Goal: Transaction & Acquisition: Purchase product/service

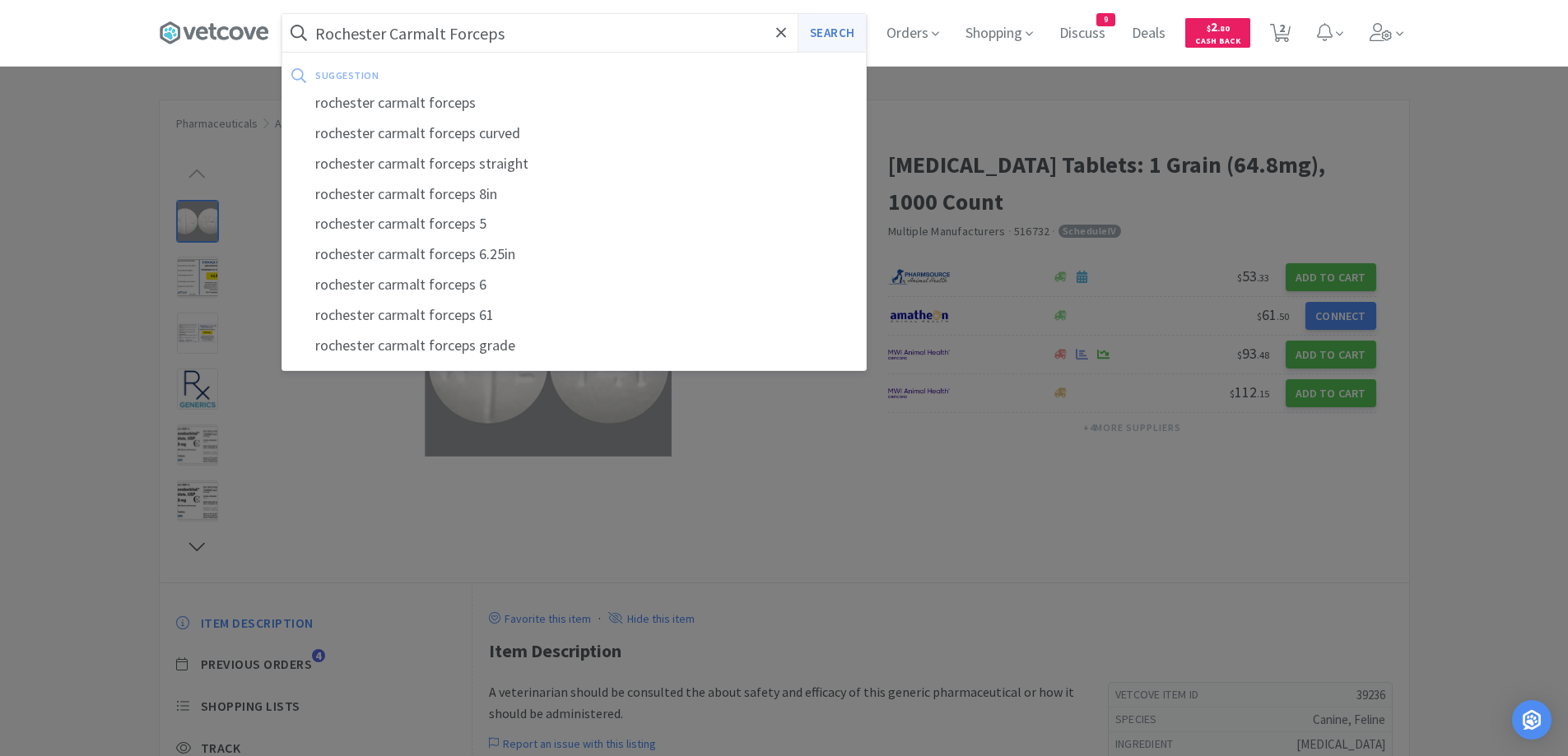
type input "Rochester Carmalt Forceps"
click at [839, 40] on button "Search" at bounding box center [832, 33] width 68 height 38
select select "10"
select select "1"
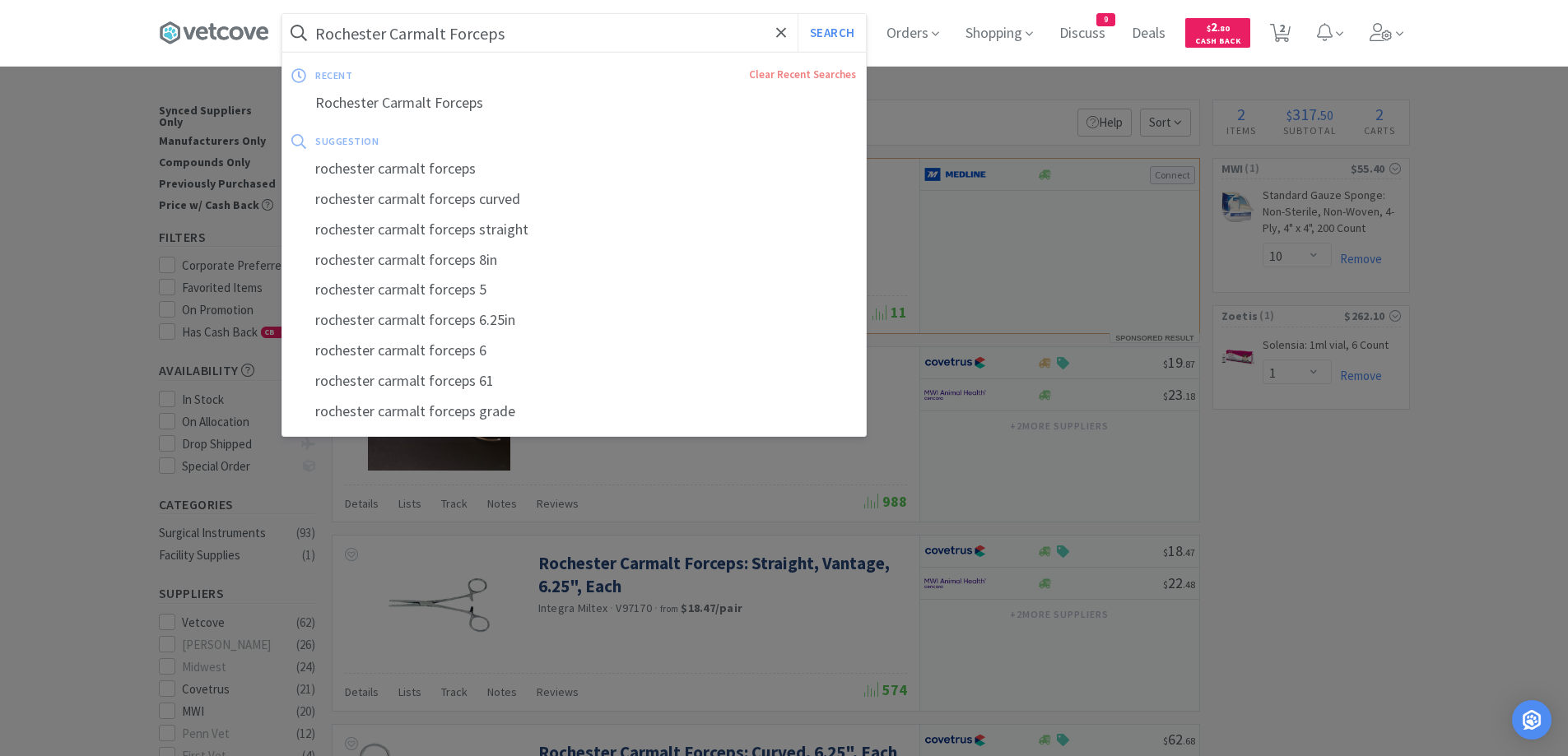
click at [570, 14] on input "Rochester Carmalt Forceps" at bounding box center [574, 33] width 583 height 38
paste input "ge - Elasticon T"
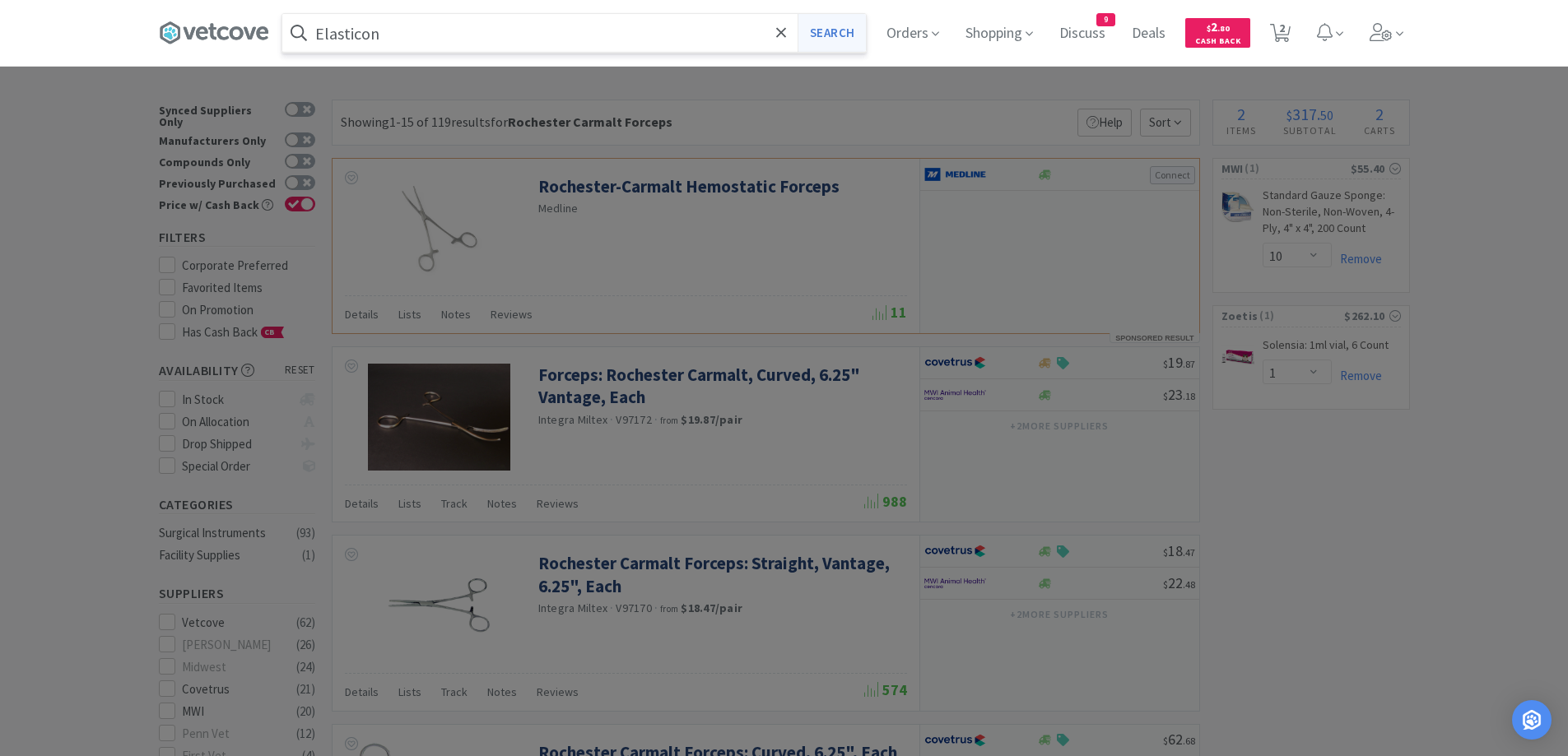
type input "Elasticon"
click at [837, 21] on button "Search" at bounding box center [832, 33] width 68 height 38
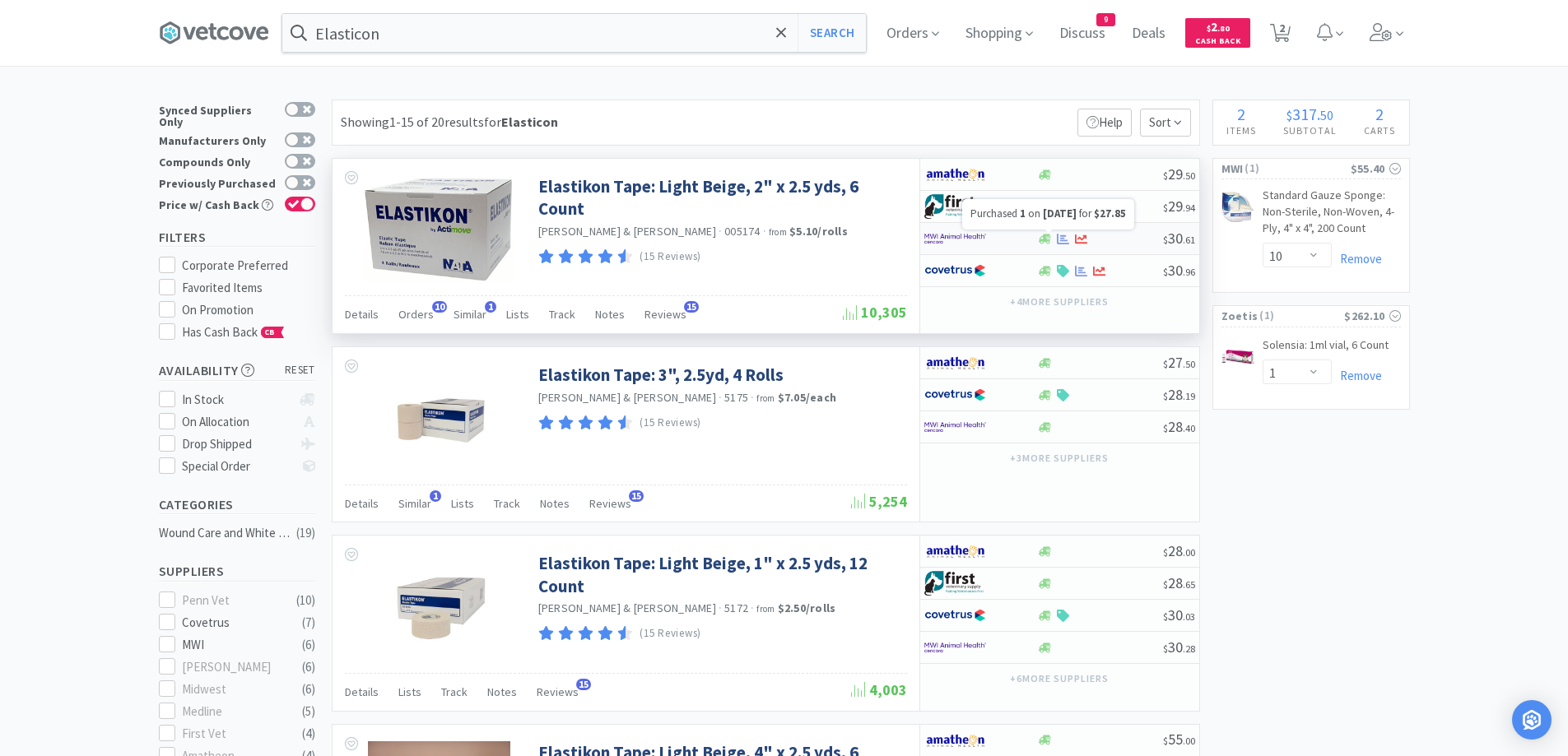
click at [1062, 238] on icon at bounding box center [1063, 238] width 12 height 10
select select "1"
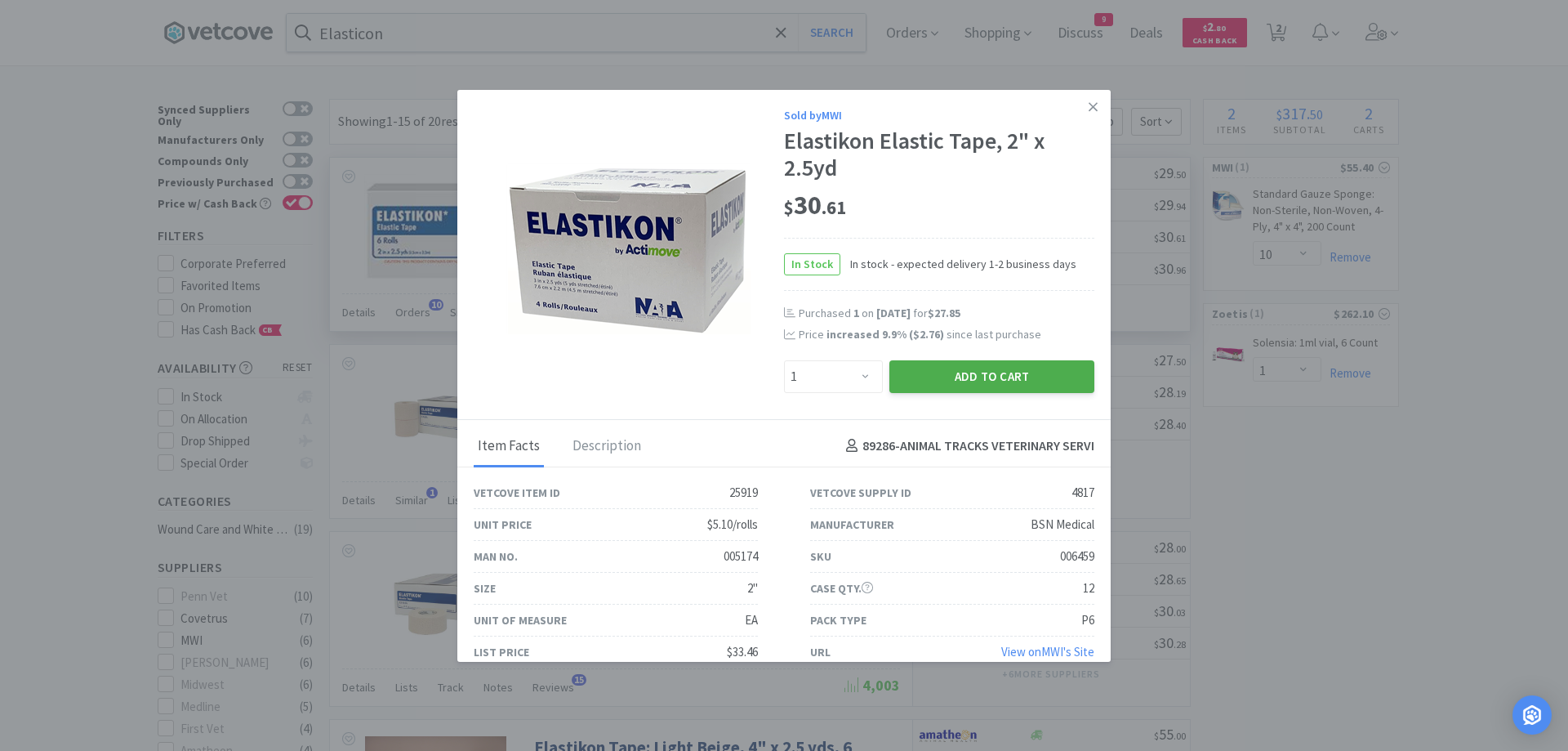
click at [950, 373] on button "Add to Cart" at bounding box center [992, 377] width 205 height 33
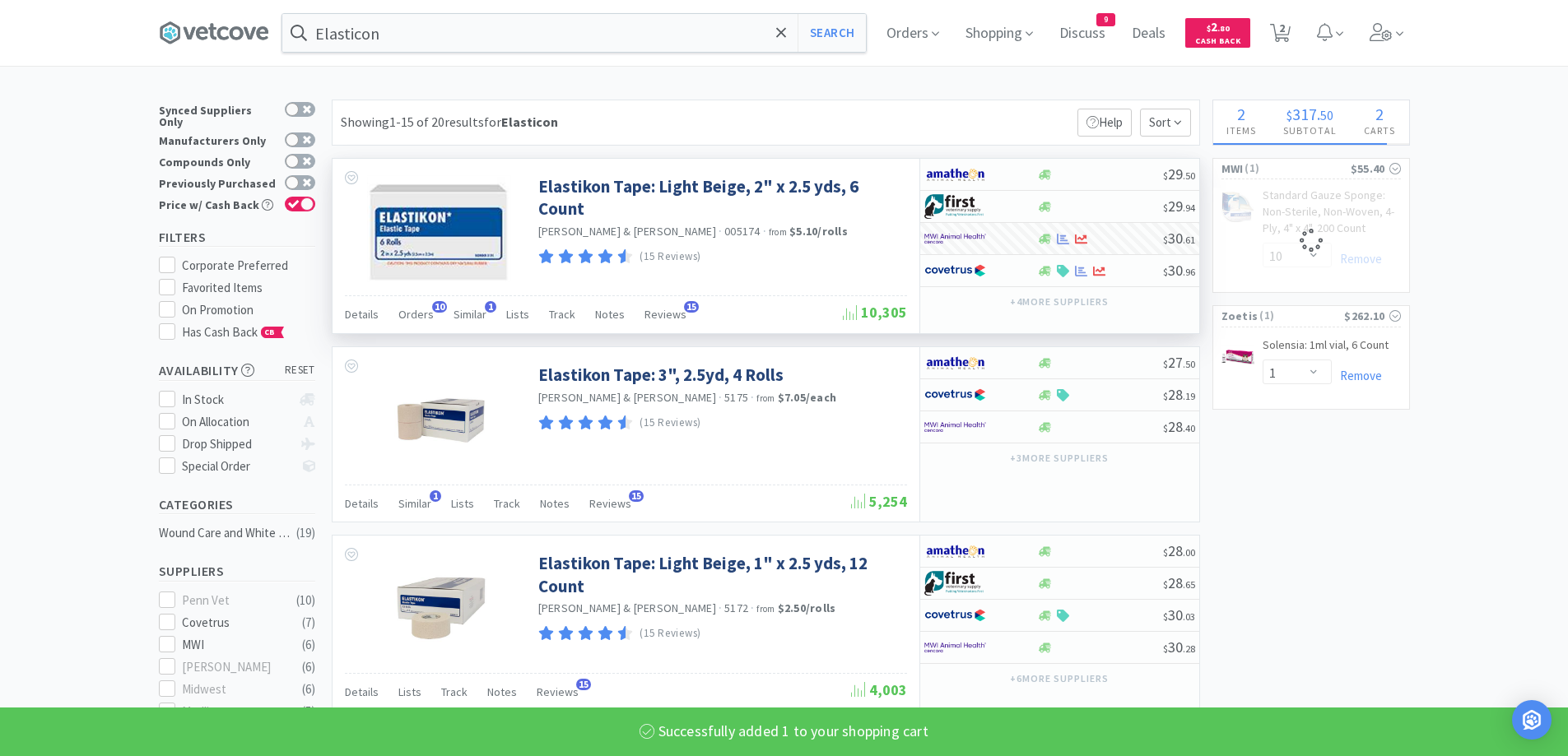
select select "1"
select select "10"
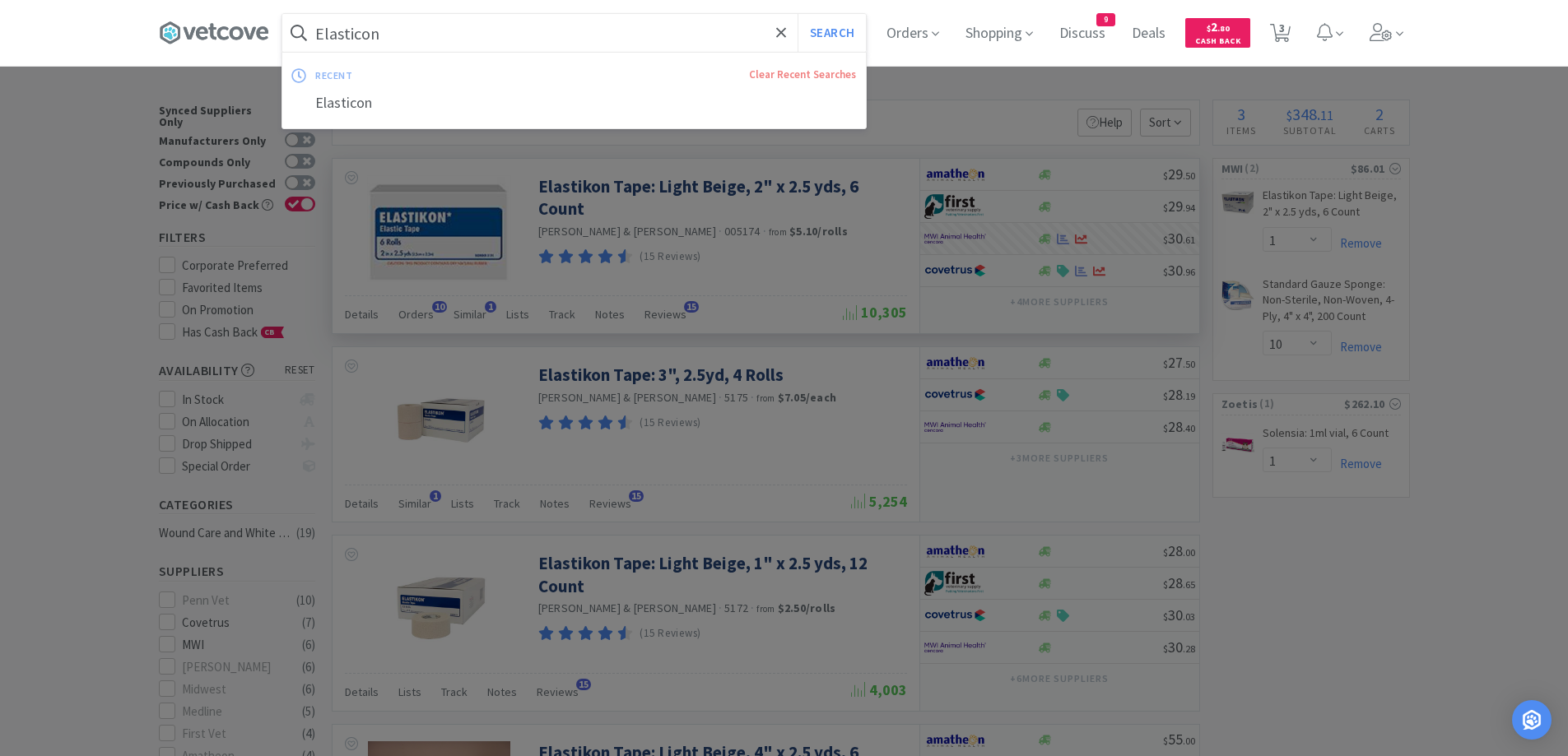
click at [525, 32] on input "Elasticon" at bounding box center [574, 33] width 583 height 38
paste input "Cerenia"
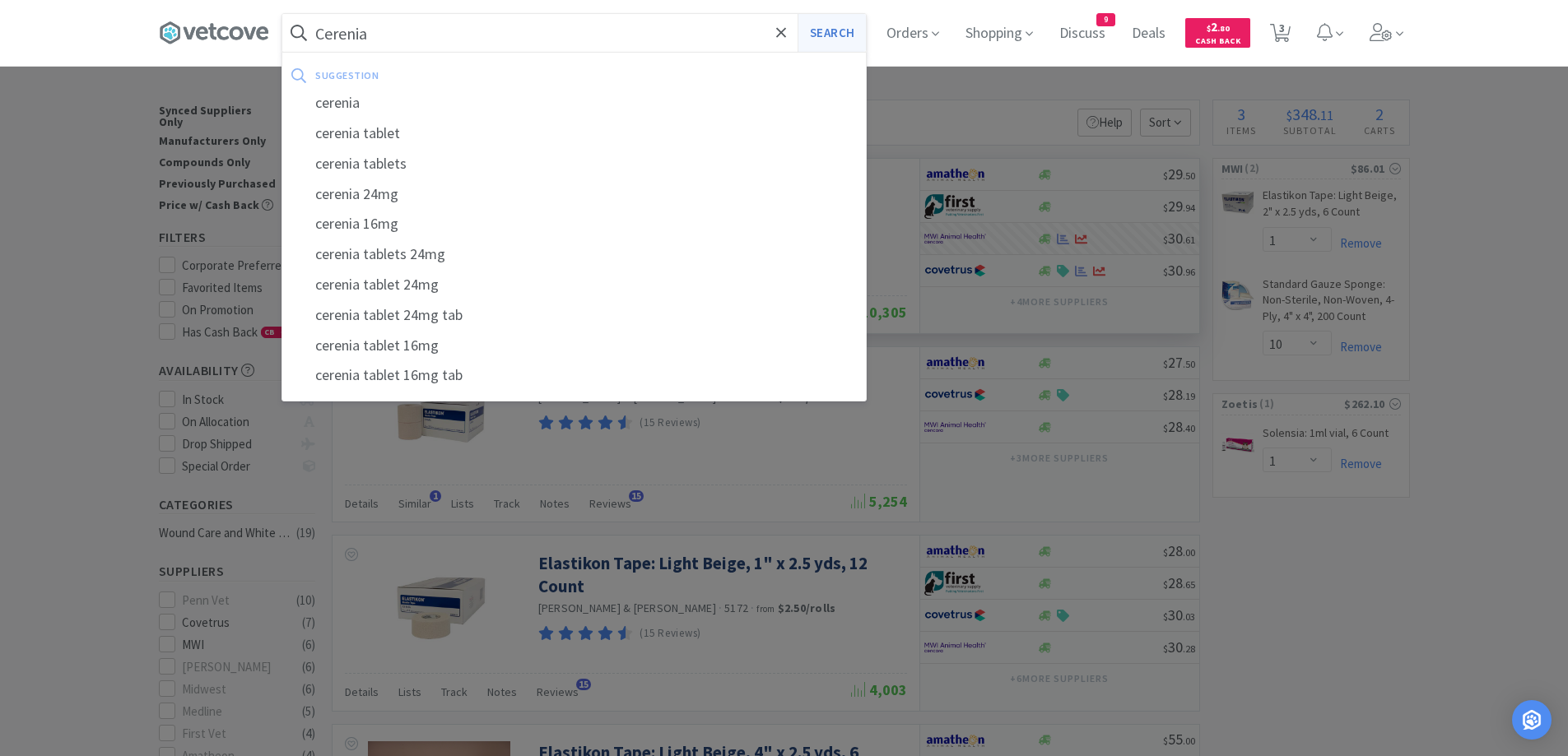
type input "Cerenia"
click at [827, 36] on button "Search" at bounding box center [832, 33] width 68 height 38
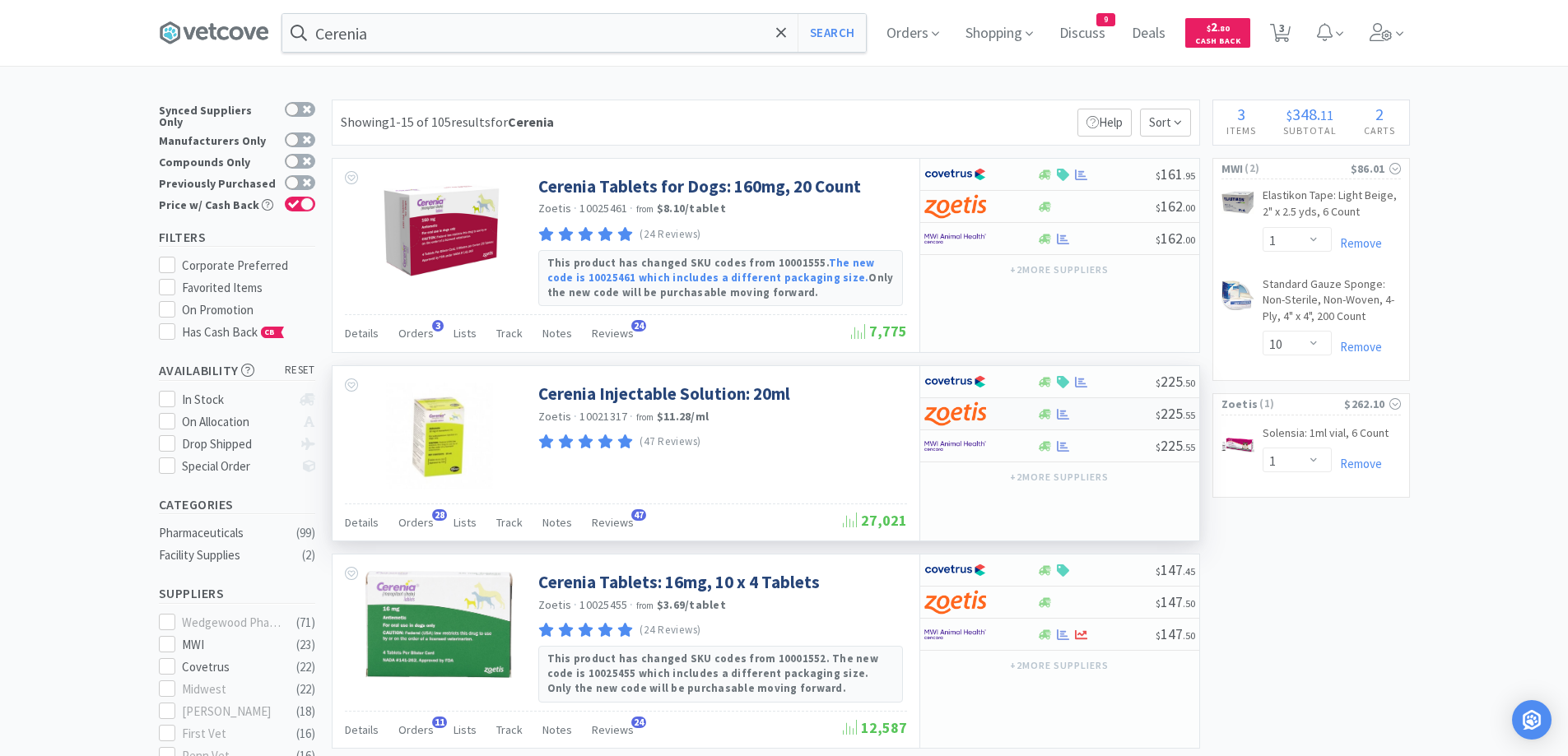
click at [1112, 416] on div at bounding box center [1096, 414] width 118 height 12
select select "1"
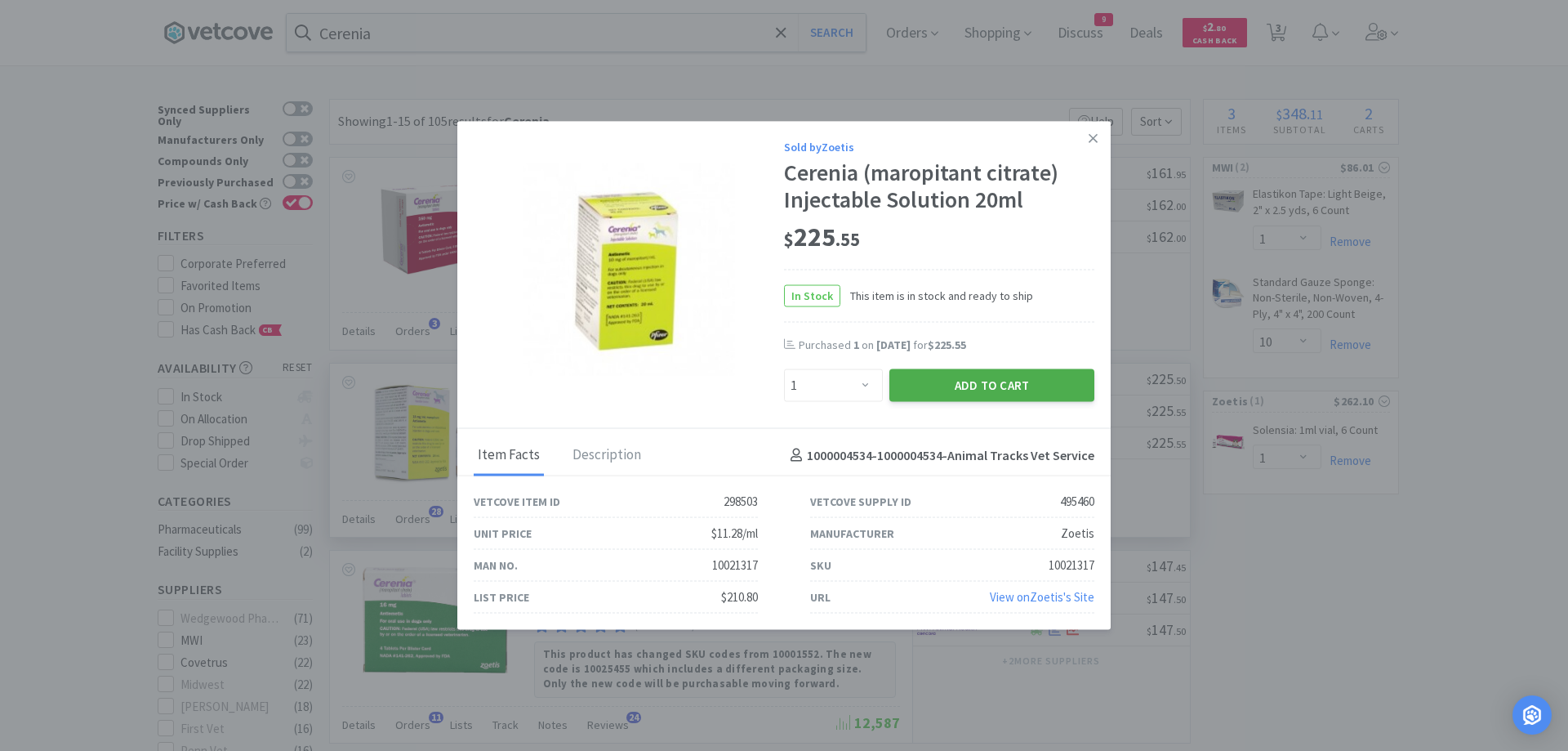
click at [1004, 382] on button "Add to Cart" at bounding box center [992, 385] width 205 height 33
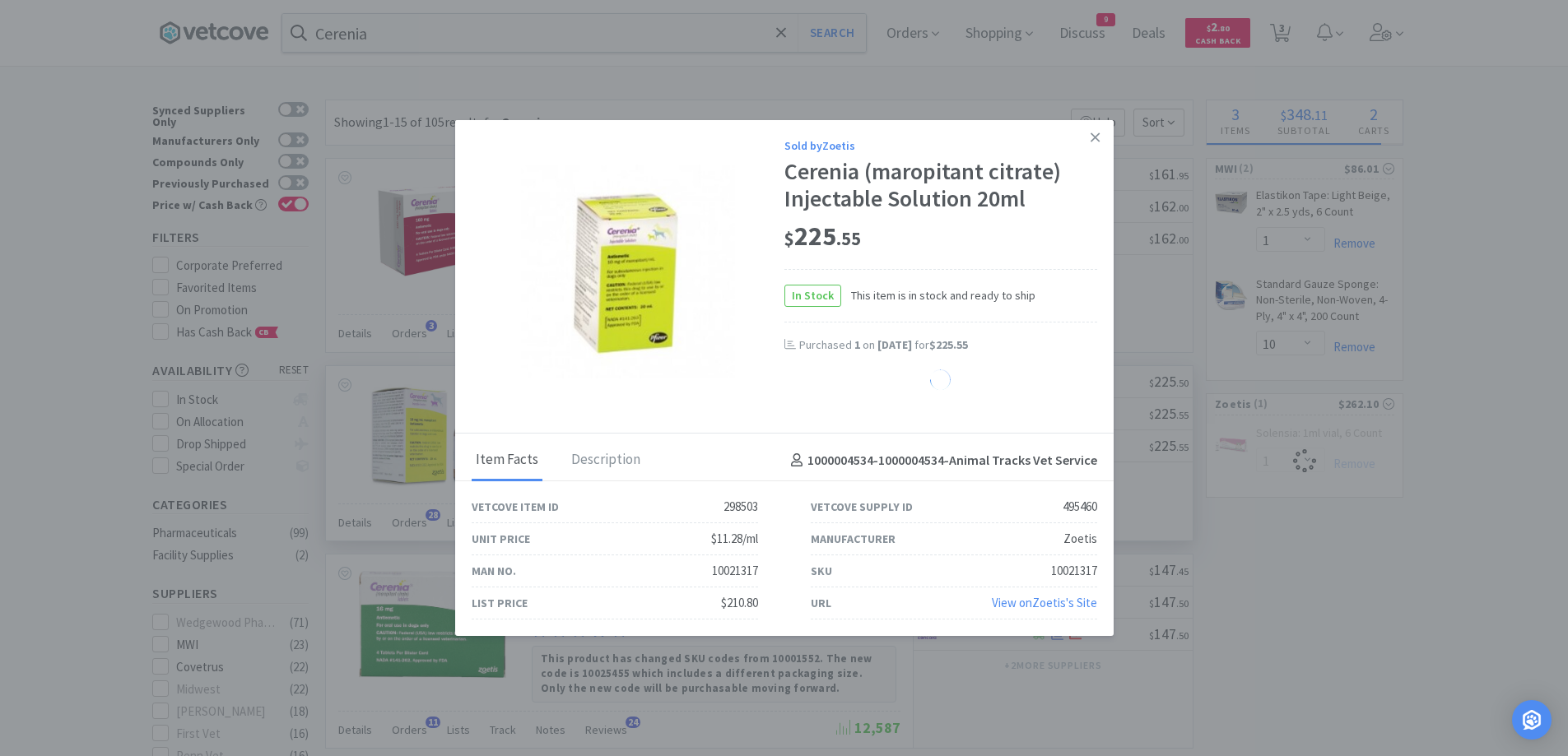
select select "1"
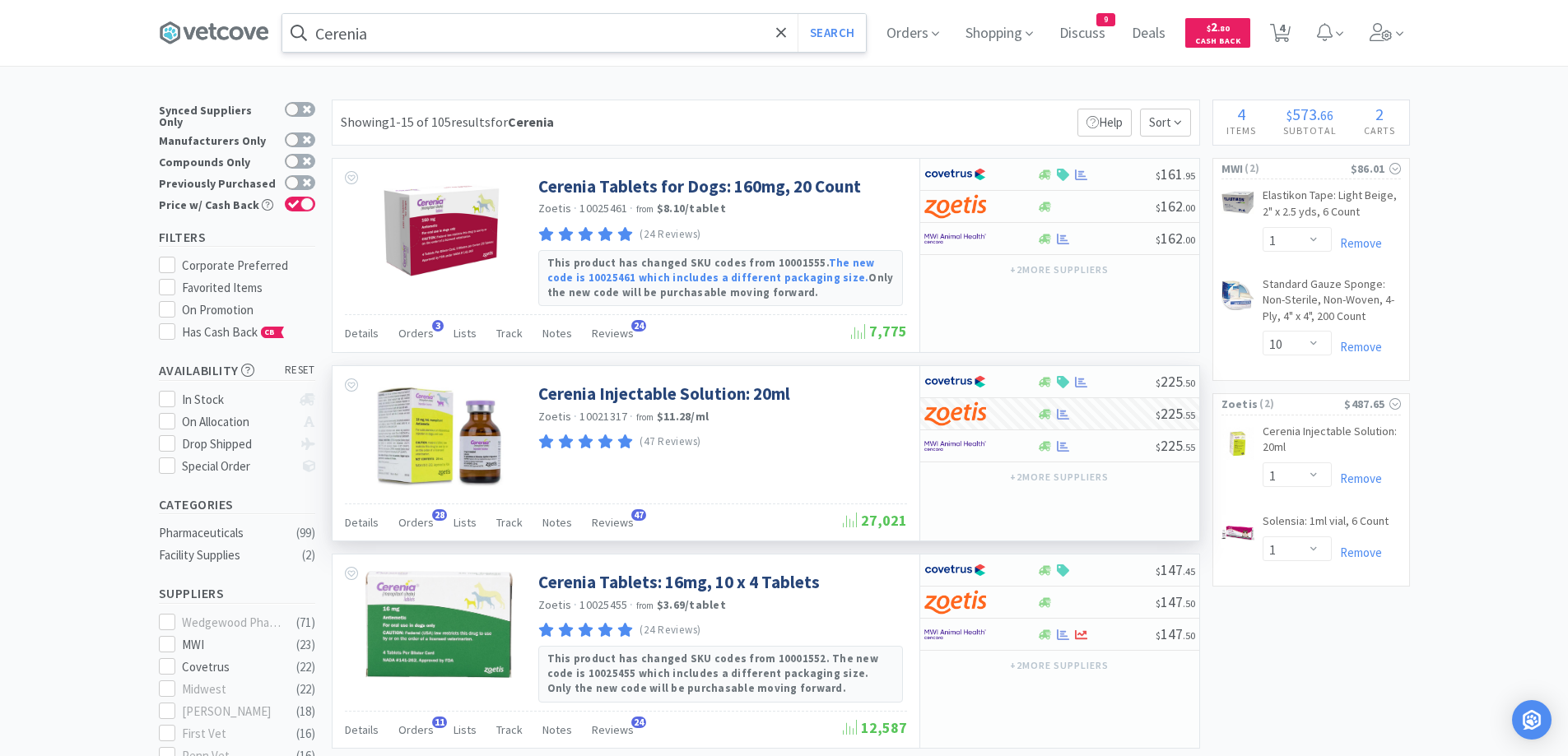
click at [577, 40] on input "Cerenia" at bounding box center [574, 33] width 583 height 38
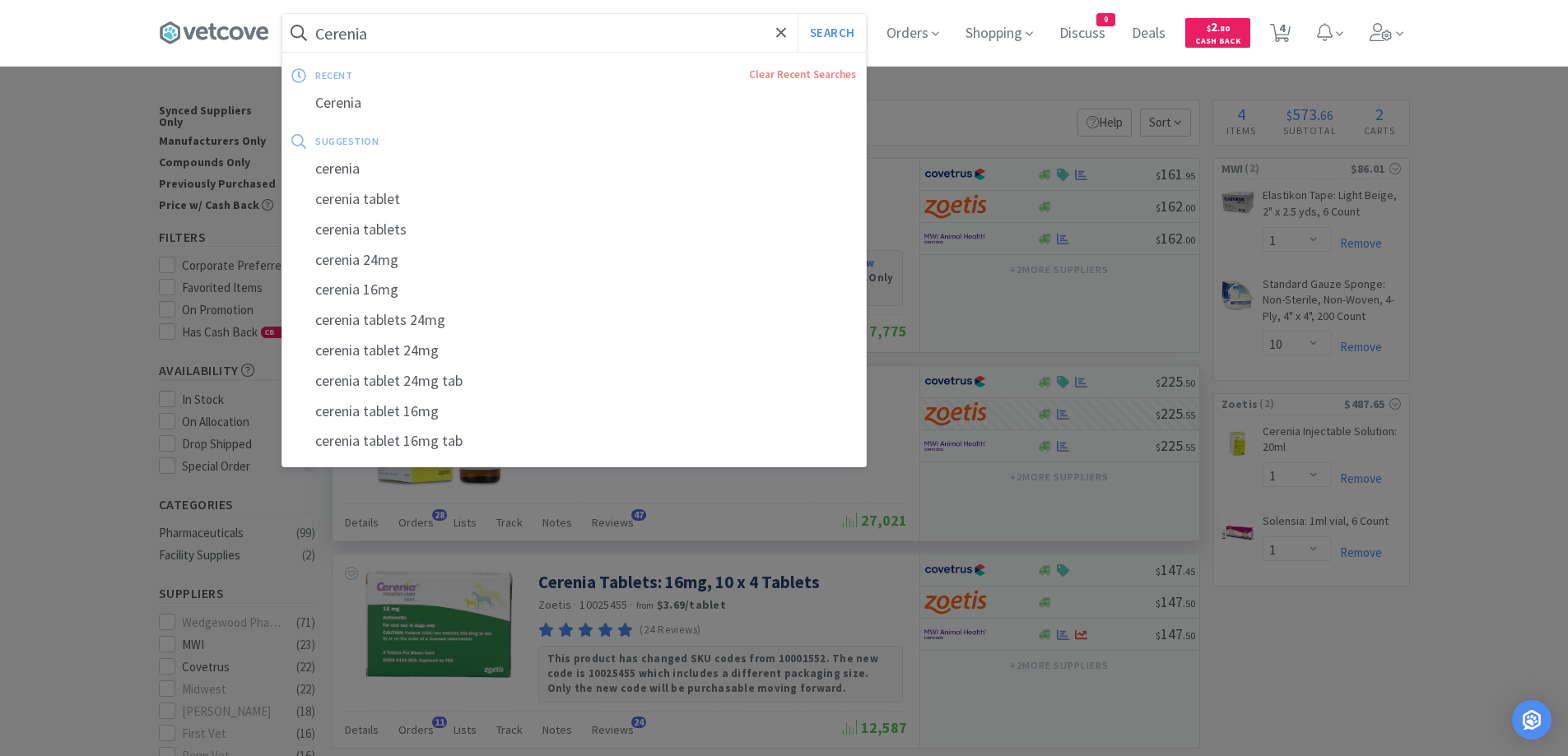
paste input "ET Oral Hygiene Kit"
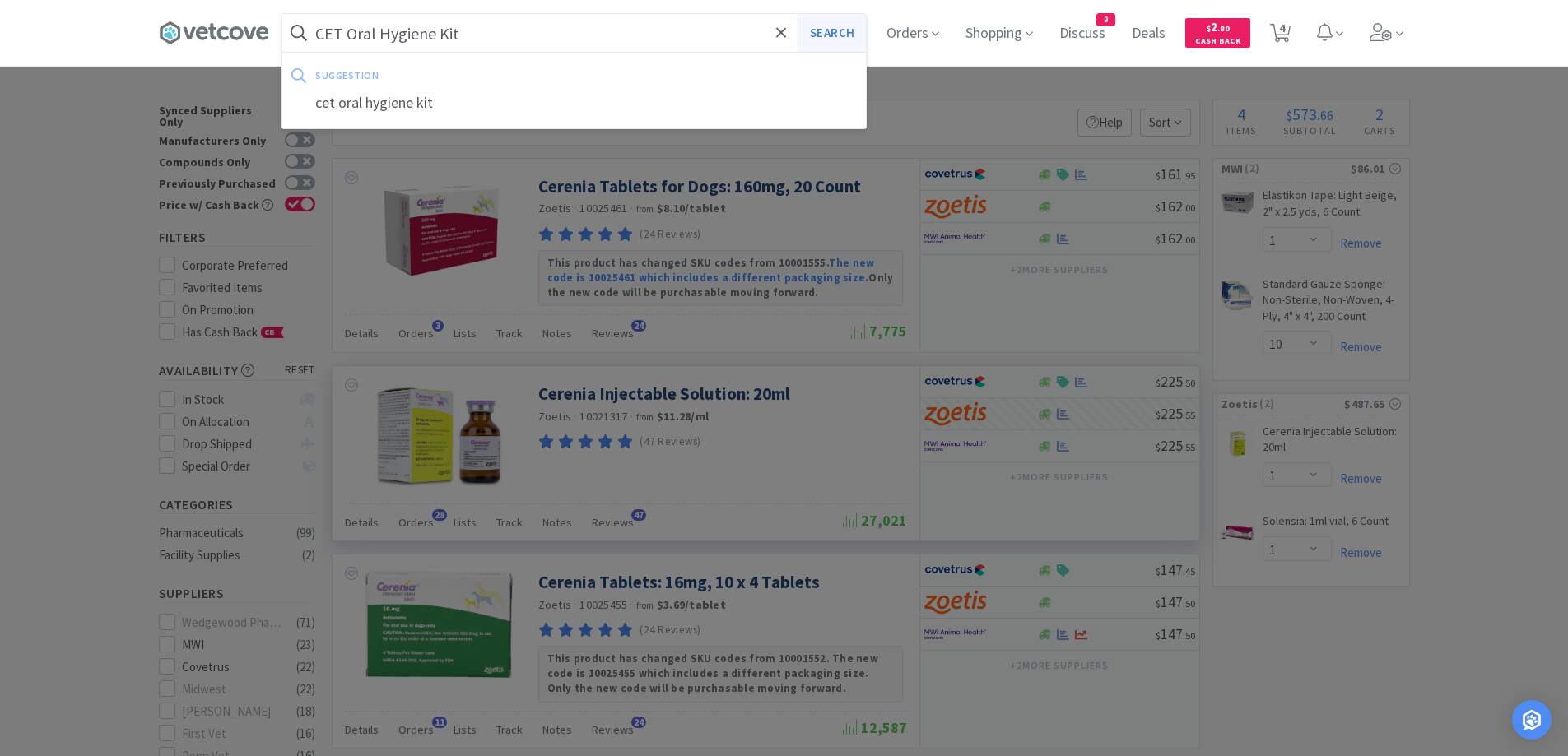
type input "CET Oral Hygiene Kit"
click at [855, 37] on button "Search" at bounding box center [832, 33] width 68 height 38
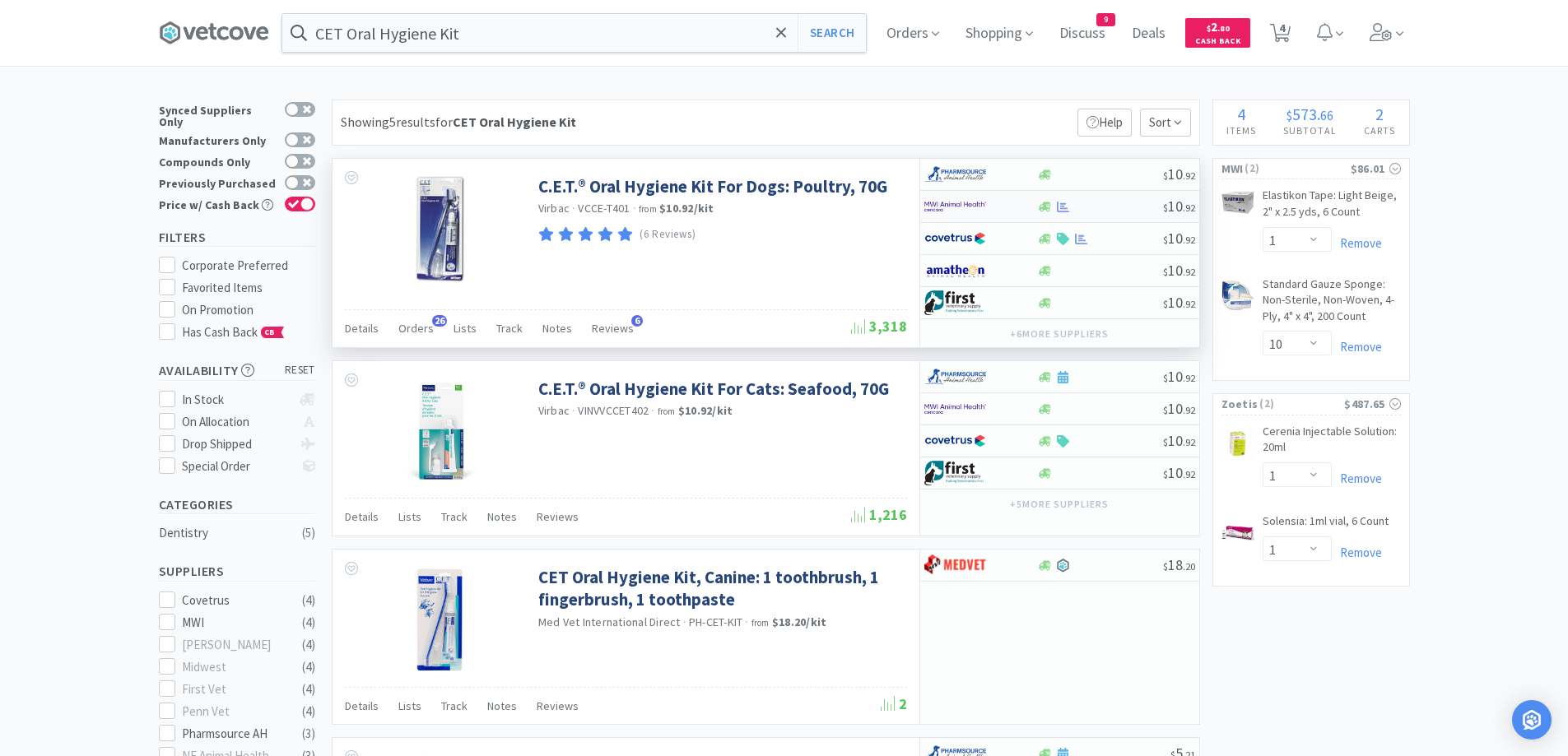
click at [1100, 200] on div at bounding box center [1100, 206] width 126 height 12
select select "1"
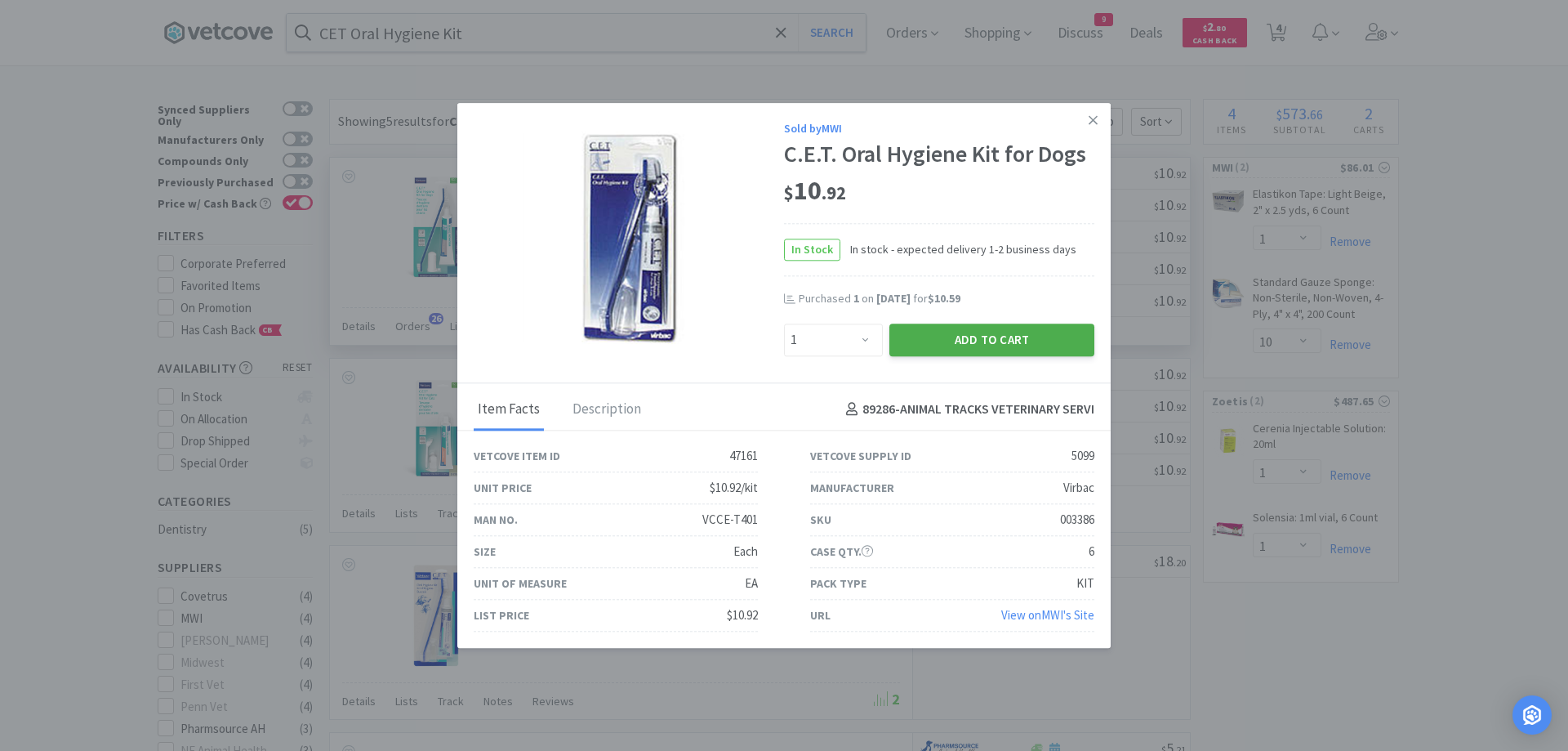
click at [976, 346] on button "Add to Cart" at bounding box center [992, 340] width 205 height 33
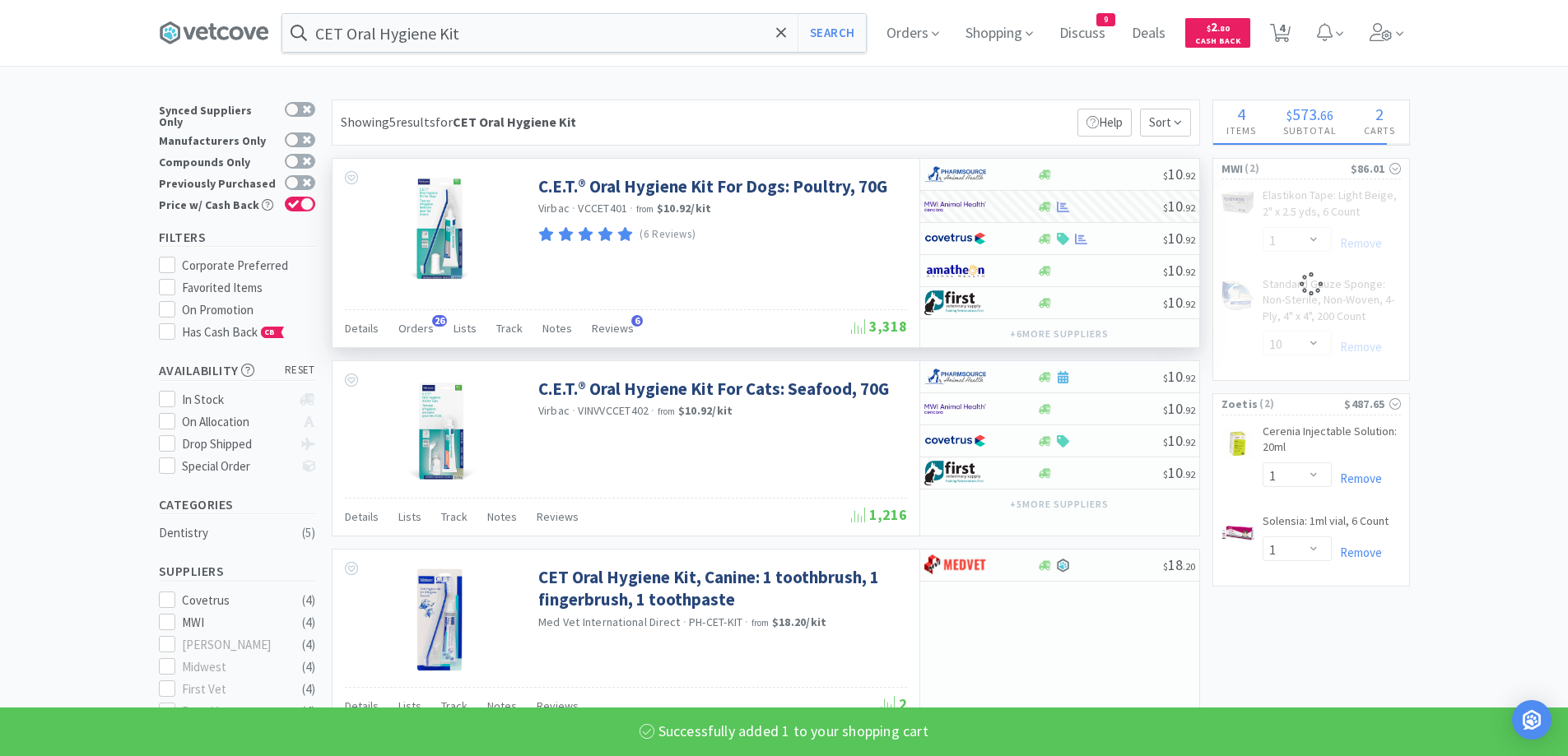
select select "1"
select select "10"
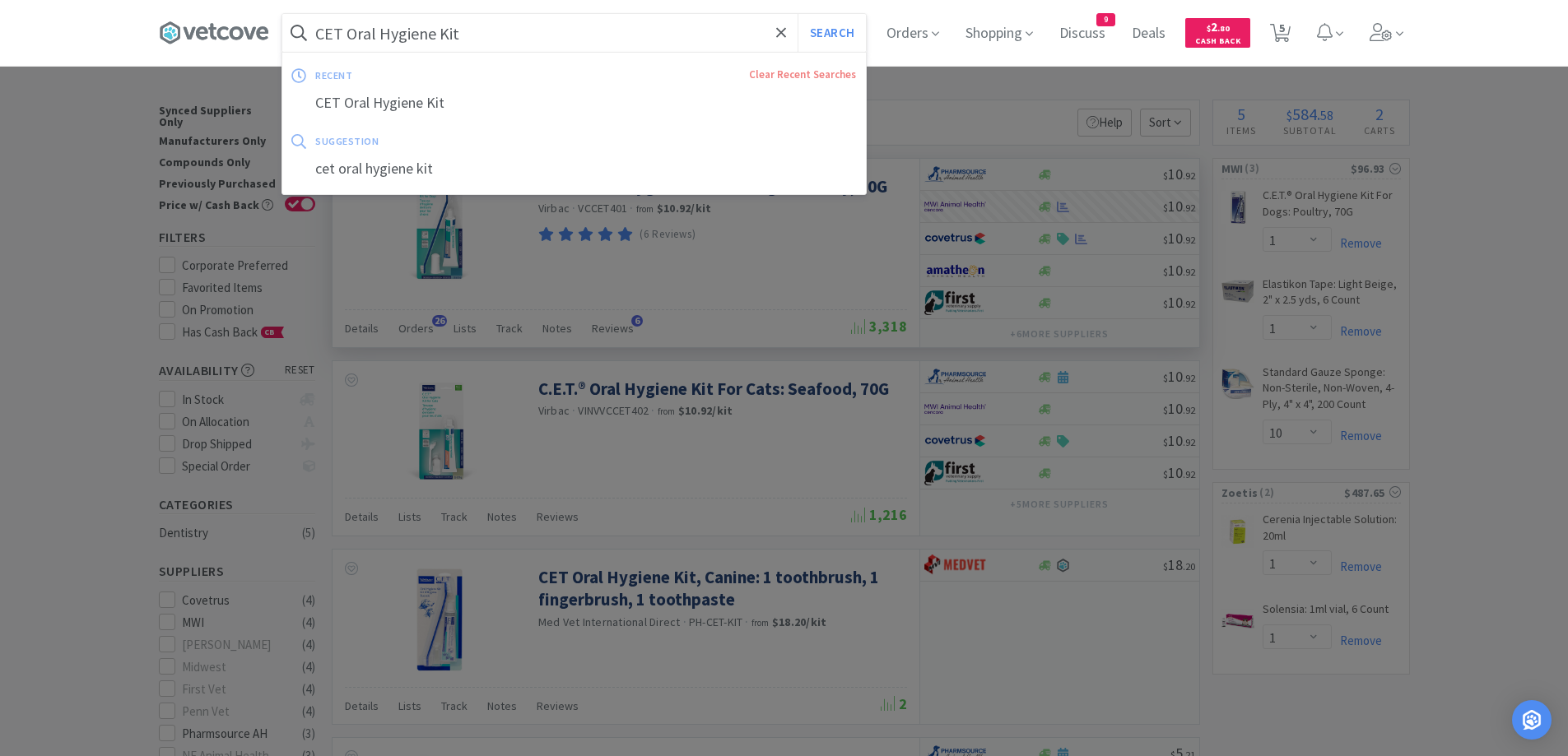
paste input "Clavamox 62.5 mg Tablets"
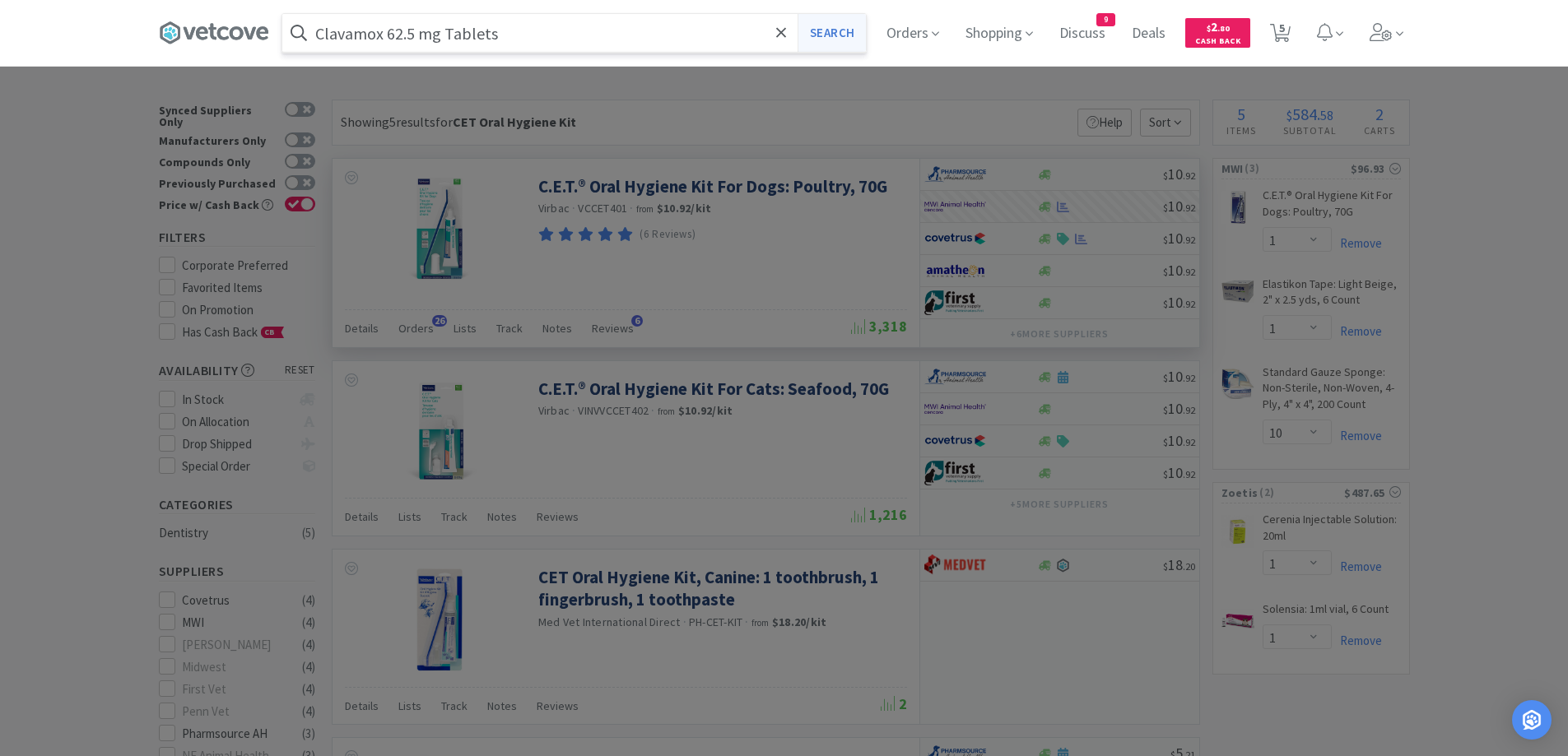
type input "Clavamox 62.5 mg Tablets"
click at [848, 25] on button "Search" at bounding box center [832, 33] width 68 height 38
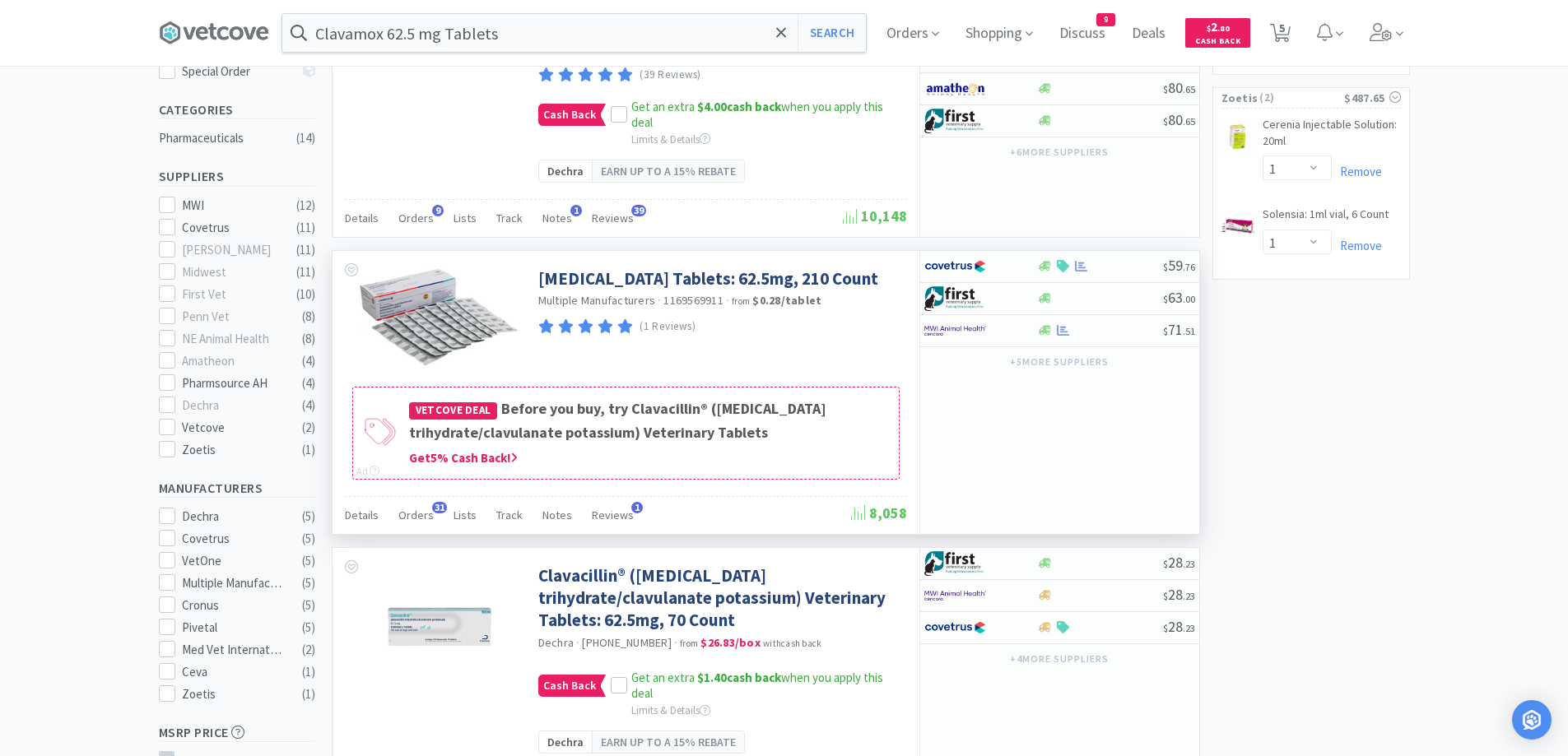
scroll to position [411, 0]
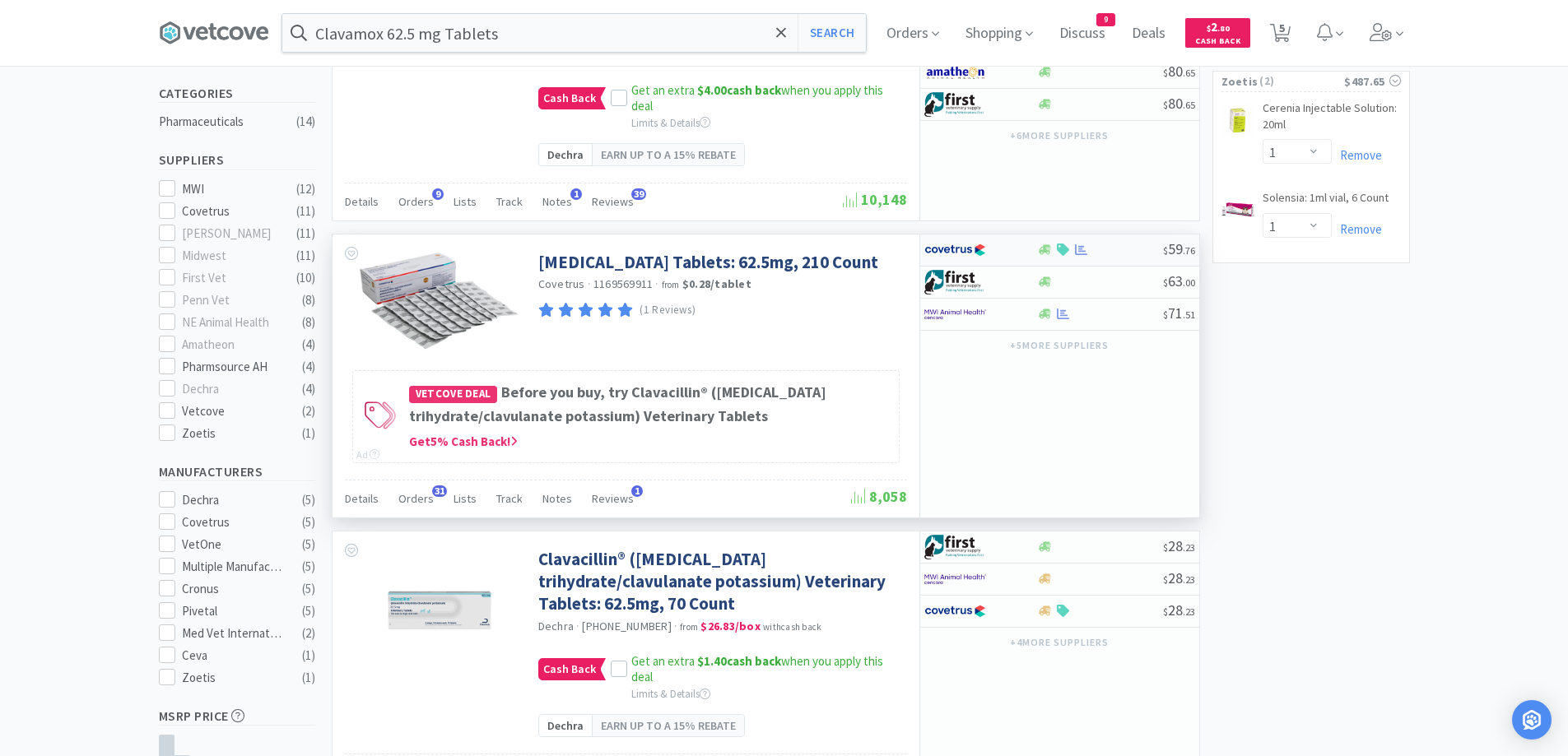
click at [1104, 256] on div at bounding box center [1100, 250] width 126 height 12
select select "1"
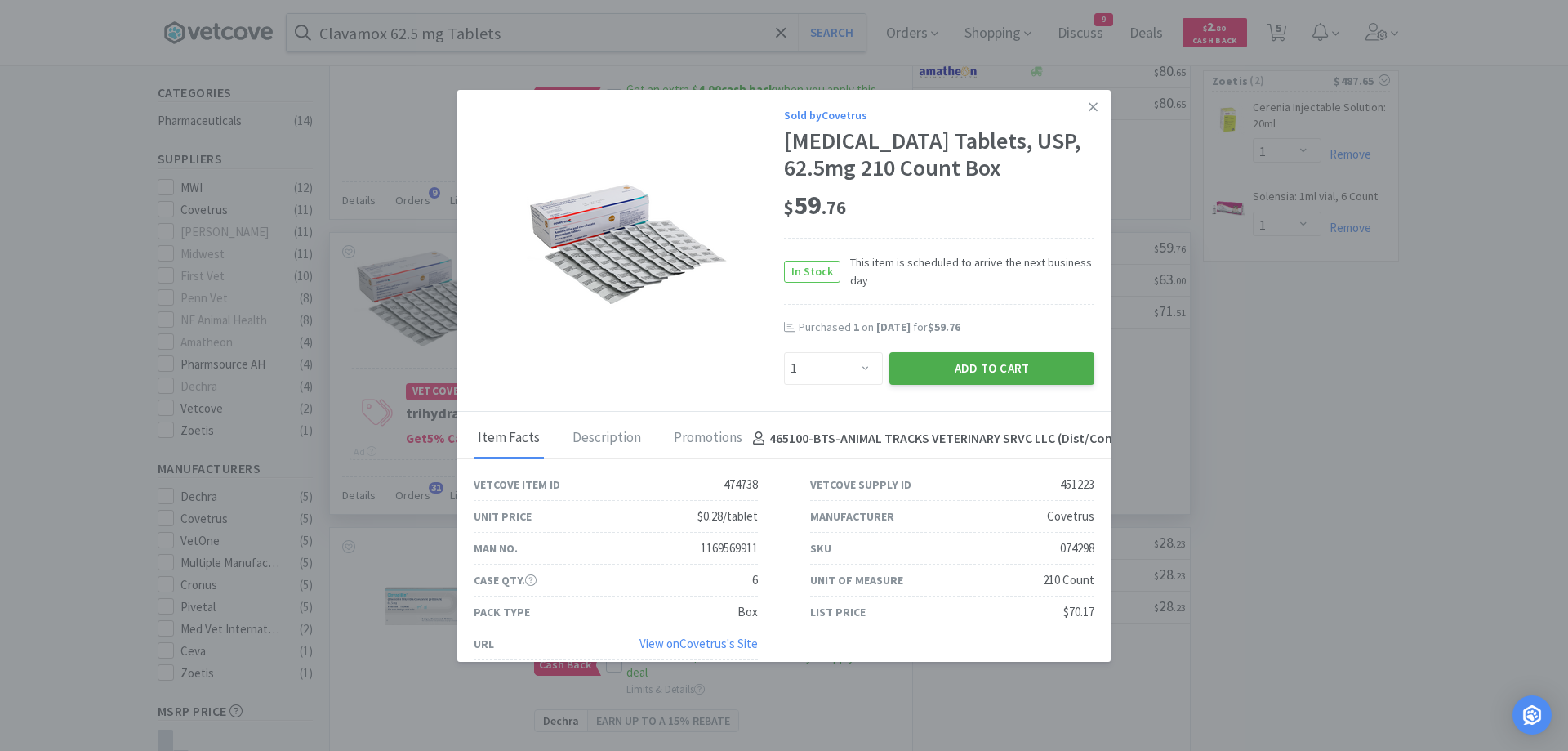
click at [931, 385] on button "Add to Cart" at bounding box center [992, 368] width 205 height 33
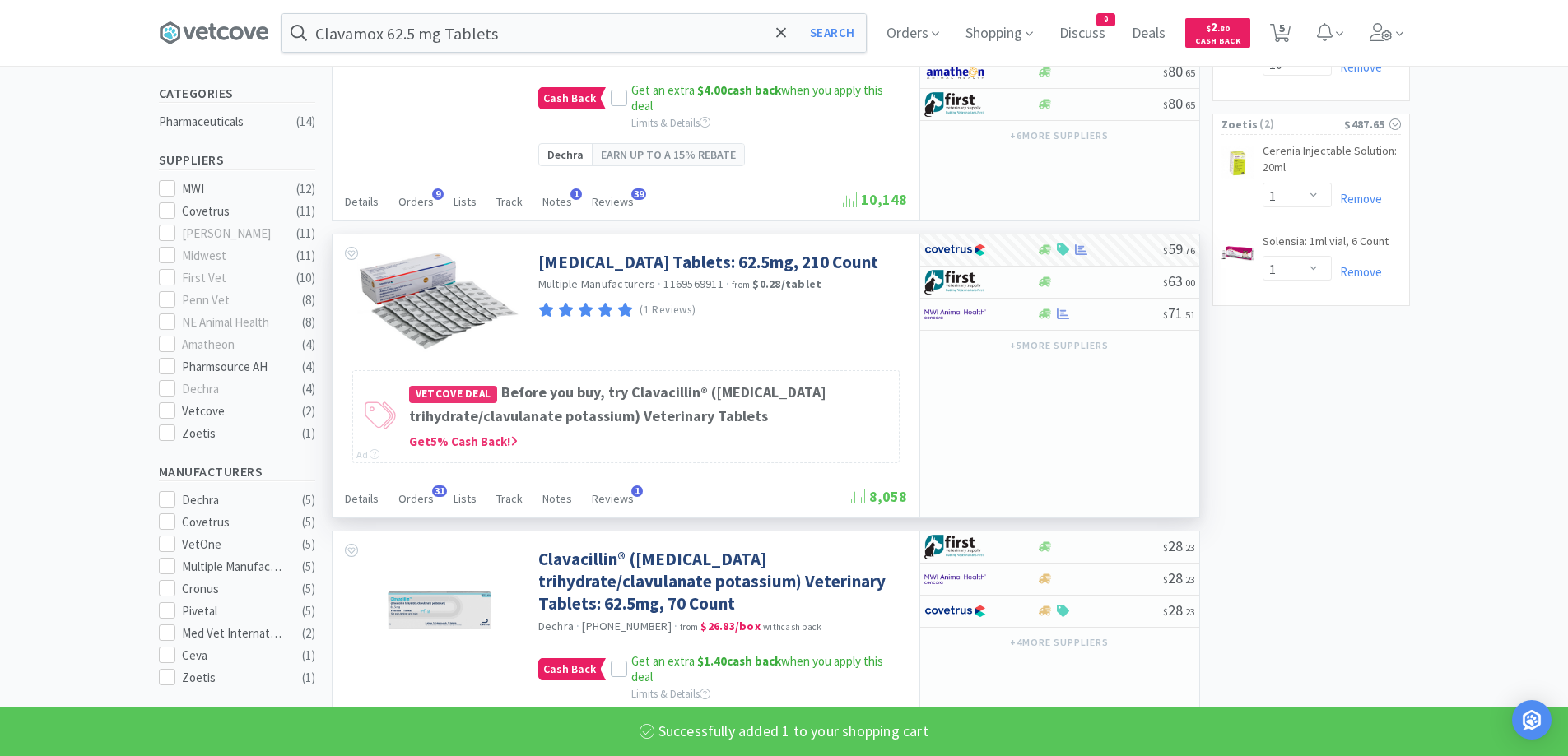
select select "1"
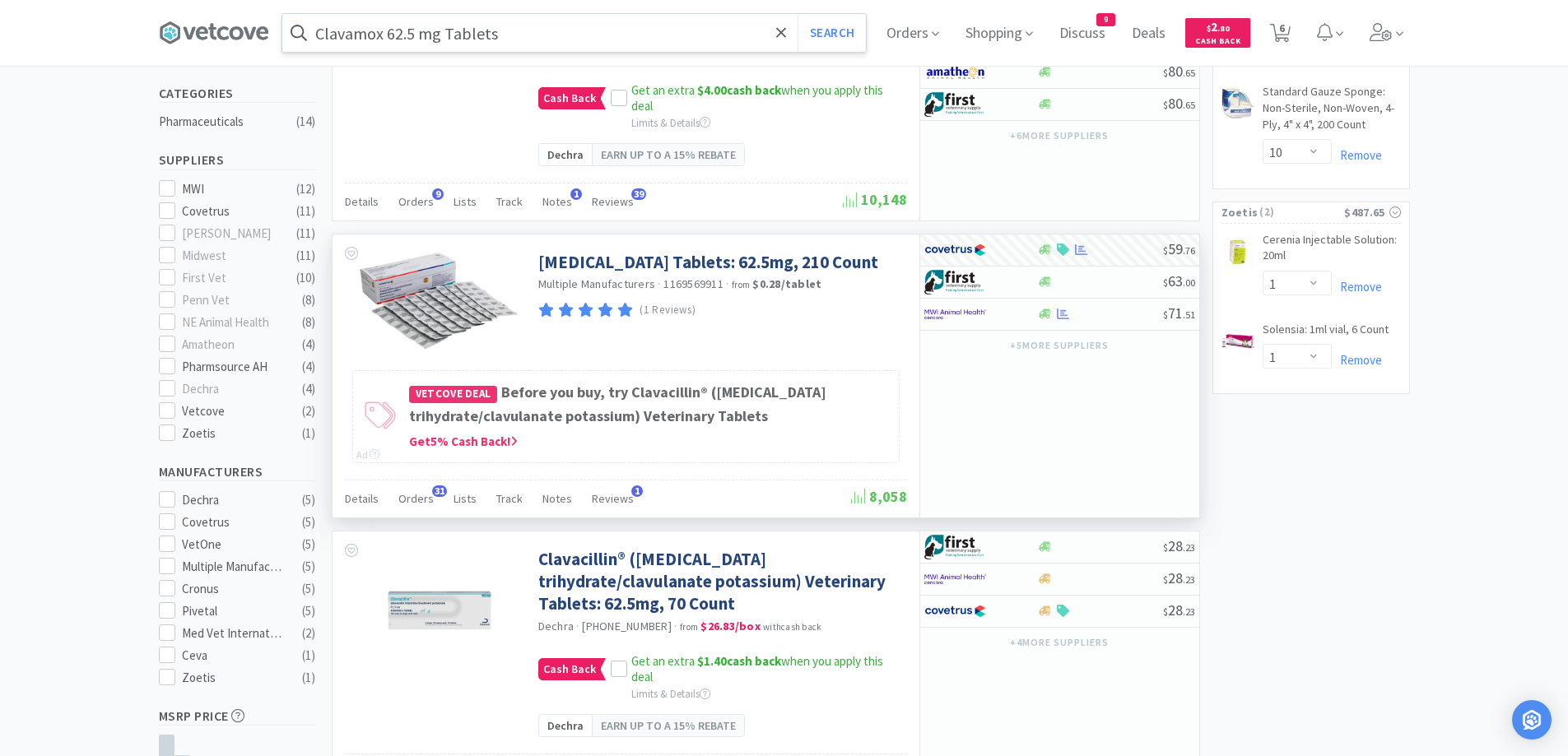
click at [621, 35] on input "Clavamox 62.5 mg Tablets" at bounding box center [574, 33] width 583 height 38
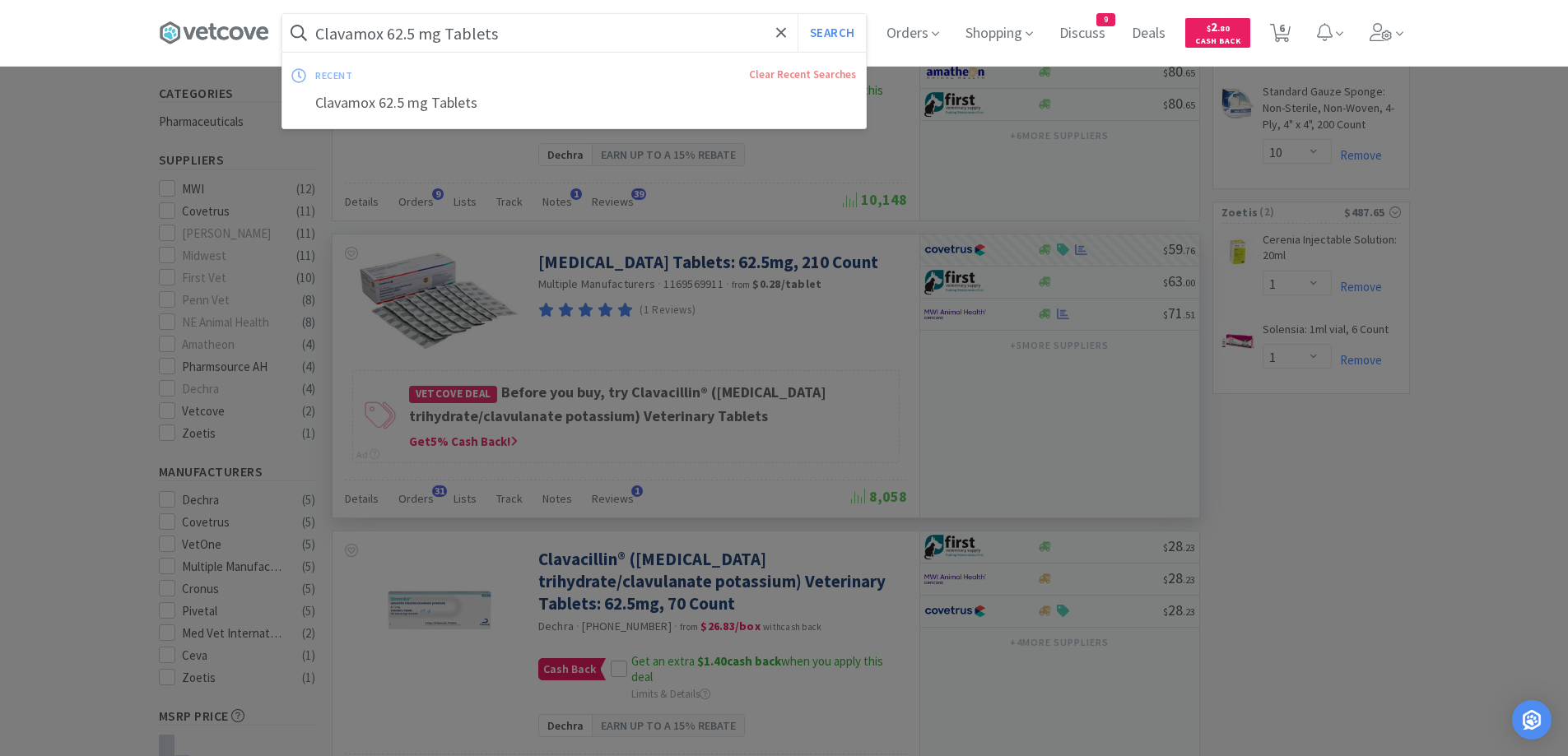
paste input "Feliway Refill"
type input "Feliway Refill"
click at [835, 31] on button "Search" at bounding box center [832, 33] width 68 height 38
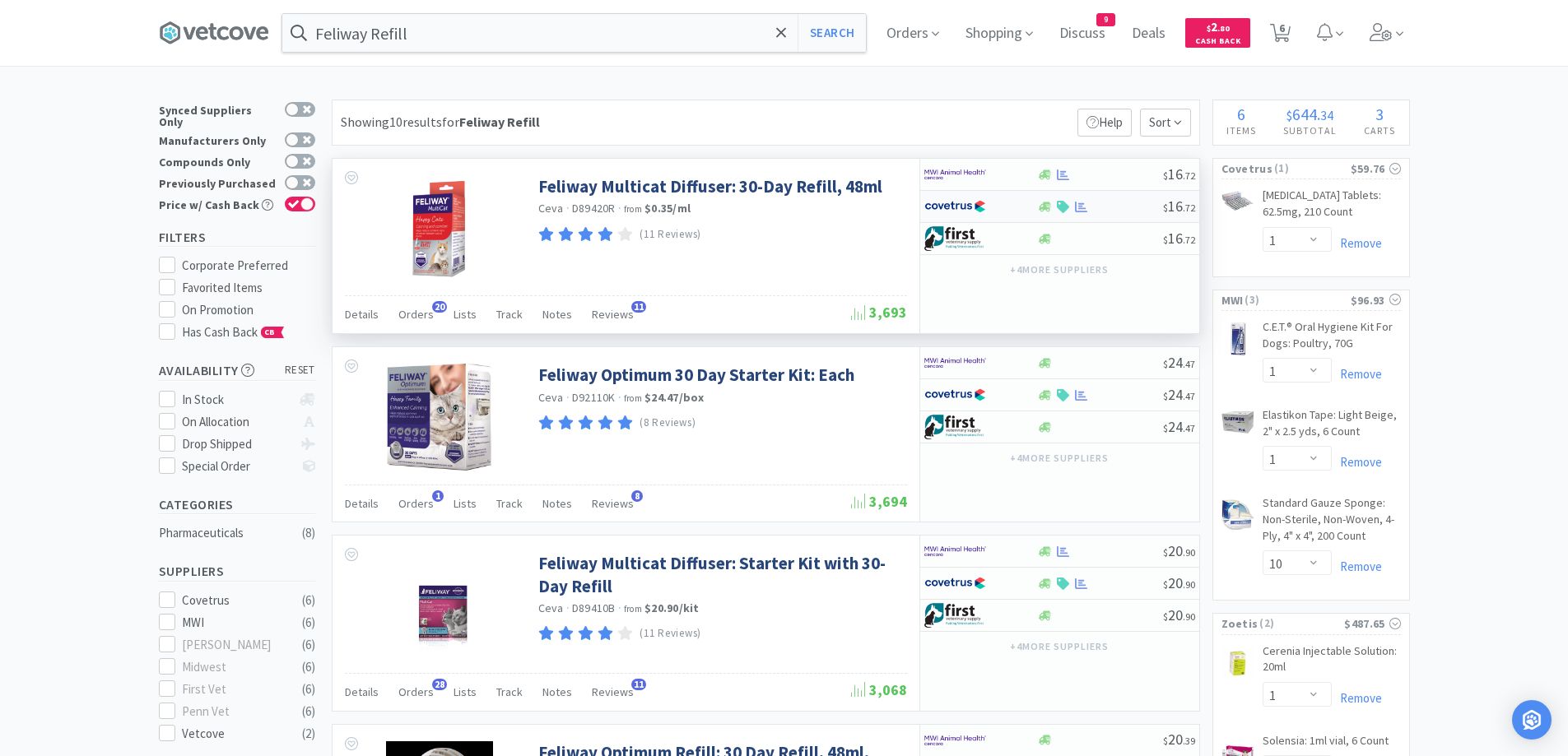
click at [1129, 212] on div at bounding box center [1100, 206] width 126 height 12
select select "1"
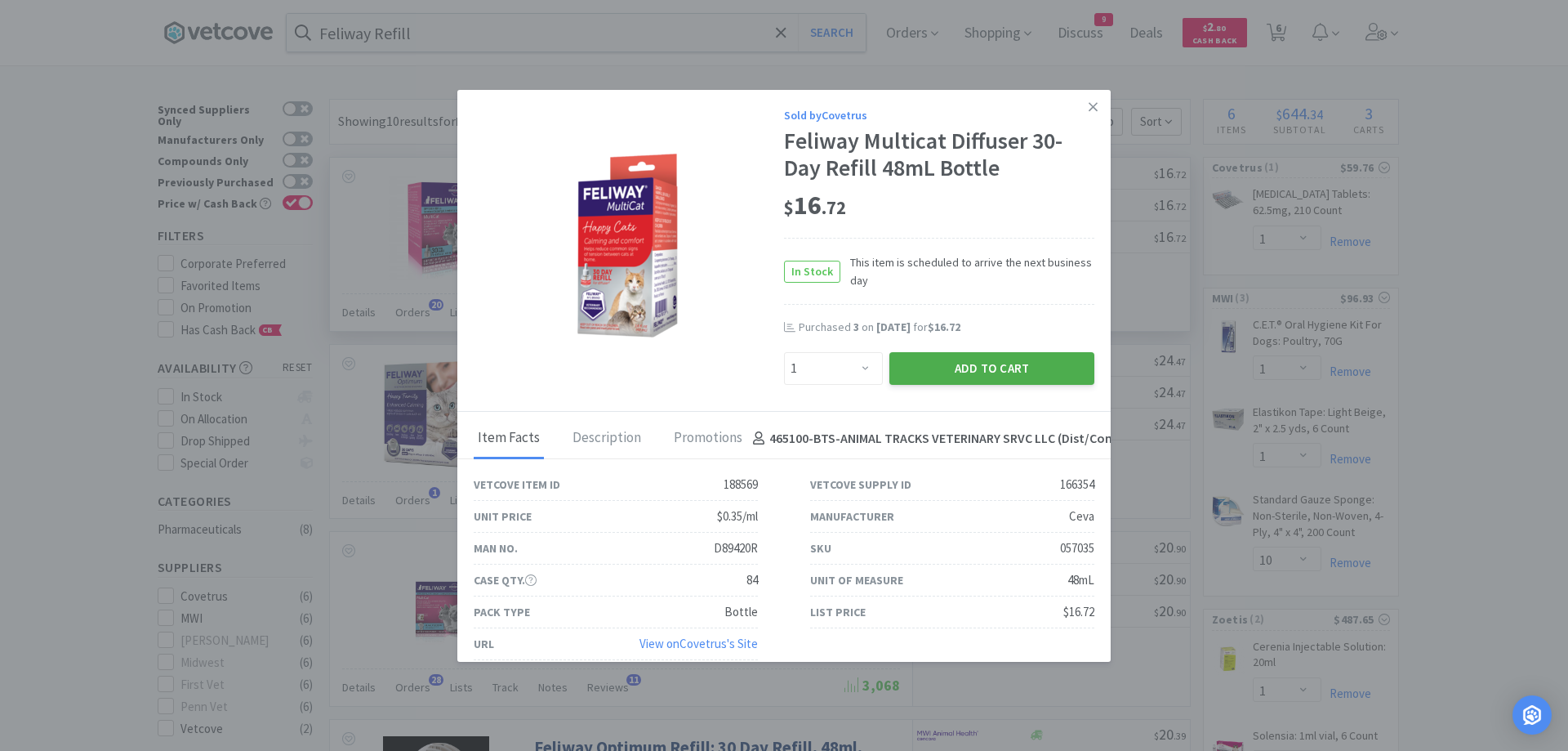
click at [922, 378] on button "Add to Cart" at bounding box center [992, 368] width 205 height 33
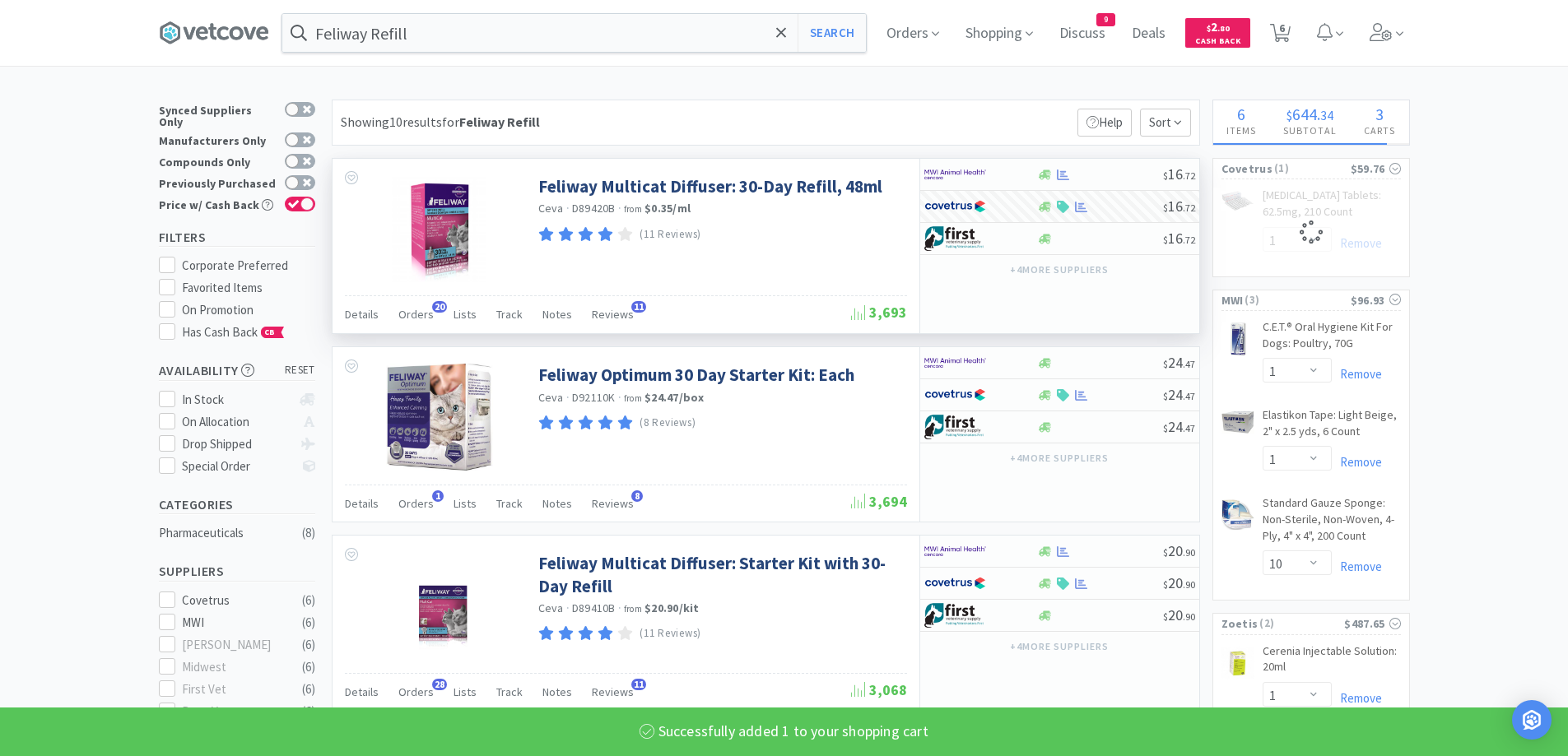
select select "1"
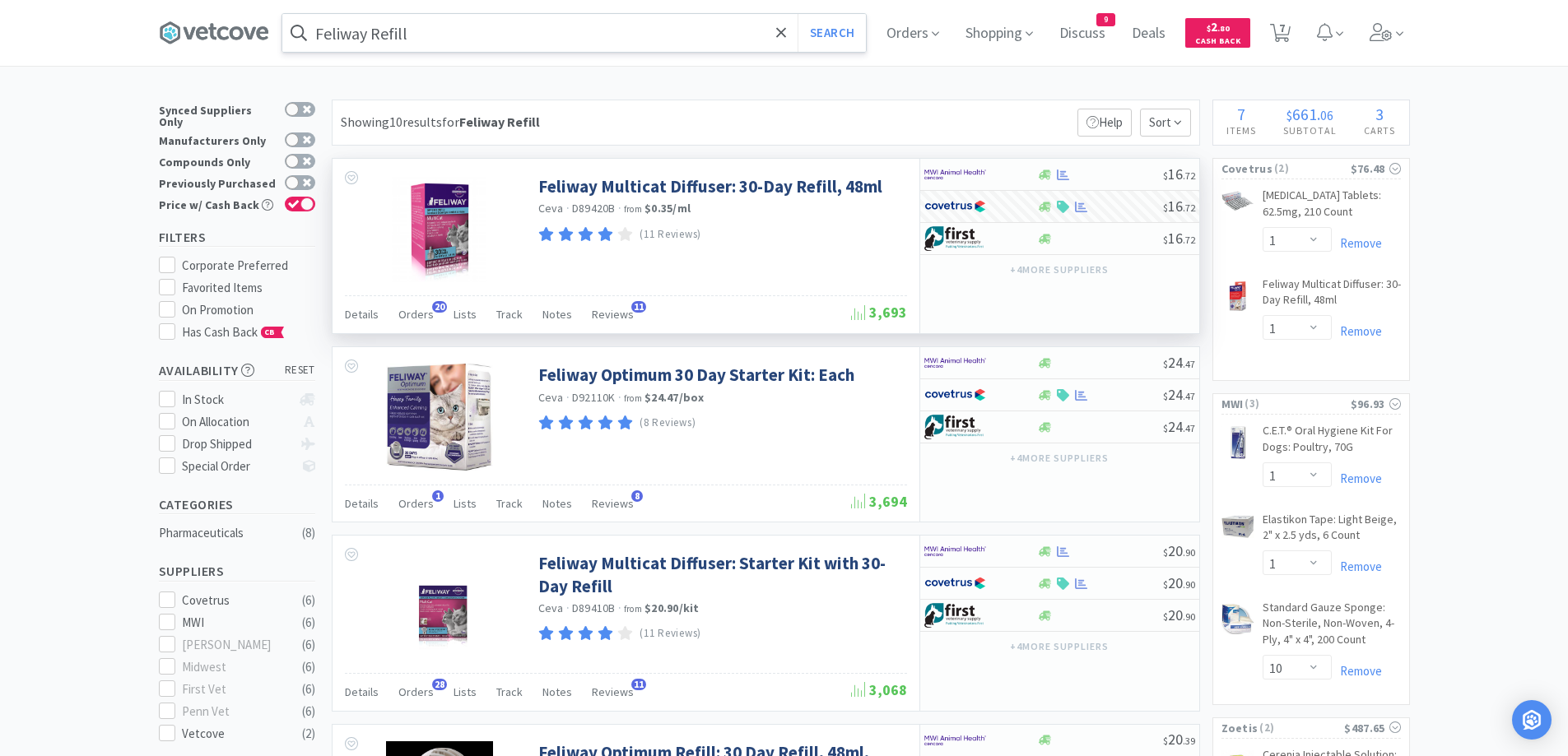
click at [548, 36] on input "Feliway Refill" at bounding box center [574, 33] width 583 height 38
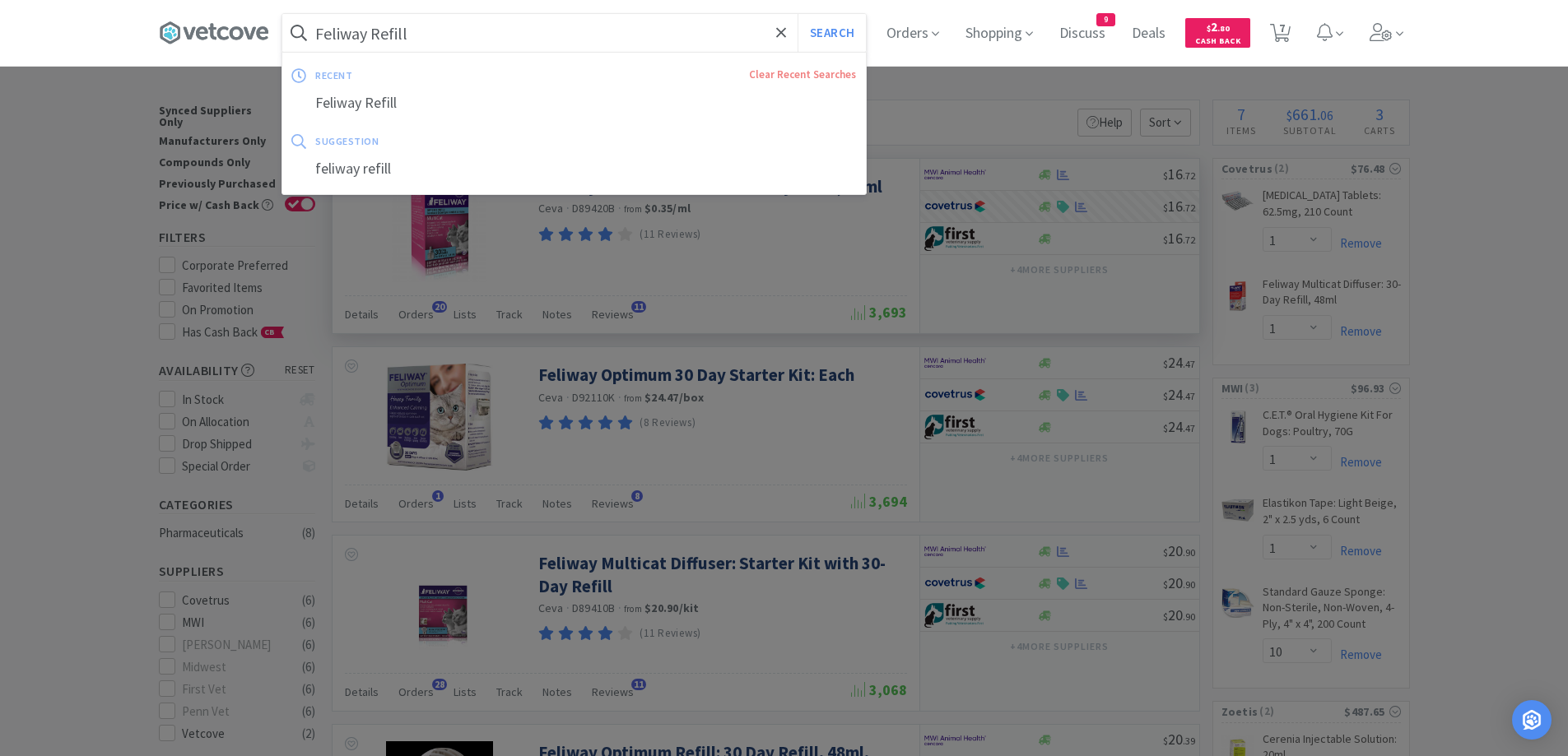
paste input "NexGard Combo"
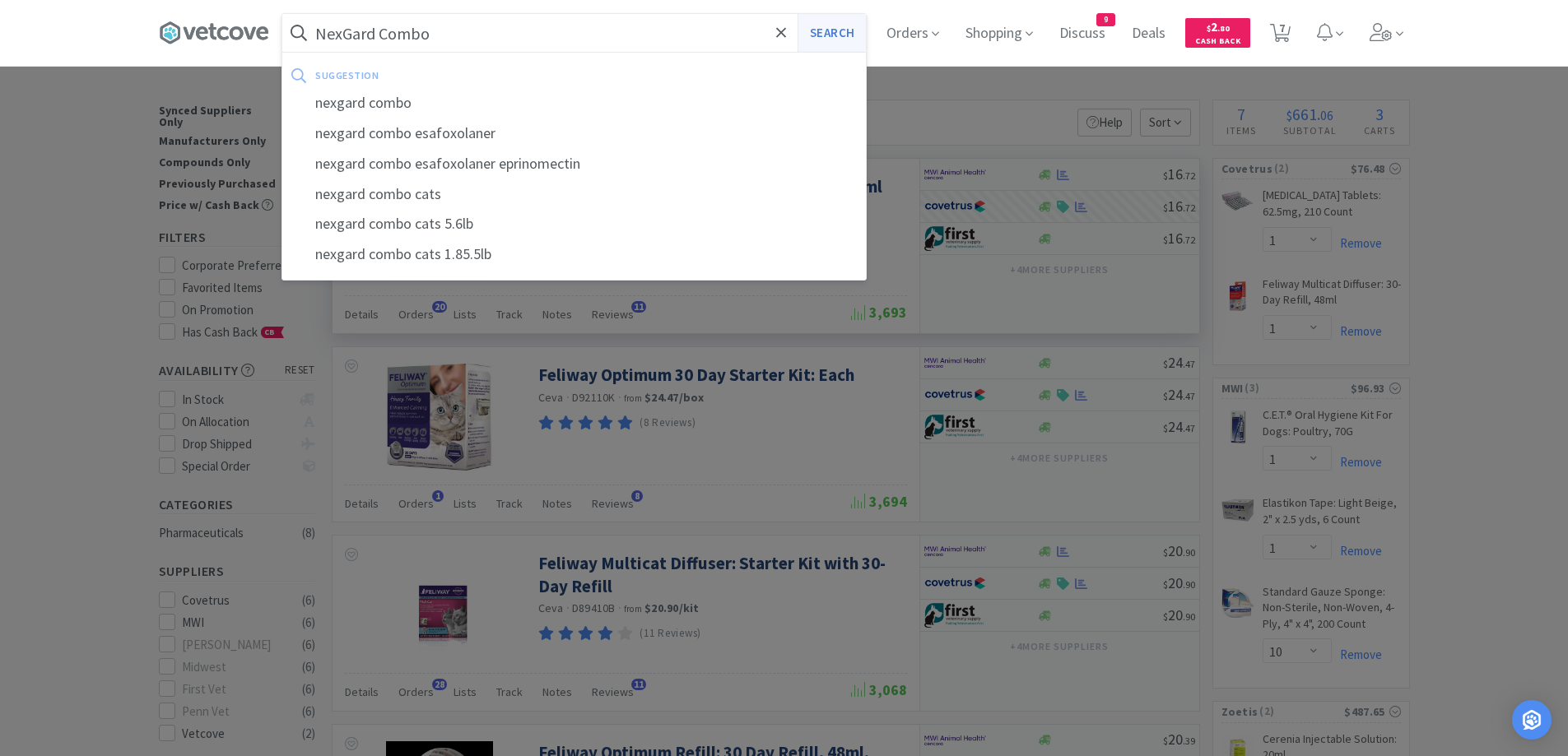
type input "NexGard Combo"
click at [847, 30] on button "Search" at bounding box center [832, 33] width 68 height 38
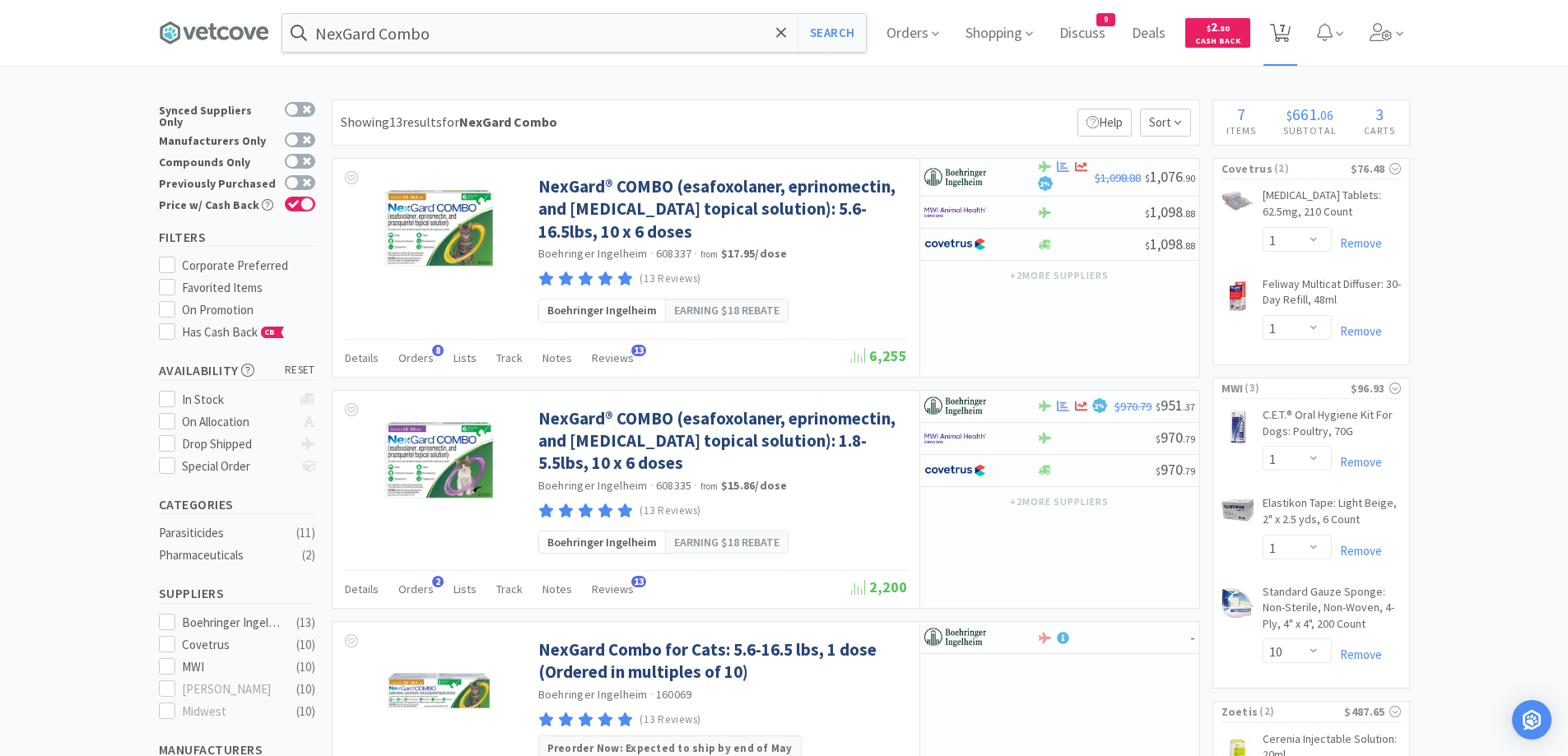
click at [1297, 29] on span "7" at bounding box center [1280, 33] width 34 height 66
select select "1"
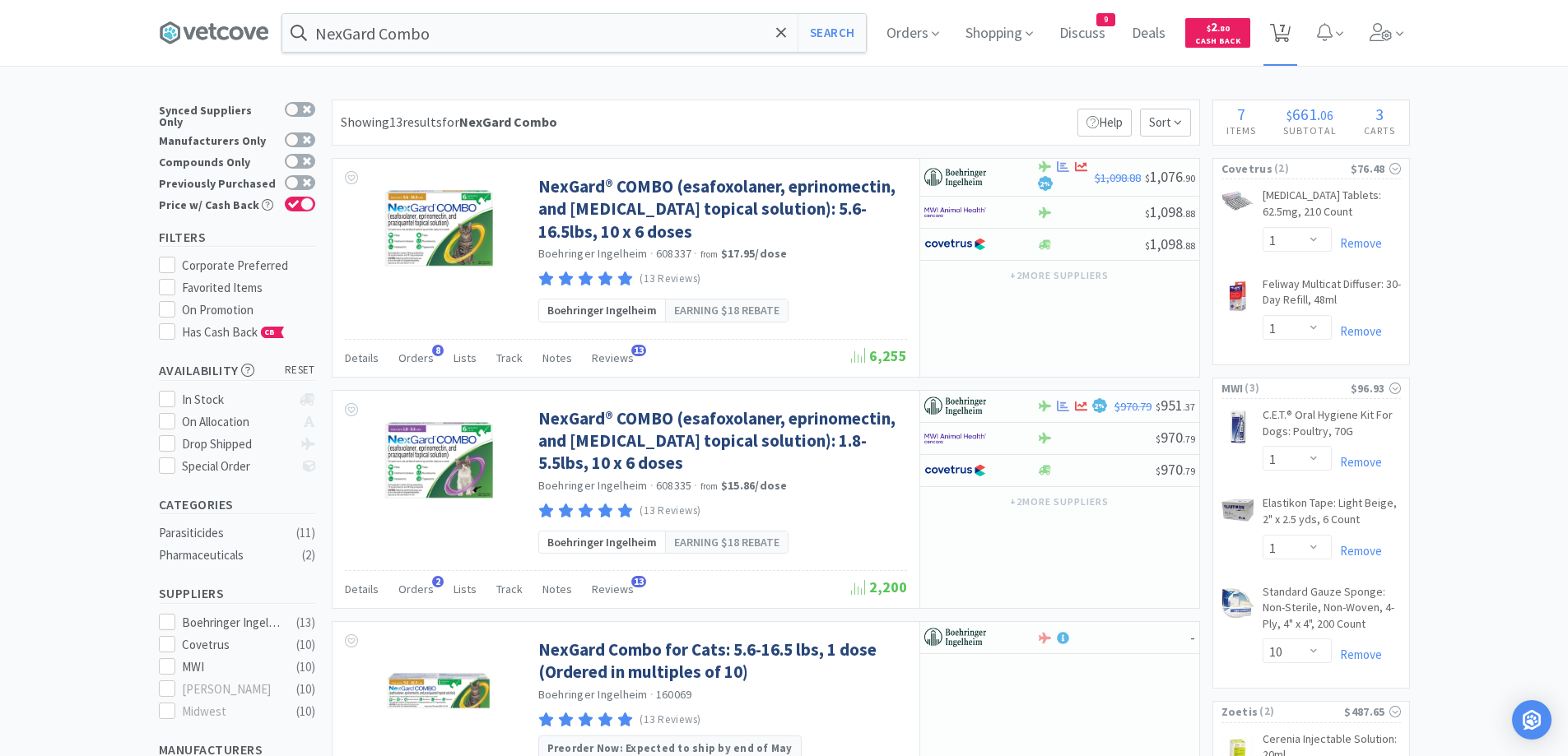
select select "1"
select select "10"
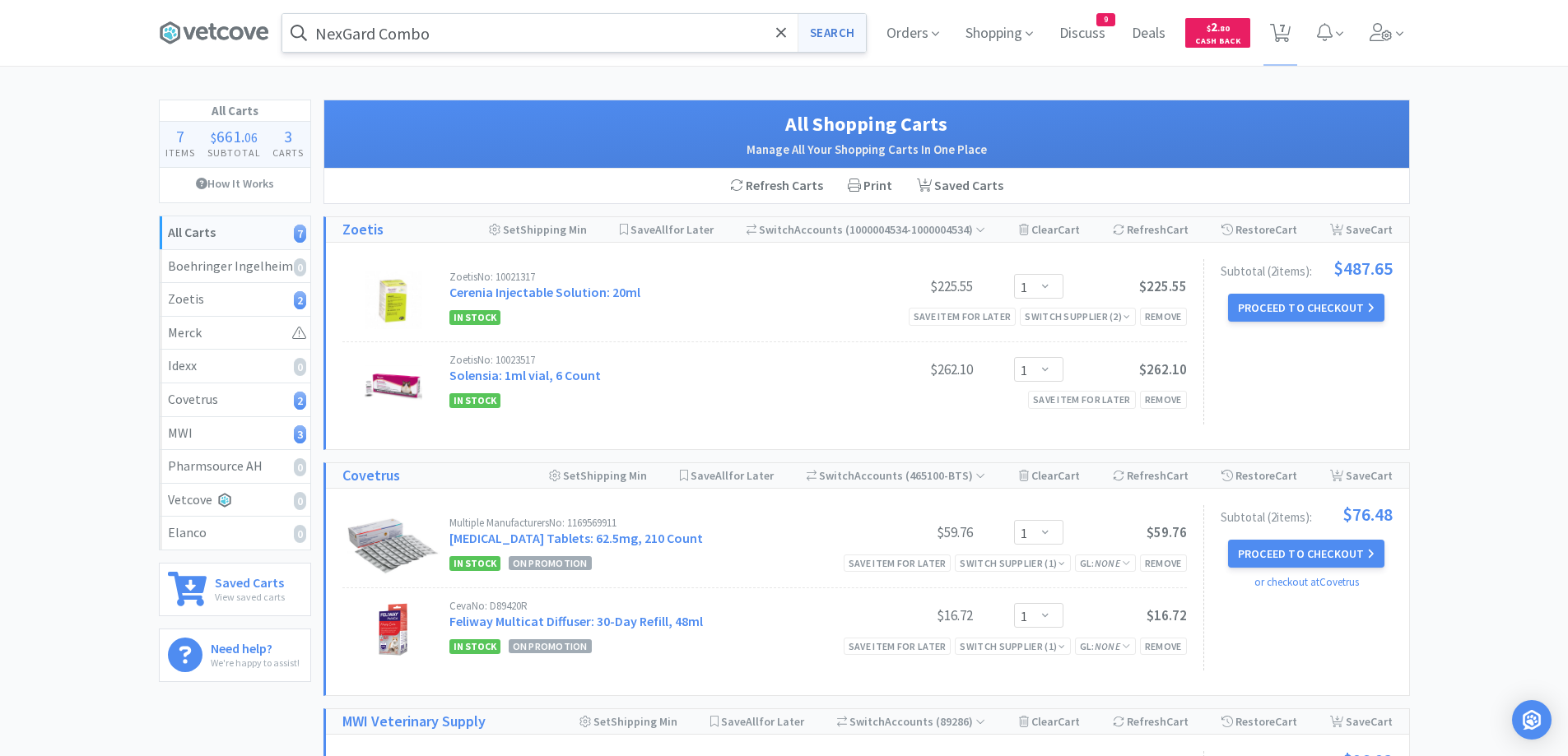
click at [821, 35] on button "Search" at bounding box center [832, 33] width 68 height 38
select select "1"
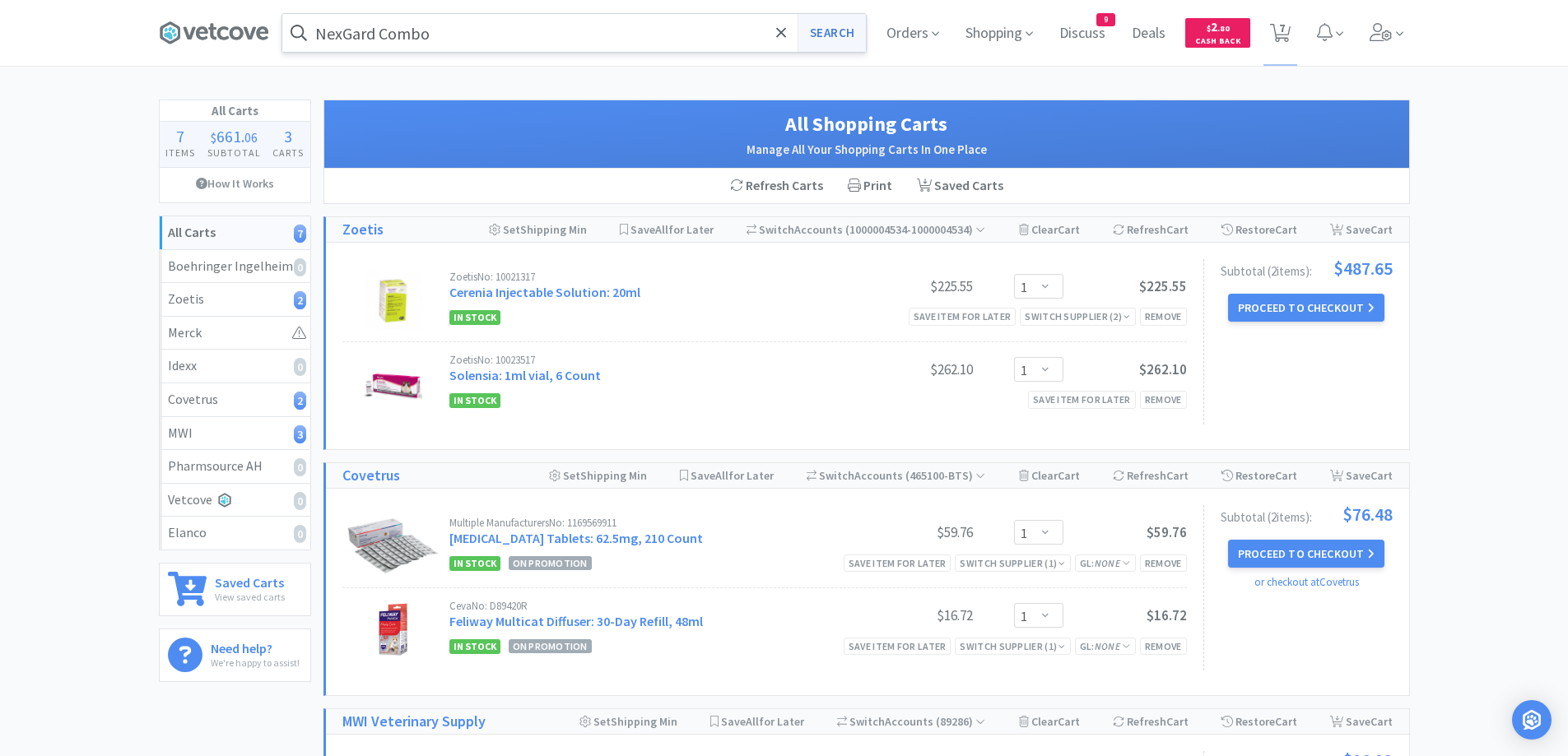
select select "10"
select select "1"
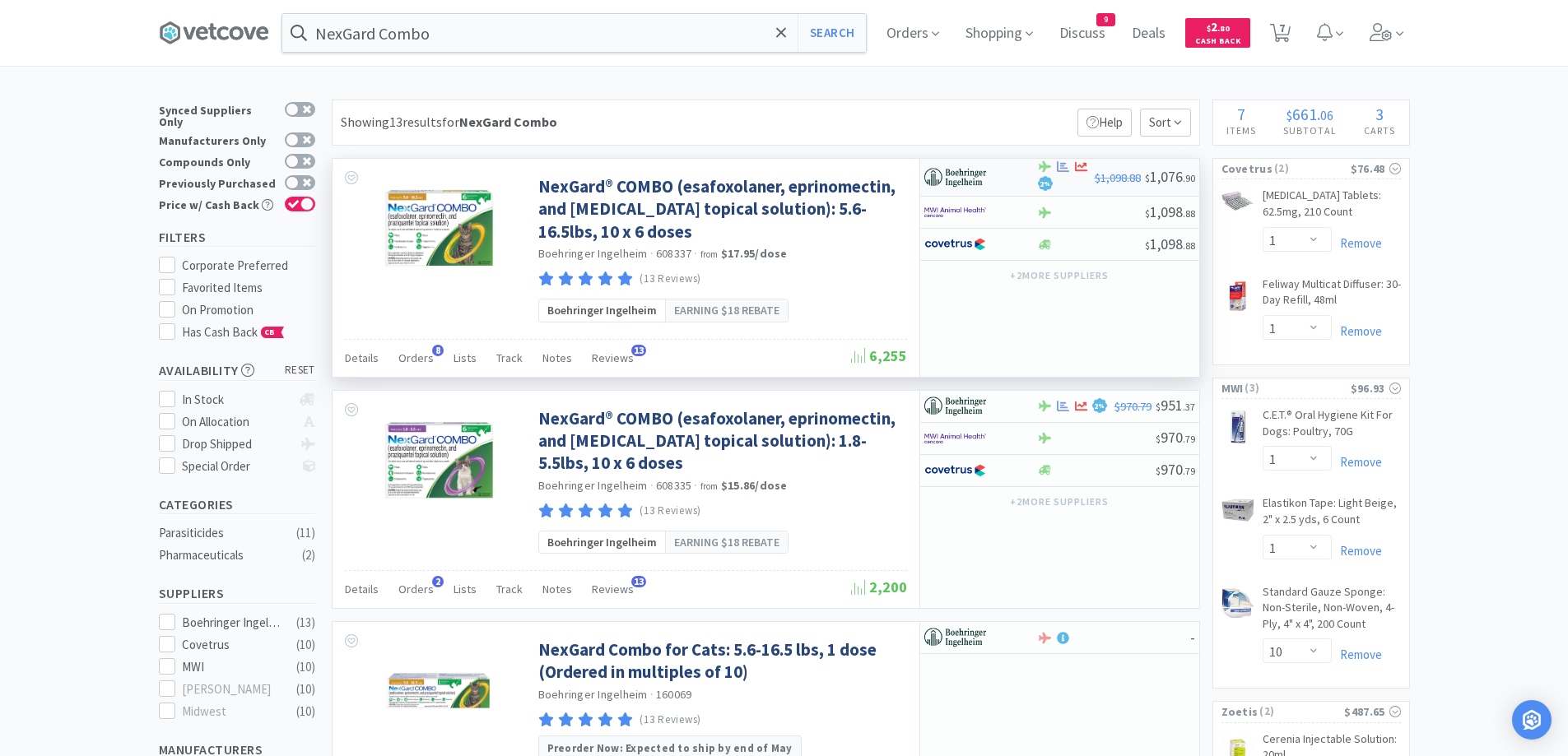
click at [1063, 189] on div "2 %" at bounding box center [1066, 177] width 58 height 34
select select "1"
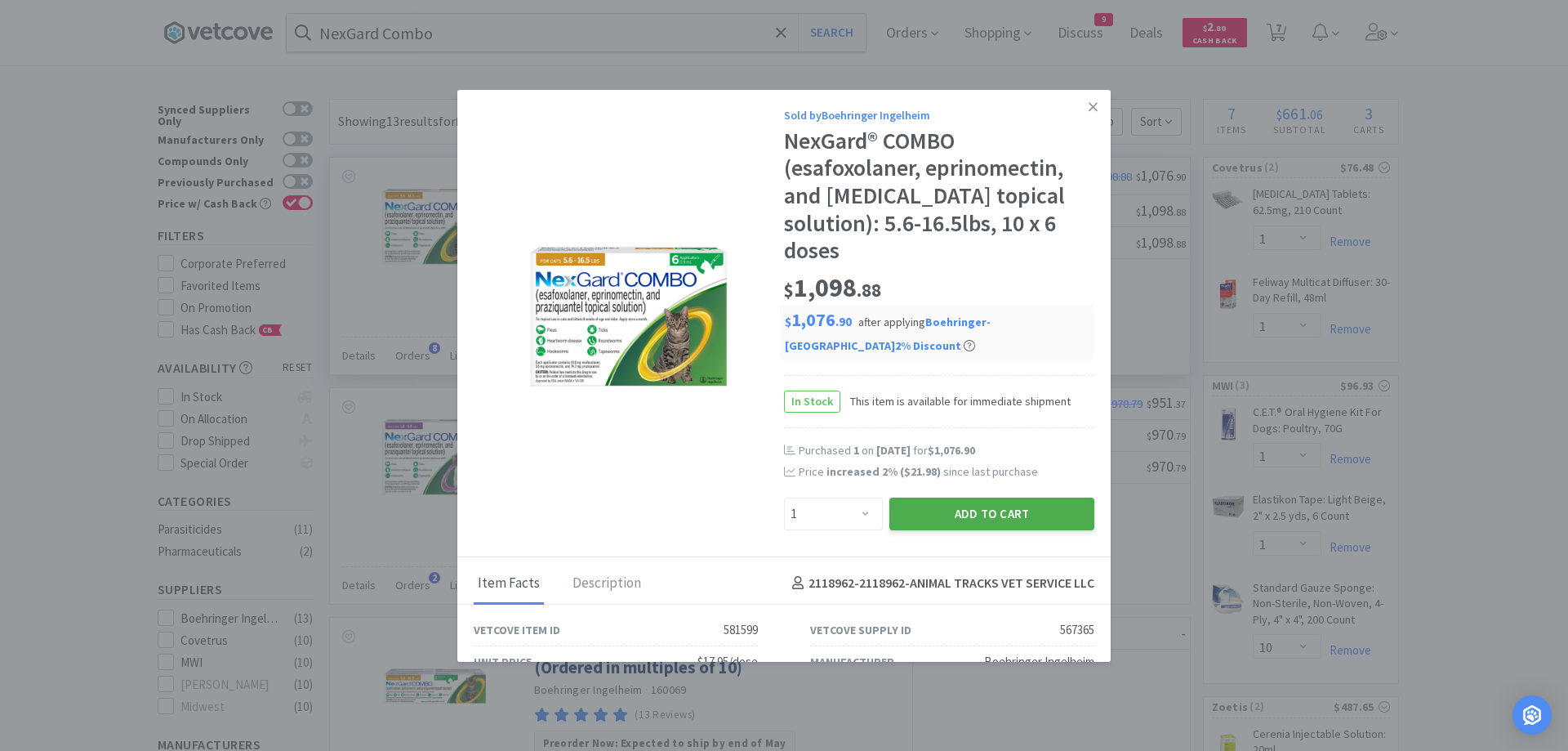
click at [931, 509] on button "Add to Cart" at bounding box center [992, 514] width 205 height 33
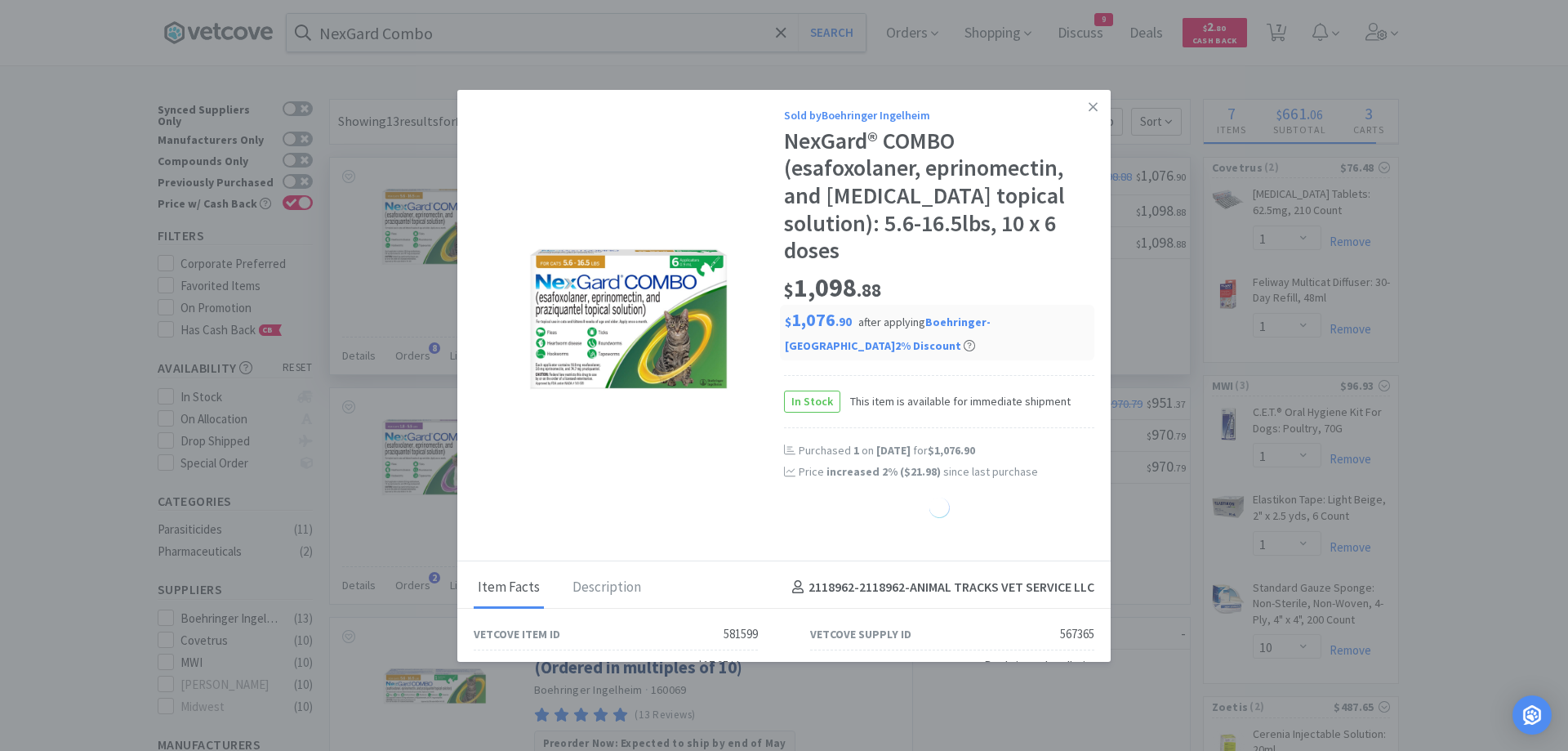
select select "1"
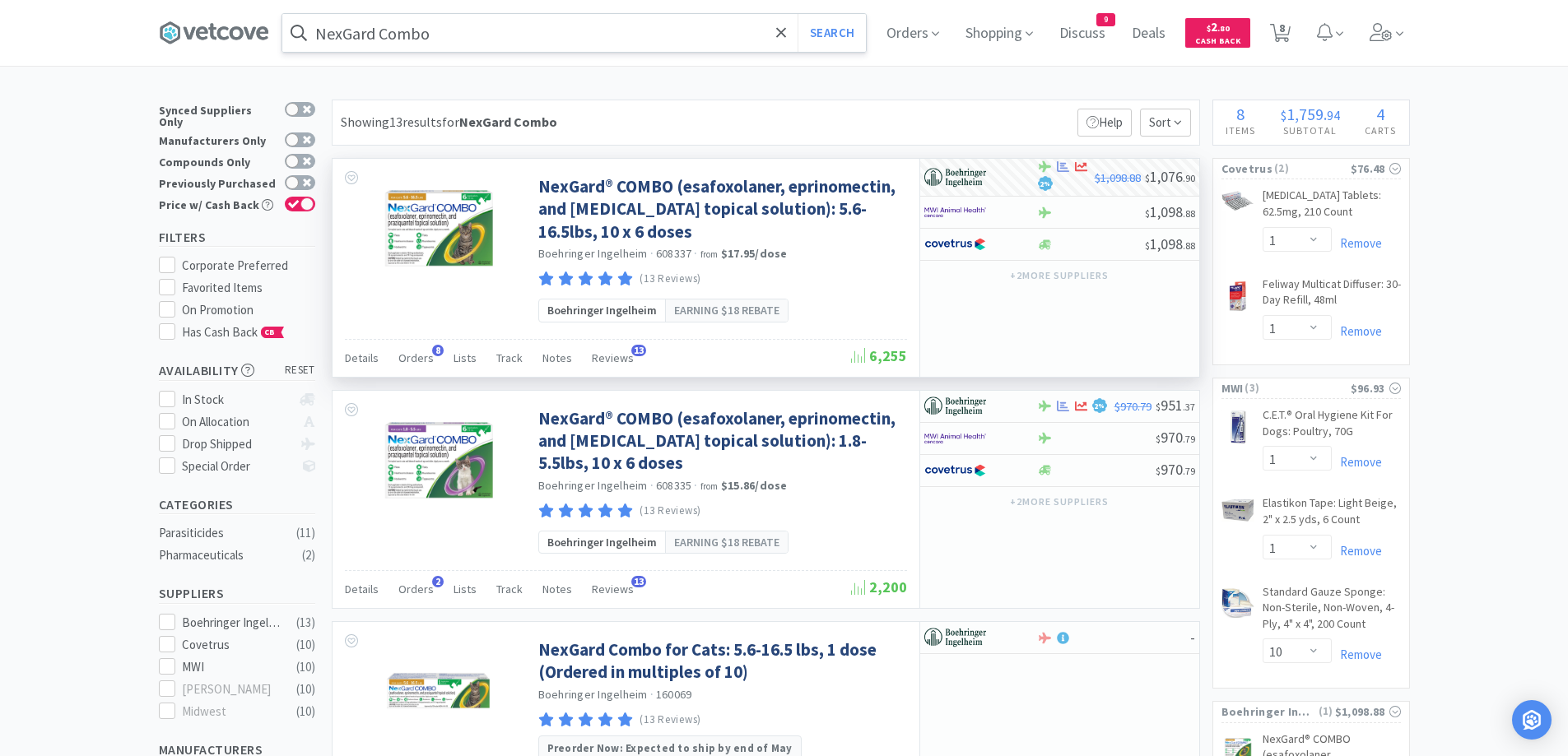
click at [563, 31] on input "NexGard Combo" at bounding box center [574, 33] width 583 height 38
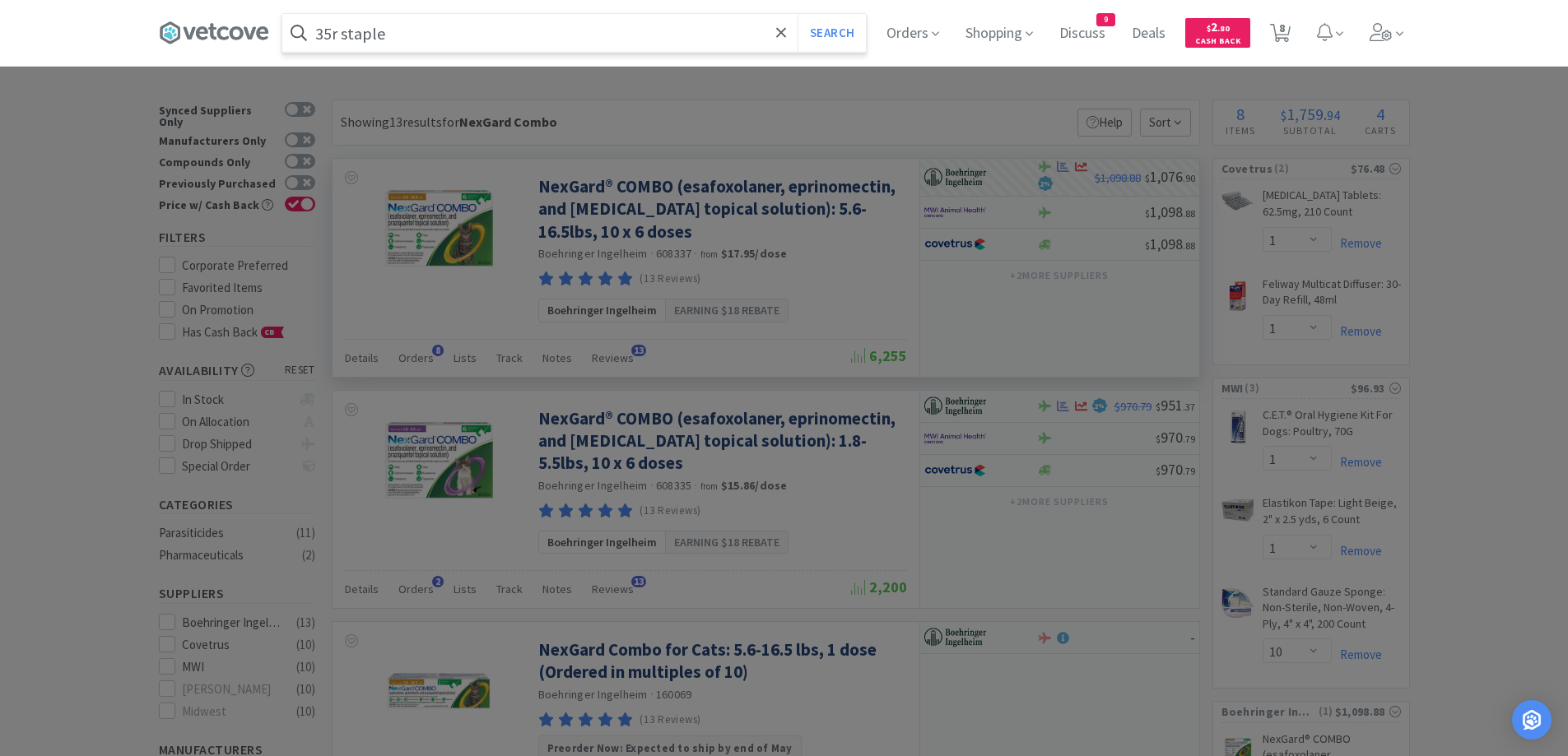
type input "35r staple"
click at [798, 14] on button "Search" at bounding box center [832, 33] width 68 height 38
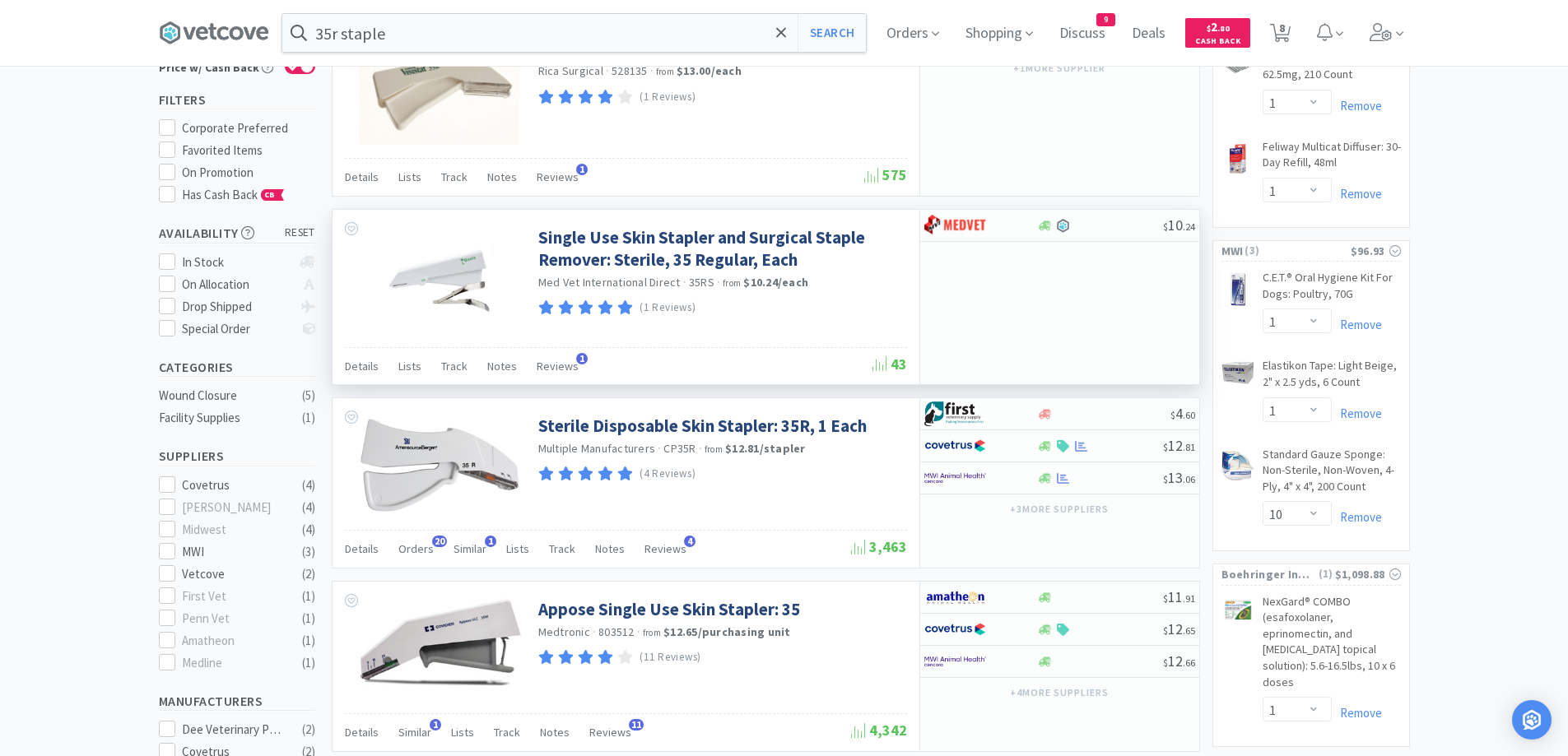
scroll to position [274, 0]
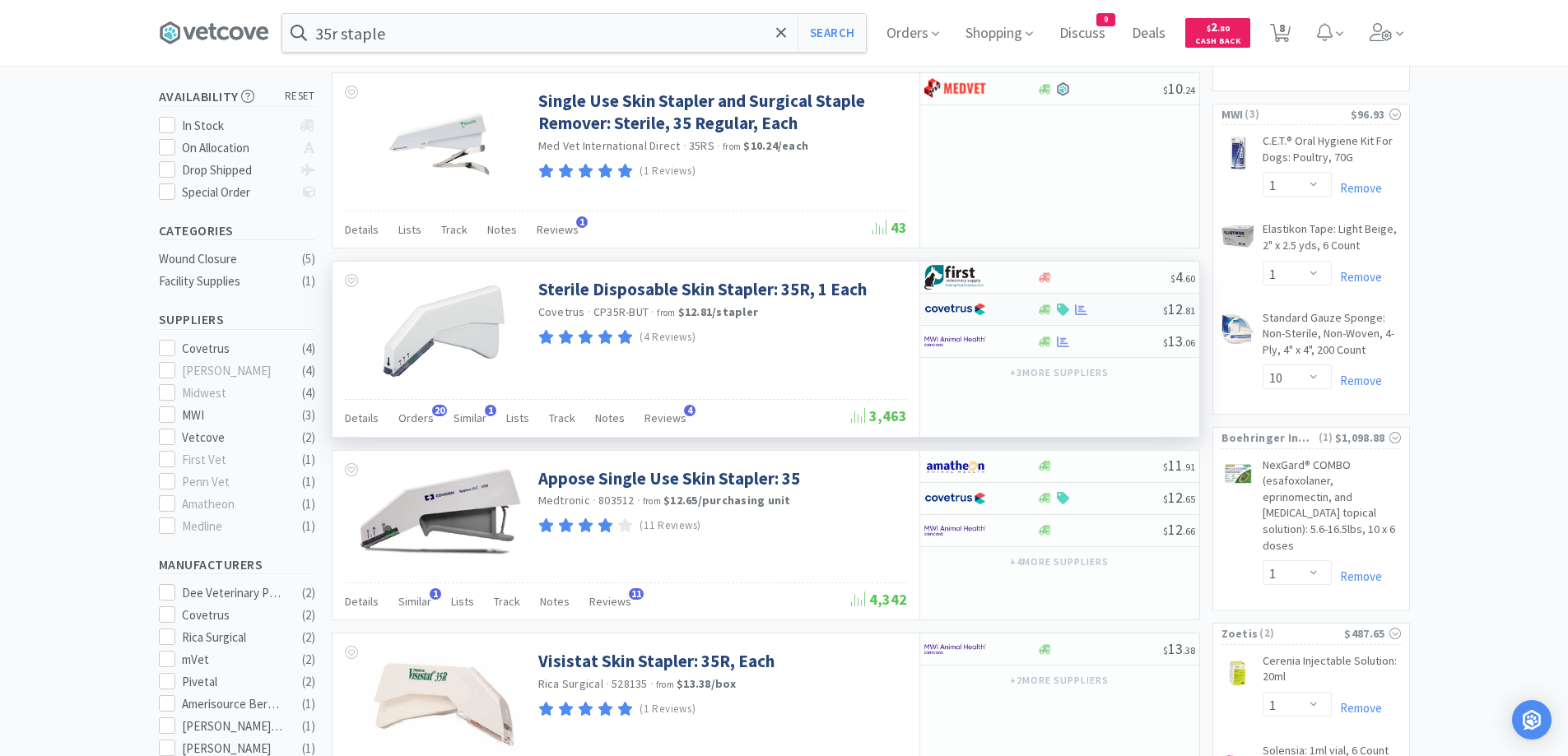
click at [1120, 314] on div at bounding box center [1100, 309] width 126 height 12
select select "1"
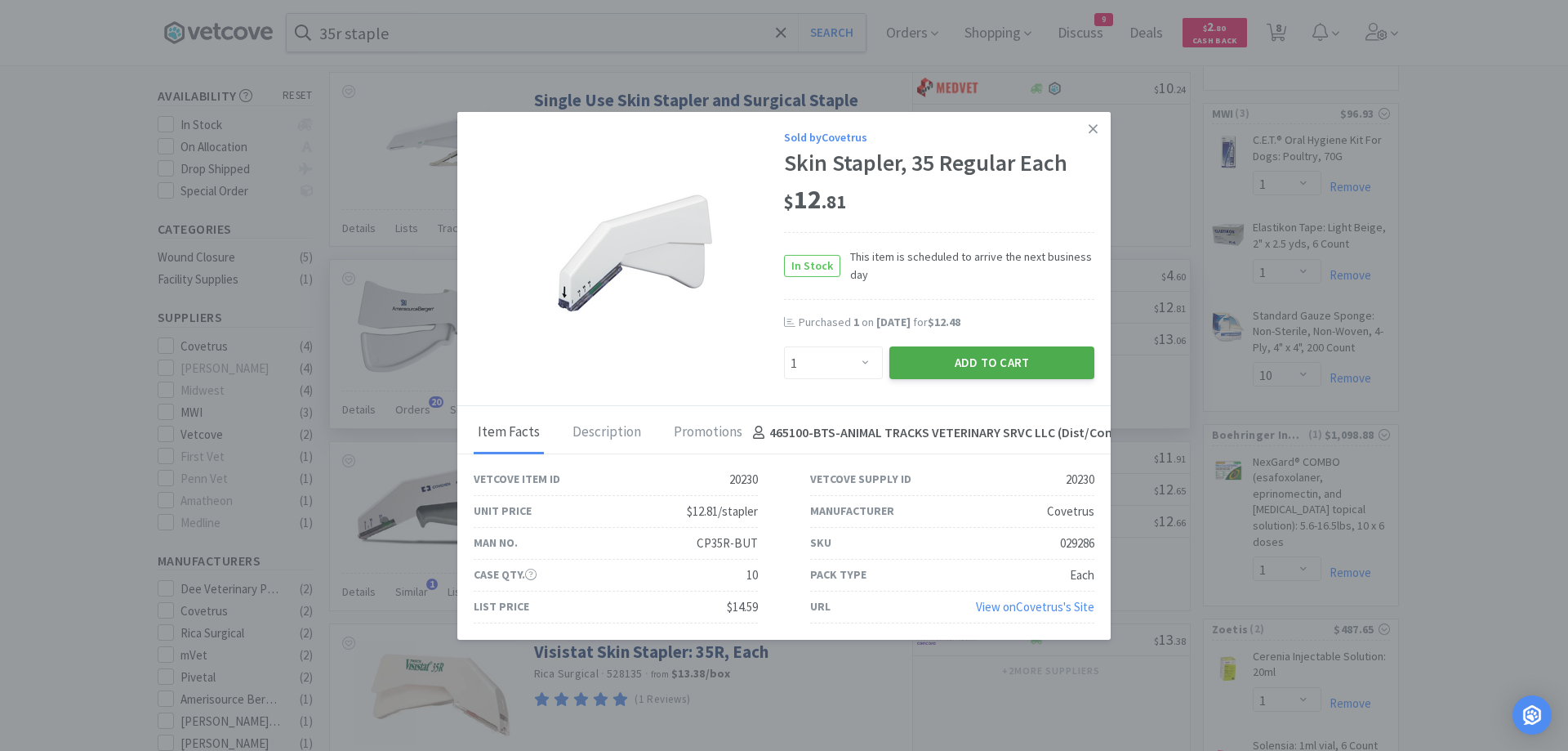
click at [973, 367] on button "Add to Cart" at bounding box center [992, 363] width 205 height 33
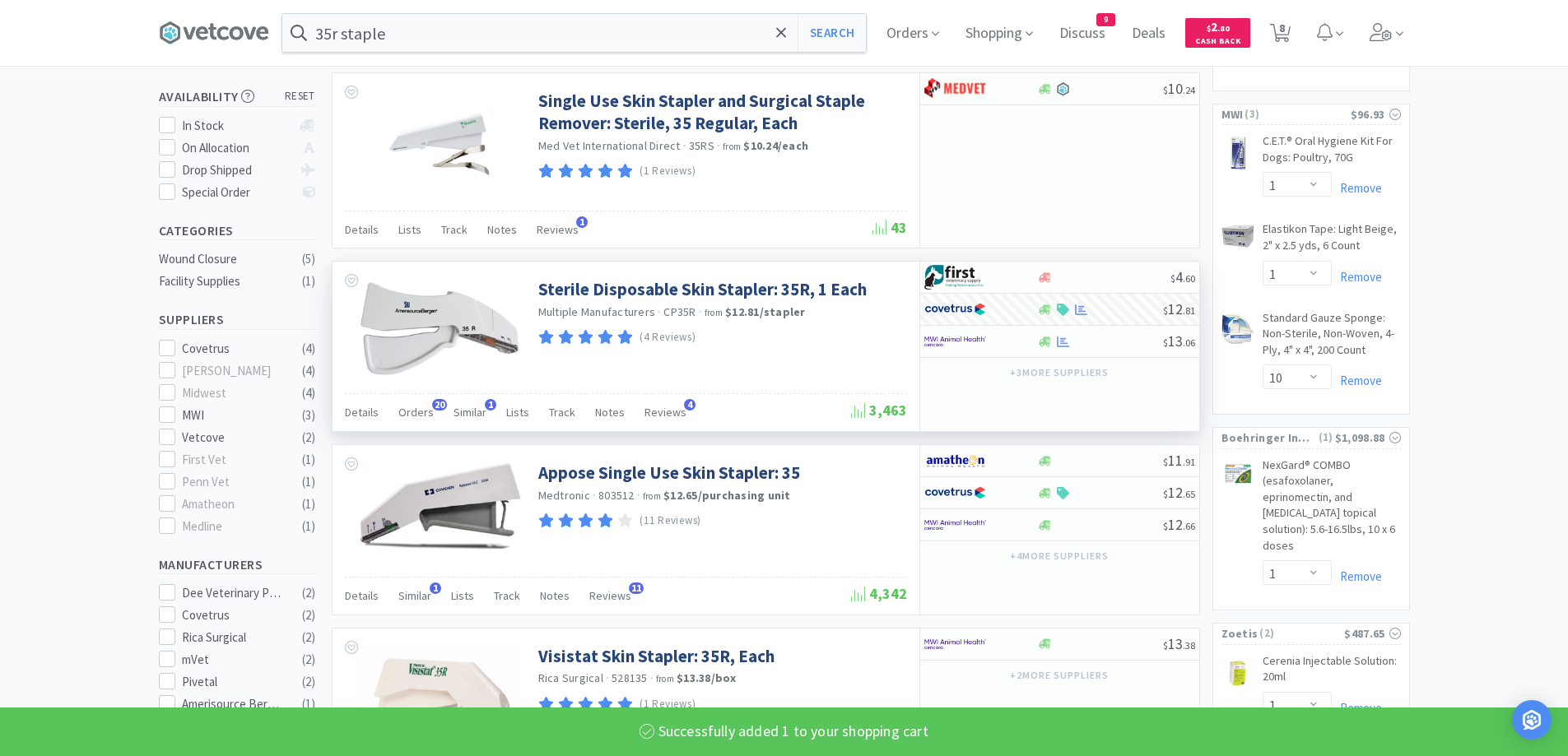
select select "1"
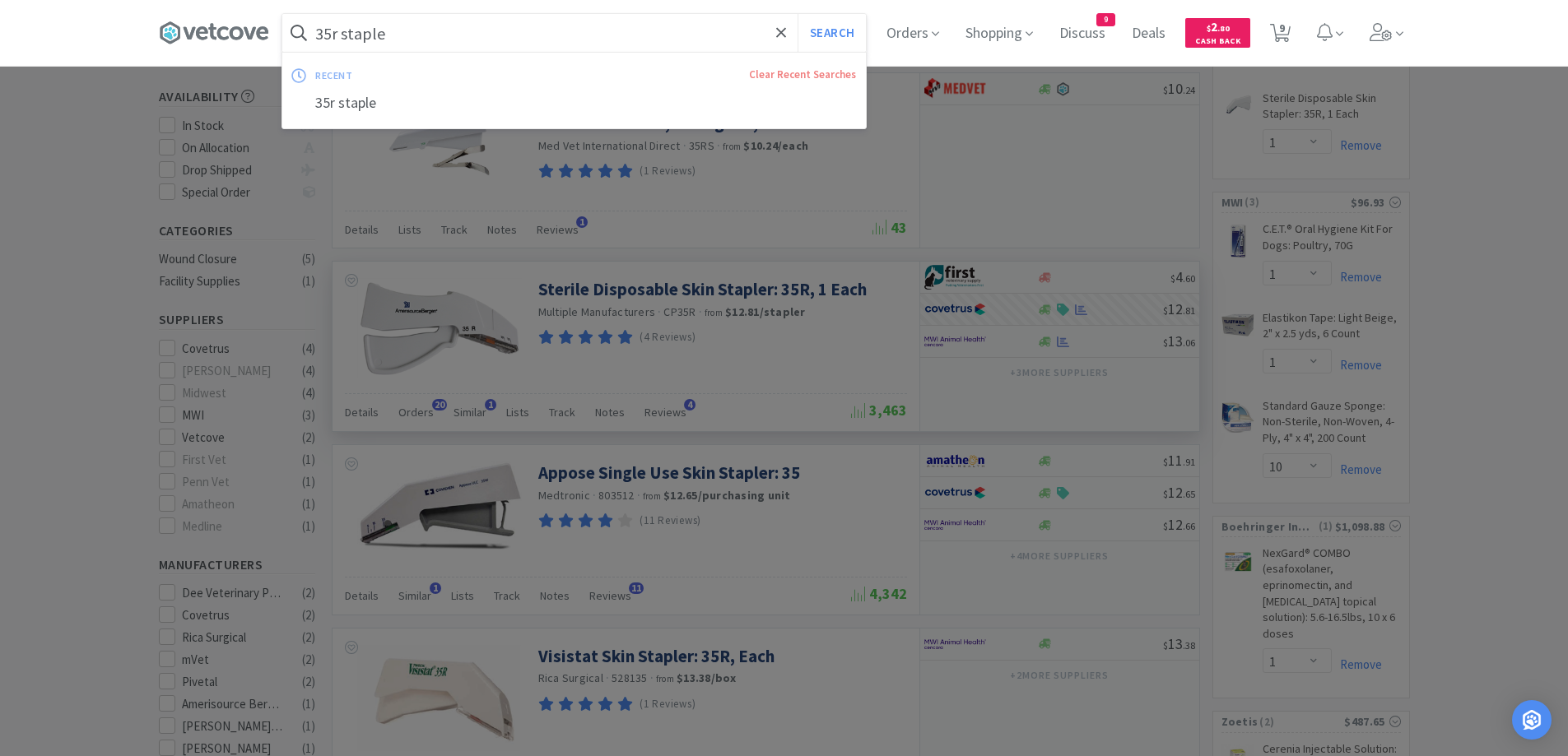
click at [573, 29] on input "35r staple" at bounding box center [574, 33] width 583 height 38
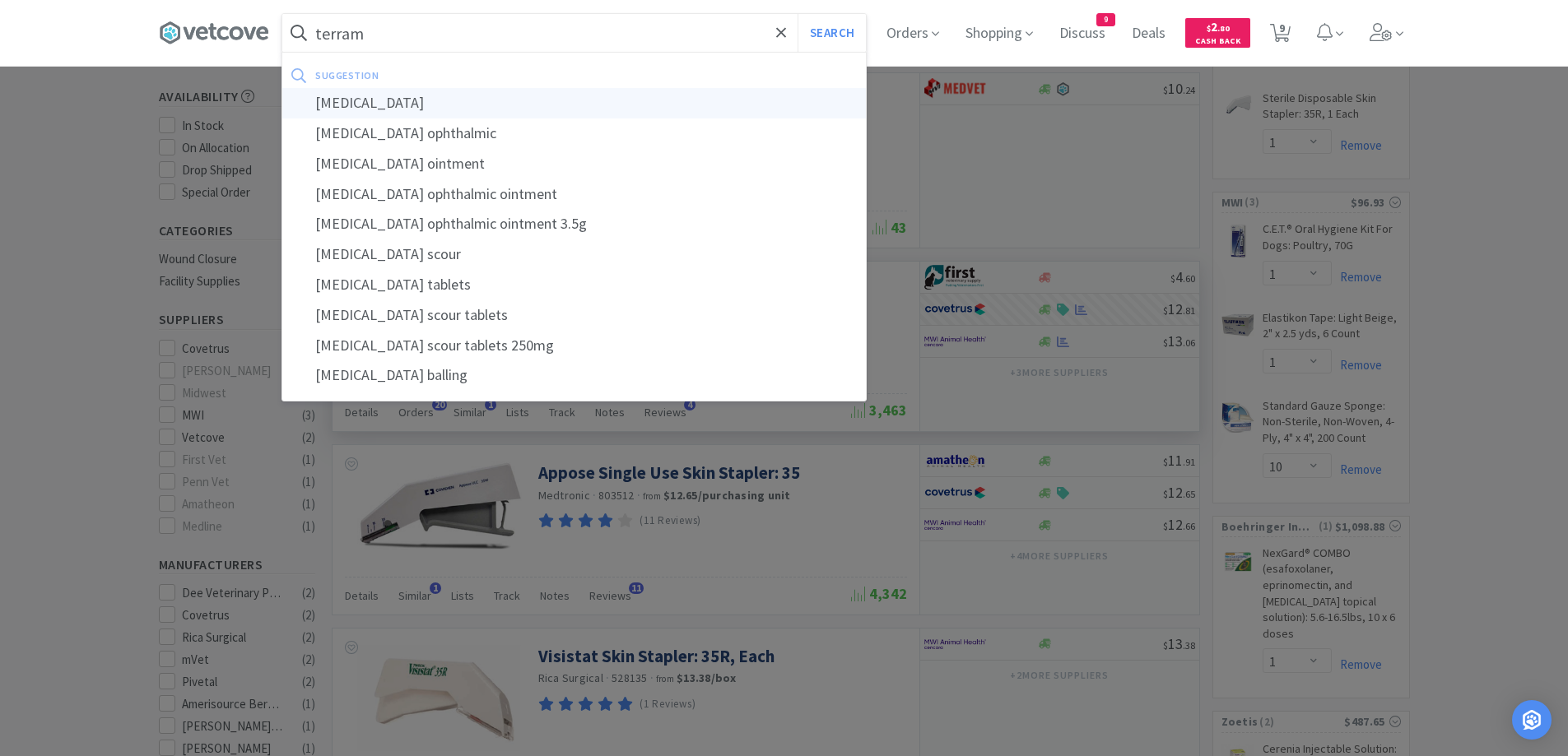
click at [420, 99] on div "[MEDICAL_DATA]" at bounding box center [574, 103] width 583 height 30
type input "[MEDICAL_DATA]"
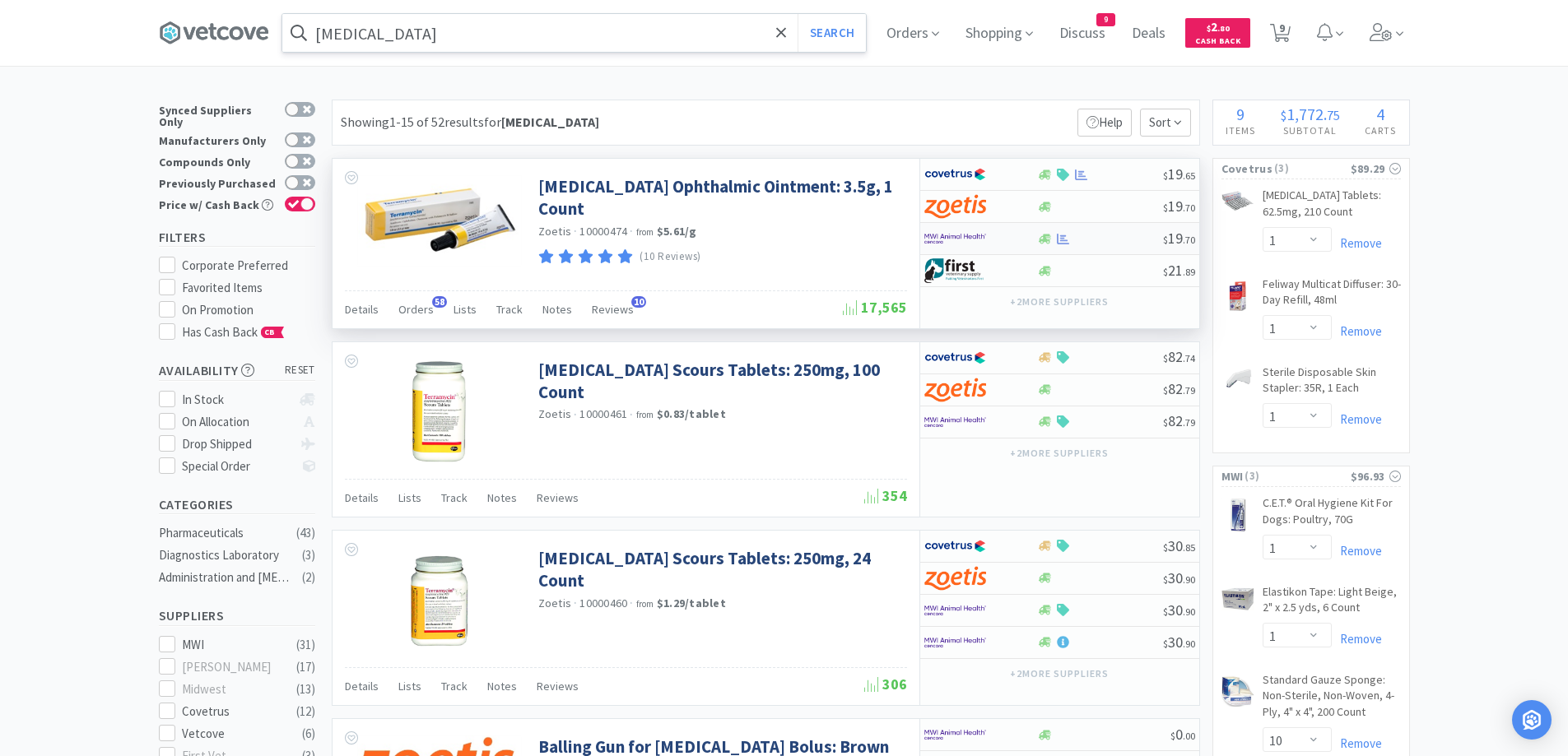
click at [1097, 241] on div at bounding box center [1100, 238] width 126 height 12
select select "1"
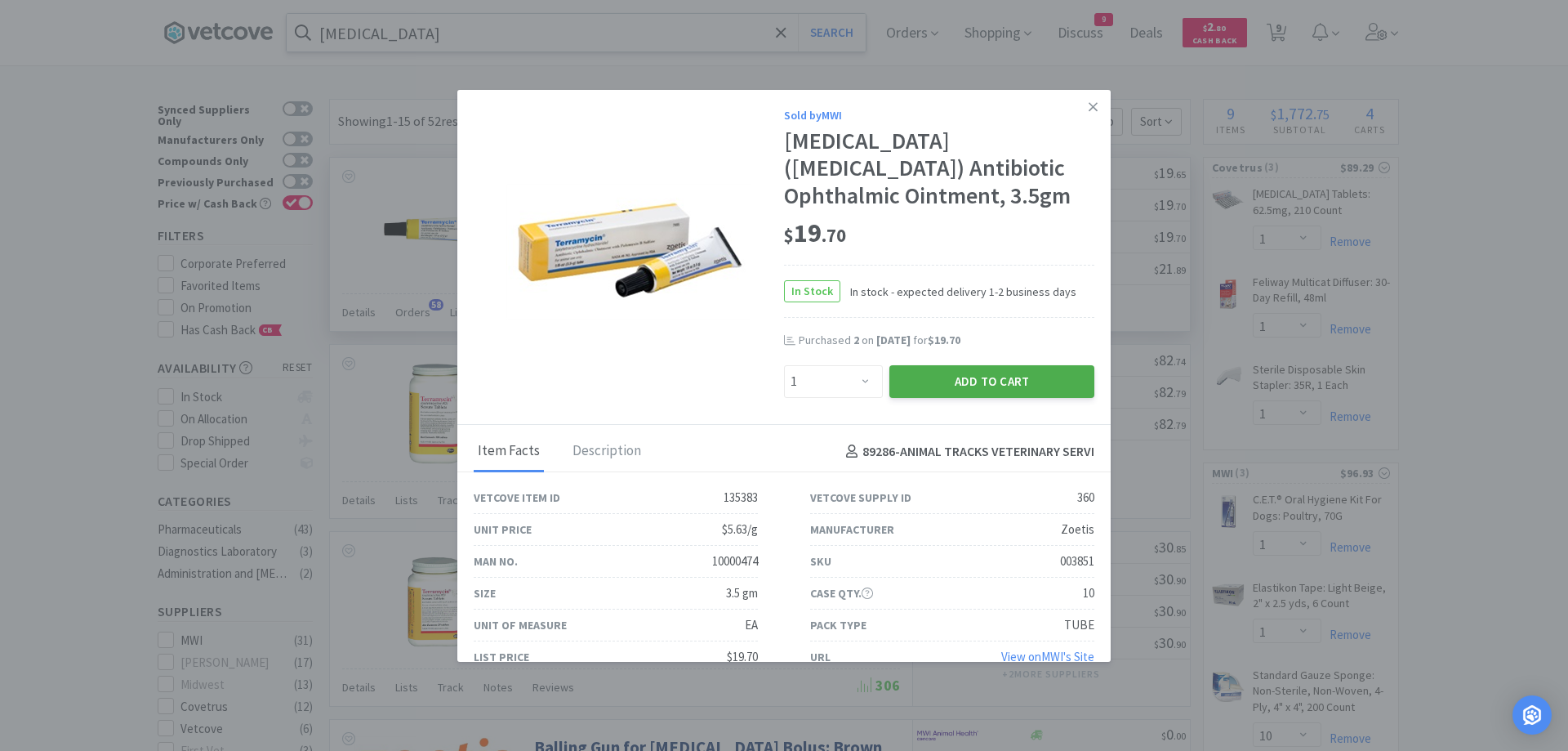
click at [1026, 378] on button "Add to Cart" at bounding box center [992, 382] width 205 height 33
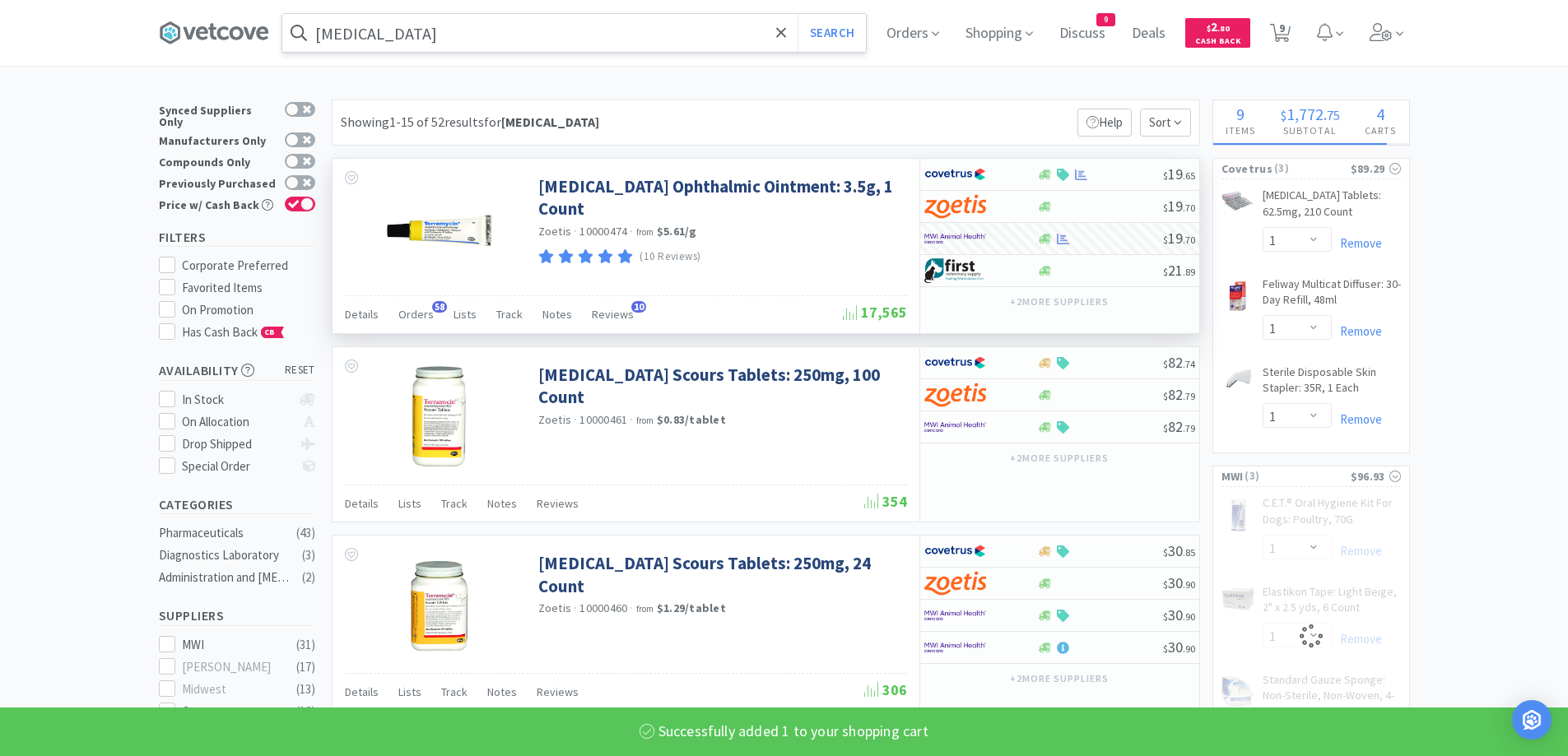
select select "1"
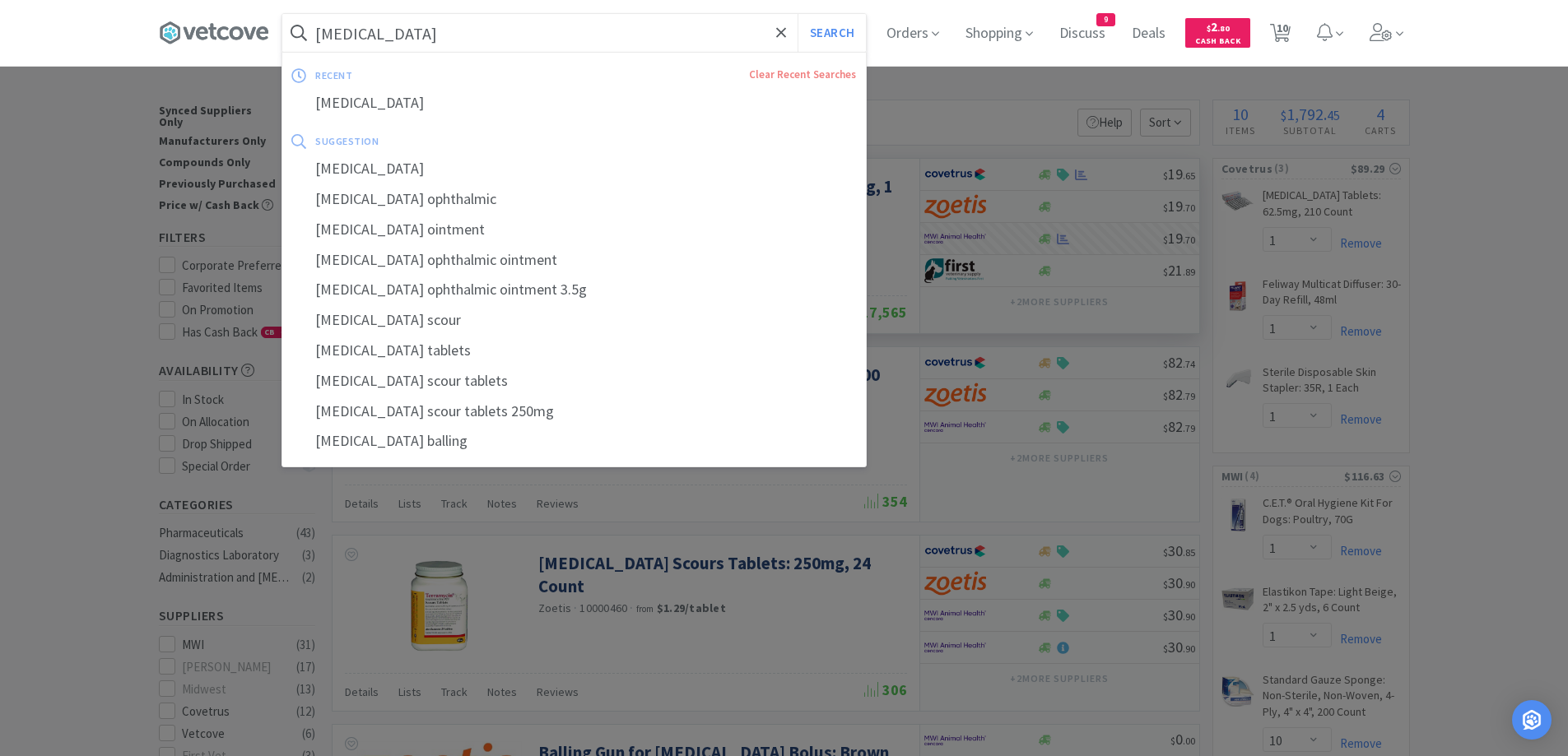
click at [513, 27] on input "[MEDICAL_DATA]" at bounding box center [574, 33] width 583 height 38
paste input "[MEDICAL_DATA]"
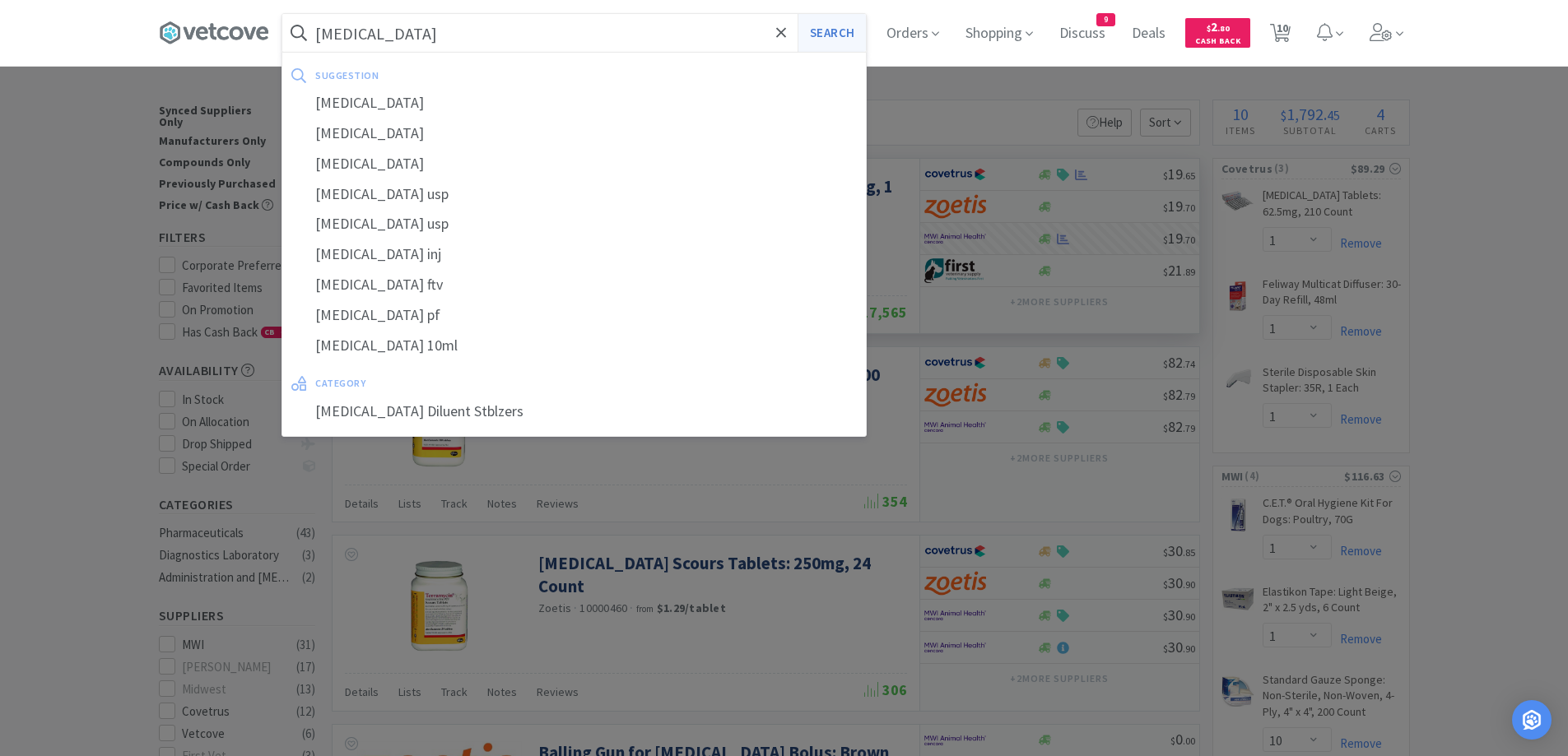
type input "[MEDICAL_DATA]"
click at [859, 31] on button "Search" at bounding box center [832, 33] width 68 height 38
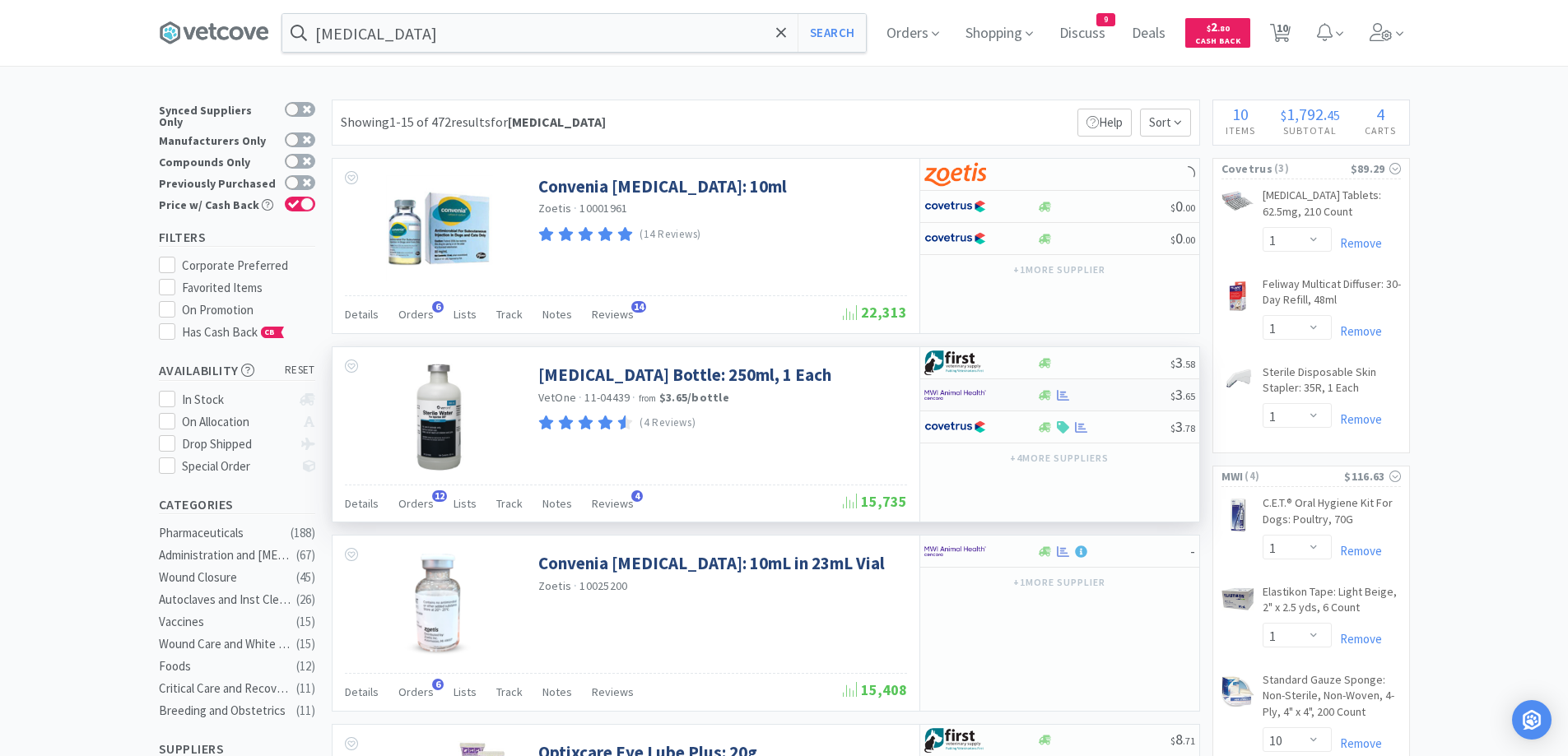
click at [1085, 391] on div at bounding box center [1104, 395] width 133 height 12
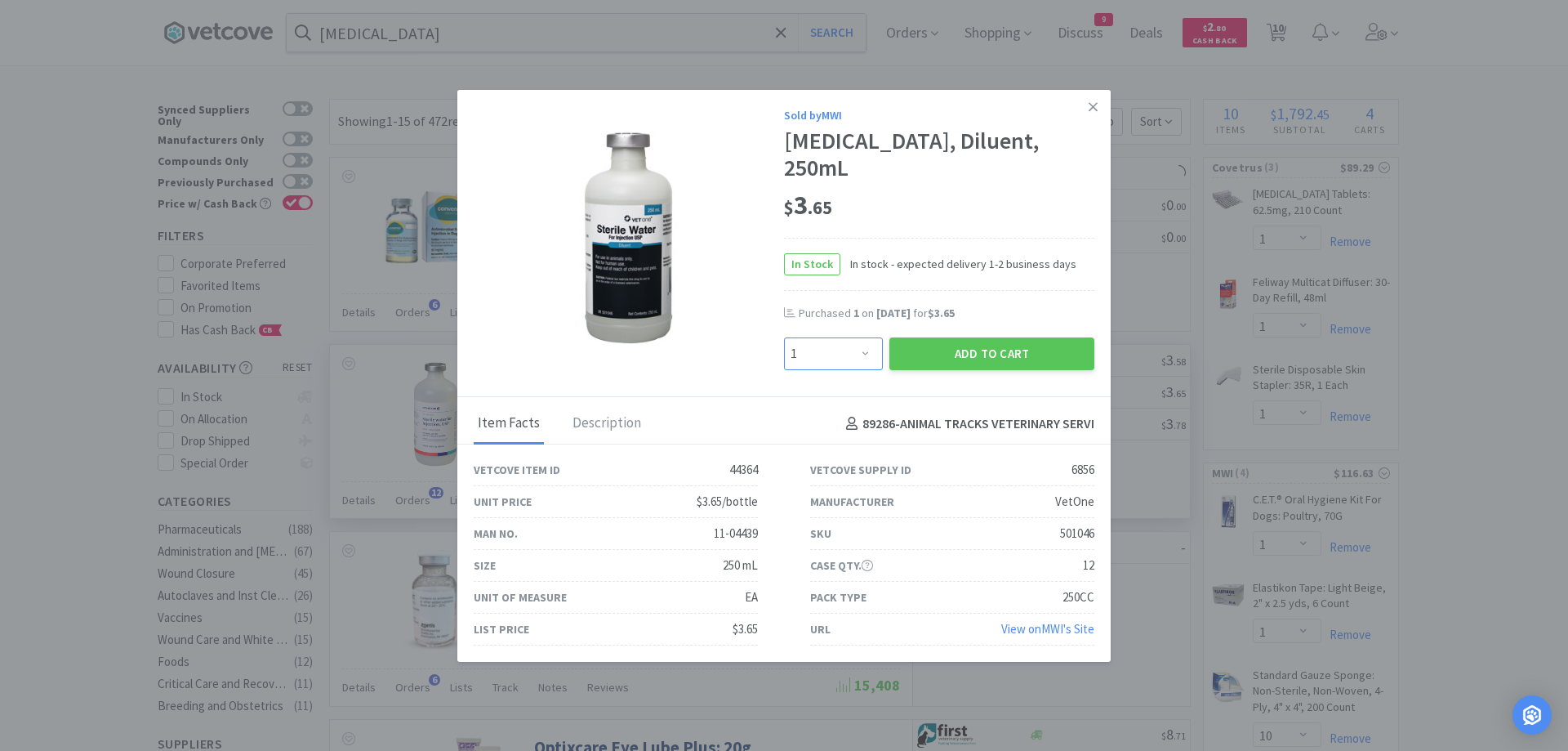
click at [821, 344] on select "Enter Quantity 1 2 3 4 5 6 7 8 9 10 11 12 13 14 15 16 17 18 19 20 Enter Quantity" at bounding box center [833, 354] width 99 height 33
select select "2"
click at [784, 337] on select "Enter Quantity 1 2 3 4 5 6 7 8 9 10 11 12 13 14 15 16 17 18 19 20 Enter Quantity" at bounding box center [833, 354] width 99 height 33
click at [918, 359] on button "Add to Cart" at bounding box center [992, 354] width 205 height 33
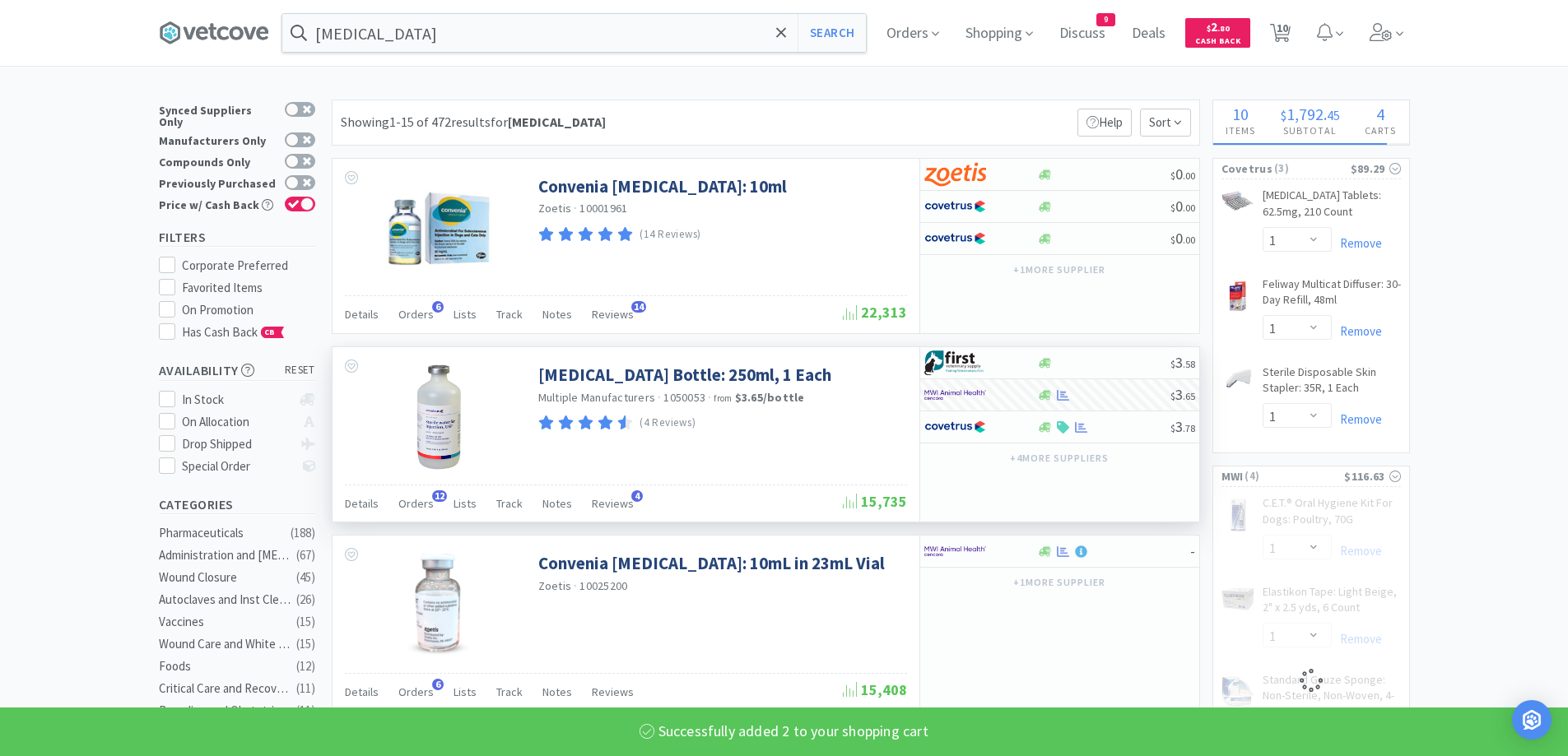
select select "2"
select select "1"
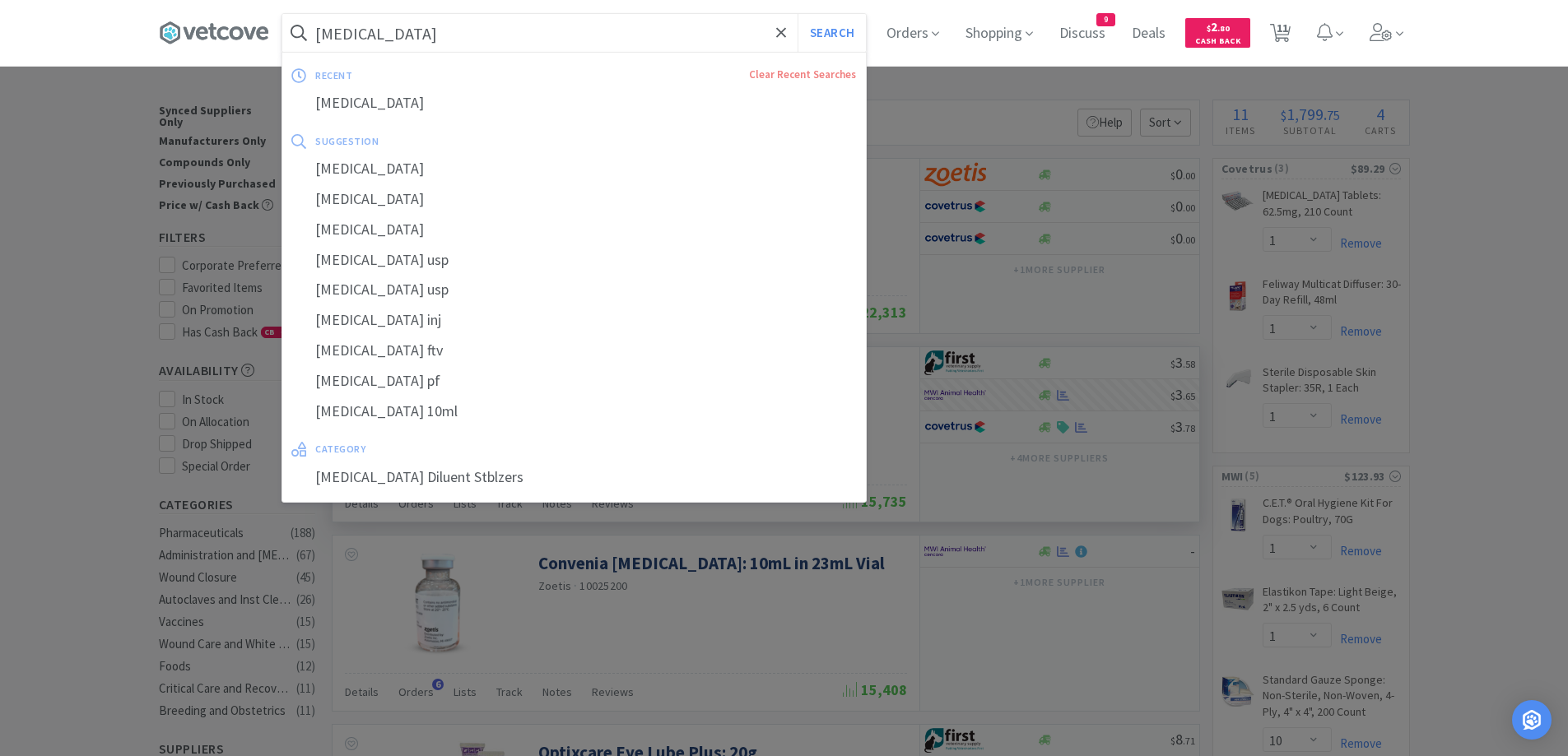
click at [548, 44] on input "[MEDICAL_DATA]" at bounding box center [574, 33] width 583 height 38
paste input "Viralys"
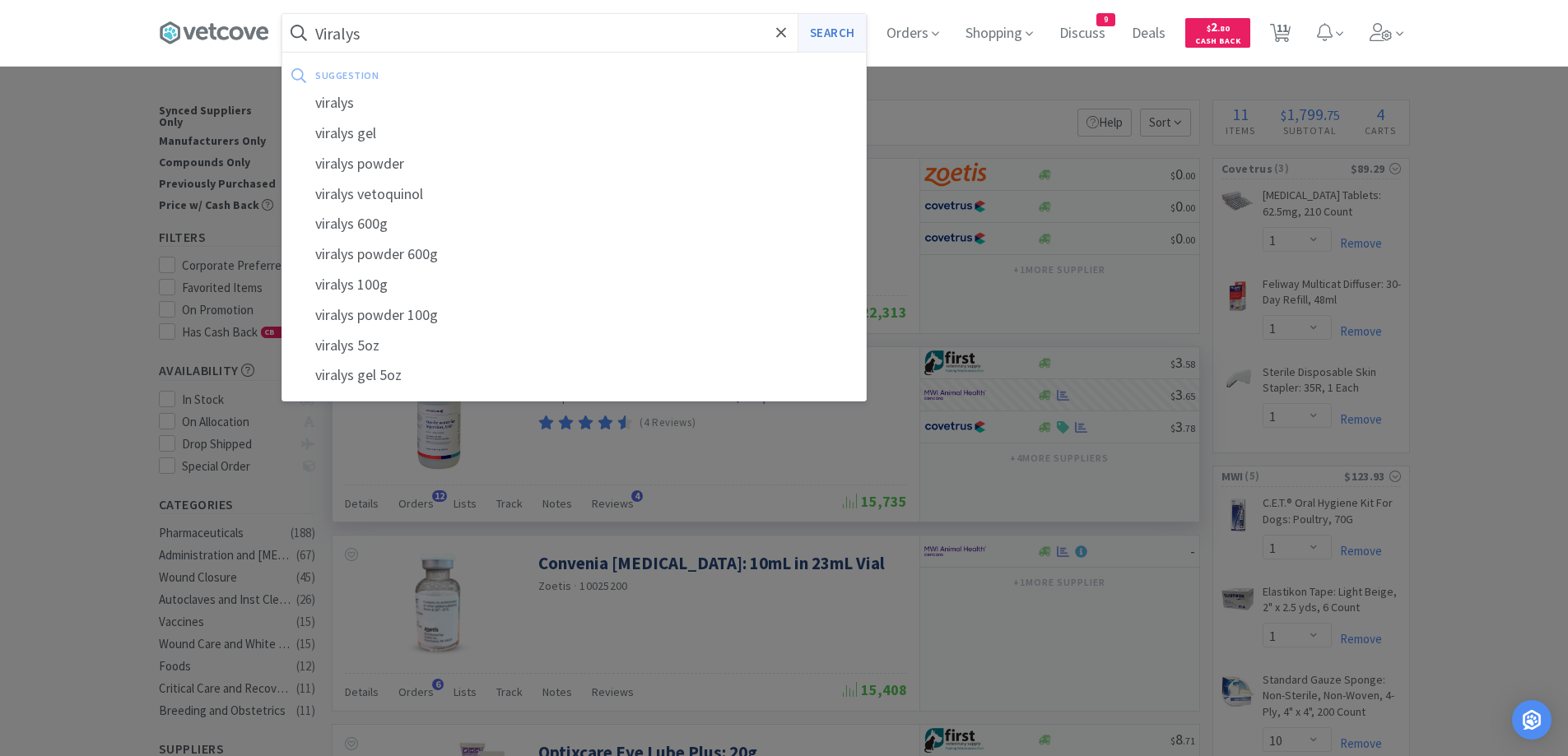
type input "Viralys"
click at [837, 33] on button "Search" at bounding box center [832, 33] width 68 height 38
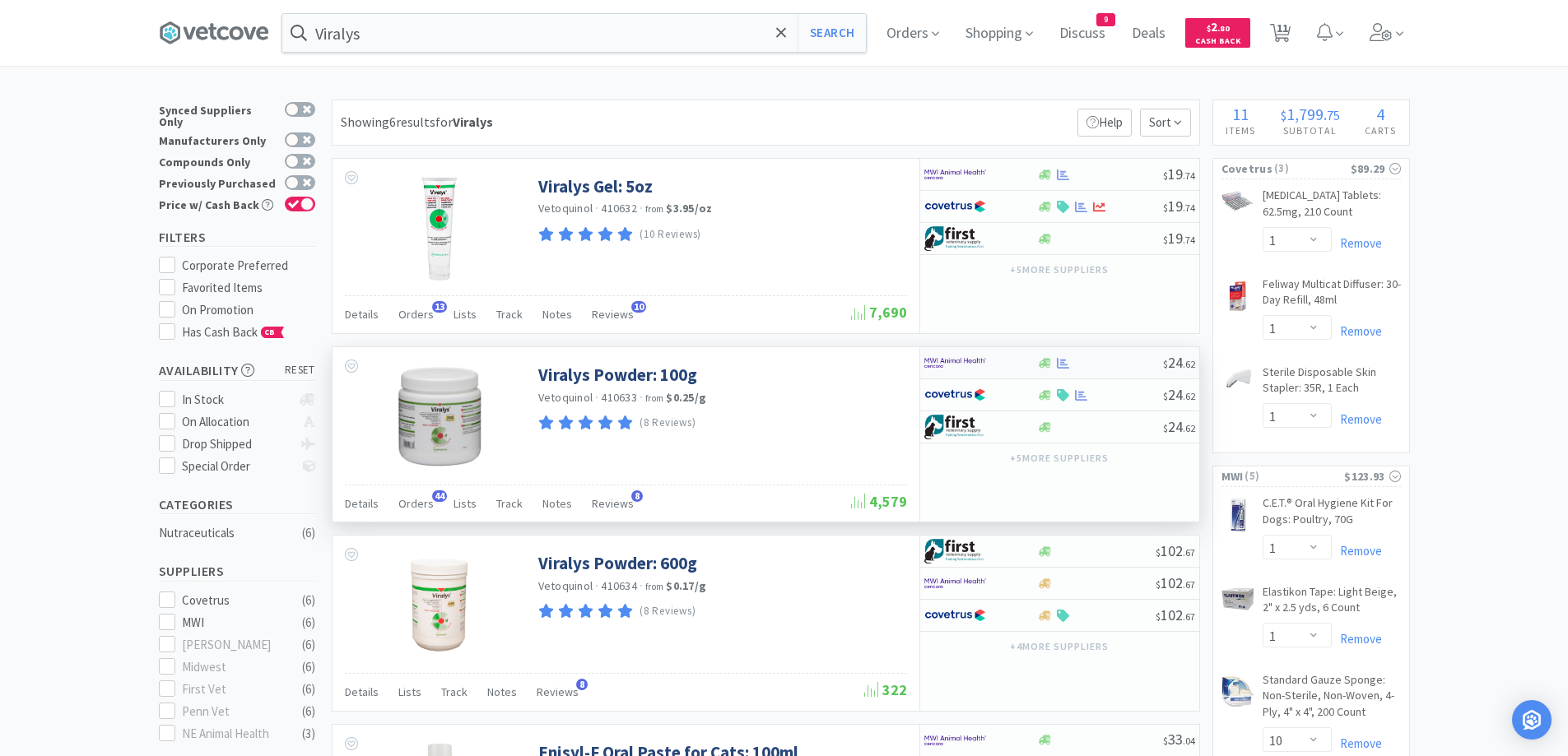
click at [1137, 359] on div at bounding box center [1100, 363] width 126 height 12
select select "1"
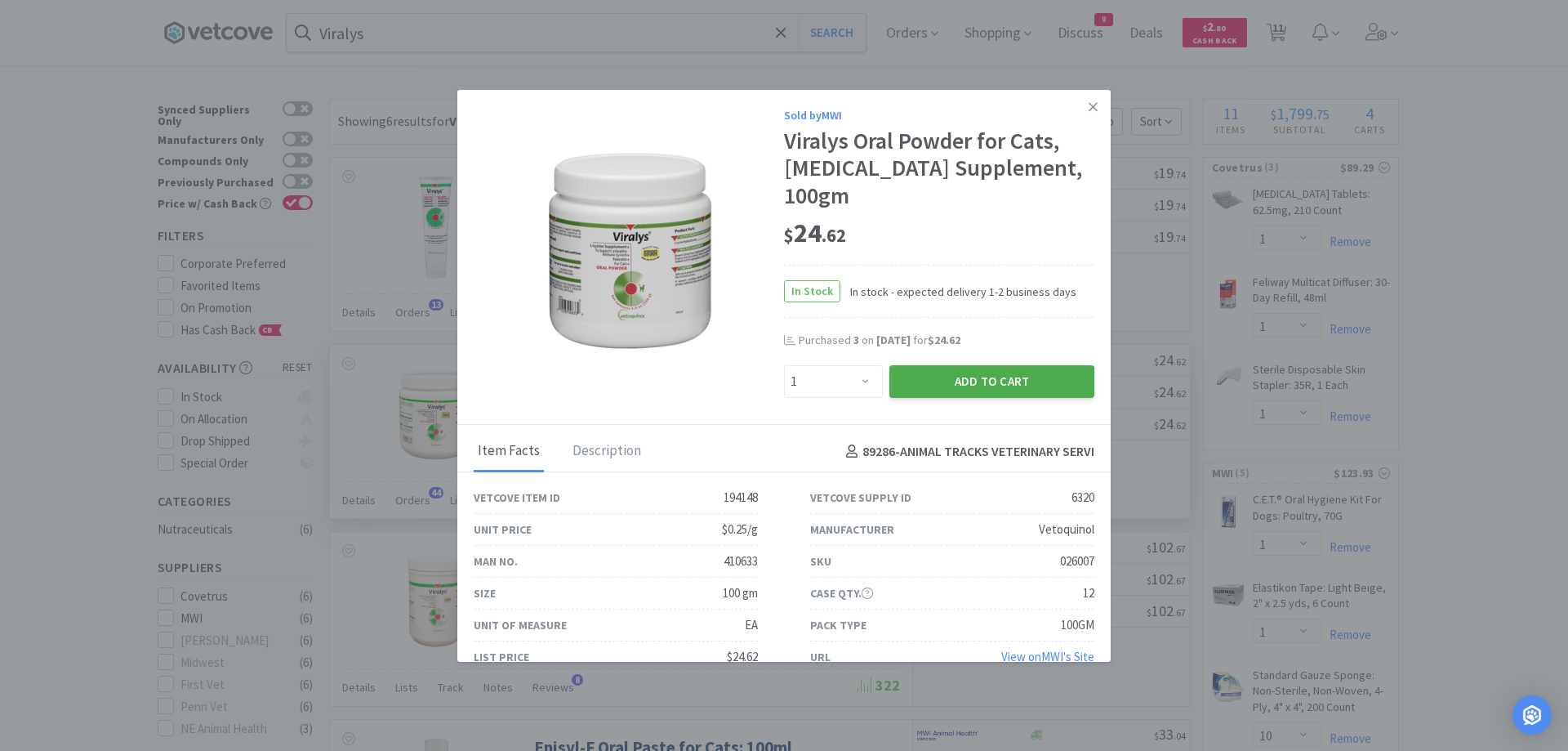
click at [1044, 366] on button "Add to Cart" at bounding box center [992, 382] width 205 height 33
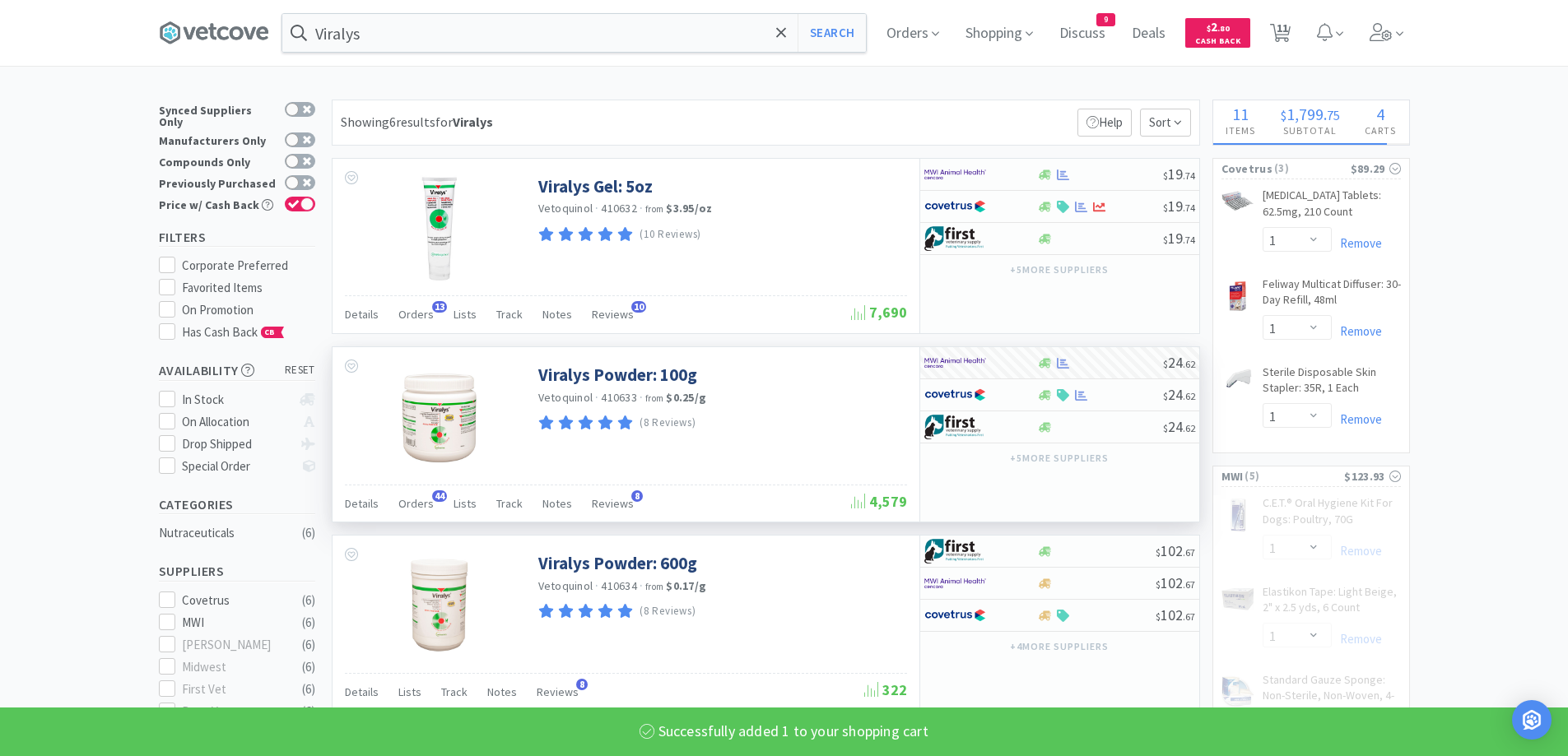
select select "1"
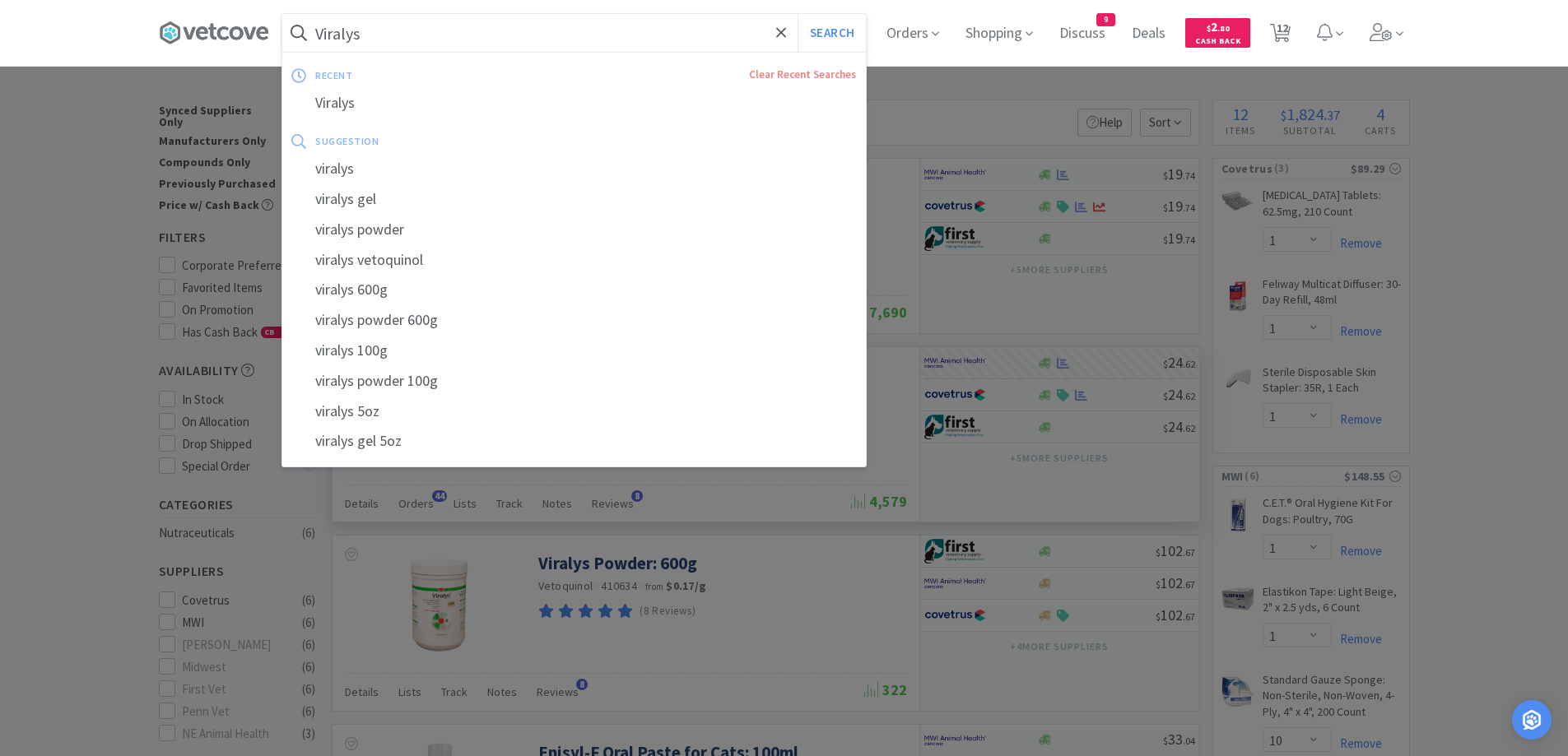
click at [396, 27] on input "Viralys" at bounding box center [574, 33] width 583 height 38
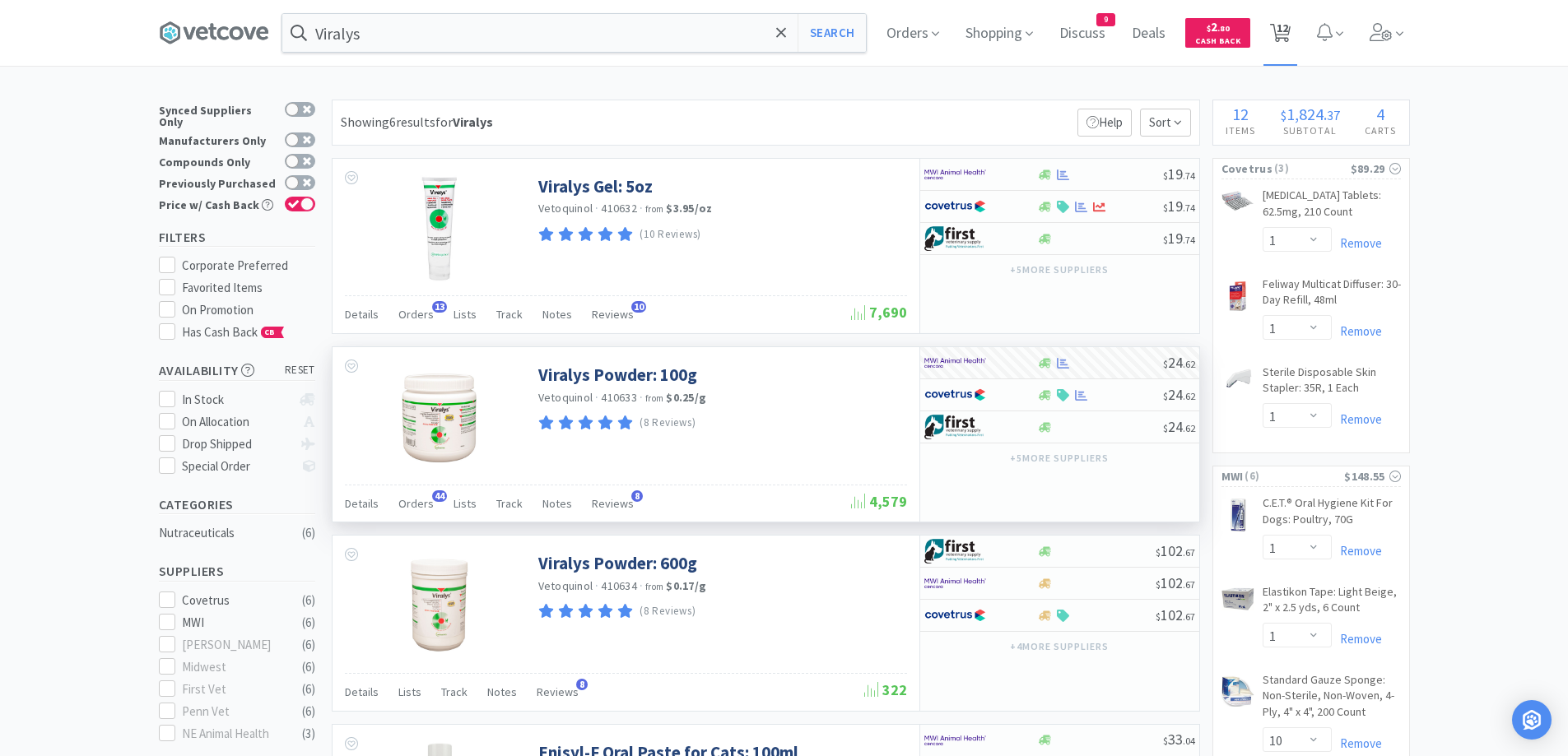
click at [1288, 31] on span "12" at bounding box center [1282, 28] width 11 height 66
select select "1"
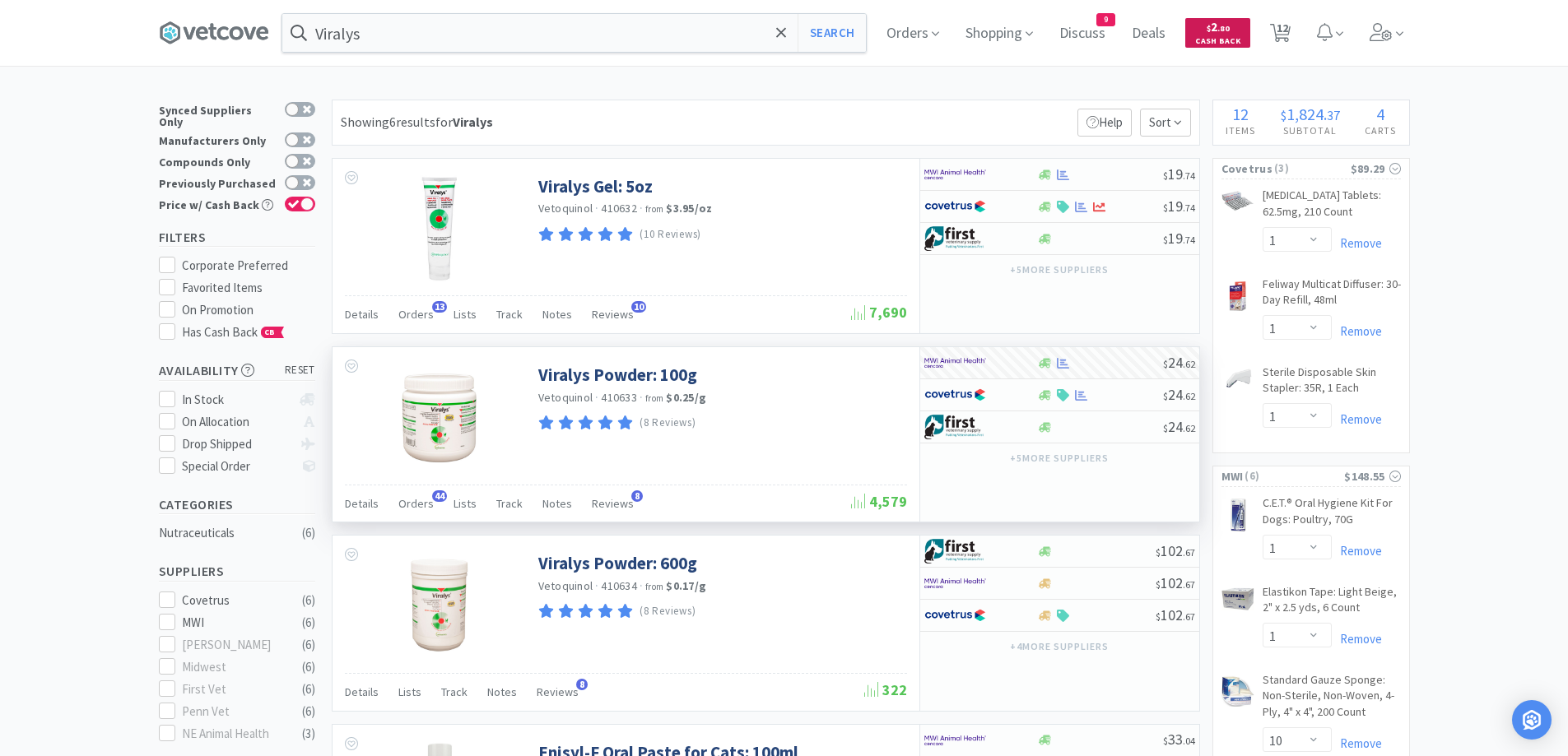
select select "1"
select select "10"
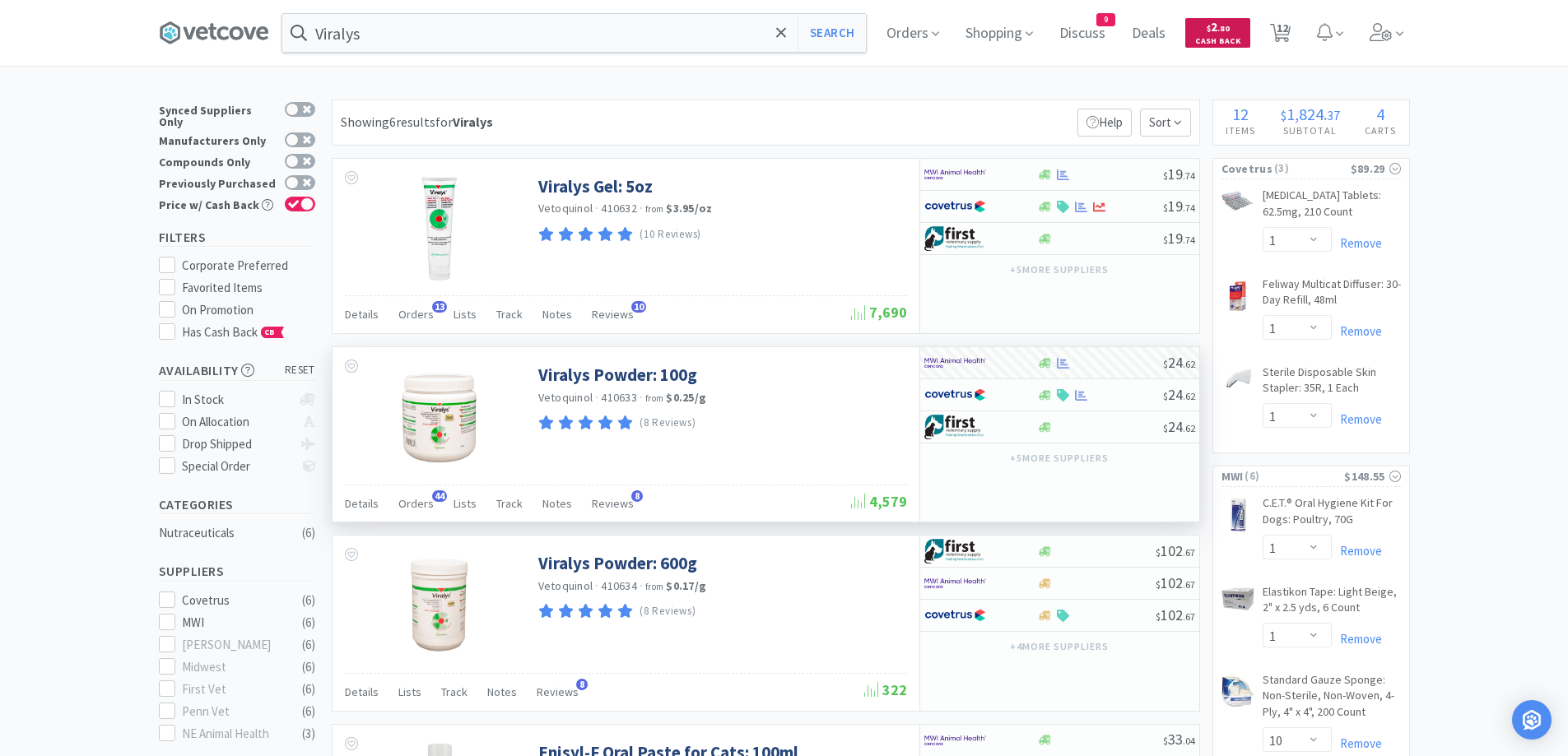
select select "2"
select select "1"
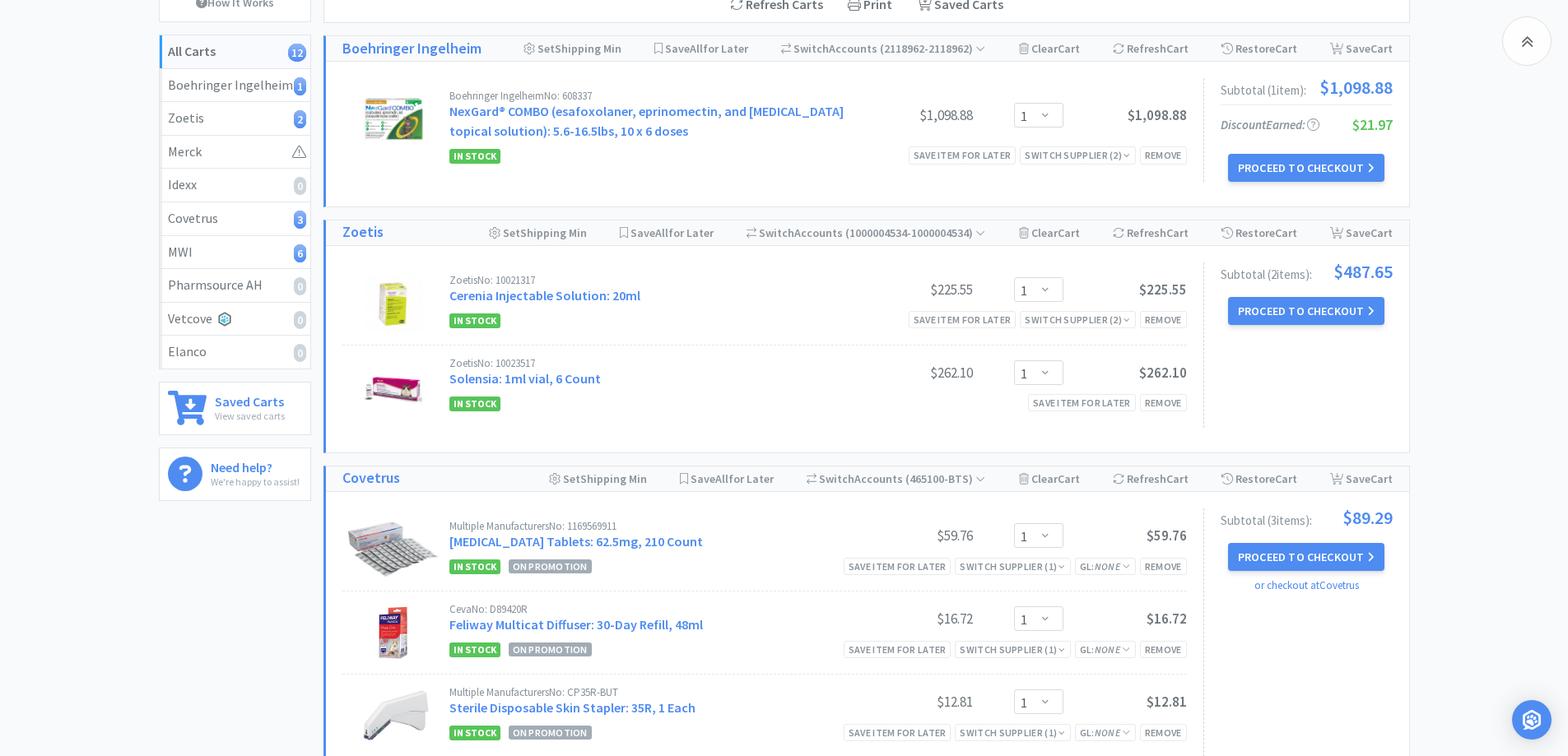
scroll to position [275, 0]
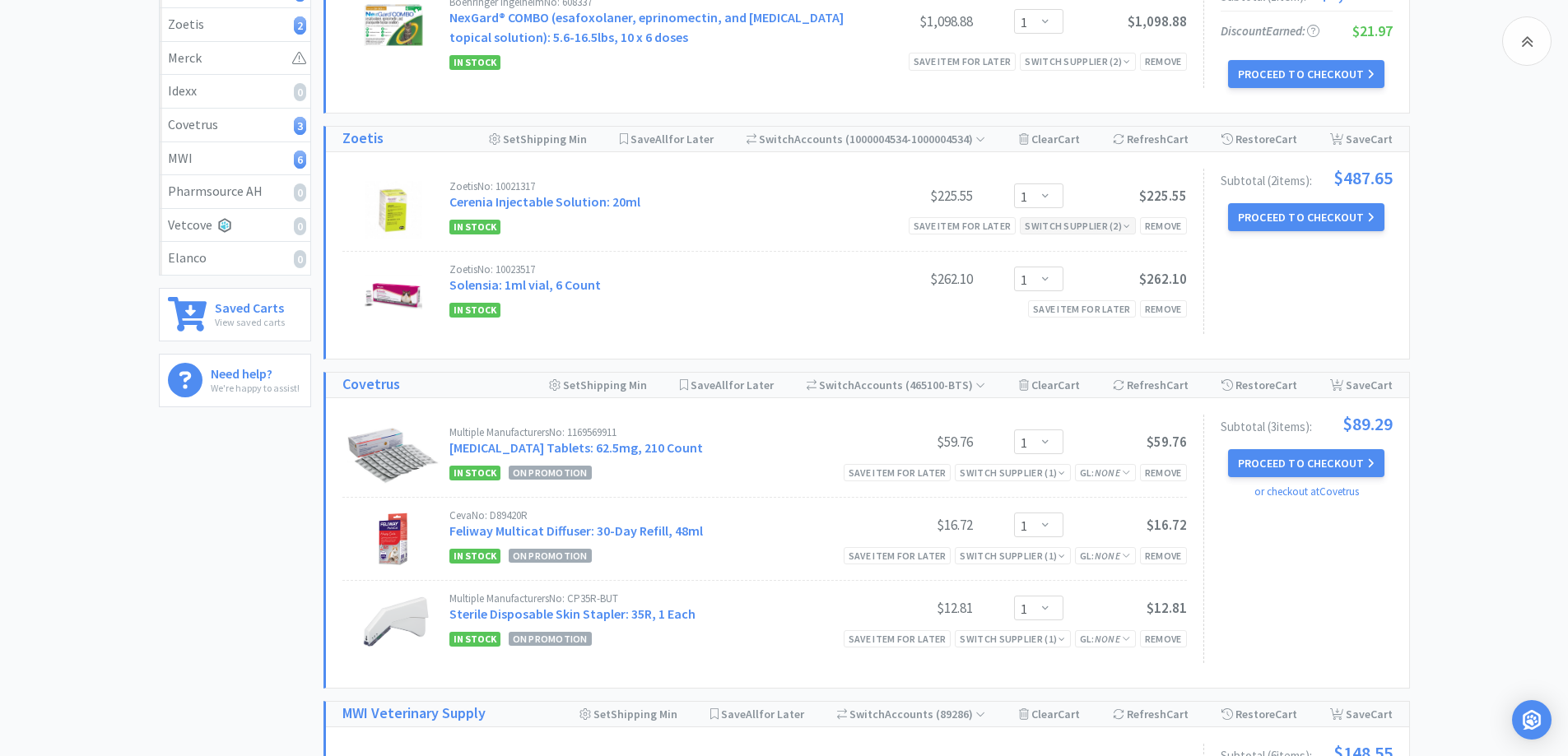
click at [1044, 224] on div "Switch Supplier ( 2 )" at bounding box center [1078, 226] width 105 height 16
click at [1180, 248] on icon at bounding box center [1175, 251] width 11 height 13
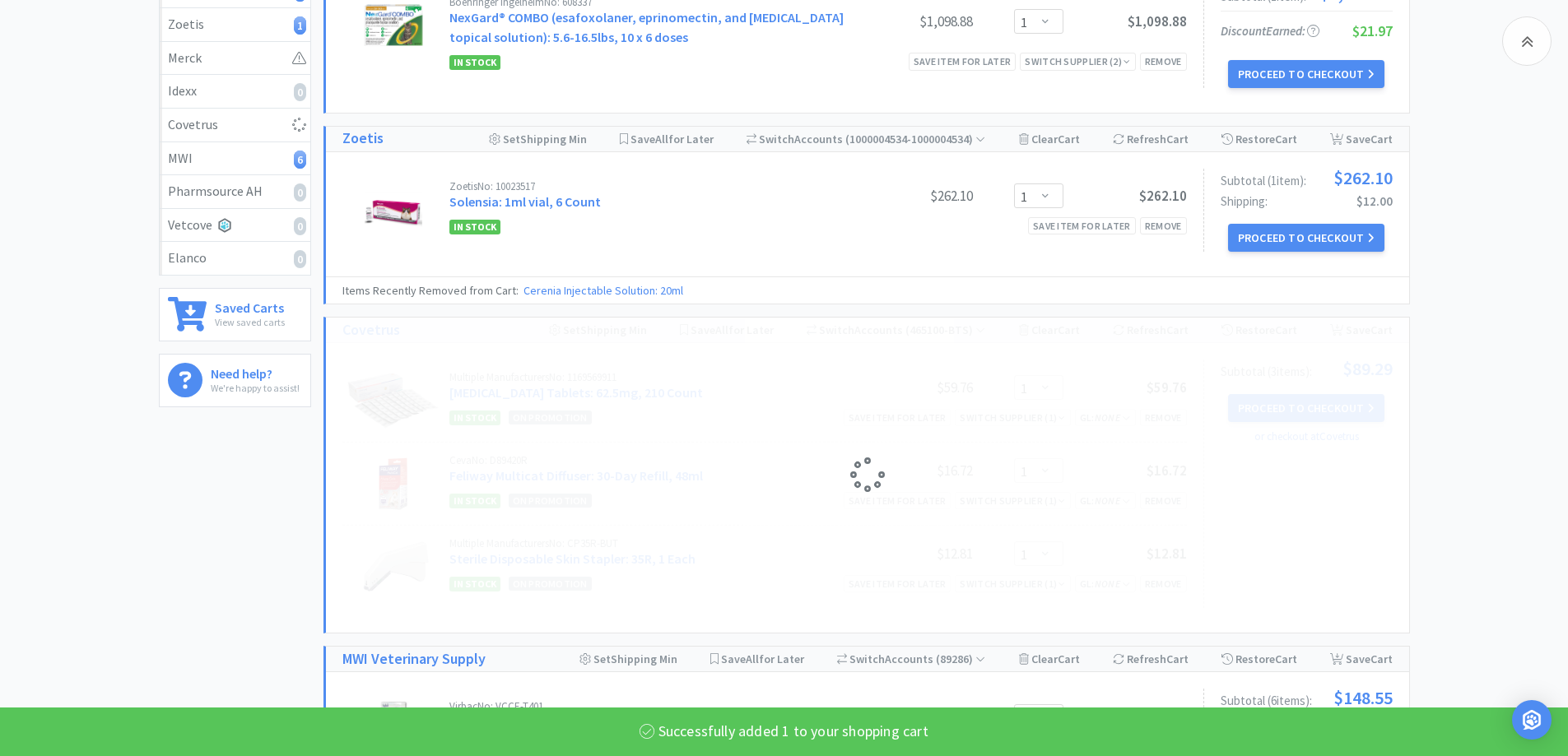
select select "1"
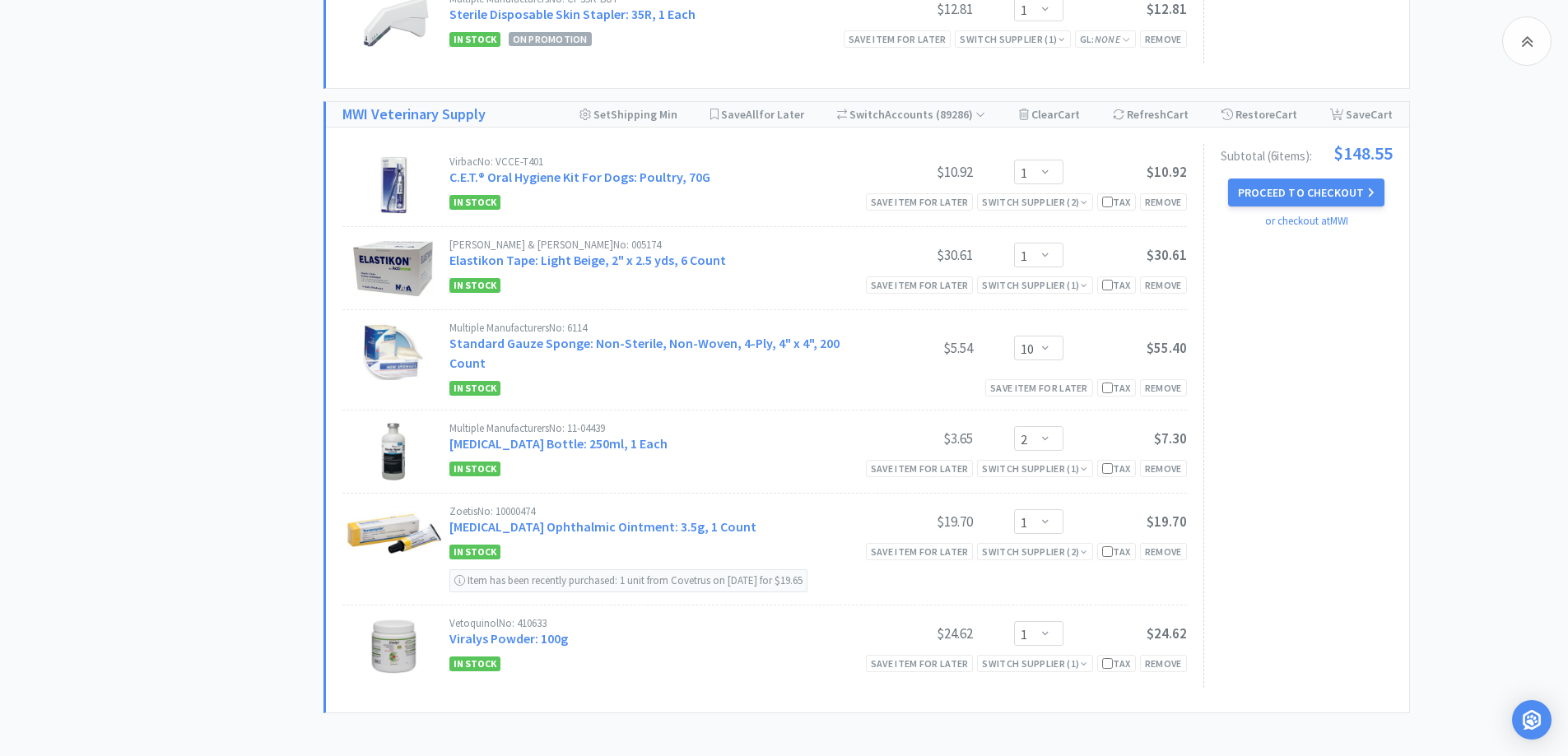
scroll to position [960, 0]
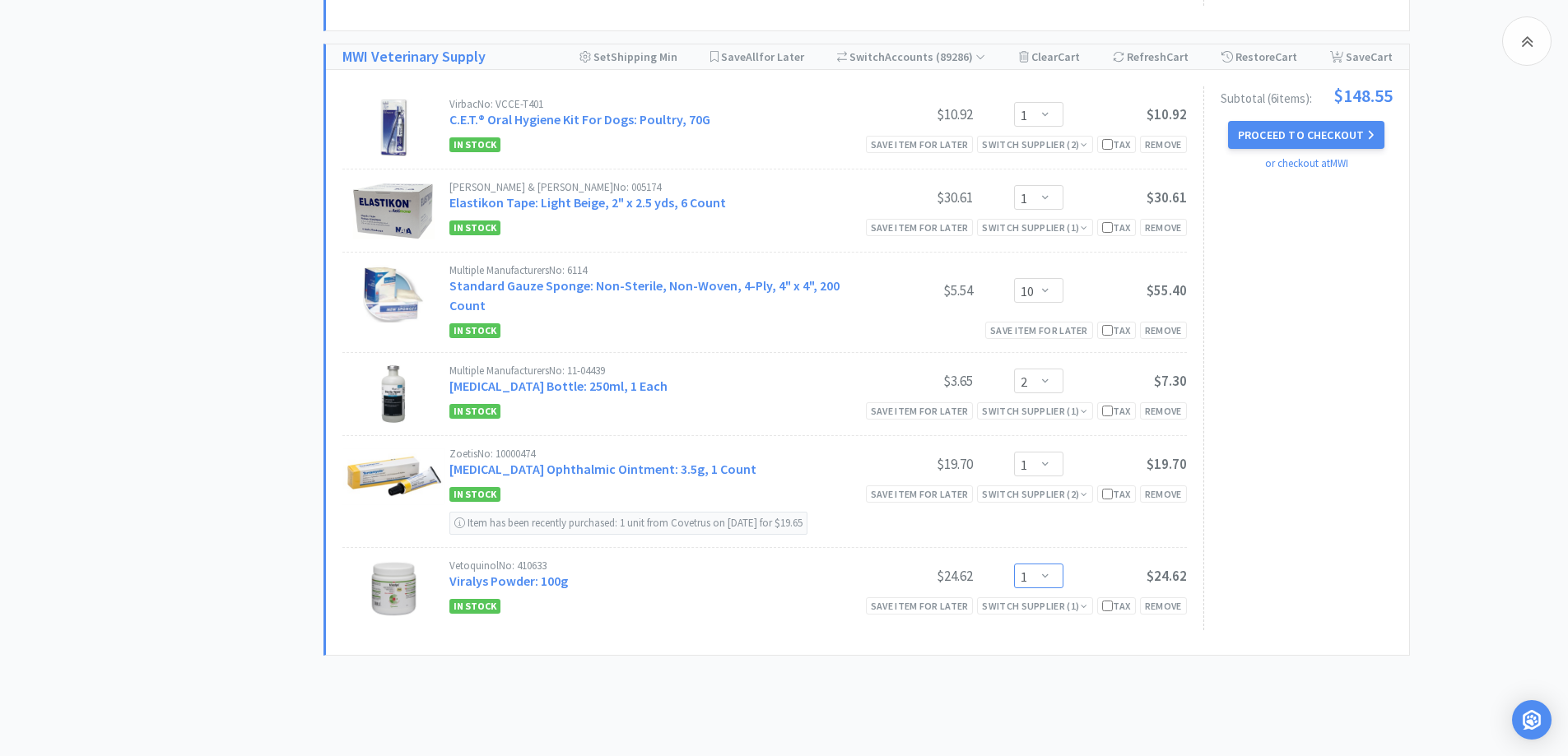
click at [1042, 575] on select "Enter Quantity 1 2 3 4 5 6 7 8 9 10 11 12 13 14 15 16 17 18 19 20 Enter Quantity" at bounding box center [1038, 575] width 49 height 25
click at [1014, 563] on select "Enter Quantity 1 2 3 4 5 6 7 8 9 10 11 12 13 14 15 16 17 18 19 20 Enter Quantity" at bounding box center [1038, 575] width 49 height 25
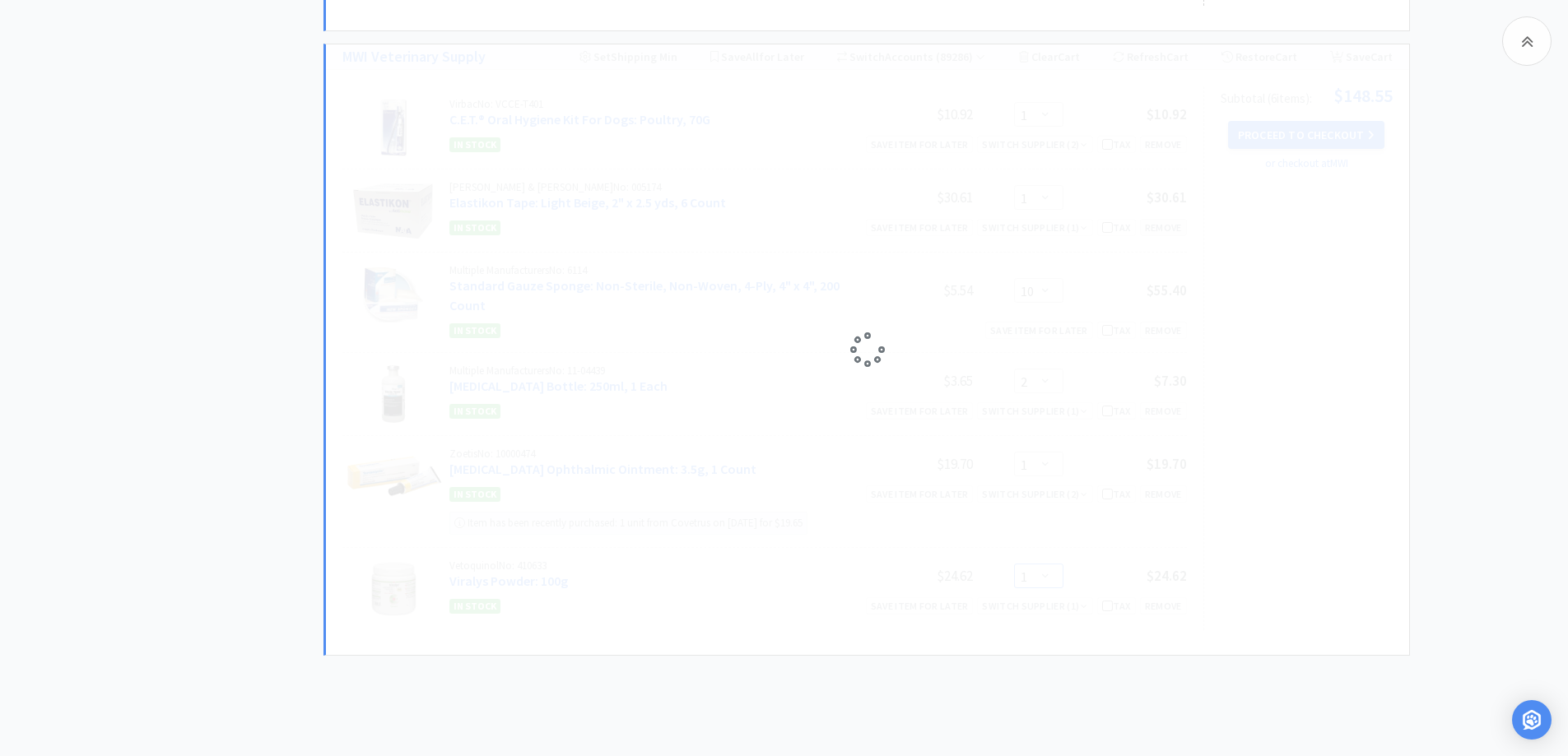
select select "3"
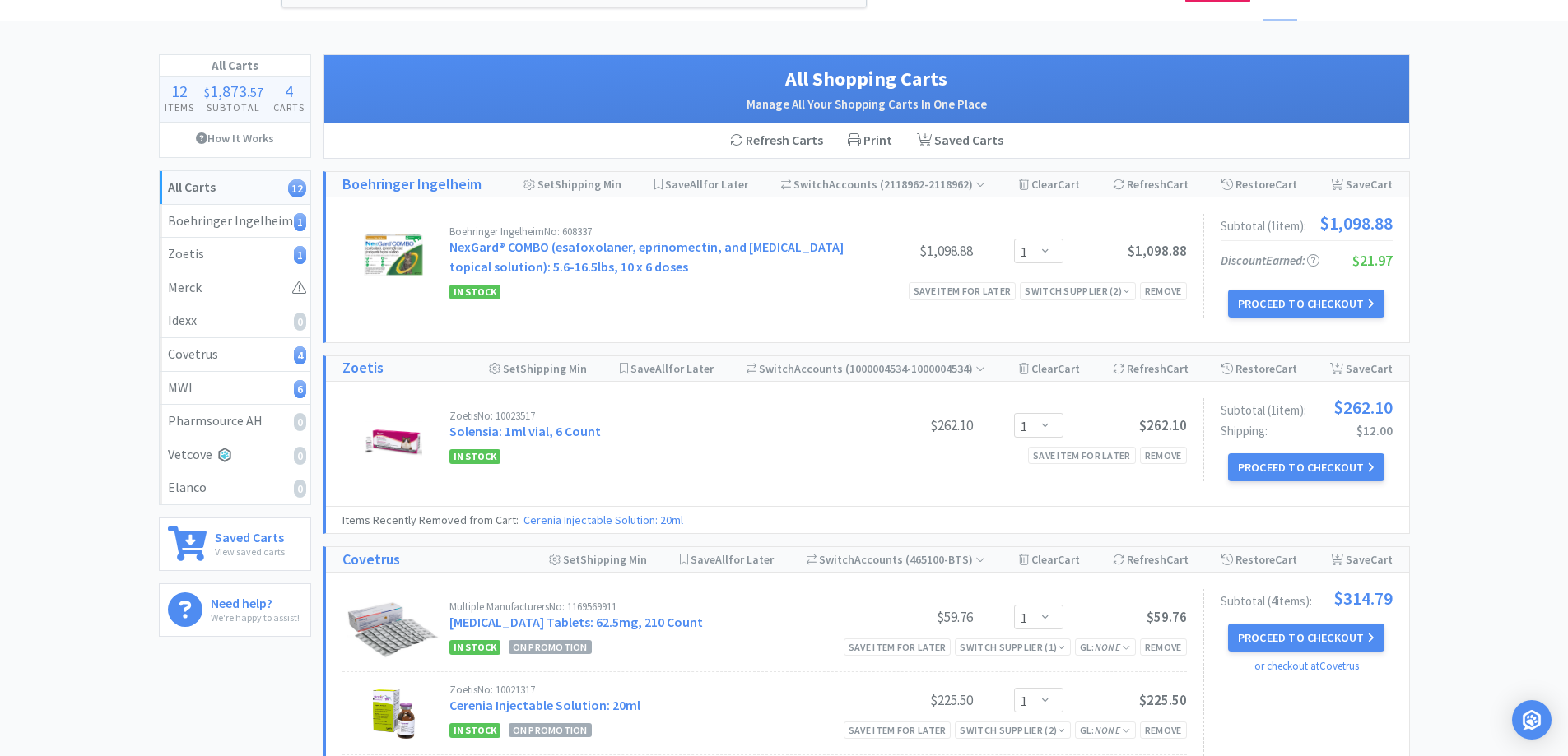
scroll to position [0, 0]
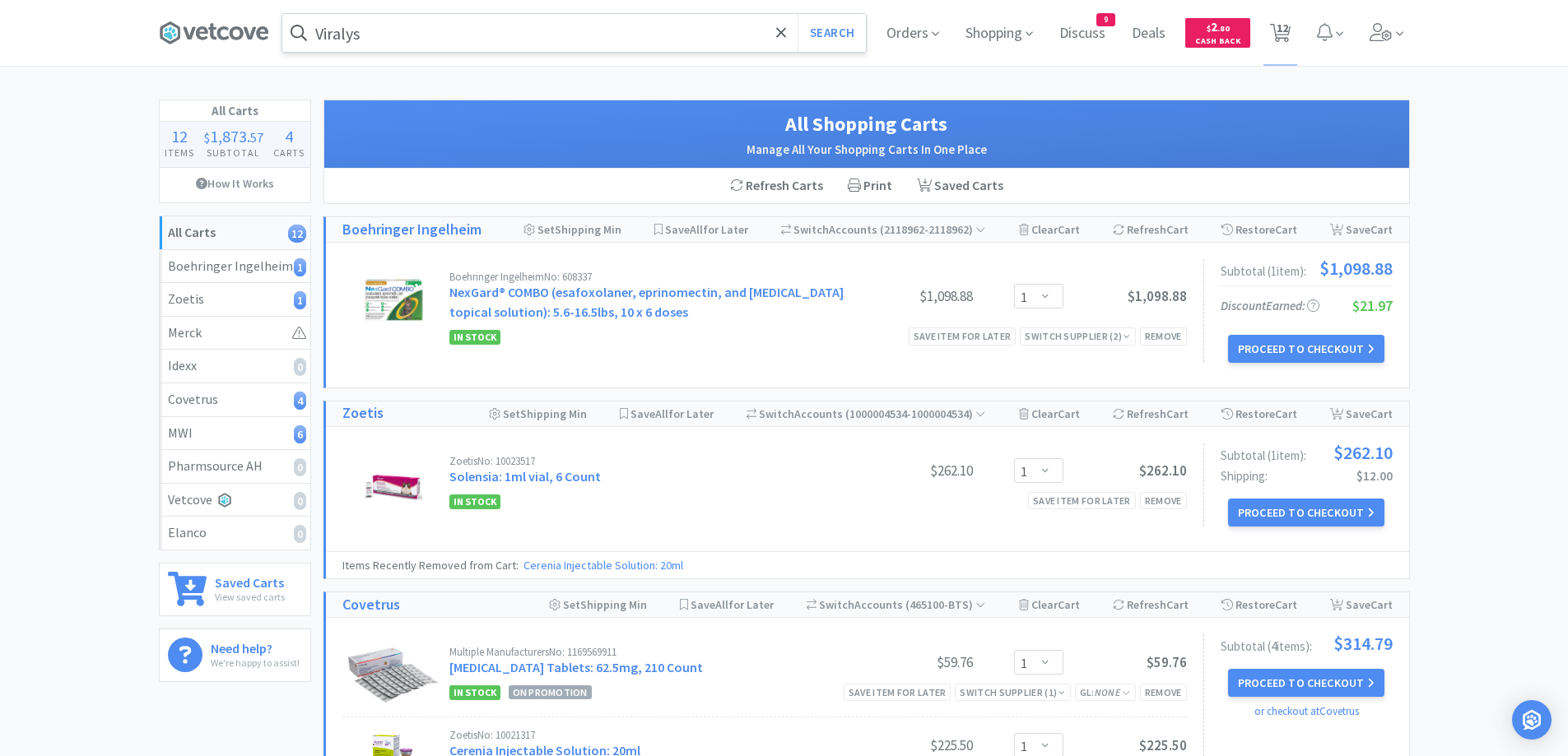
click at [615, 25] on input "Viralys" at bounding box center [574, 33] width 583 height 38
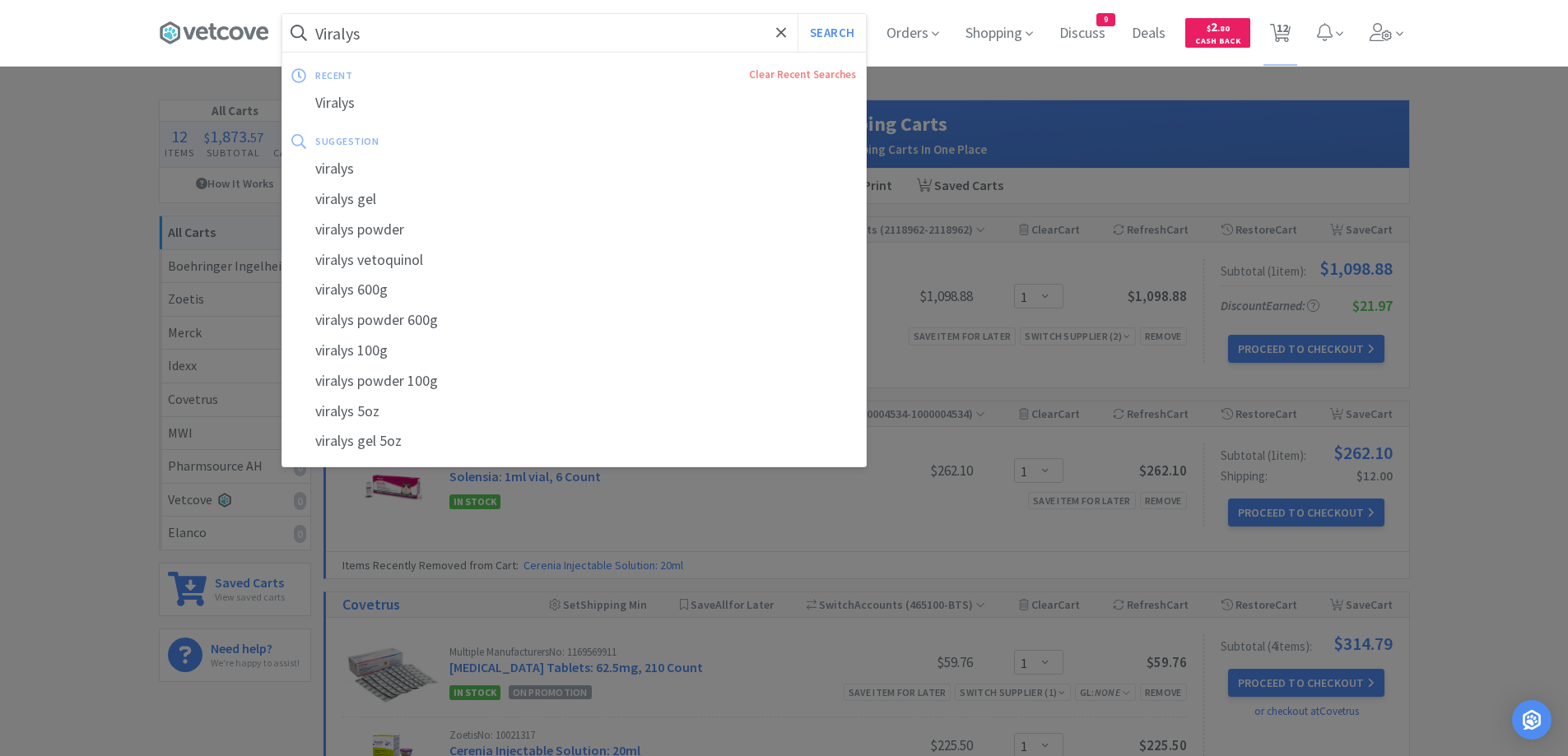
paste input "Rochester Carmalt Forceps"
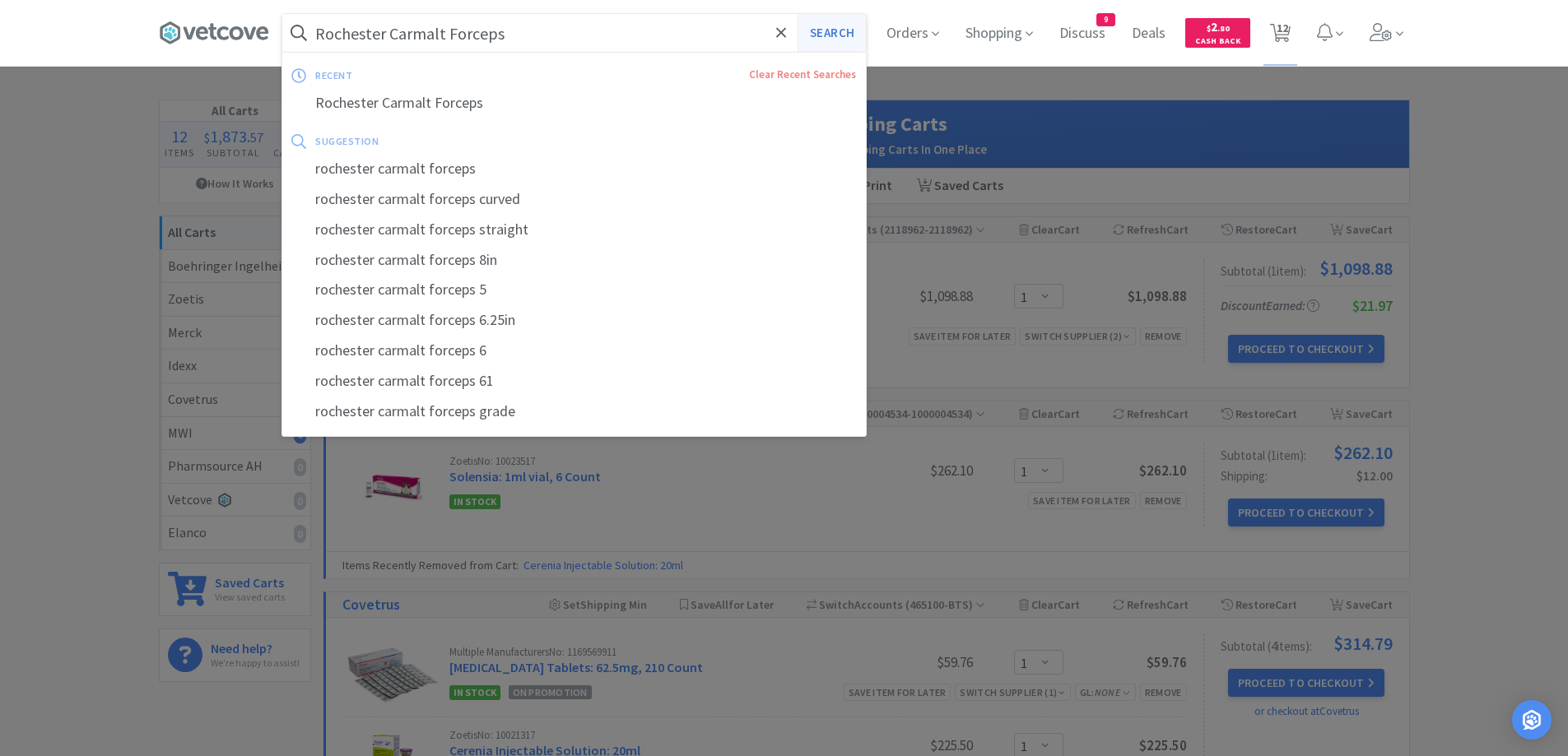
type input "Rochester Carmalt Forceps"
click at [839, 31] on button "Search" at bounding box center [832, 33] width 68 height 38
select select "1"
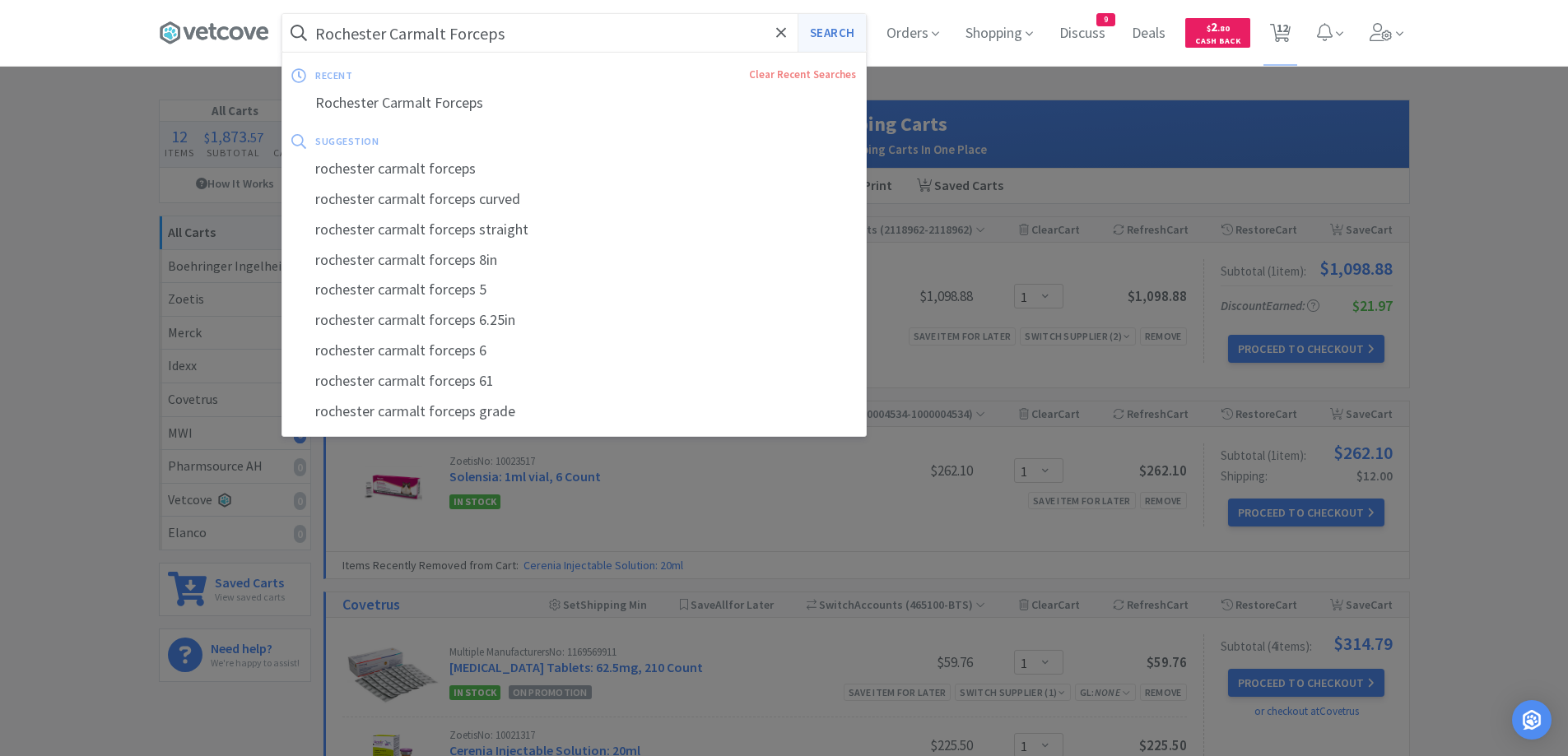
select select "1"
select select "10"
select select "2"
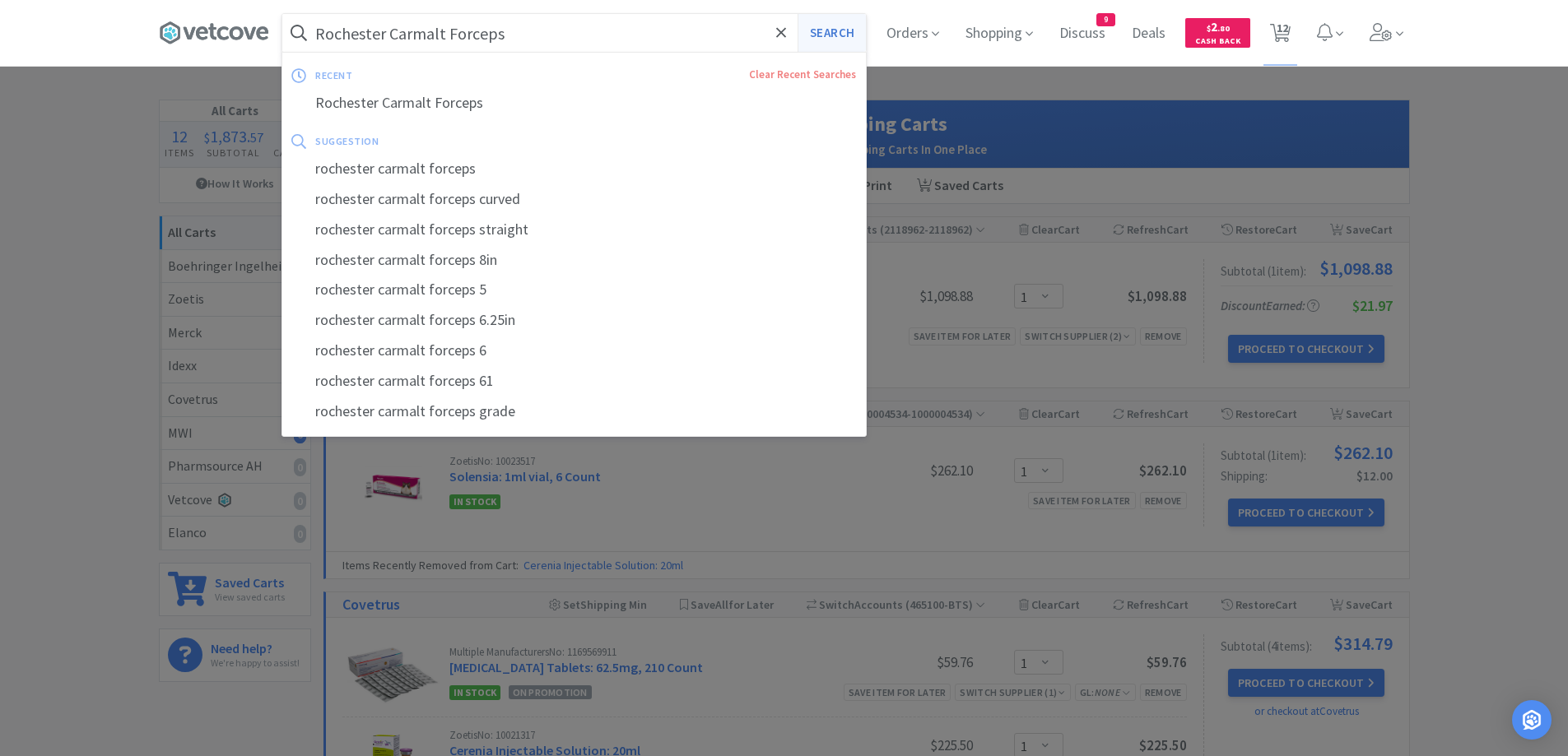
select select "1"
select select "3"
select select "1"
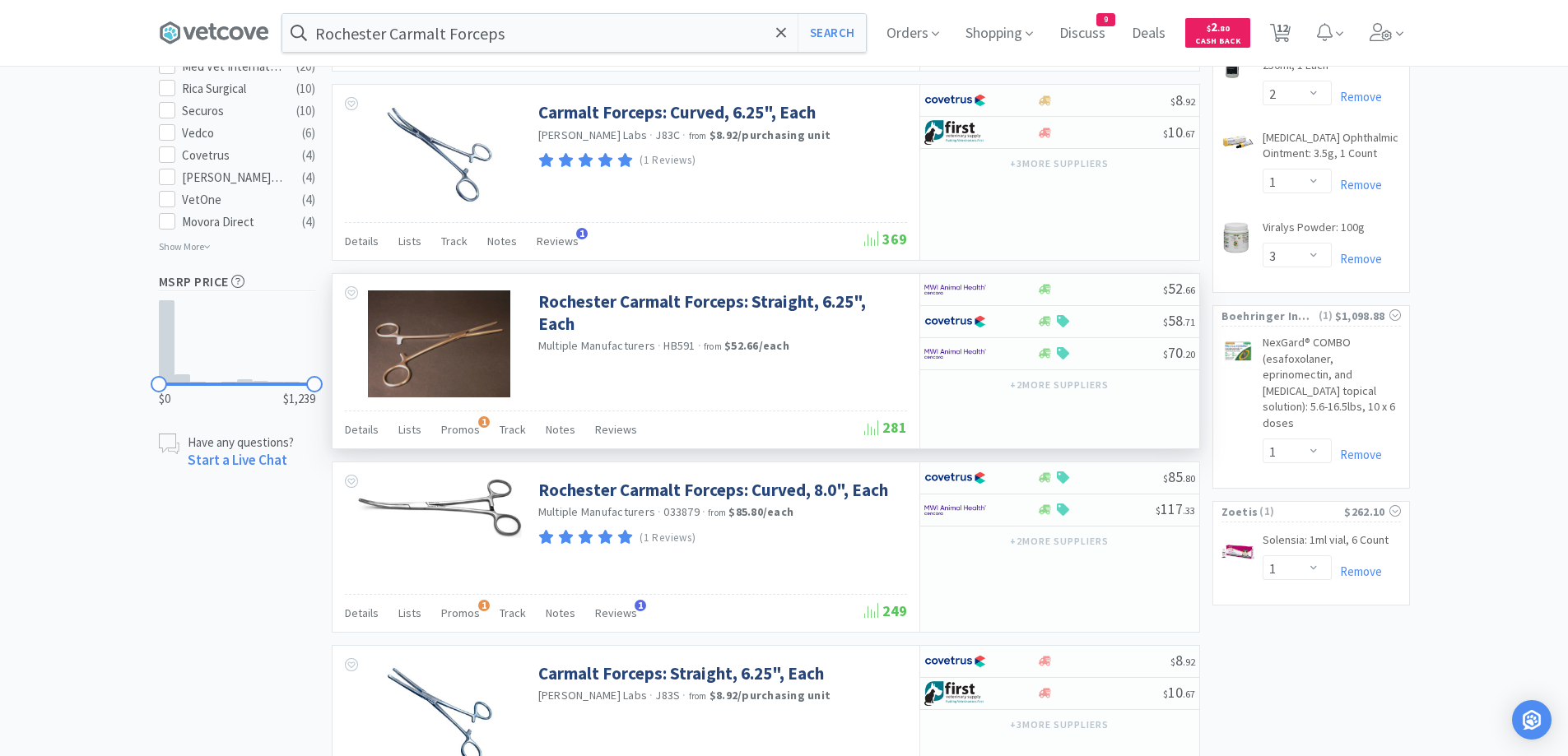
scroll to position [960, 0]
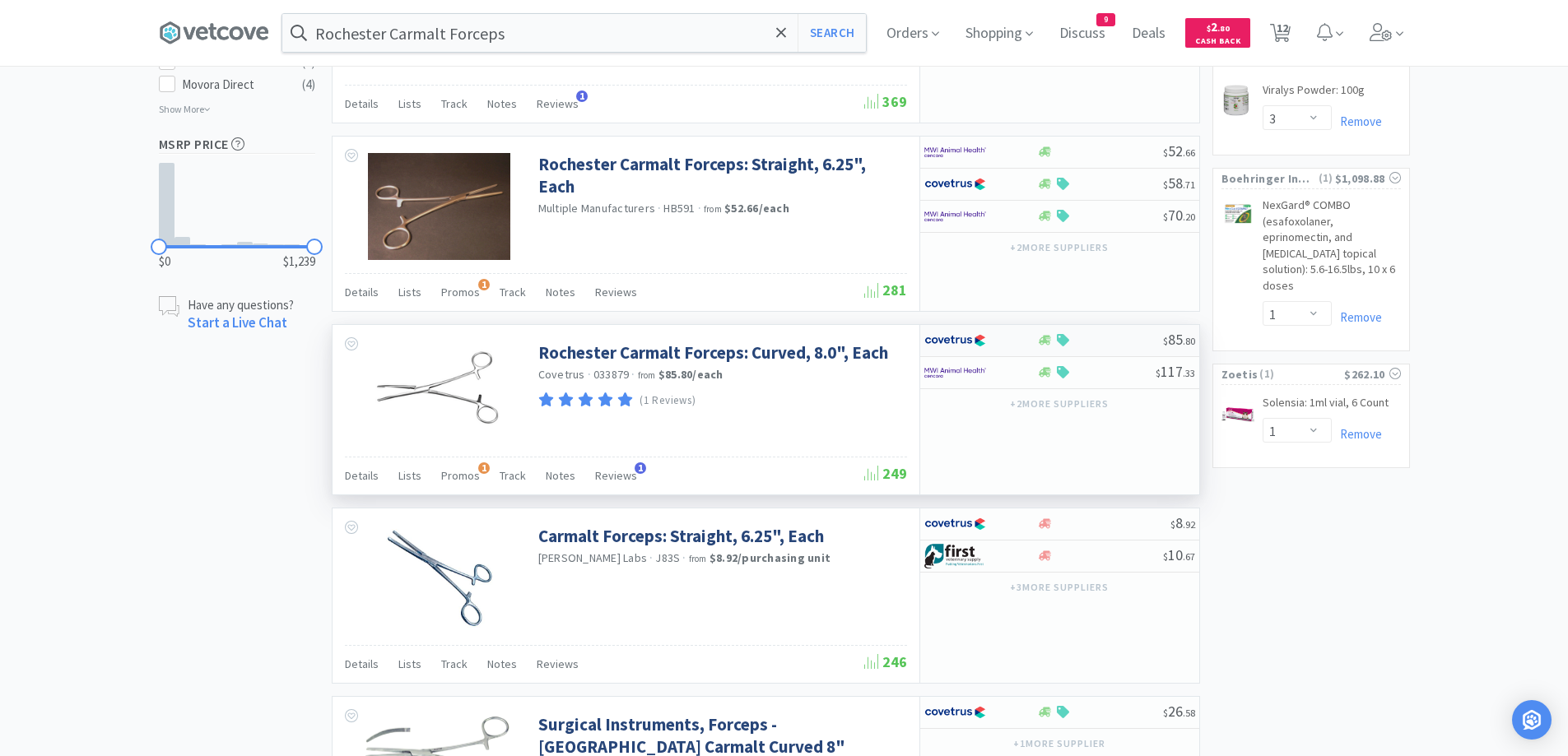
click at [1091, 339] on div at bounding box center [1100, 340] width 126 height 12
select select "1"
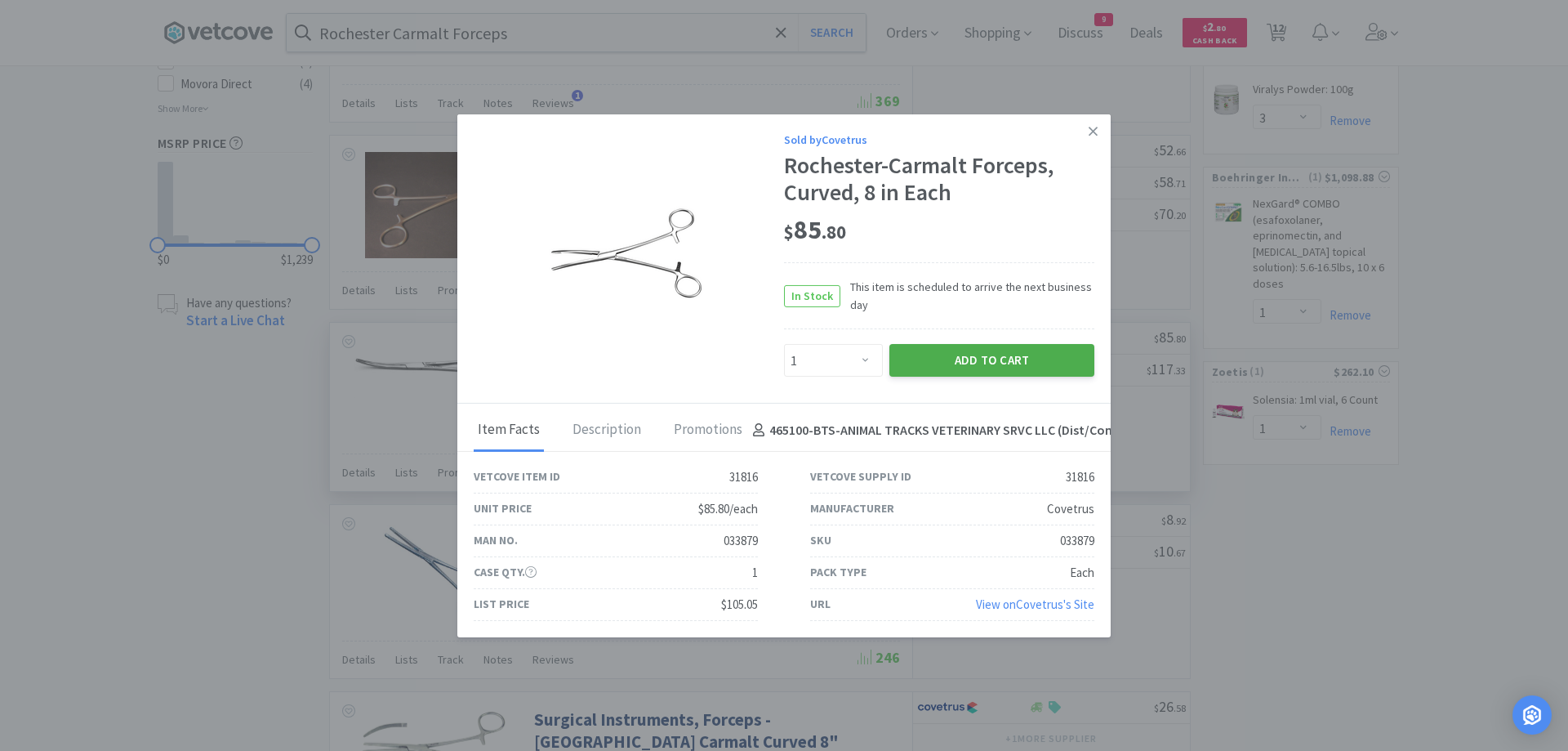
click at [1016, 364] on button "Add to Cart" at bounding box center [992, 360] width 205 height 33
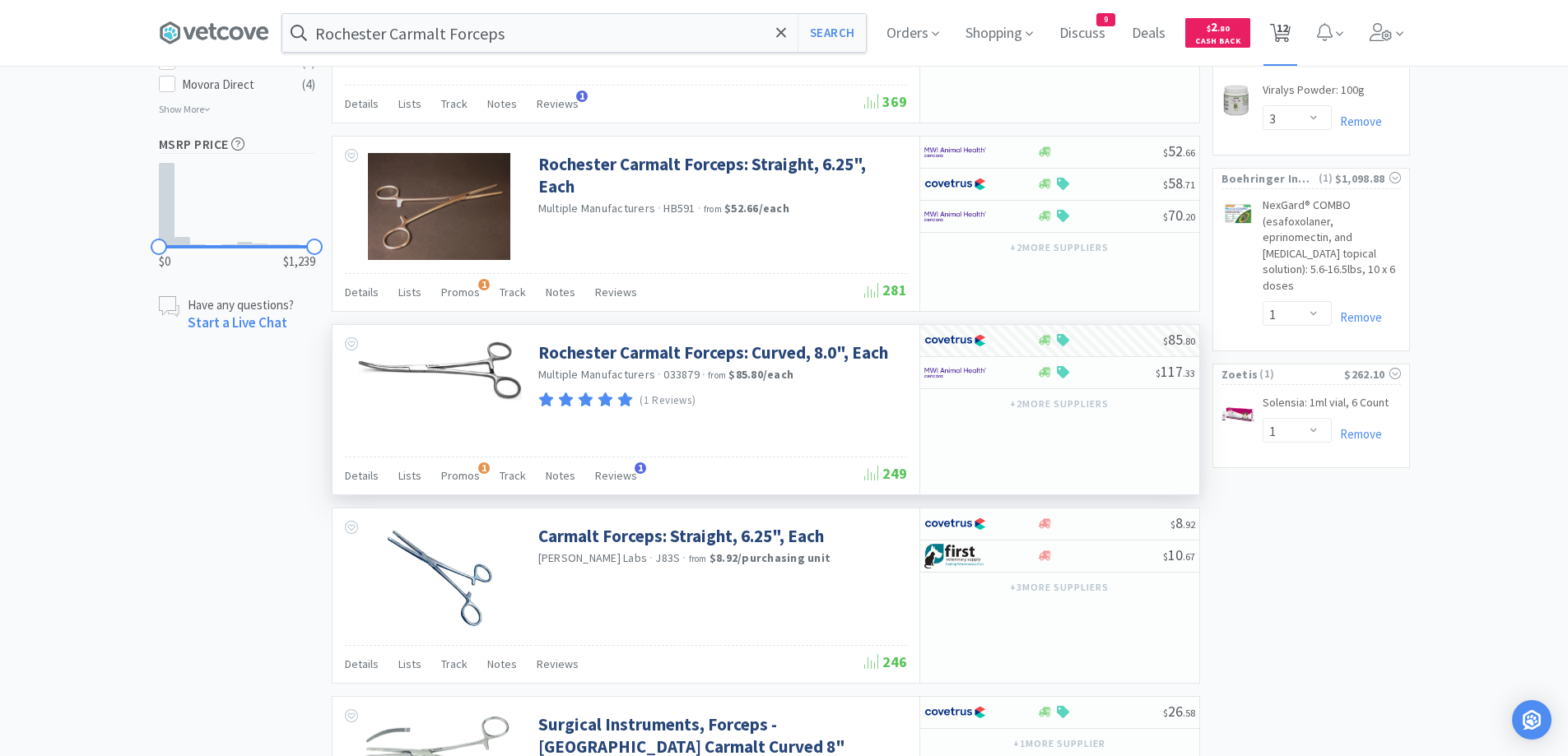
click at [1284, 17] on span "12" at bounding box center [1282, 28] width 11 height 66
select select "1"
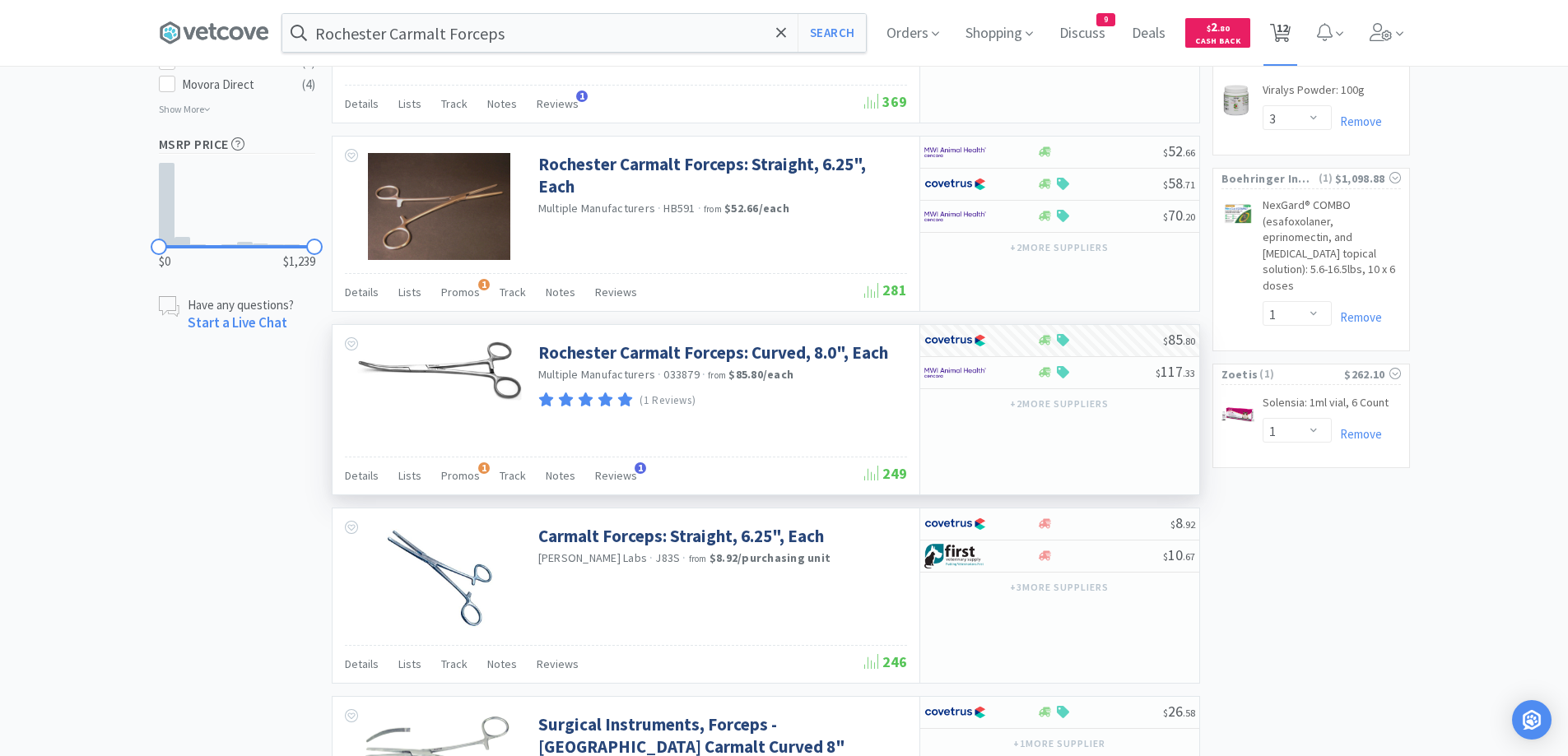
select select "1"
select select "10"
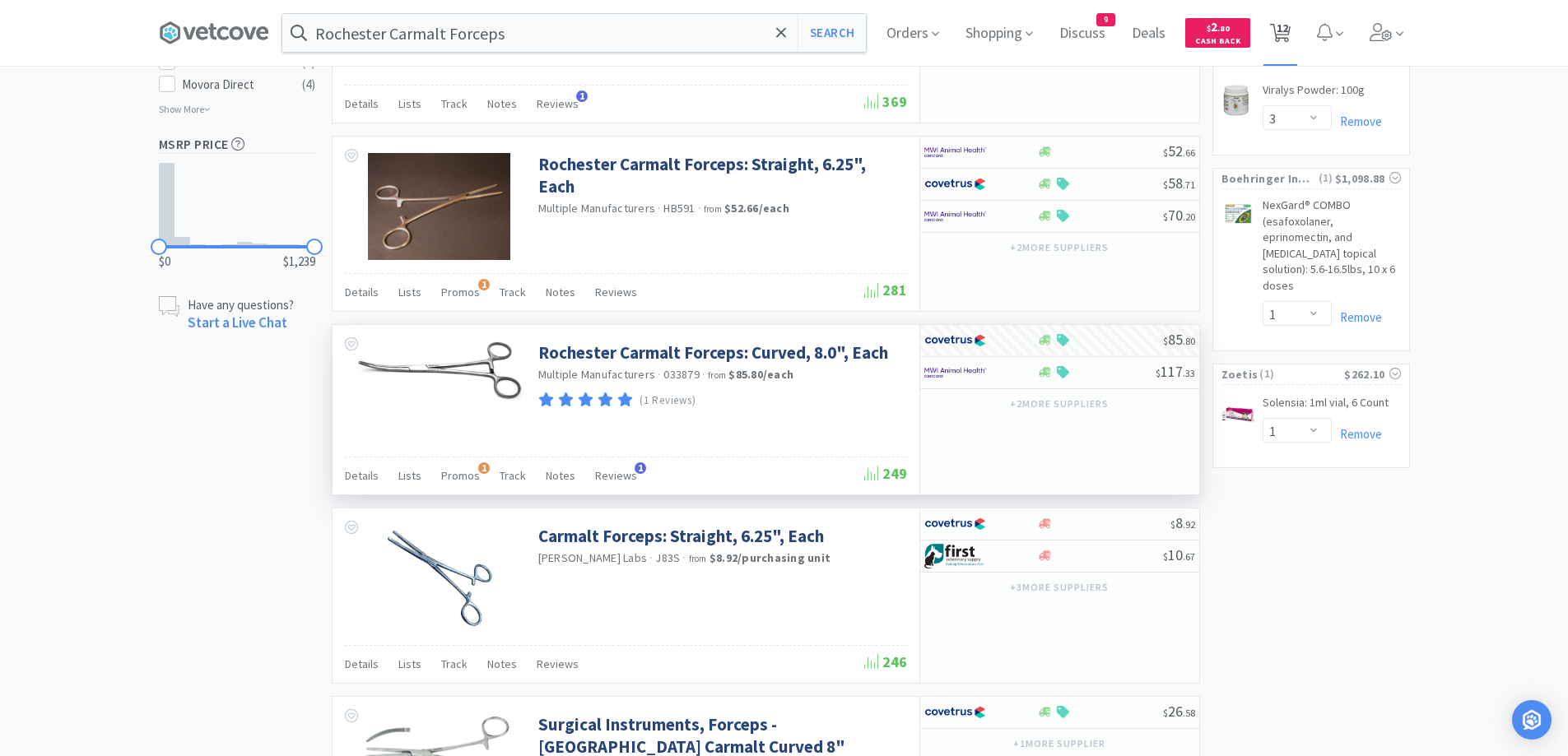
select select "2"
select select "1"
select select "3"
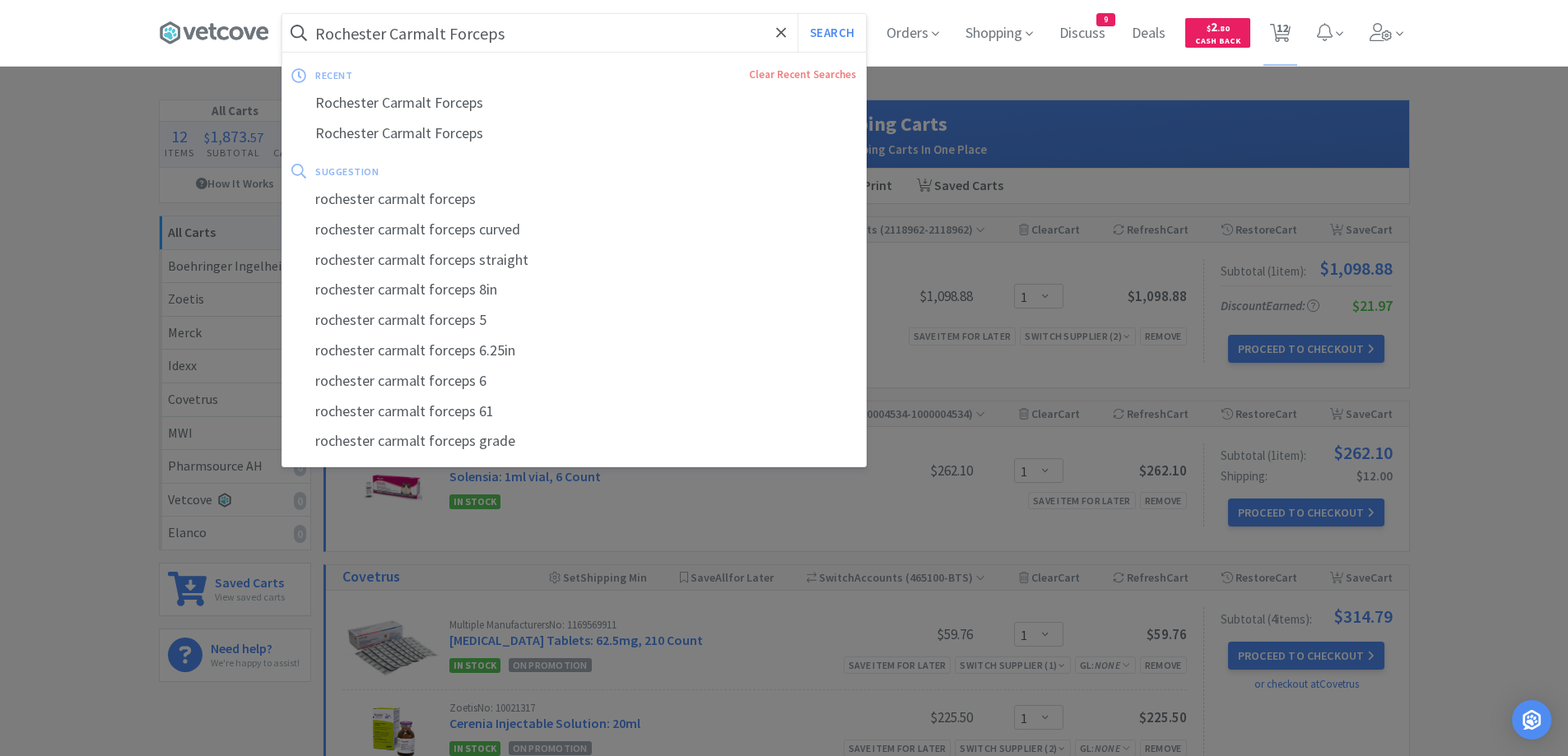
click at [529, 27] on input "Rochester Carmalt Forceps" at bounding box center [574, 33] width 583 height 38
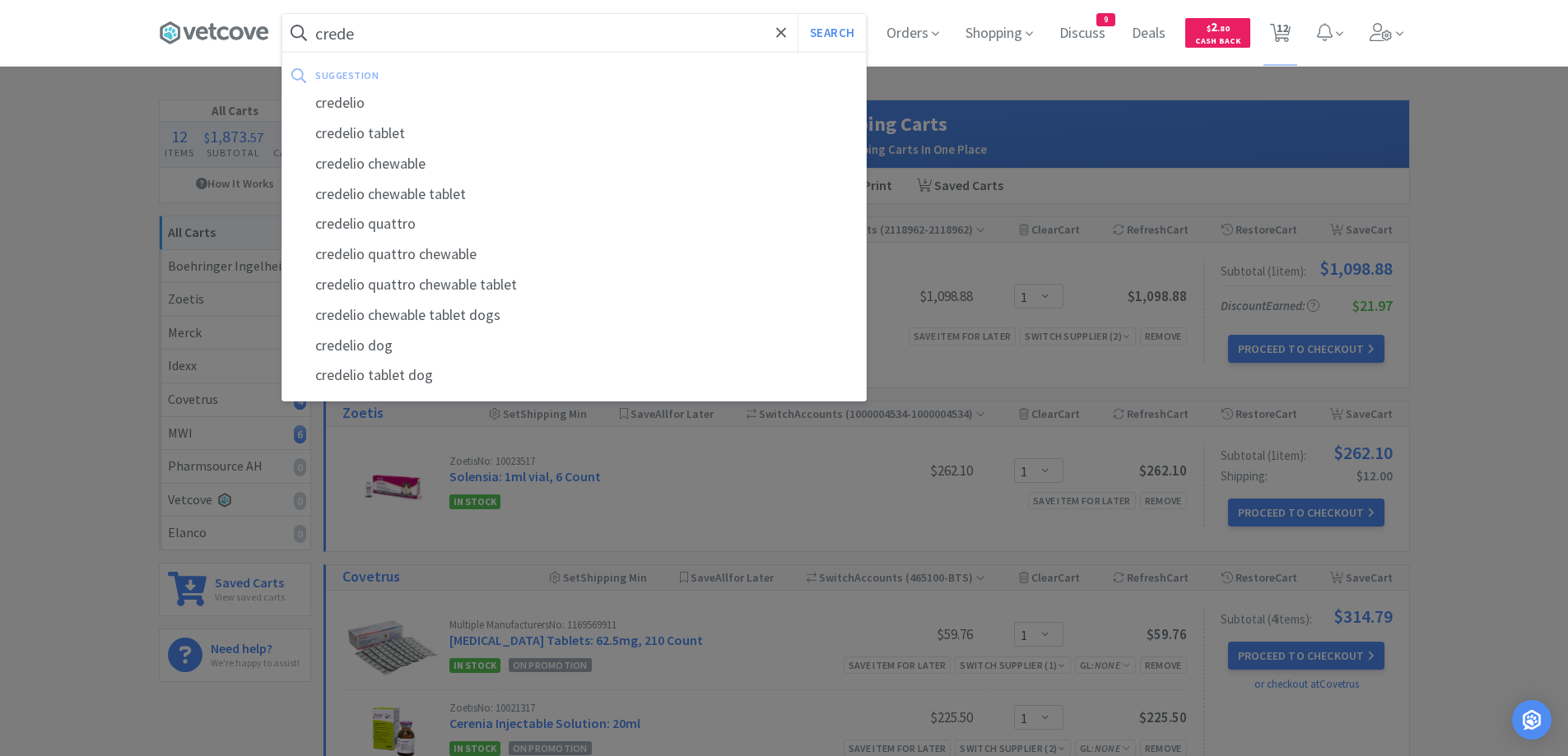
click at [374, 86] on div "suggestion" at bounding box center [466, 75] width 302 height 26
click at [357, 113] on div "credelio" at bounding box center [574, 103] width 583 height 30
type input "credelio"
select select "1"
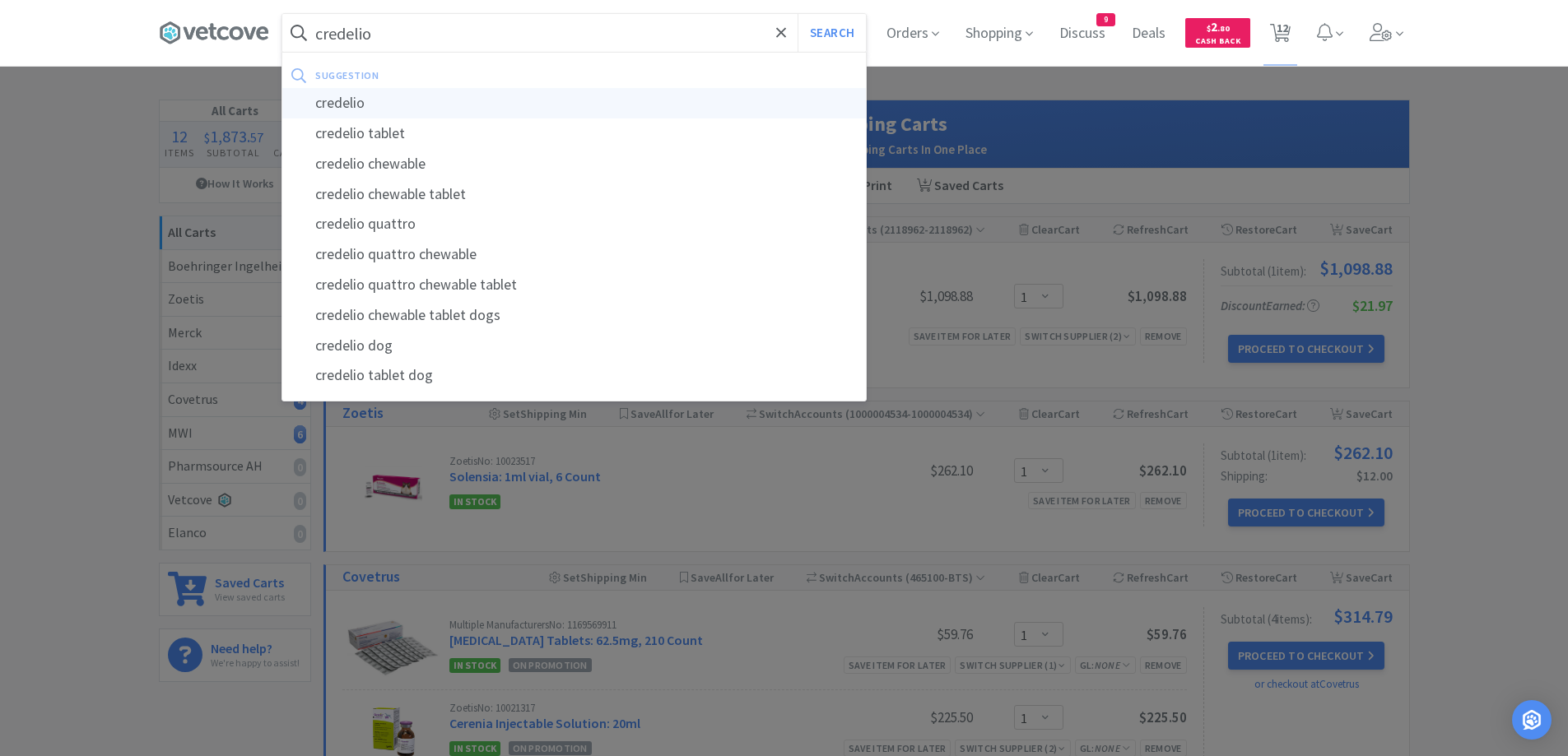
select select "1"
select select "10"
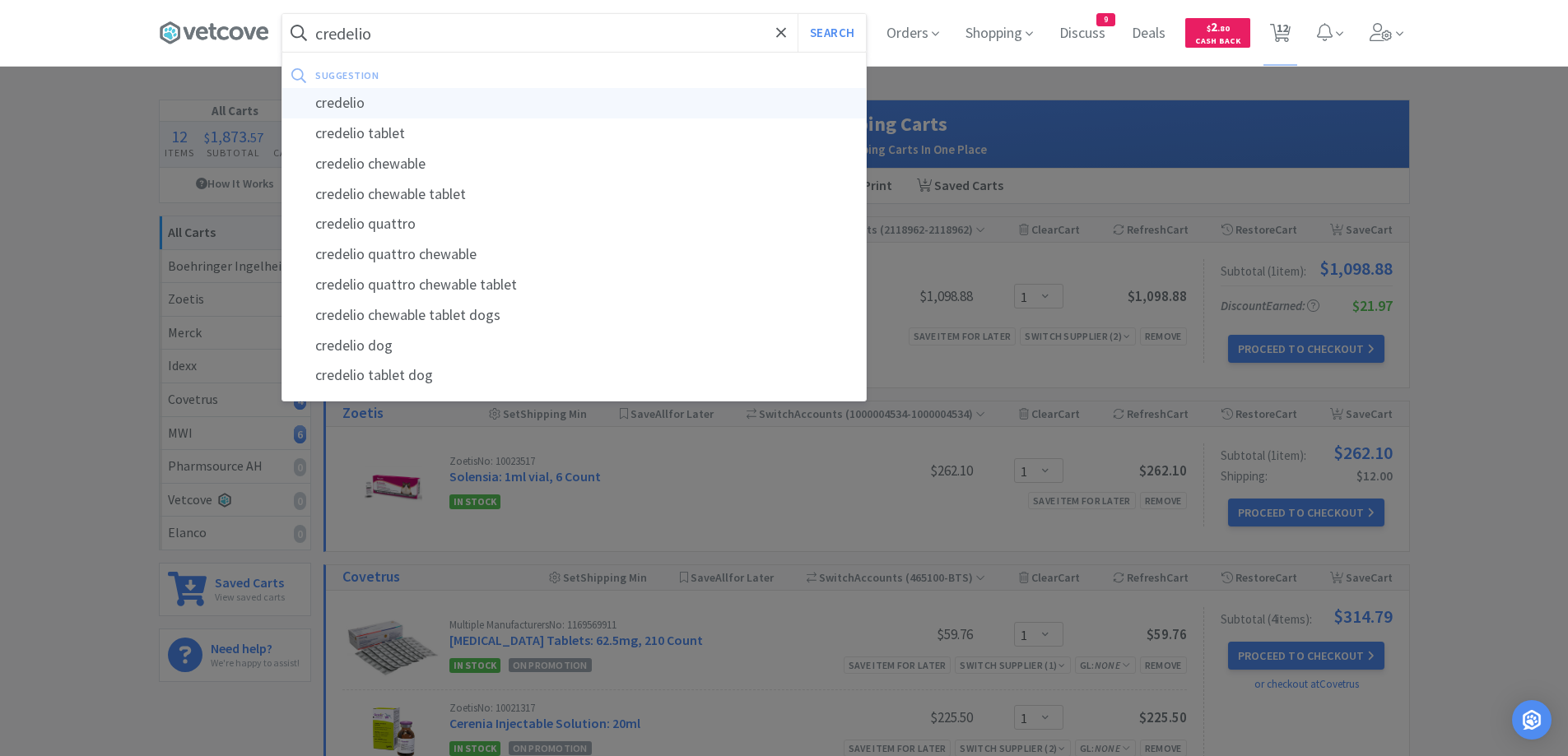
select select "2"
select select "1"
select select "3"
select select "1"
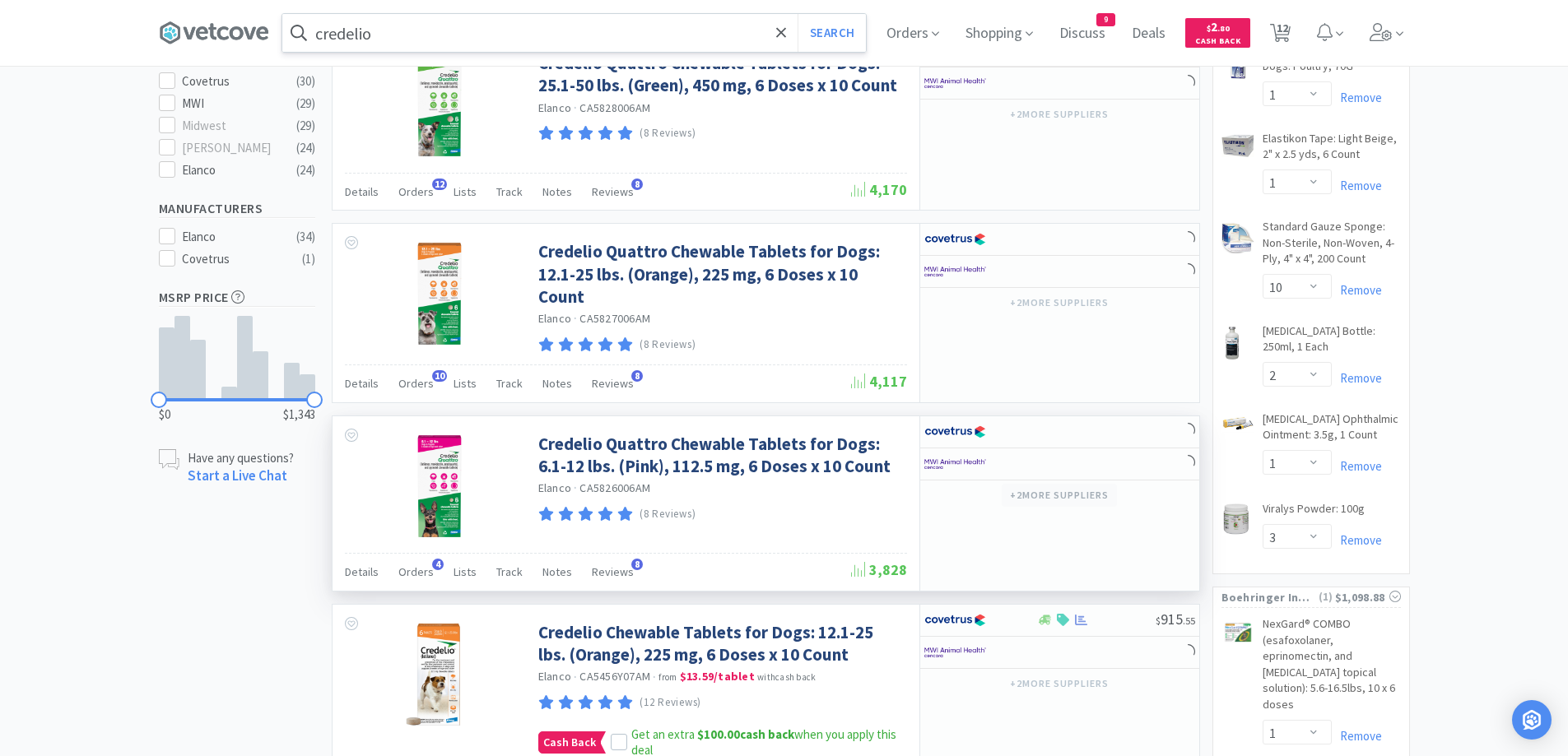
scroll to position [685, 0]
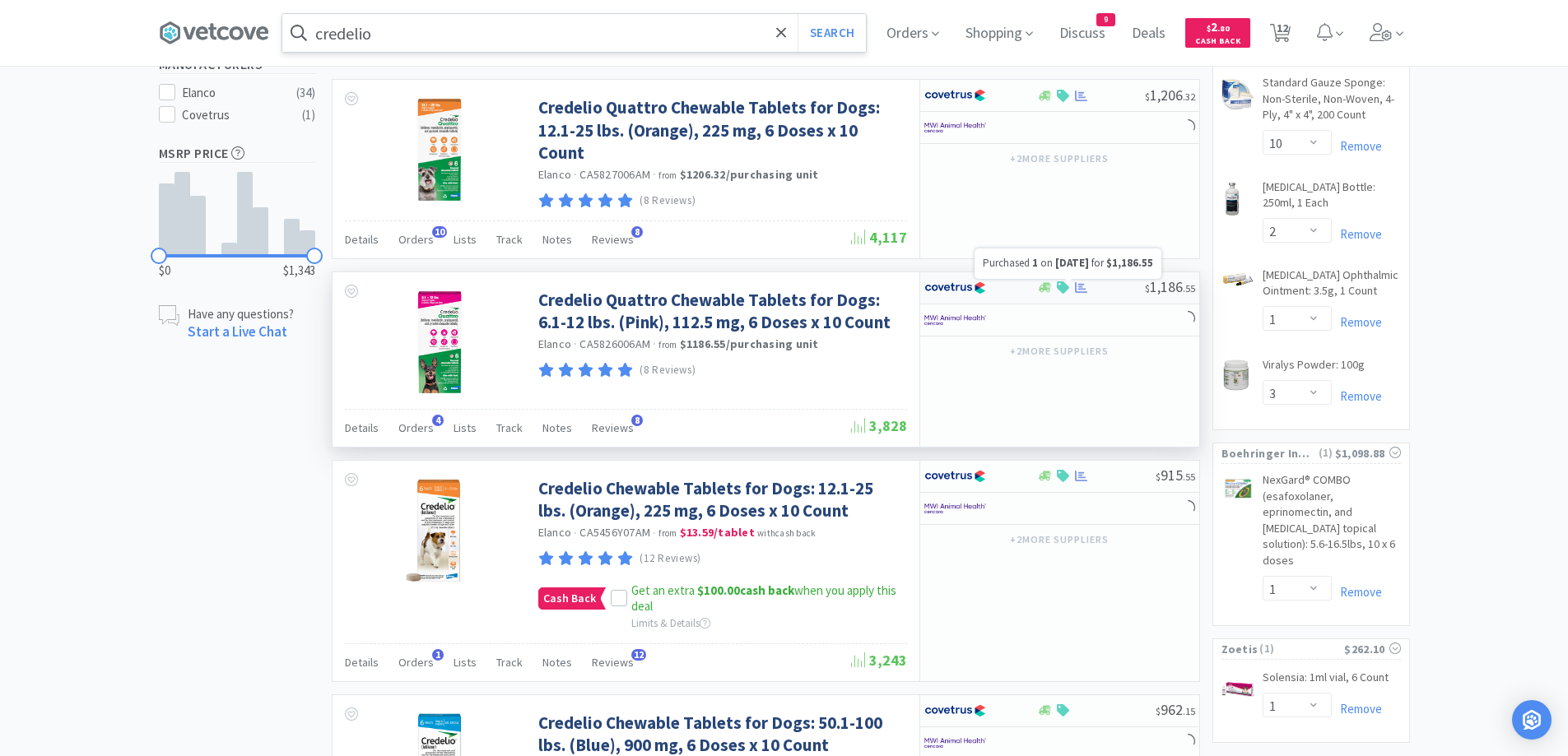
click at [1080, 289] on icon at bounding box center [1081, 288] width 12 height 10
select select "1"
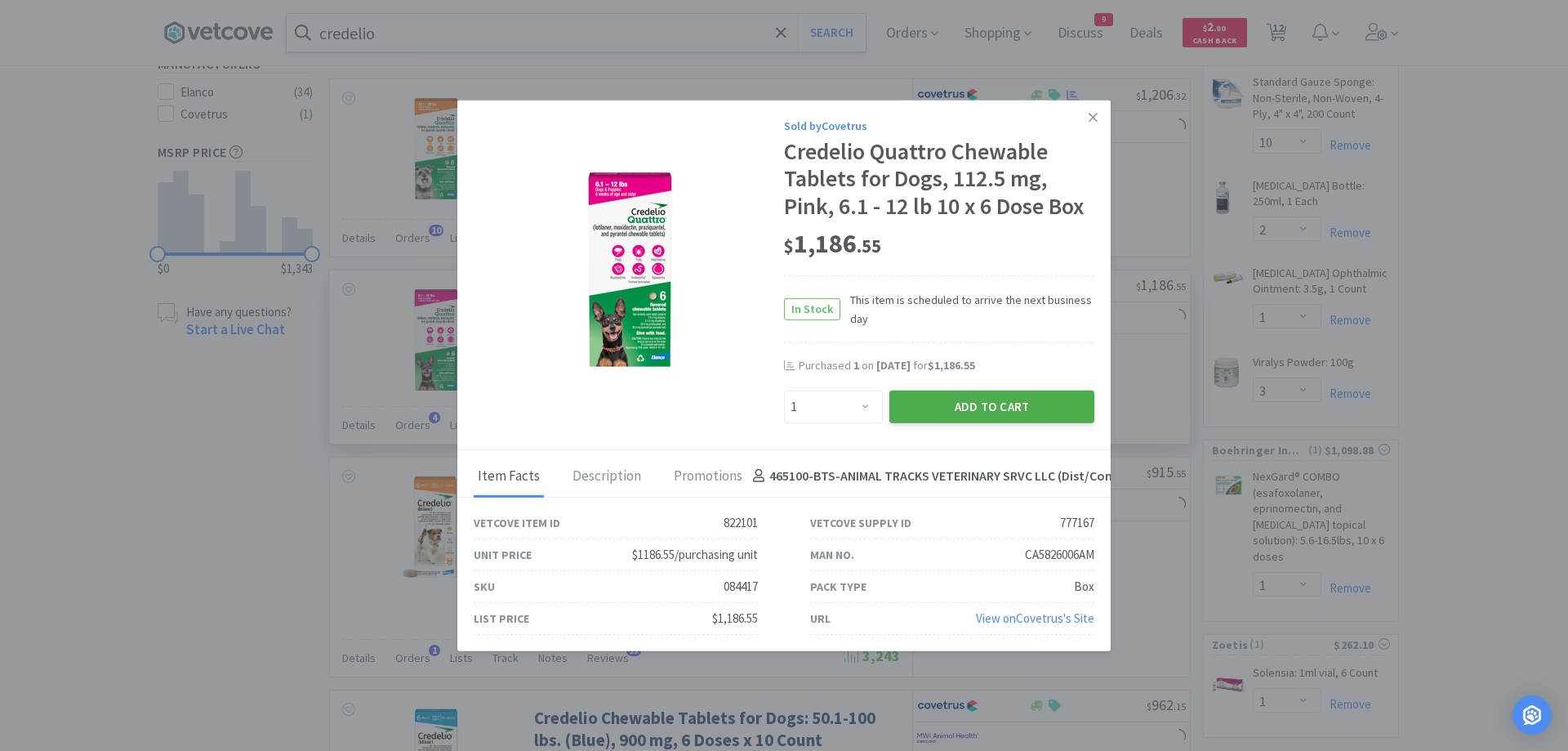
click at [955, 408] on button "Add to Cart" at bounding box center [992, 406] width 205 height 33
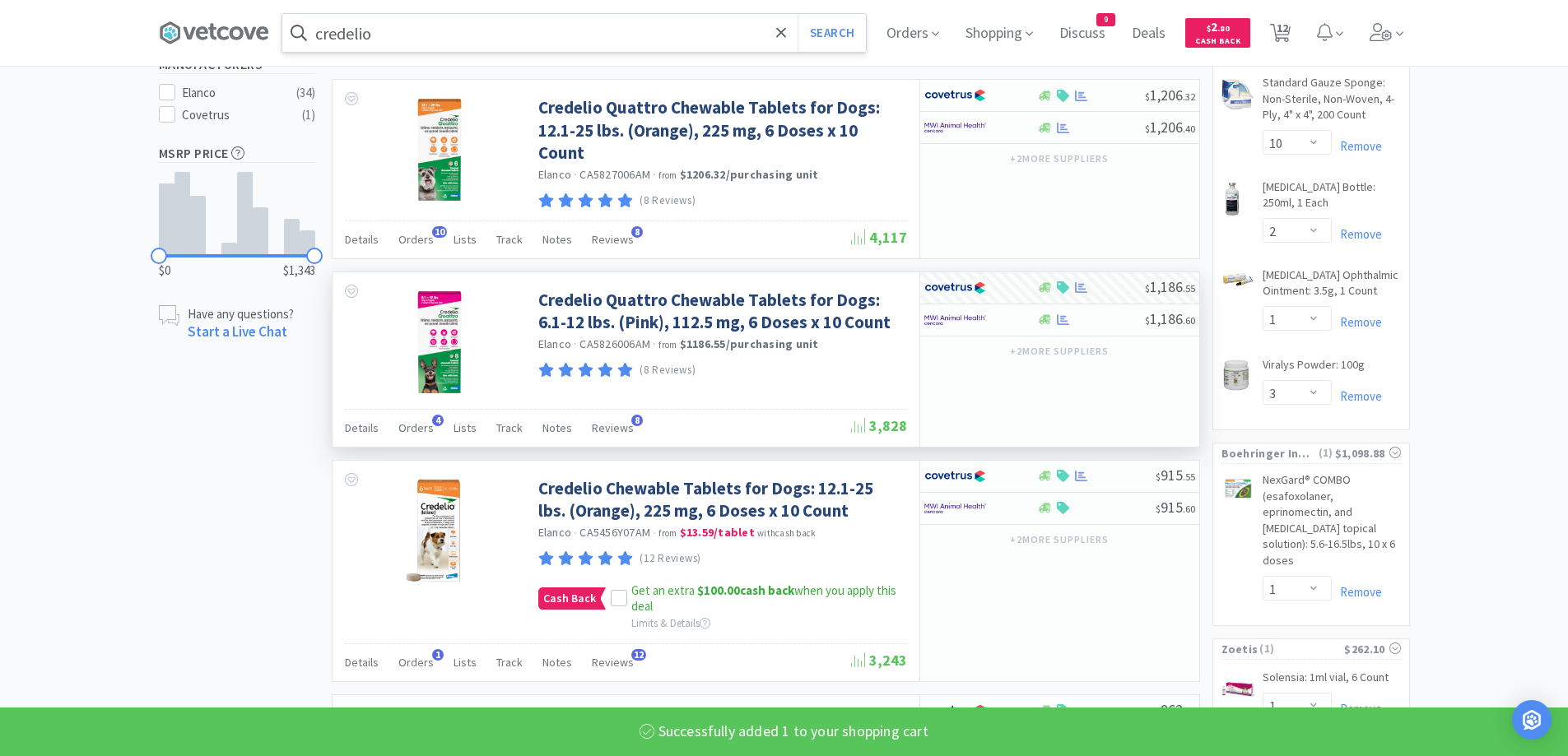
select select "1"
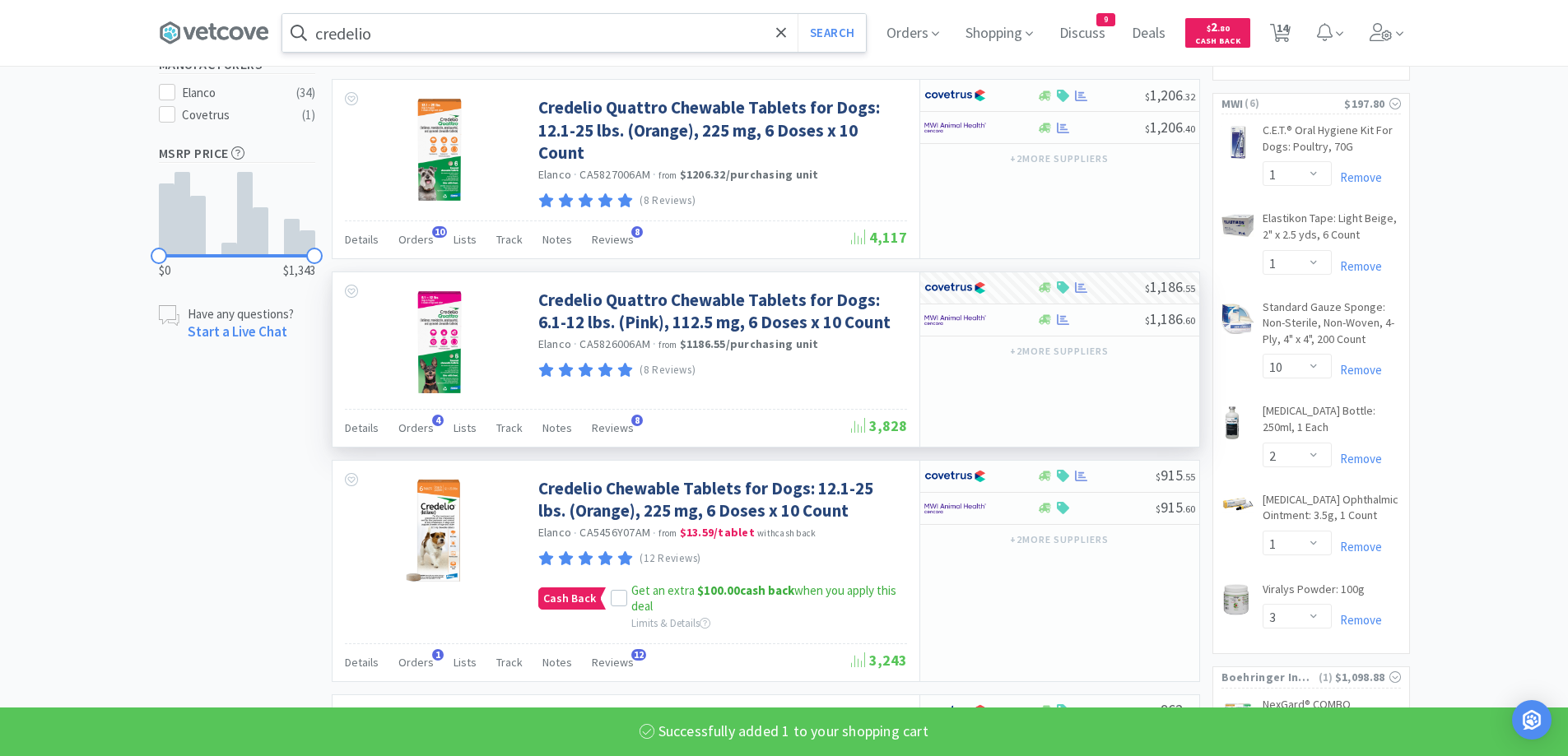
click at [437, 34] on input "credelio" at bounding box center [574, 33] width 583 height 38
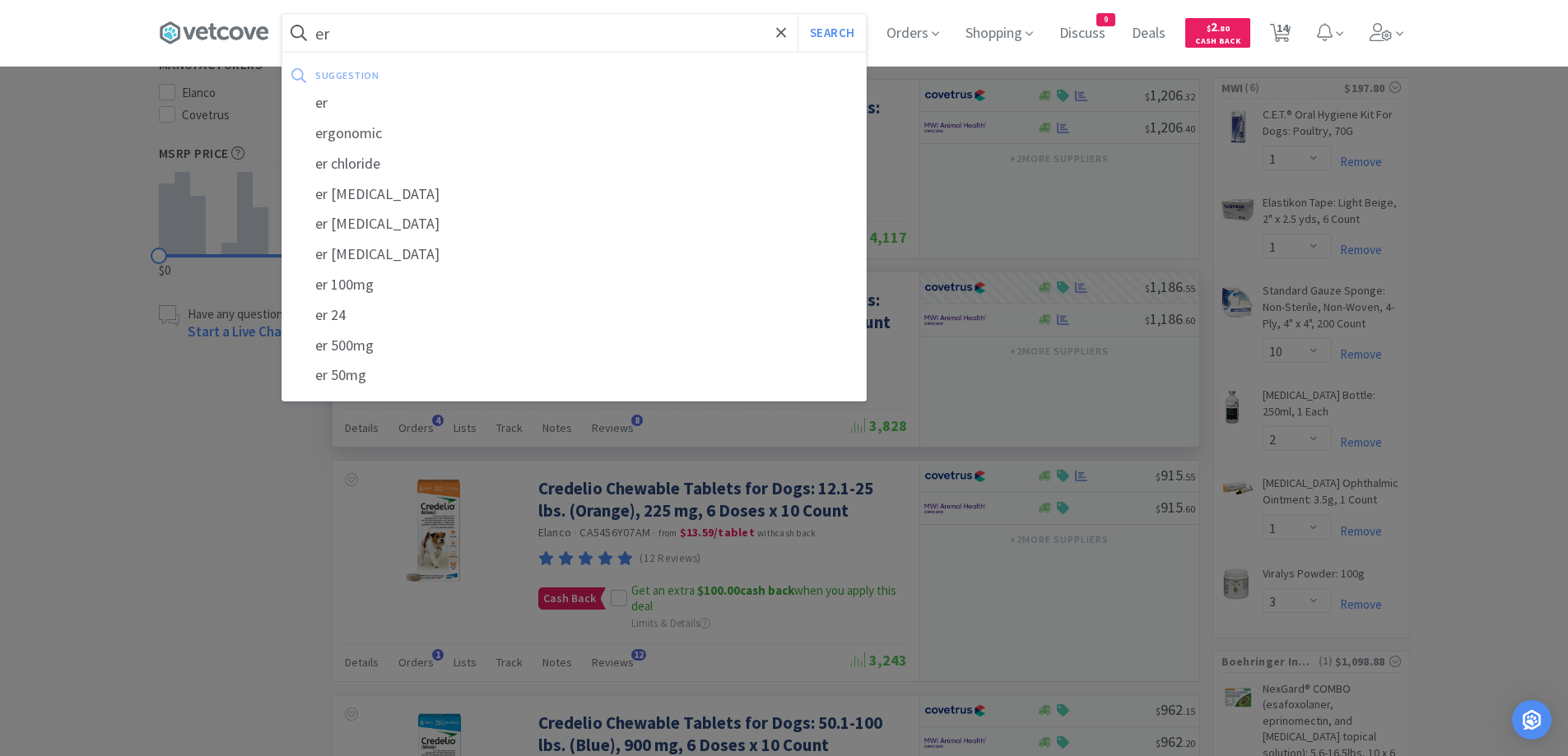
type input "e"
click at [798, 14] on button "Search" at bounding box center [832, 33] width 68 height 38
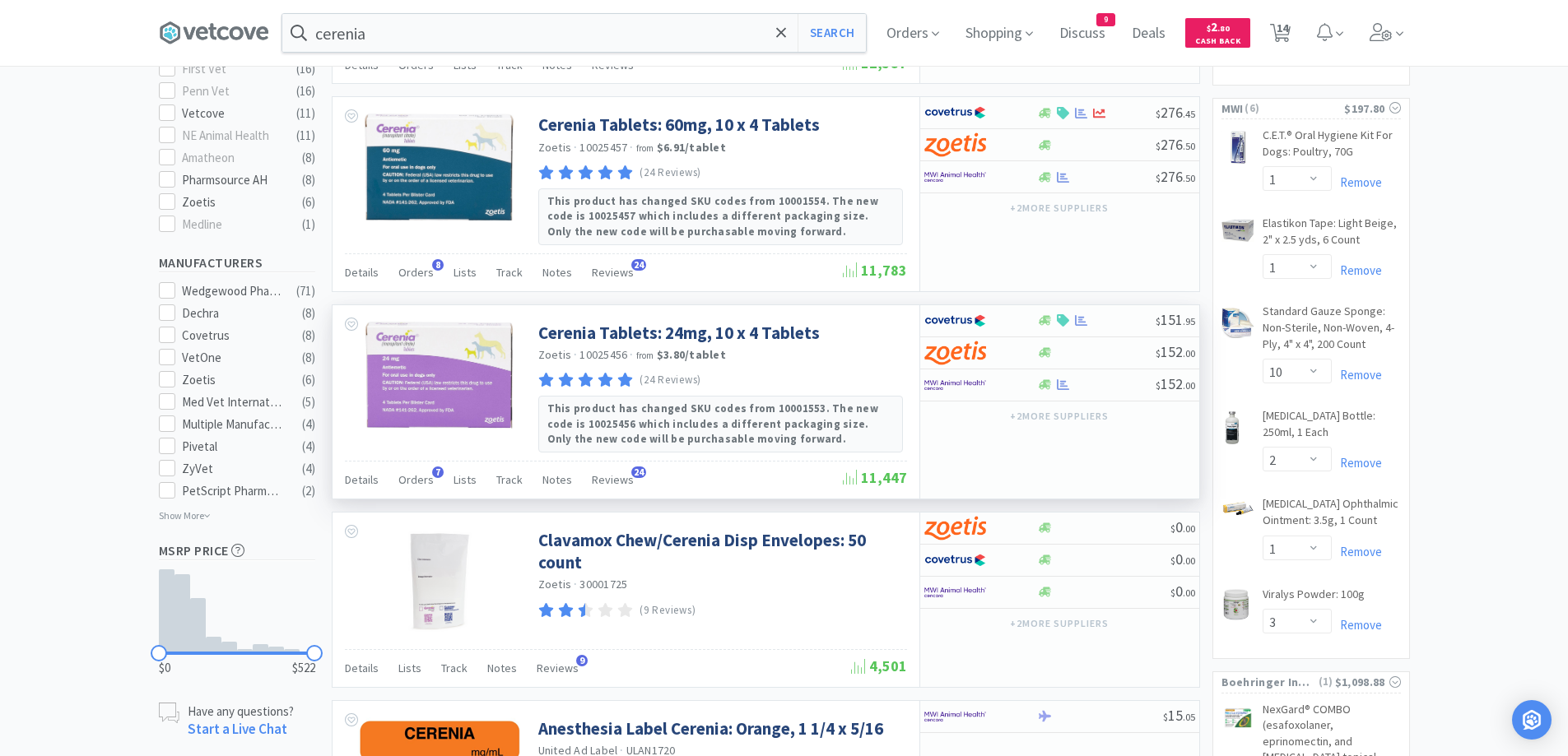
scroll to position [686, 0]
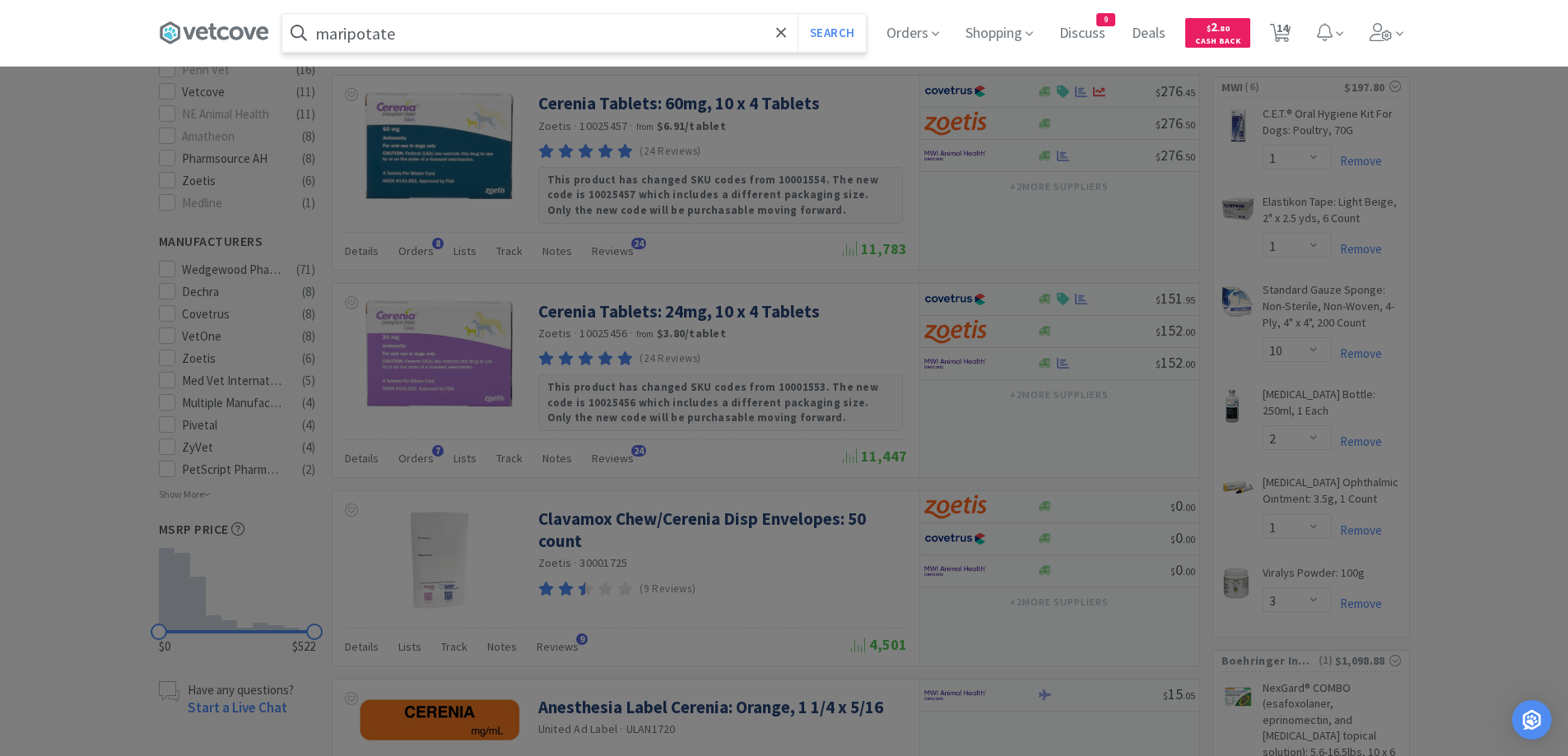
type input "maripotate"
click at [798, 14] on button "Search" at bounding box center [832, 33] width 68 height 38
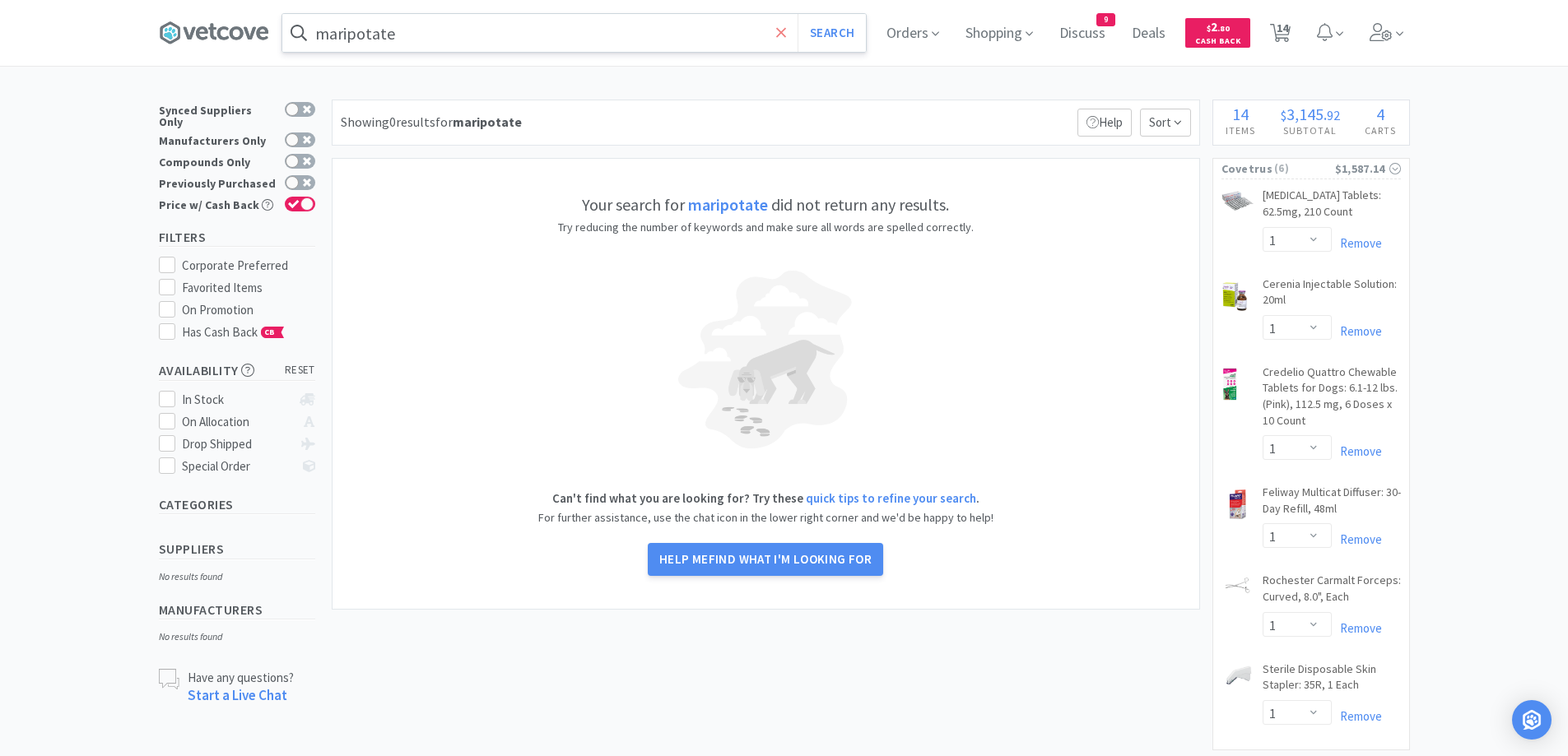
click at [786, 35] on icon at bounding box center [781, 31] width 10 height 10
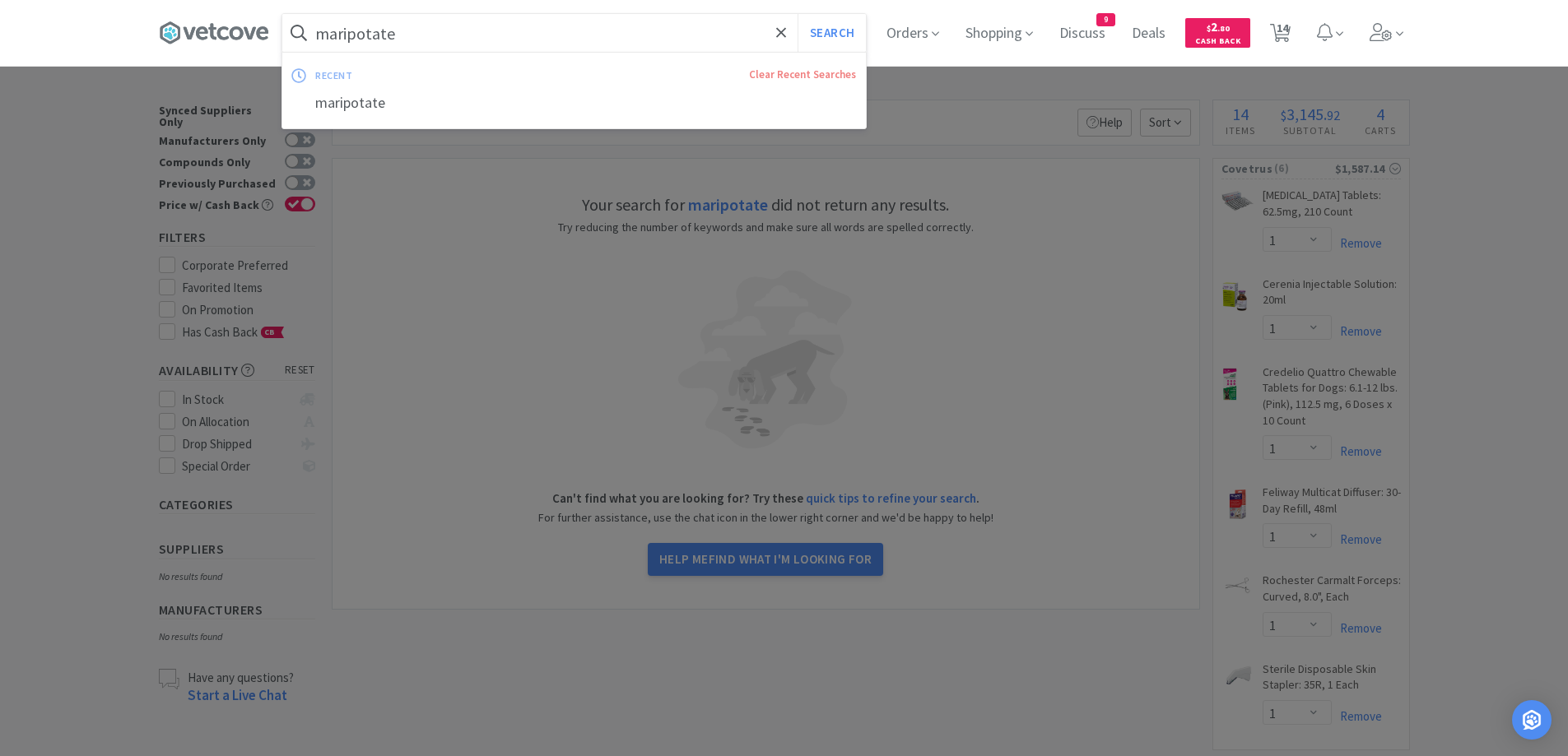
click at [798, 14] on button "Search" at bounding box center [832, 33] width 68 height 38
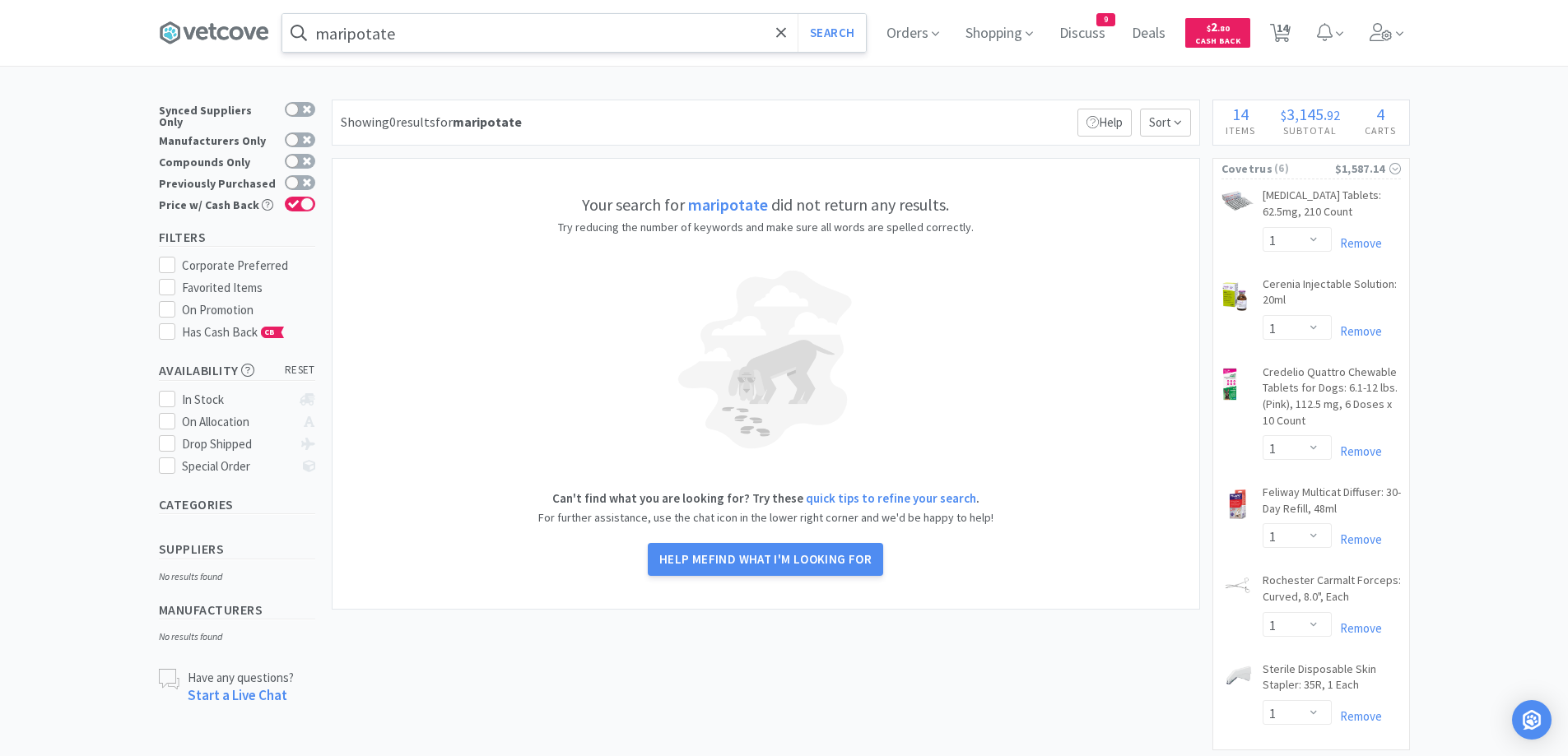
click at [636, 52] on div "maripotate Search" at bounding box center [574, 33] width 585 height 40
click at [635, 41] on input "maripotate" at bounding box center [574, 33] width 583 height 38
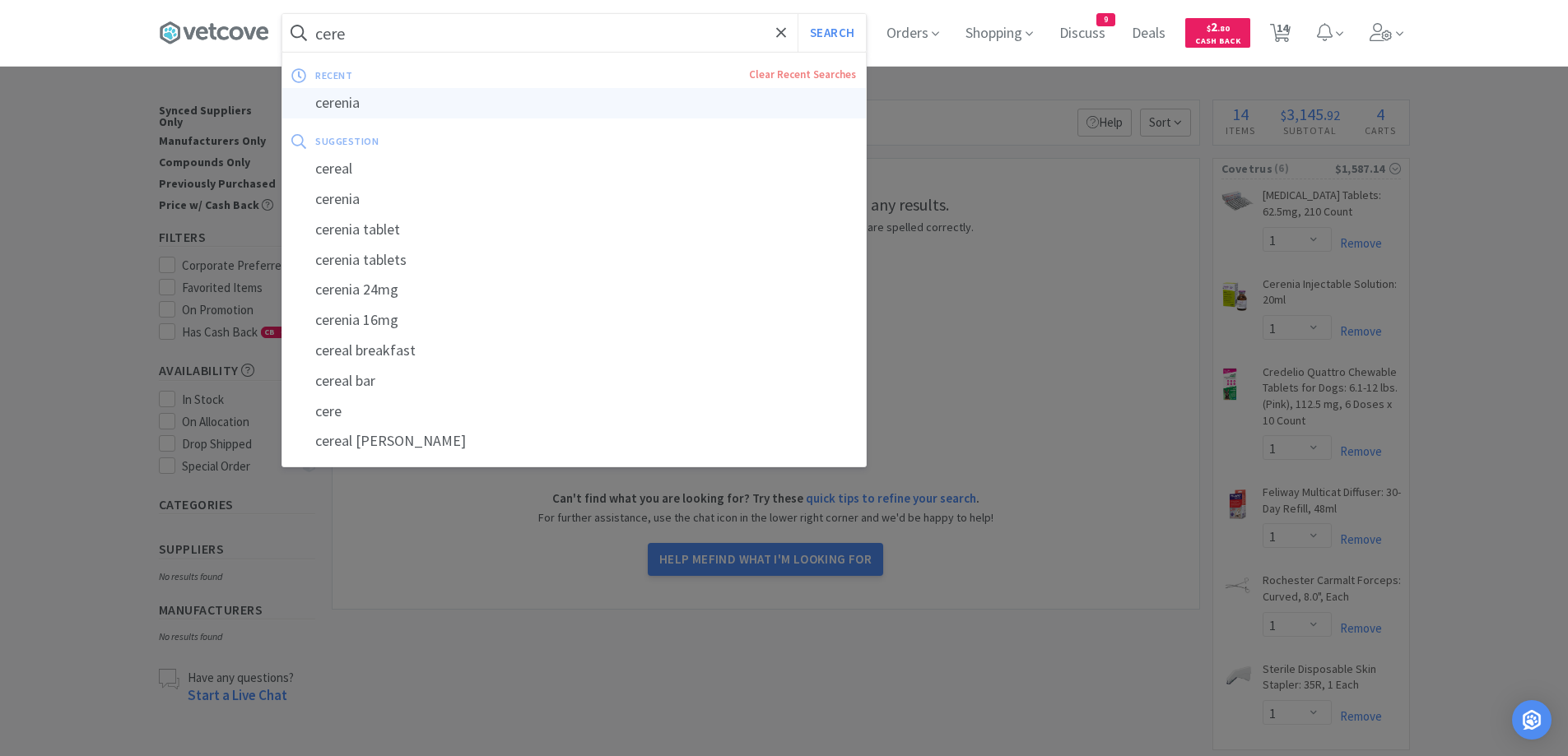
click at [411, 95] on div "cerenia" at bounding box center [574, 103] width 583 height 30
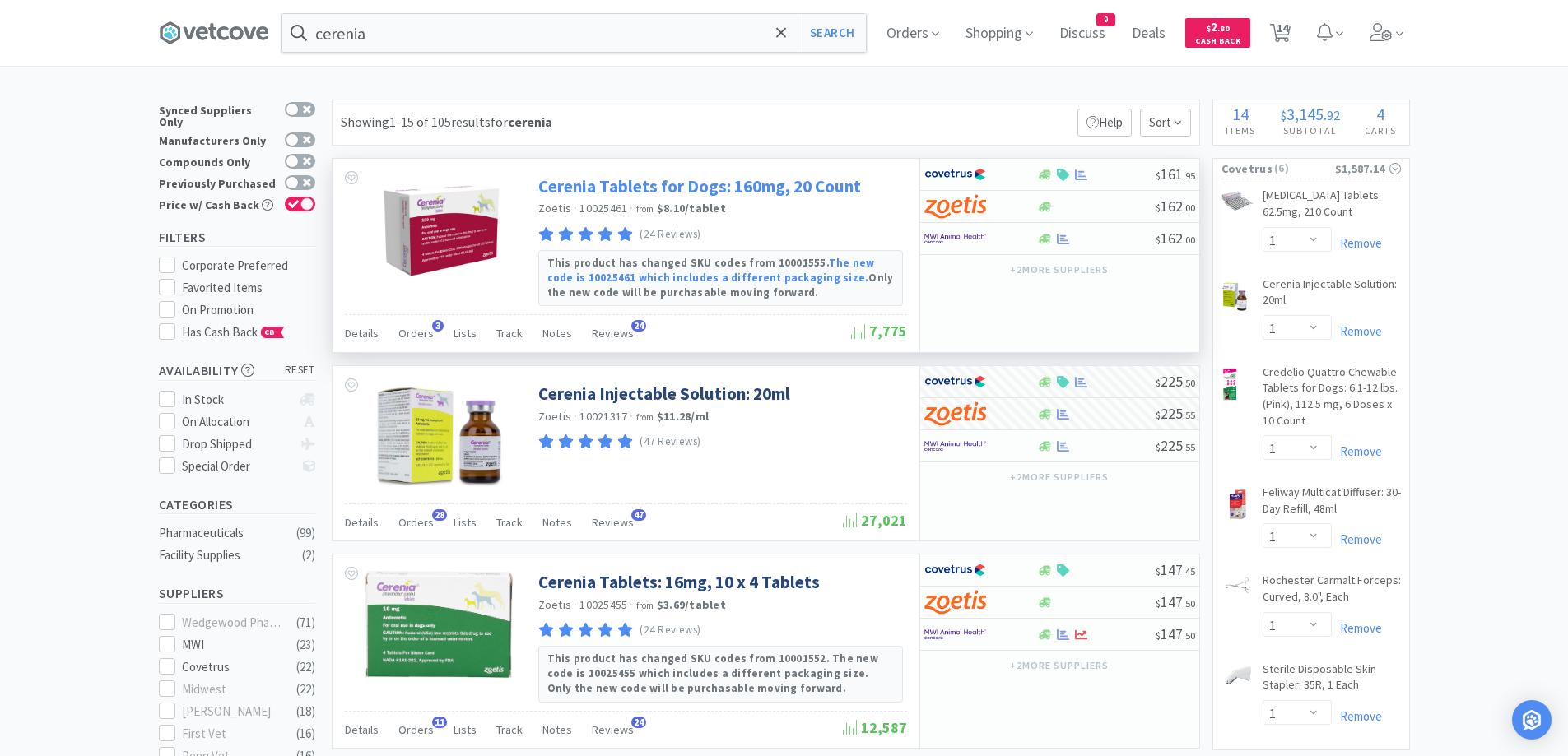
click at [713, 185] on link "Cerenia Tablets for Dogs: 160mg, 20 Count" at bounding box center [699, 187] width 322 height 22
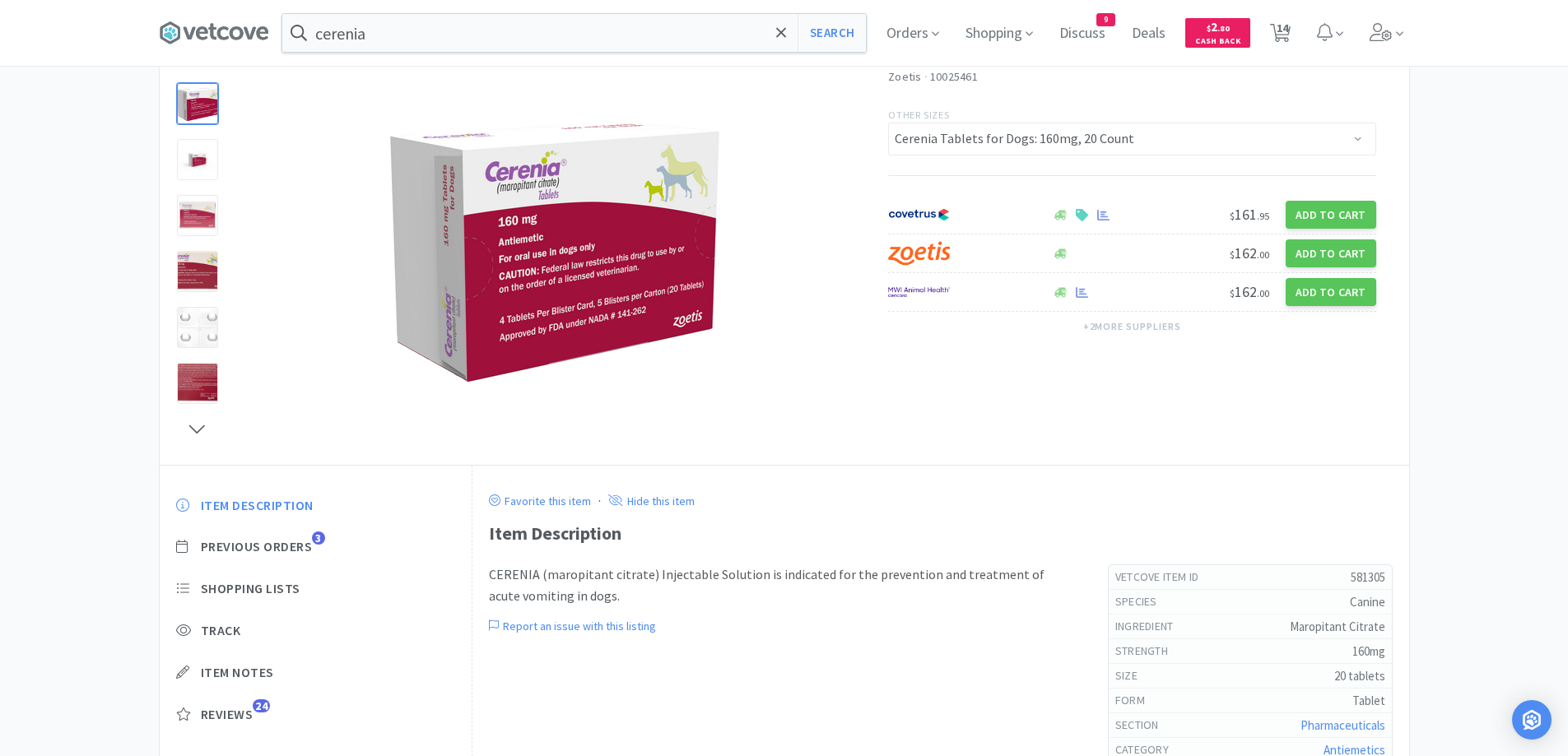
scroll to position [258, 0]
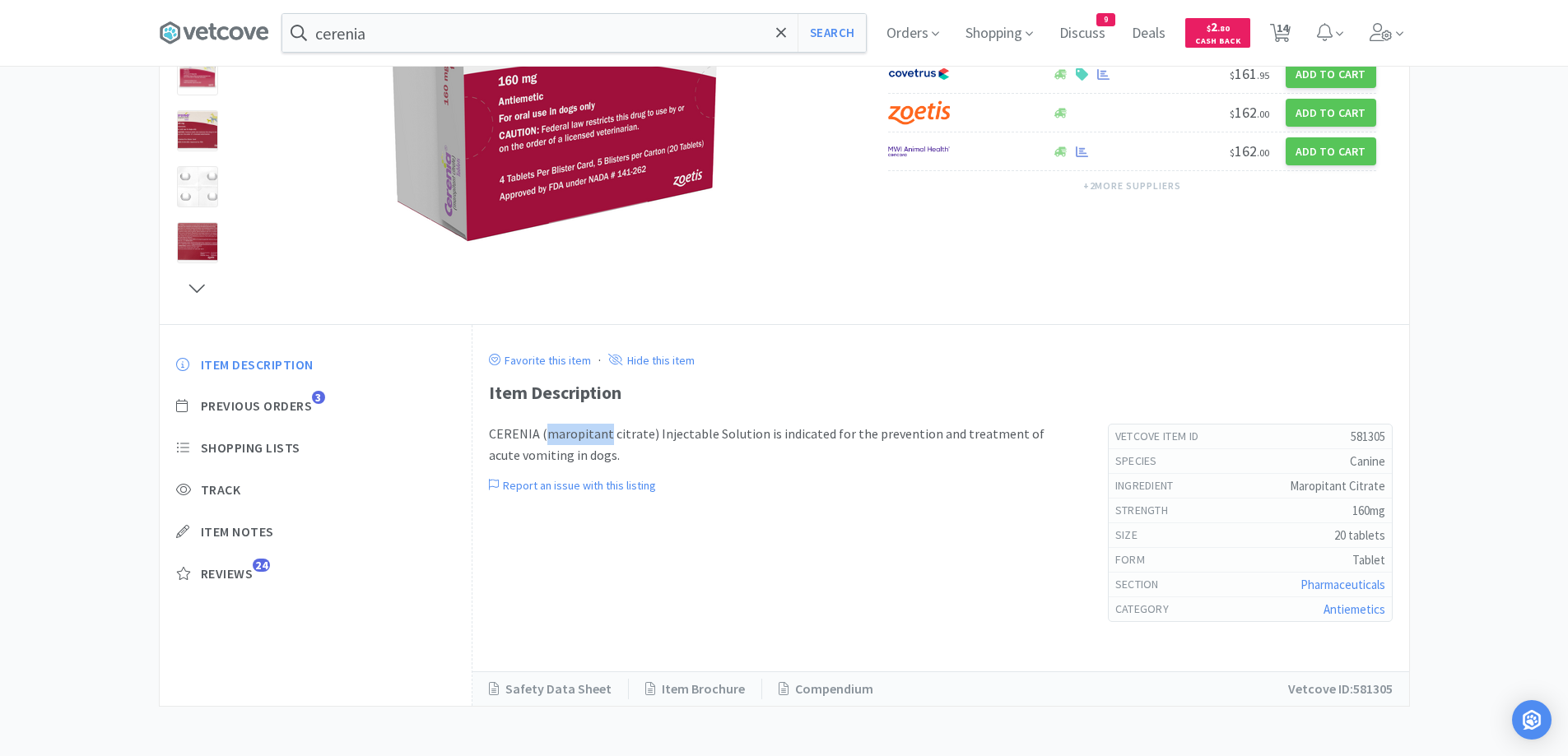
drag, startPoint x: 607, startPoint y: 433, endPoint x: 544, endPoint y: 427, distance: 63.3
click at [544, 427] on p "CERENIA (maropitant citrate) Injectable Solution is indicated for the preventio…" at bounding box center [782, 444] width 586 height 42
copy p "maropitant"
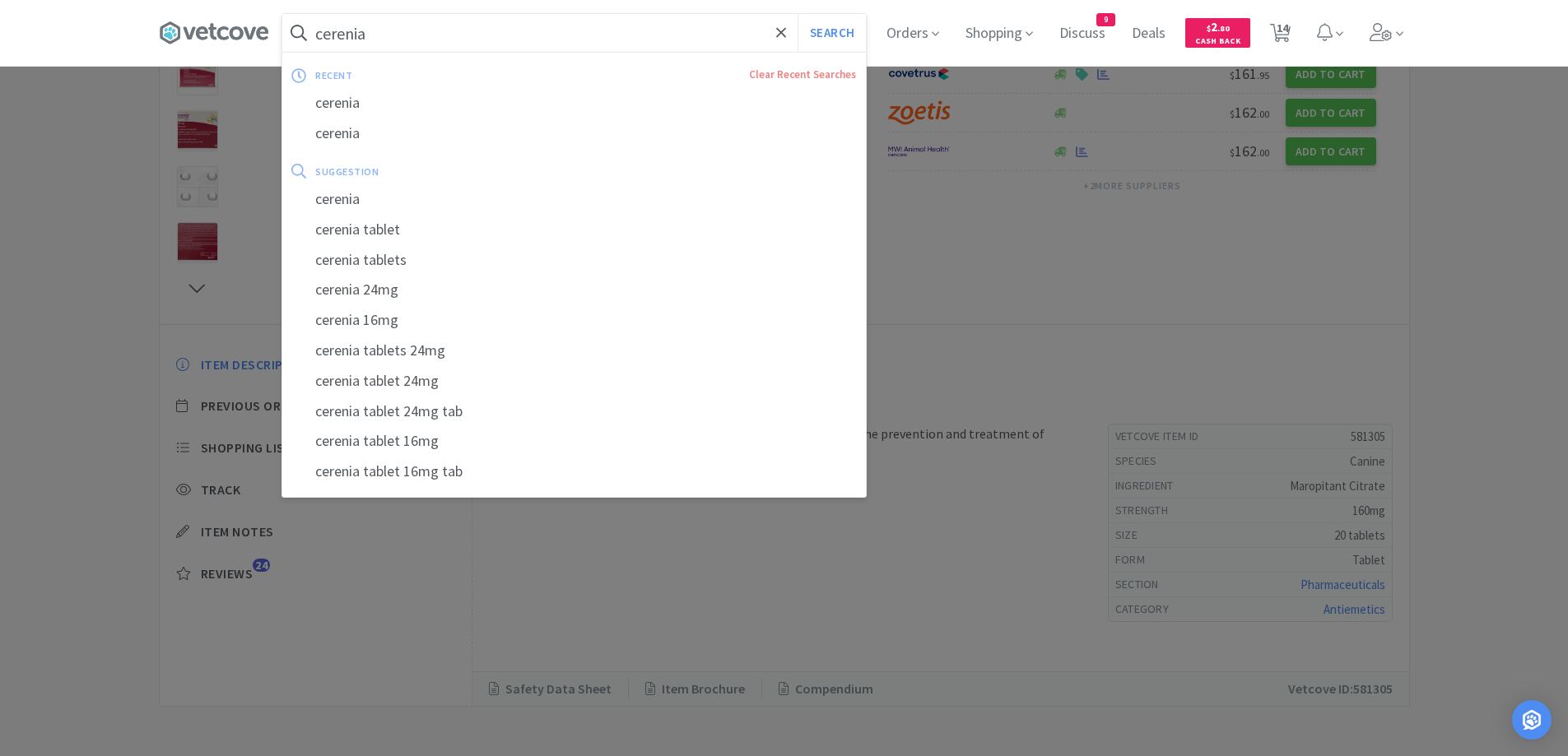
click at [463, 28] on input "cerenia" at bounding box center [574, 33] width 583 height 38
paste input "maropitant"
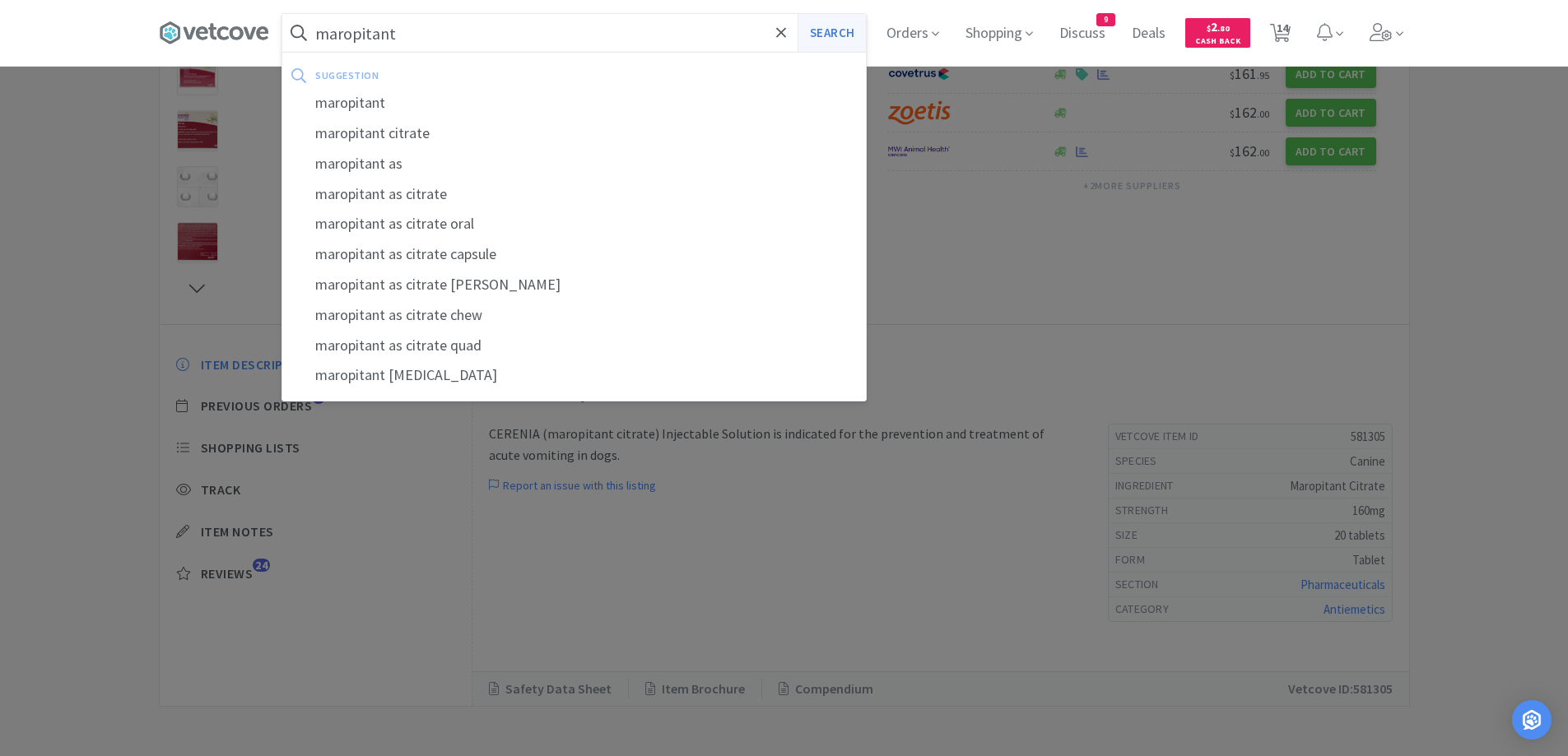
type input "maropitant"
click at [832, 35] on button "Search" at bounding box center [832, 33] width 68 height 38
select select "1"
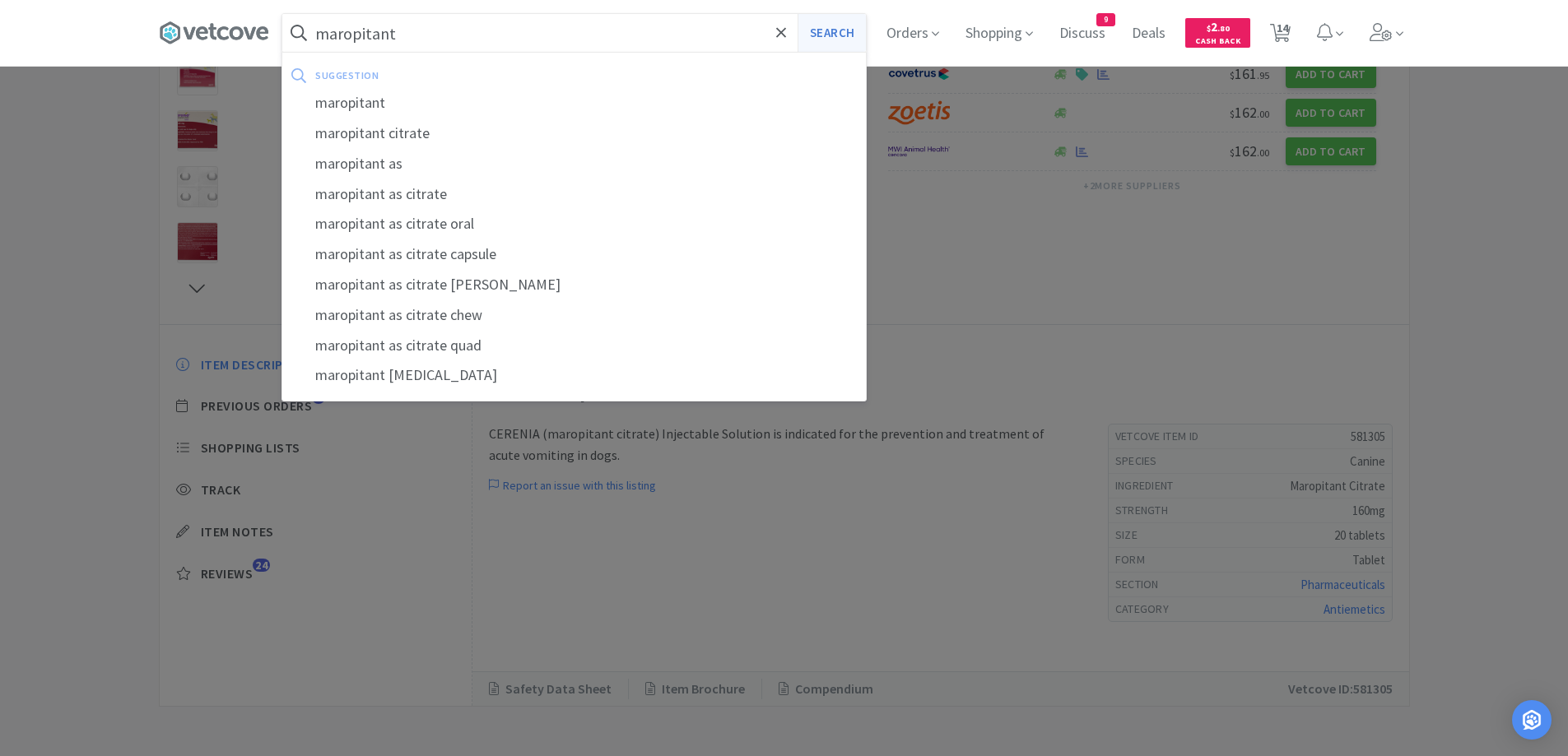
select select "1"
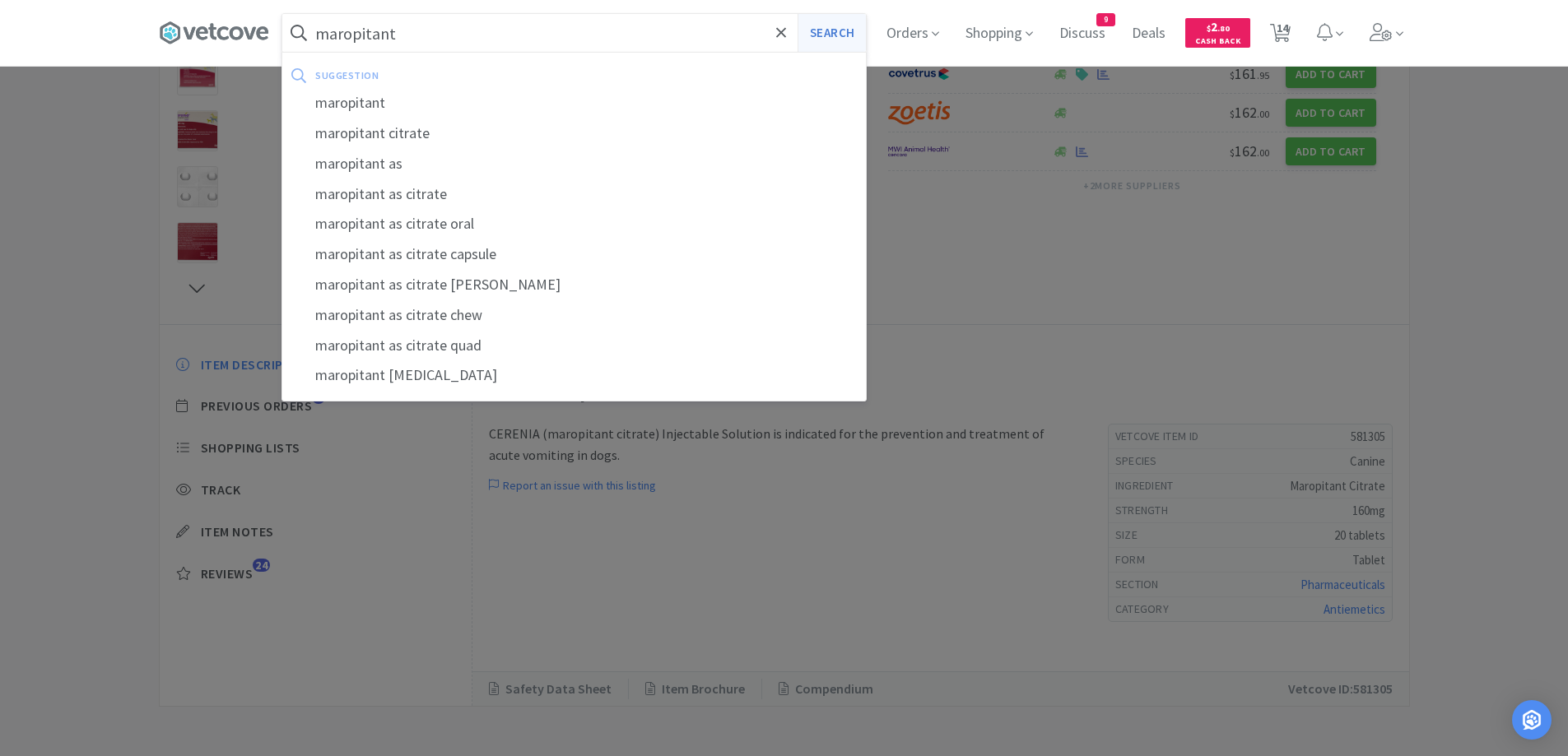
select select "10"
select select "2"
select select "1"
select select "3"
select select "1"
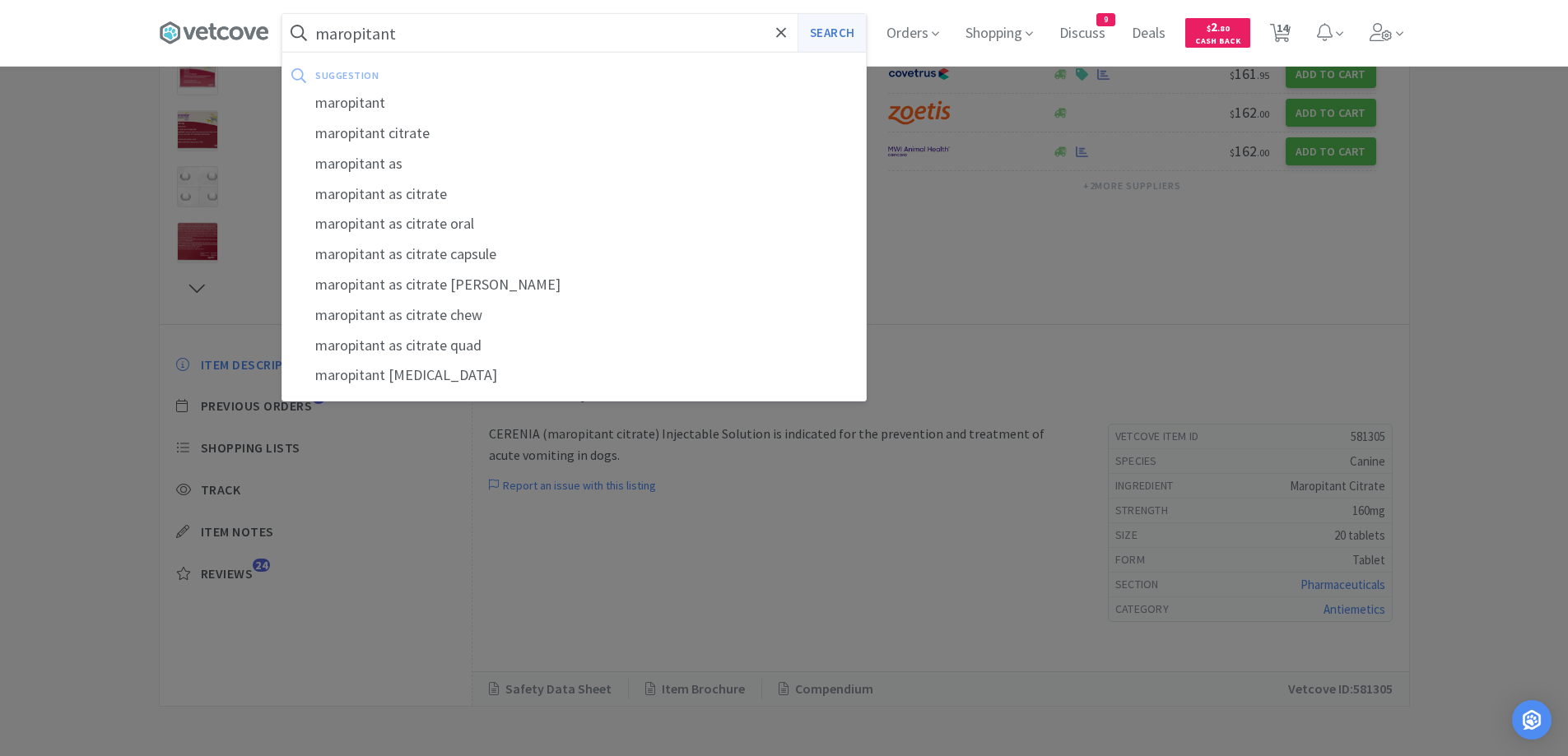
select select "1"
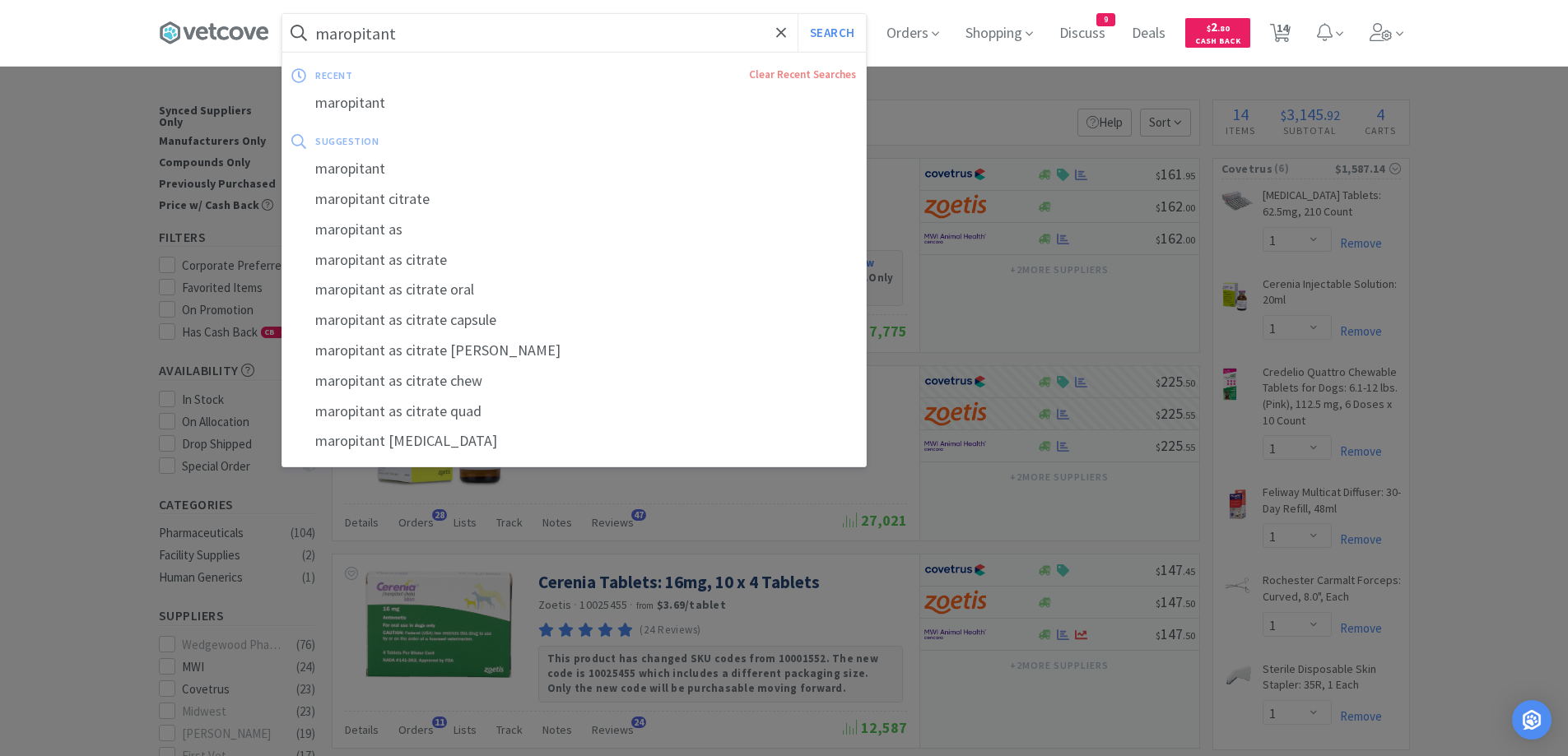
click at [545, 27] on input "maropitant" at bounding box center [574, 33] width 583 height 38
click at [547, 27] on input "maropitant" at bounding box center [574, 33] width 583 height 38
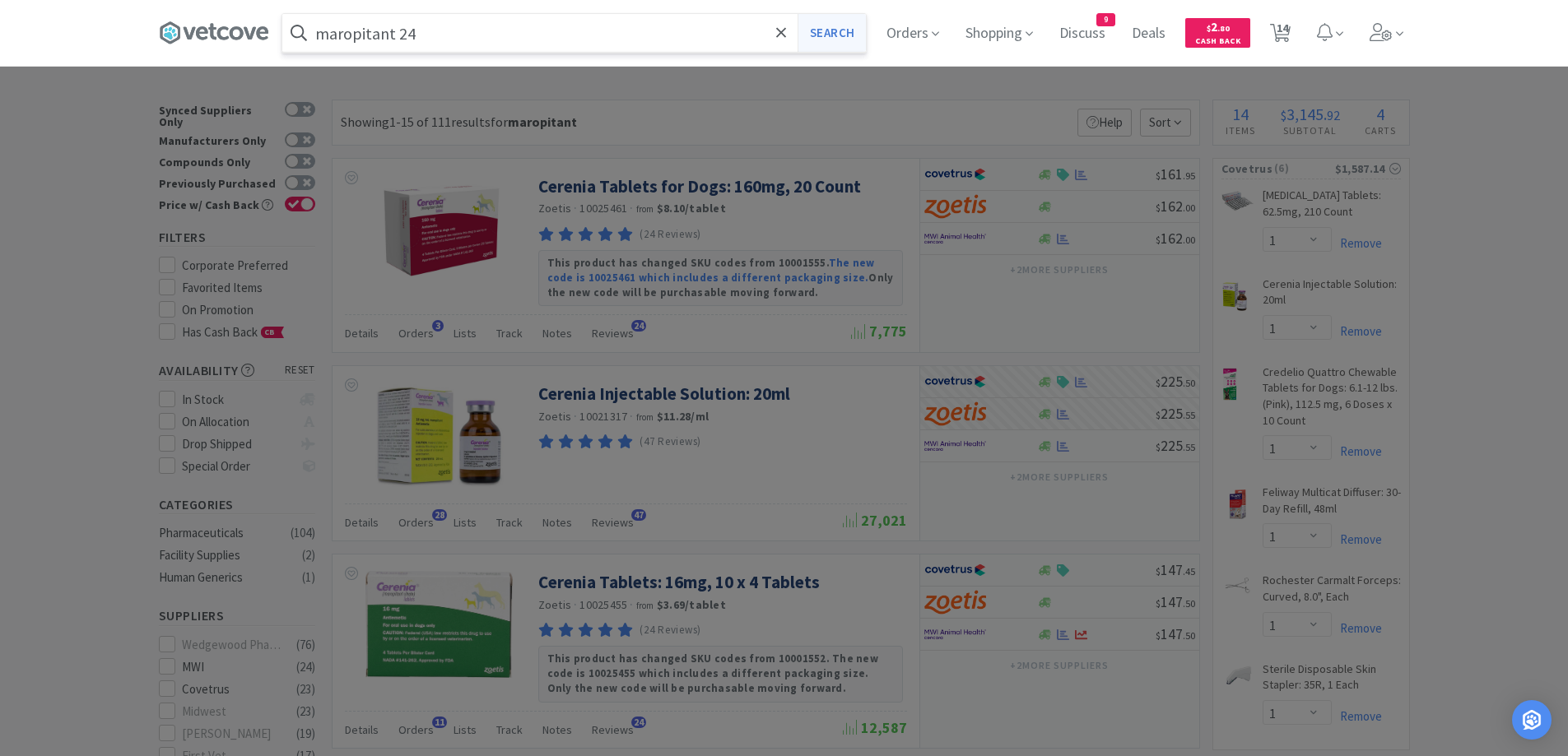
type input "maropitant 24"
click at [859, 36] on button "Search" at bounding box center [832, 33] width 68 height 38
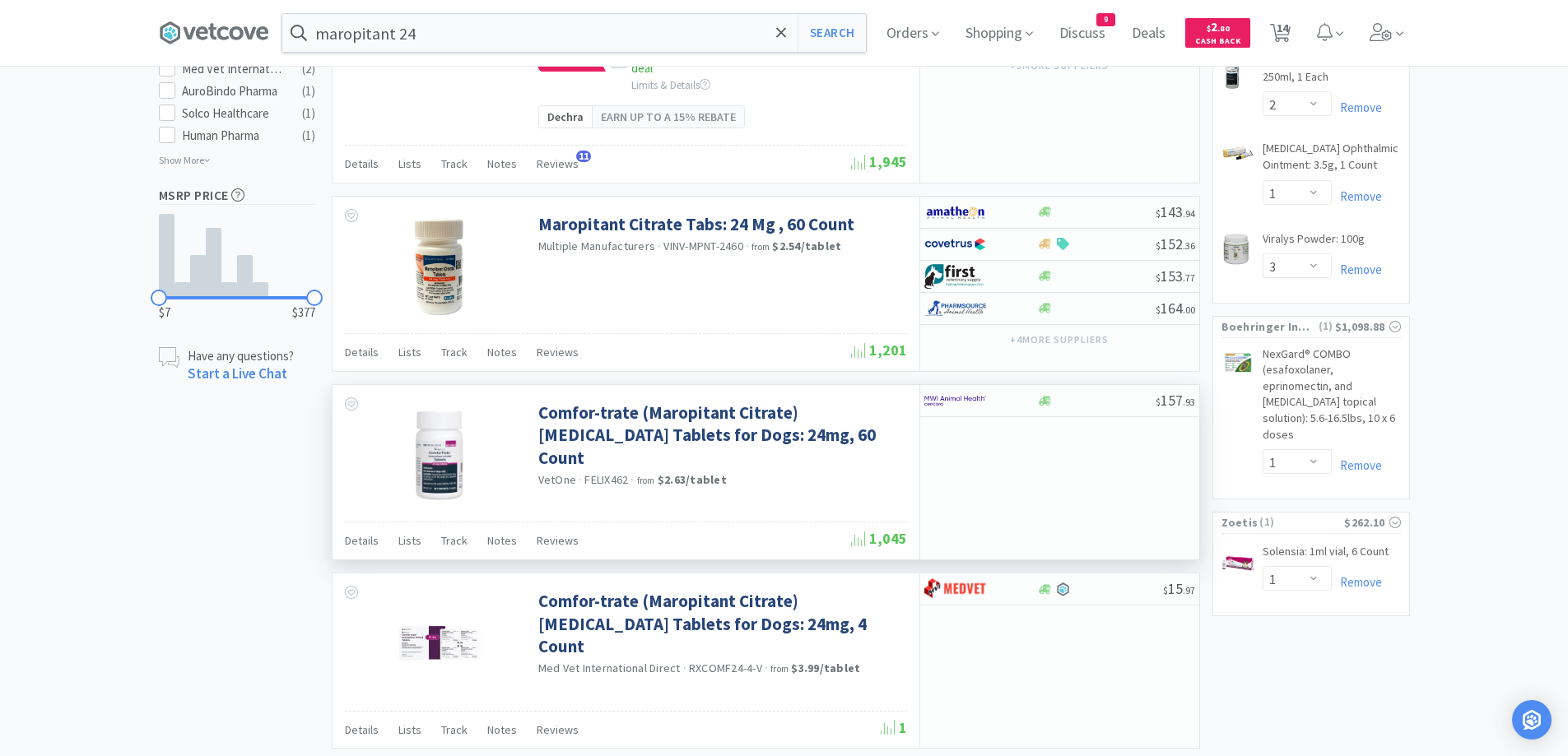
scroll to position [1158, 0]
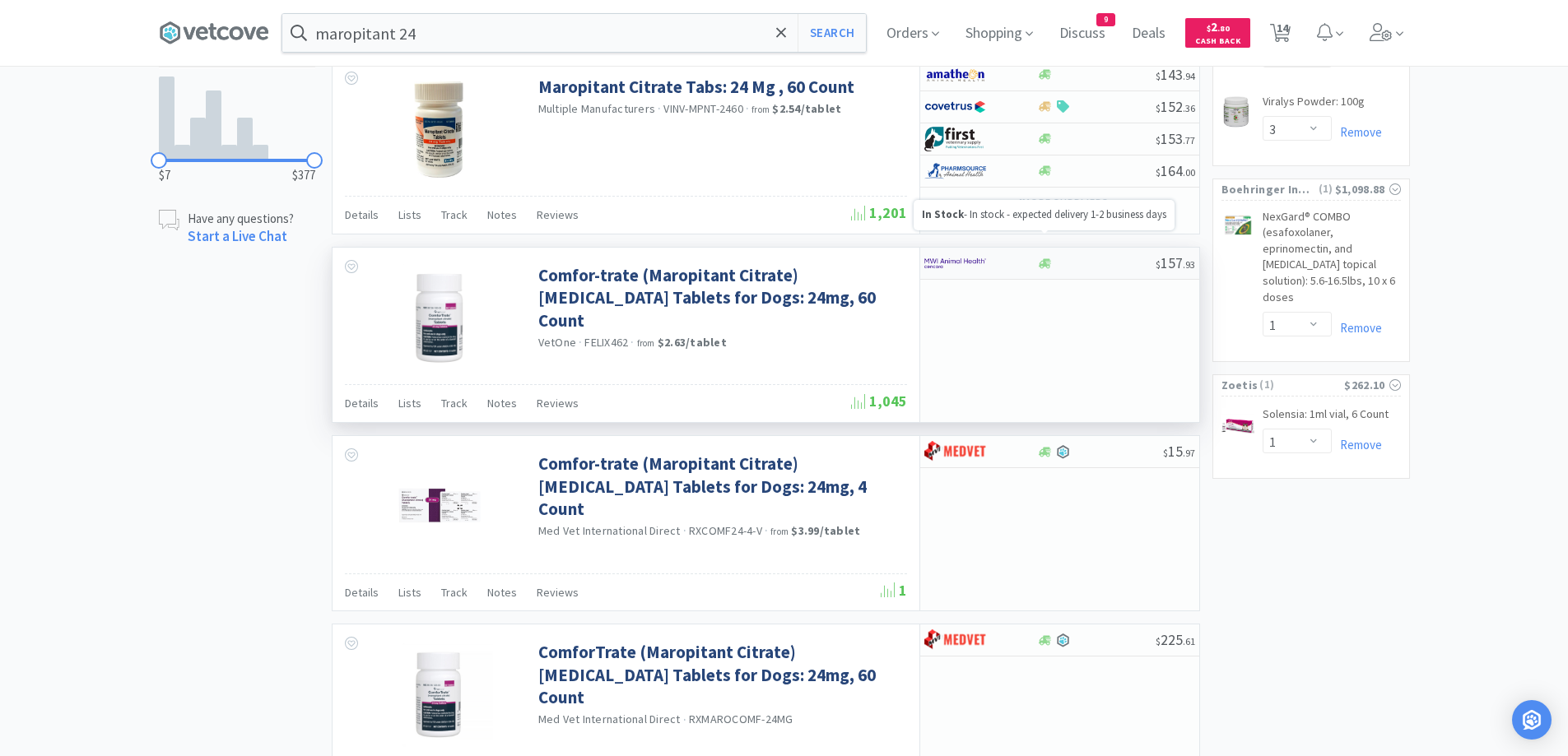
click at [1044, 258] on icon at bounding box center [1045, 263] width 12 height 10
select select "1"
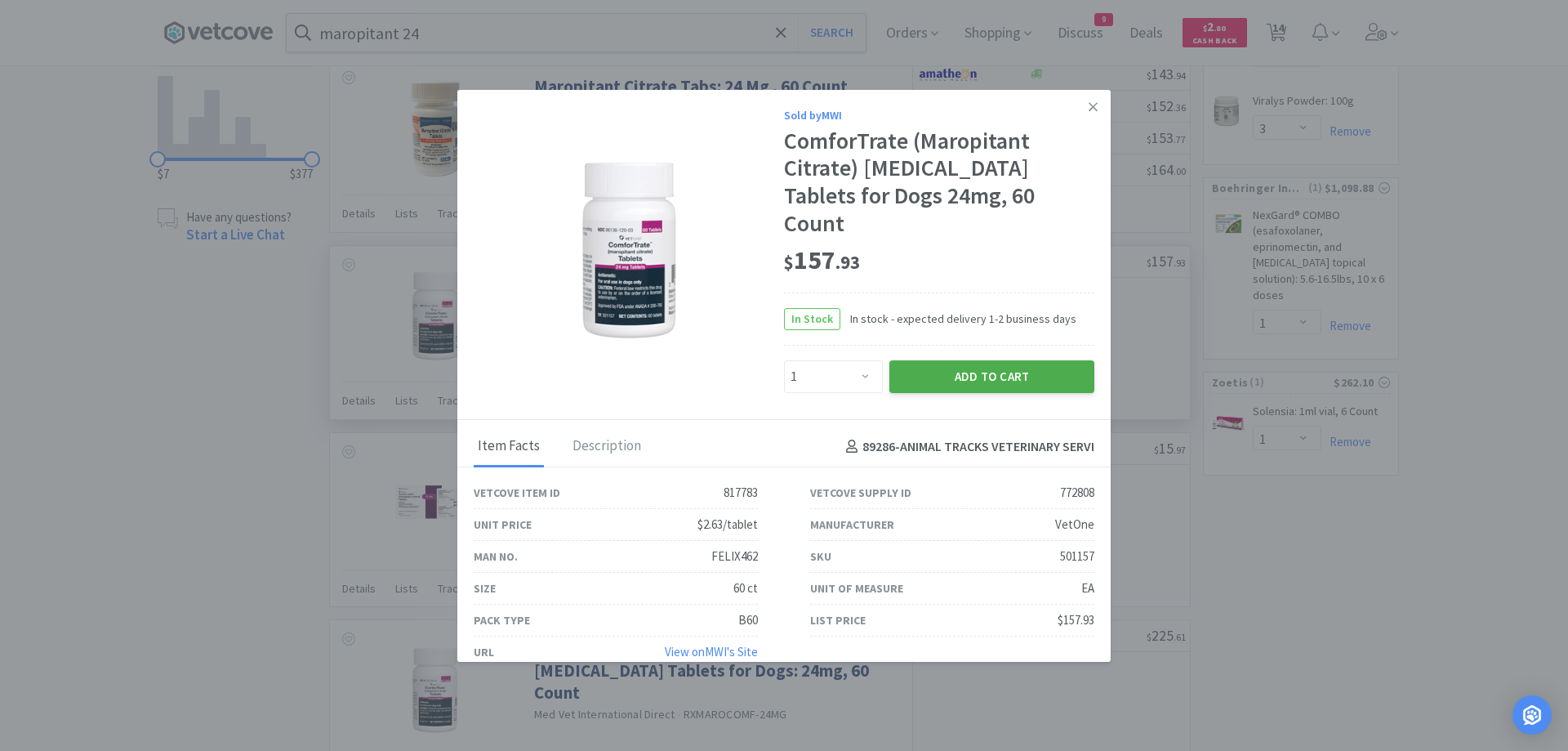
click at [931, 360] on button "Add to Cart" at bounding box center [992, 377] width 205 height 33
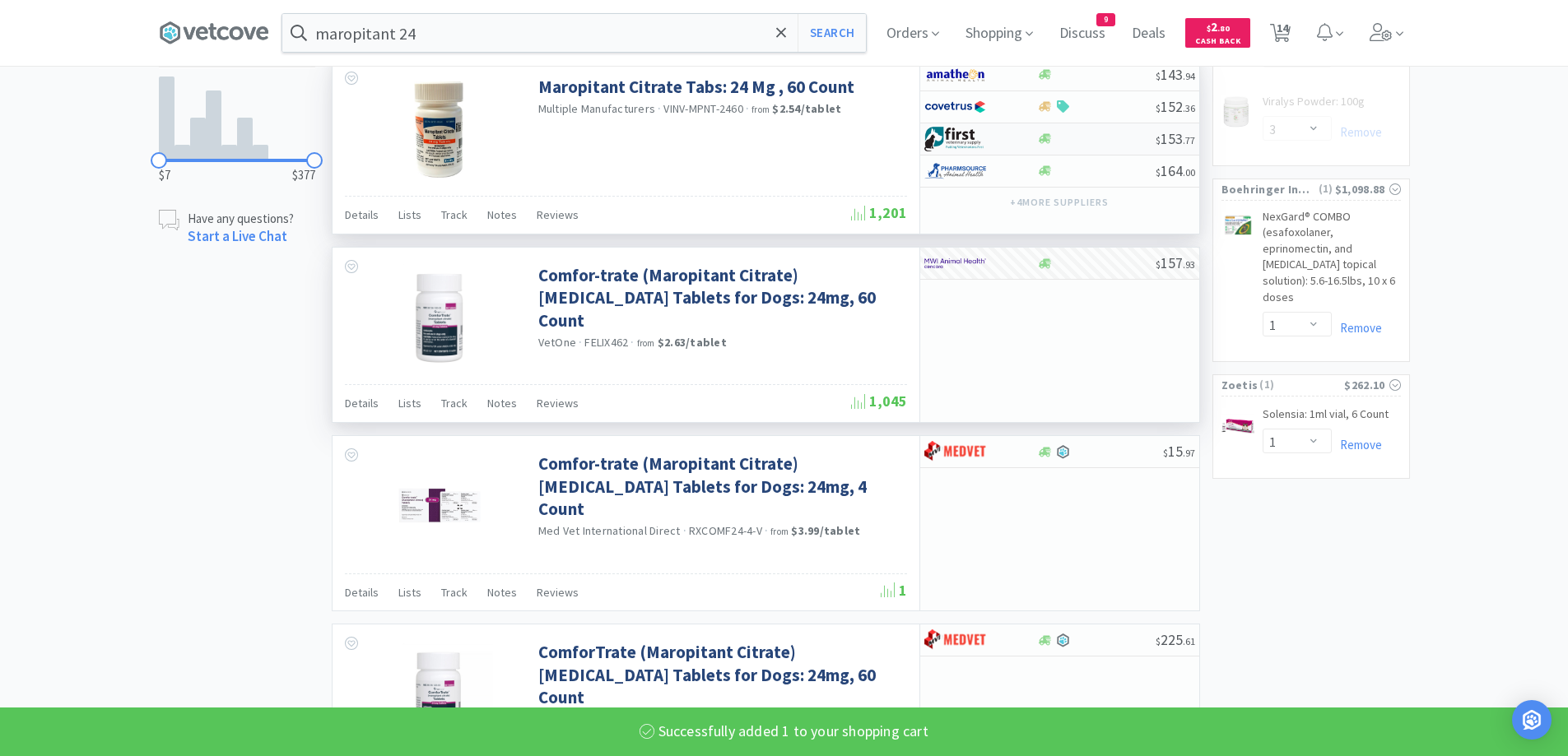
select select "1"
select select "10"
select select "2"
select select "1"
select select "3"
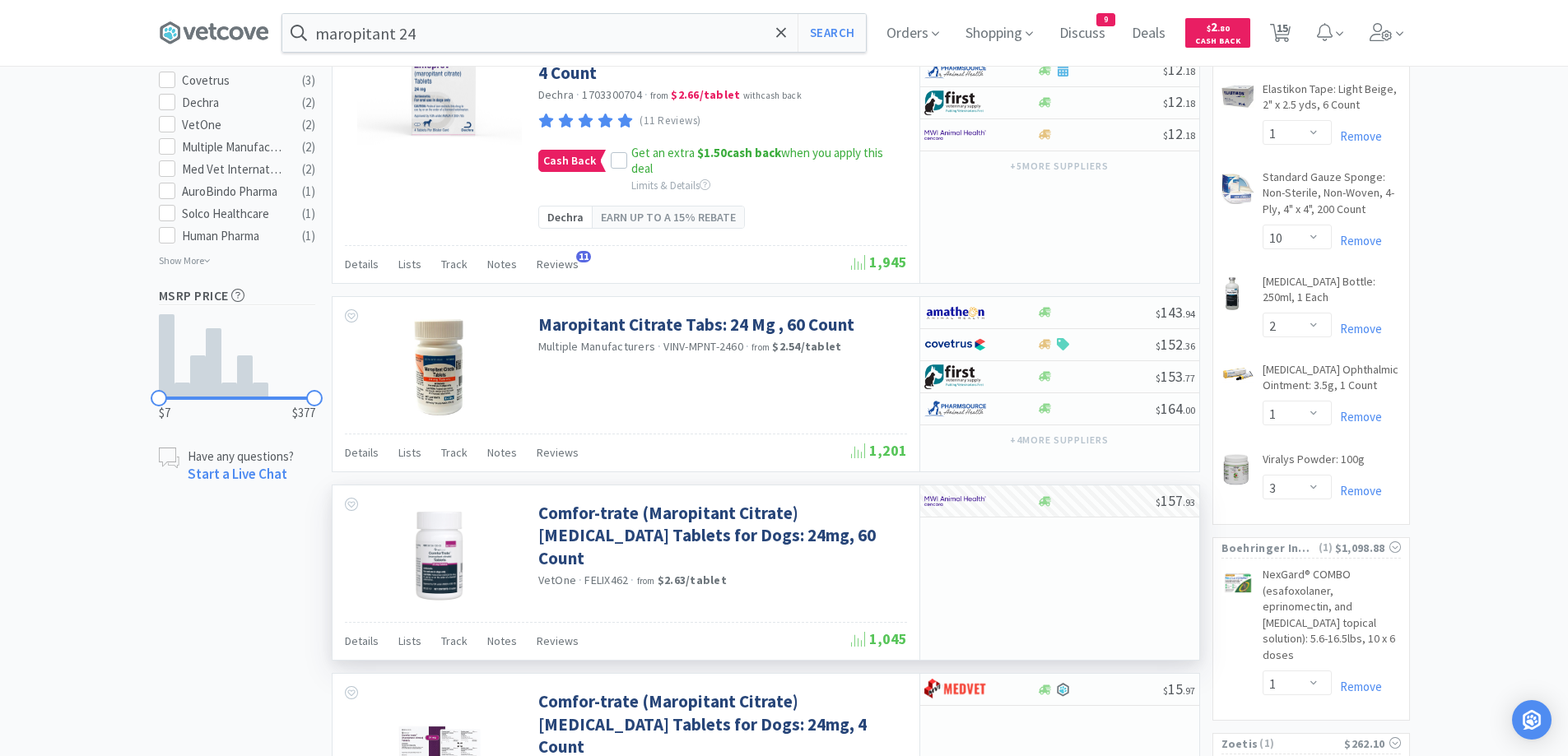
scroll to position [883, 0]
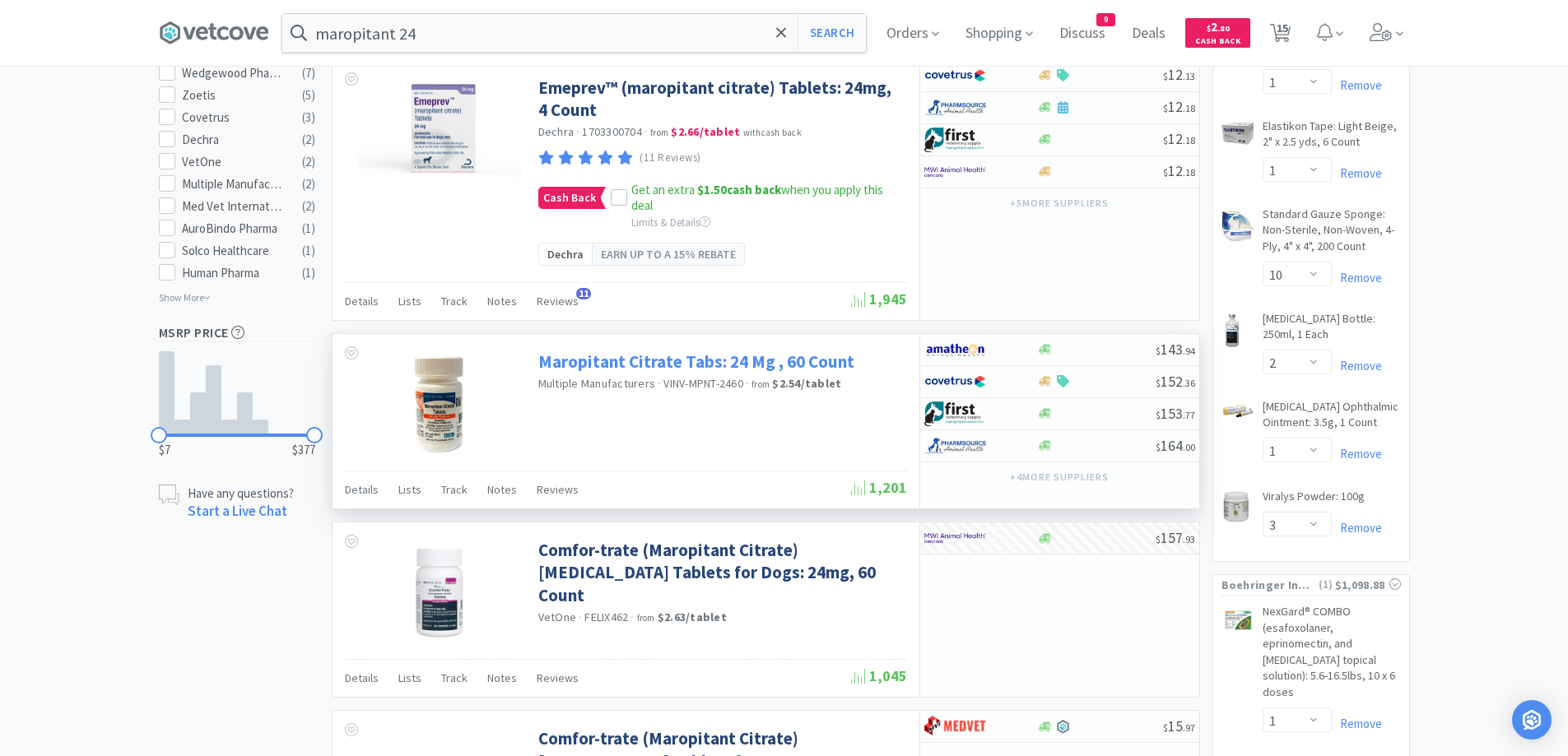
click at [710, 351] on link "Maropitant Citrate Tabs: 24 Mg , 60 Count" at bounding box center [697, 362] width 316 height 22
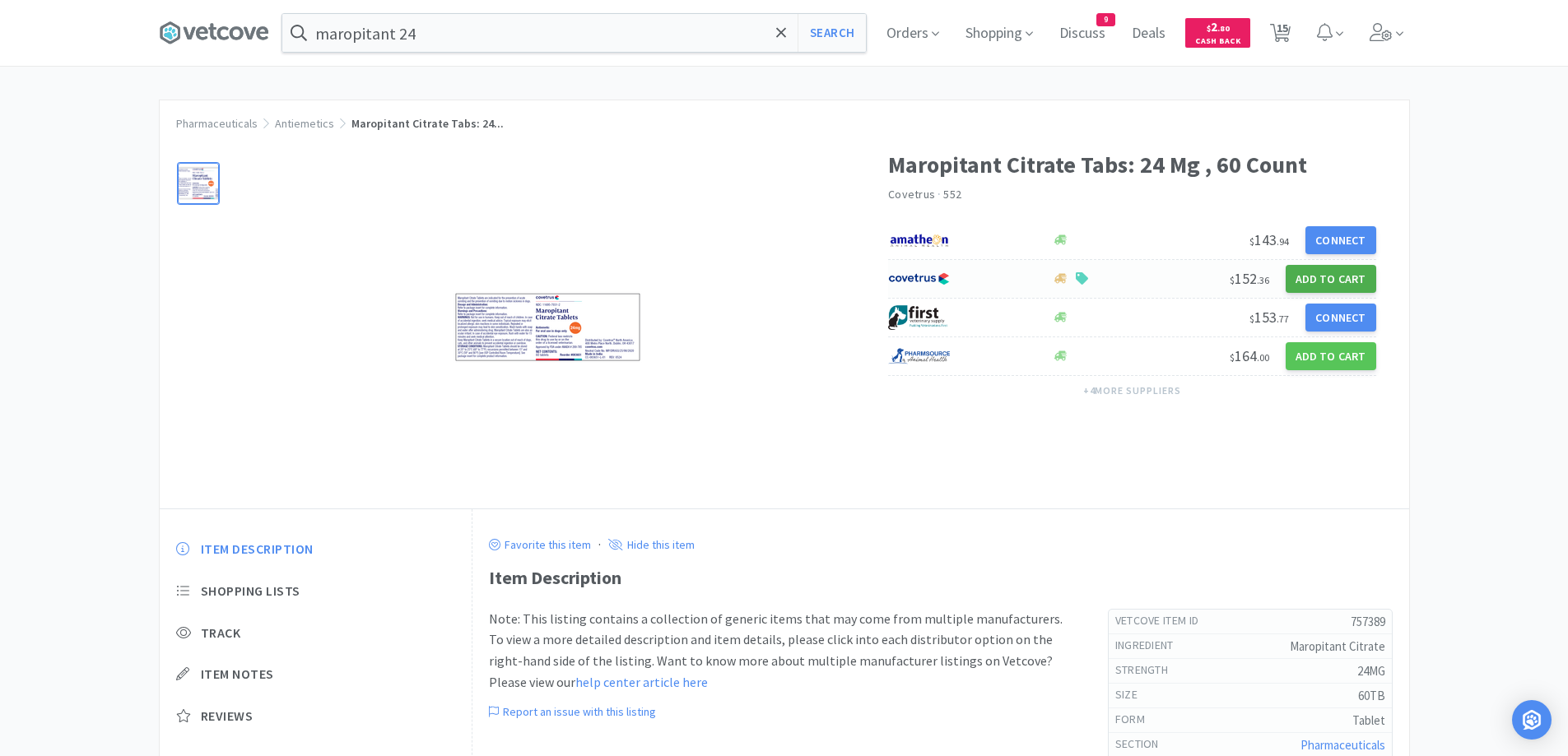
click at [1327, 281] on button "Add to Cart" at bounding box center [1330, 279] width 91 height 28
select select "1"
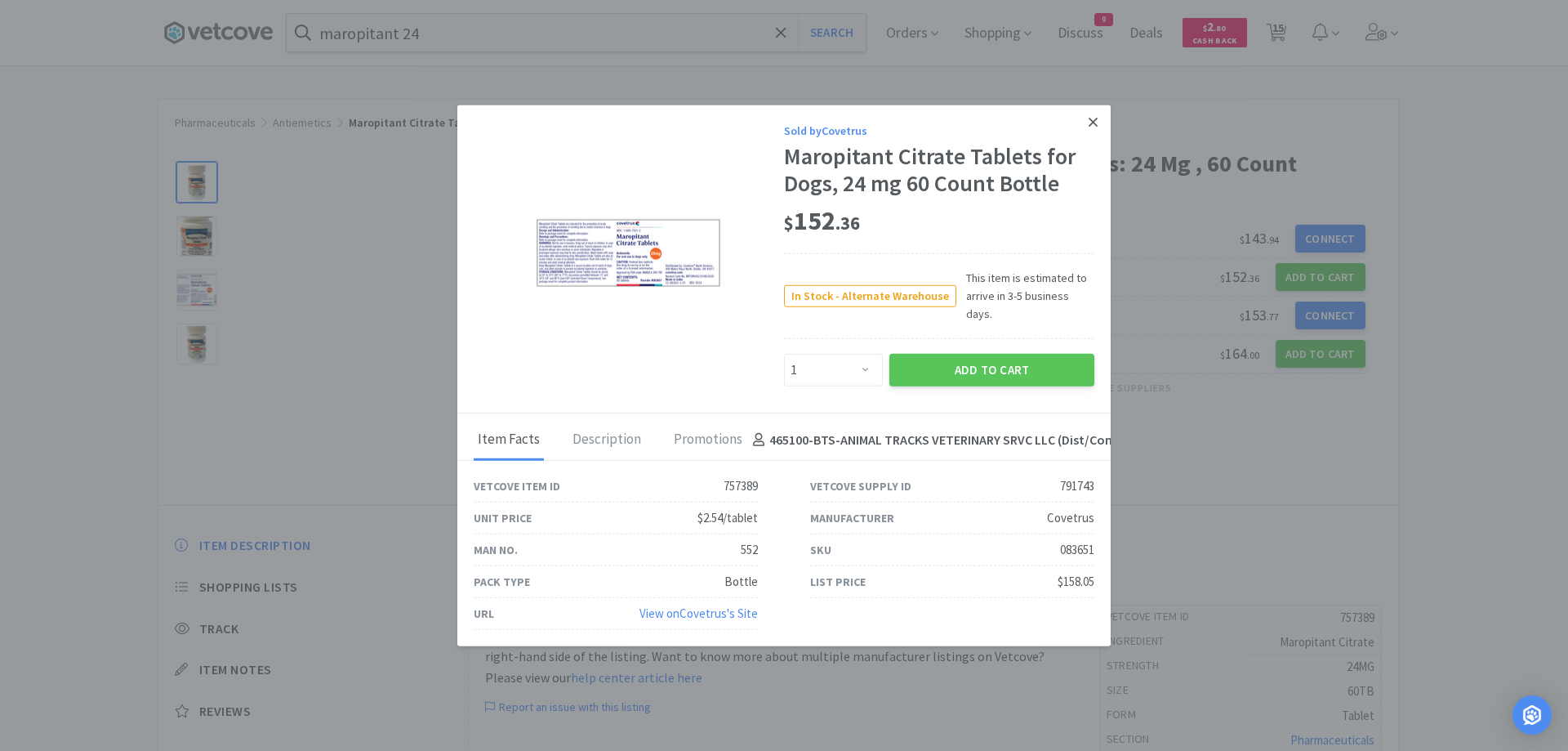
click at [1092, 140] on link at bounding box center [1093, 122] width 28 height 35
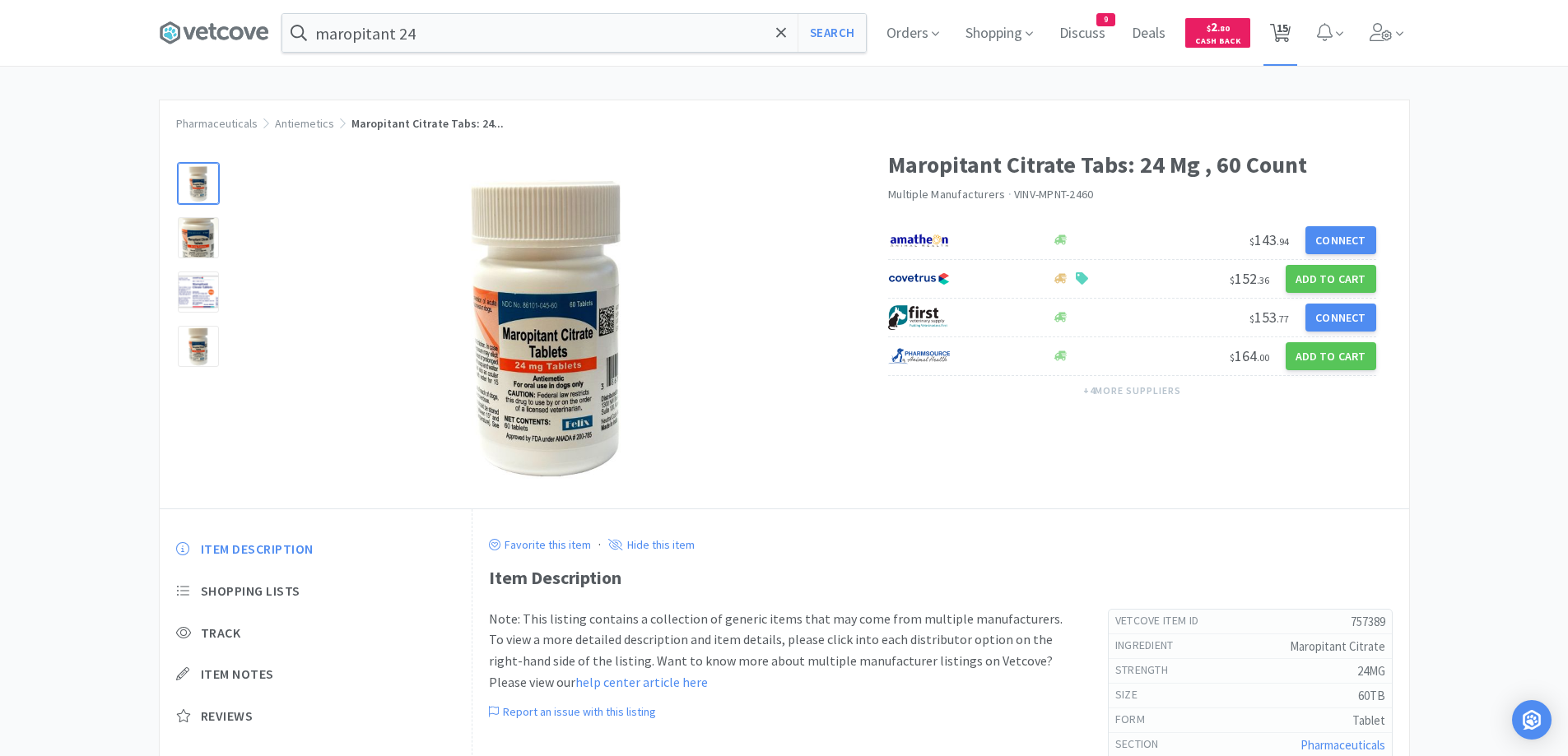
click at [1285, 21] on span "15" at bounding box center [1282, 28] width 11 height 66
select select "1"
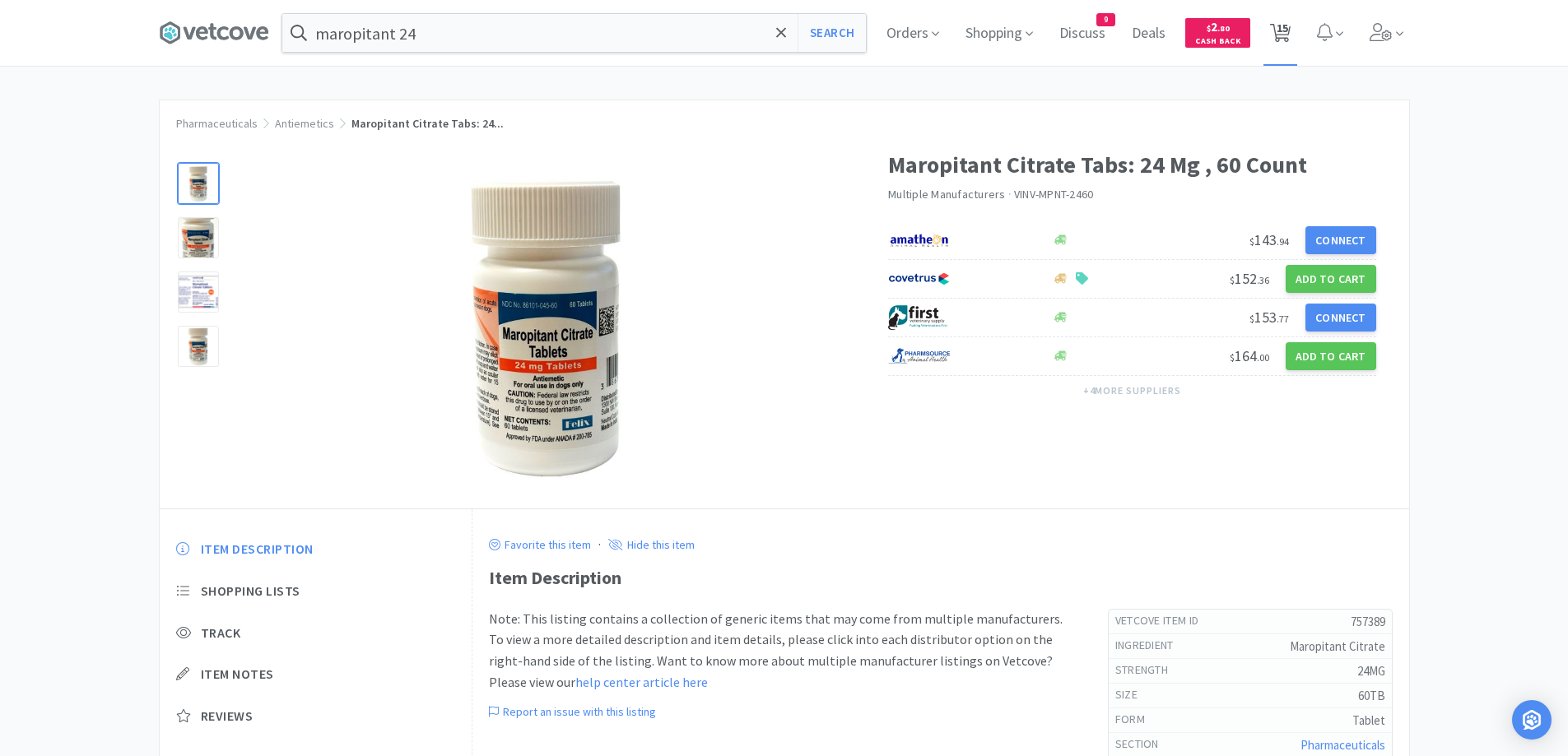
select select "1"
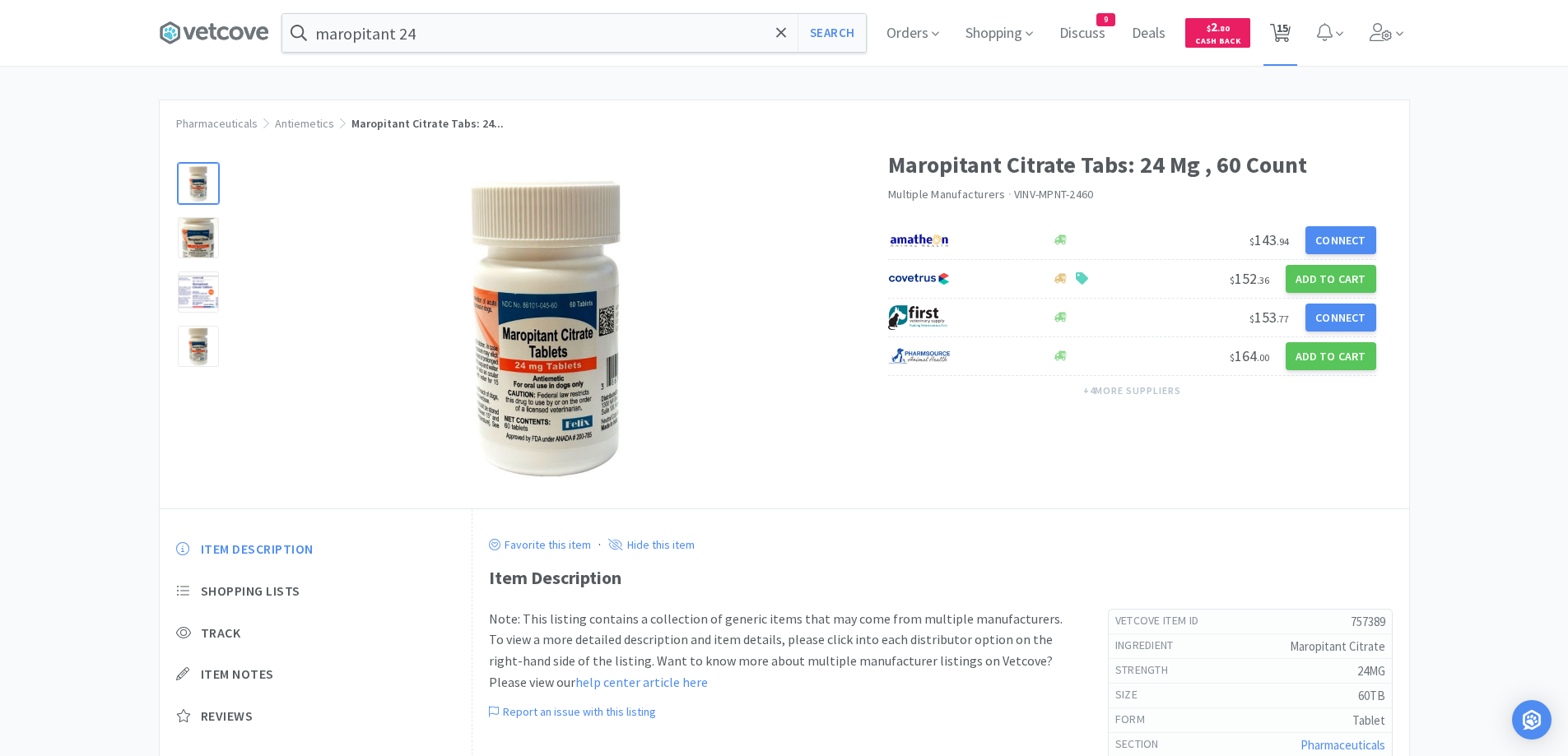
select select "1"
select select "10"
select select "2"
select select "1"
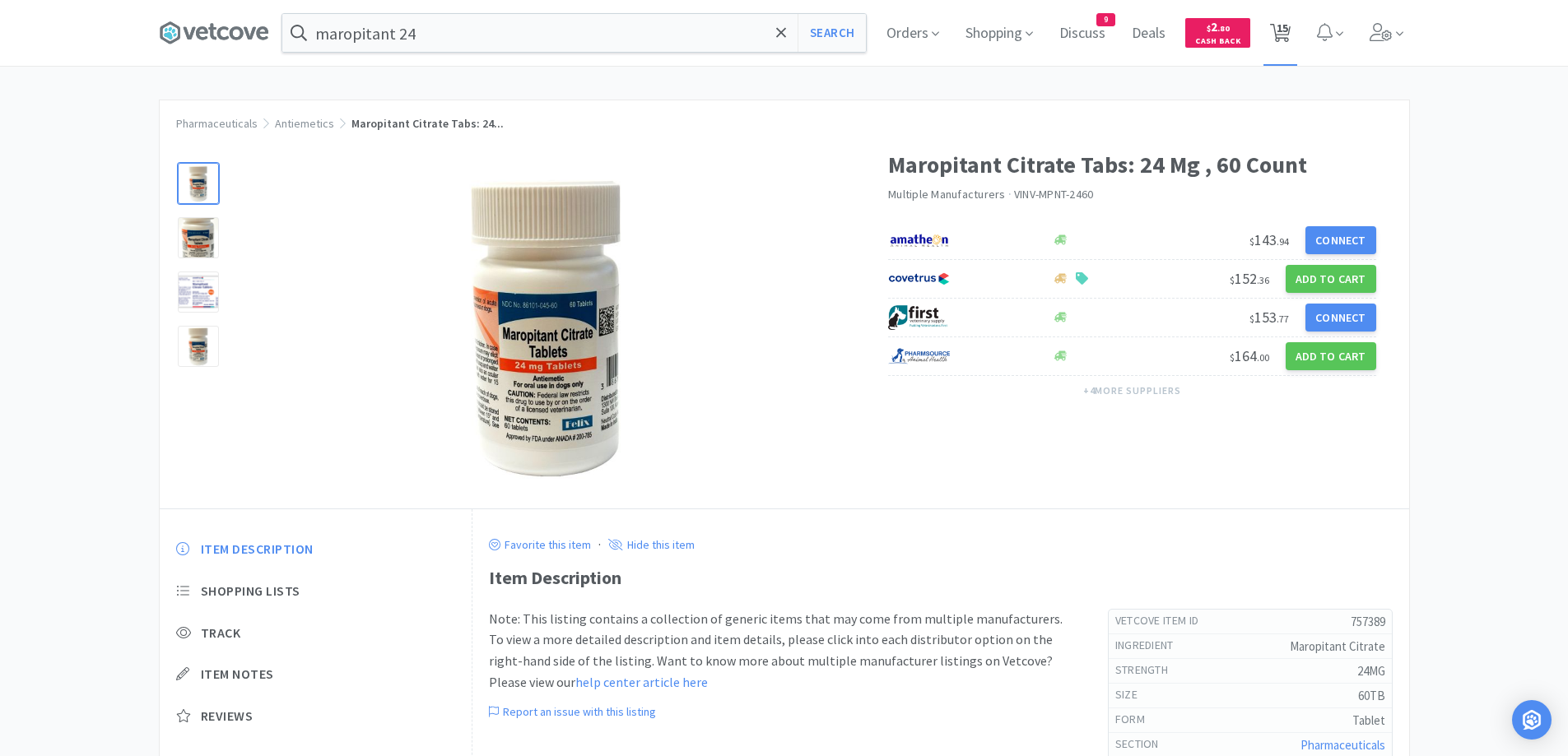
select select "3"
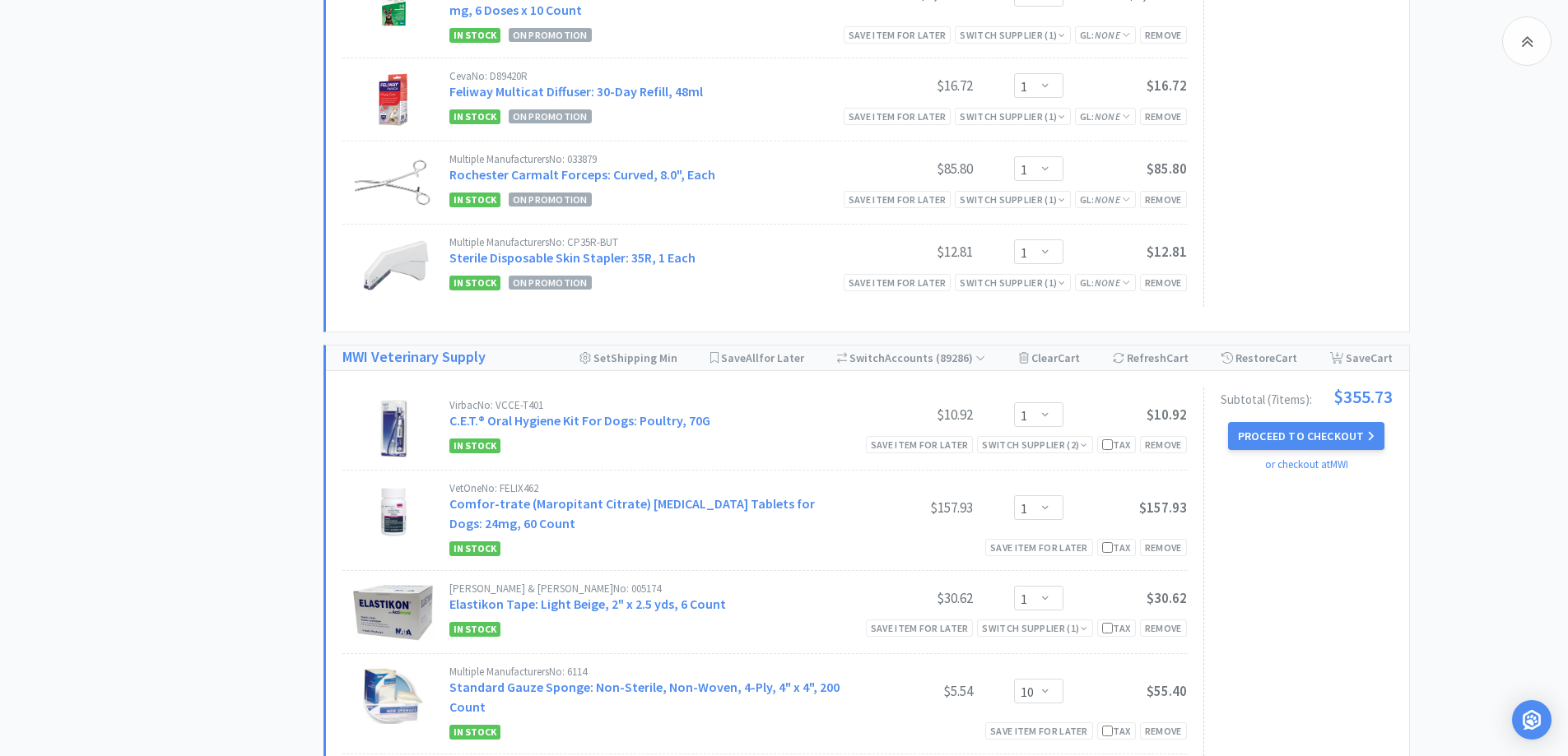
scroll to position [823, 0]
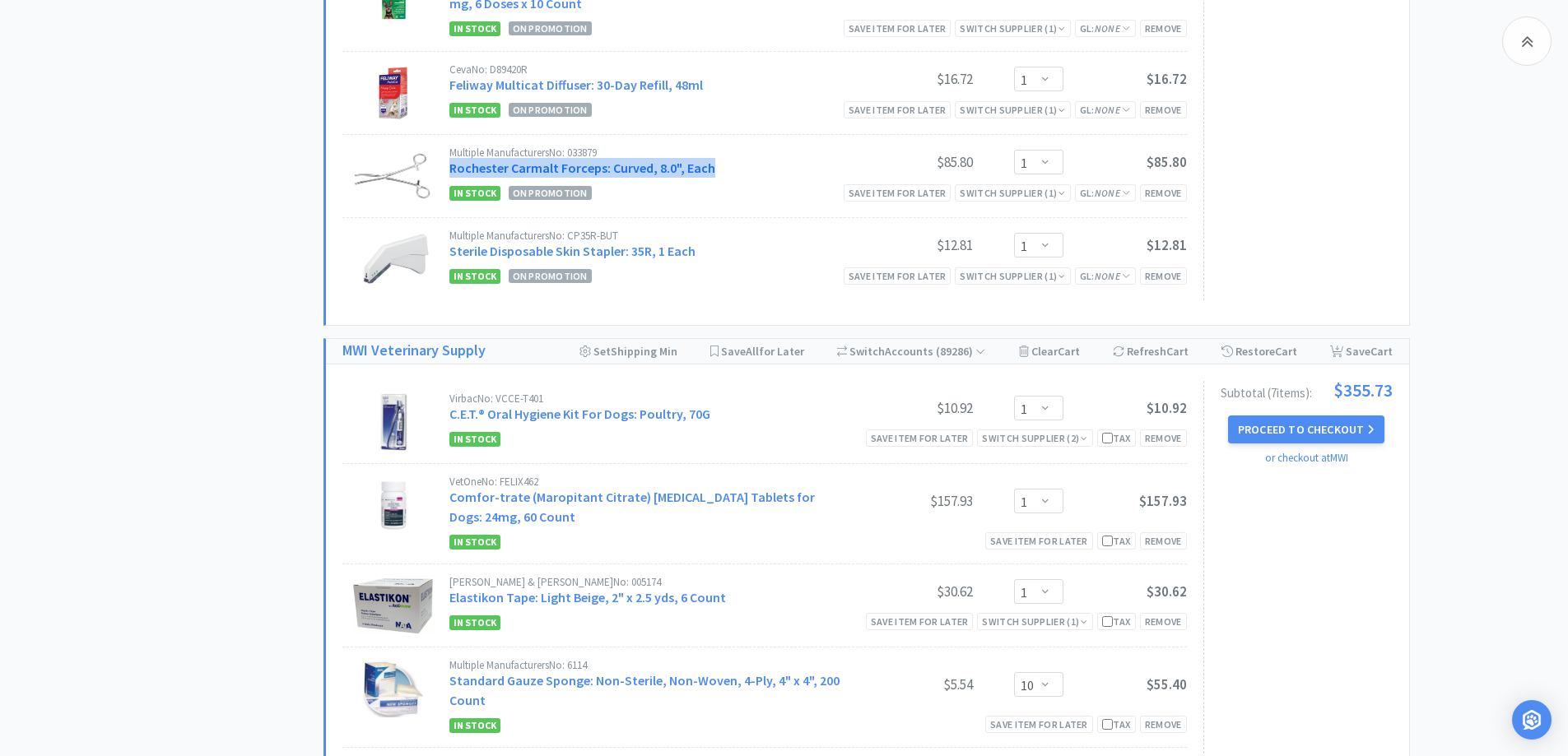
drag, startPoint x: 729, startPoint y: 174, endPoint x: 451, endPoint y: 169, distance: 278.0
click at [451, 169] on div "Multiple Manufacturers No: 033879 Rochester Carmalt Forceps: Curved, 8.0", Each" at bounding box center [649, 162] width 400 height 30
copy link "Rochester Carmalt Forceps: Curved, 8.0", Each"
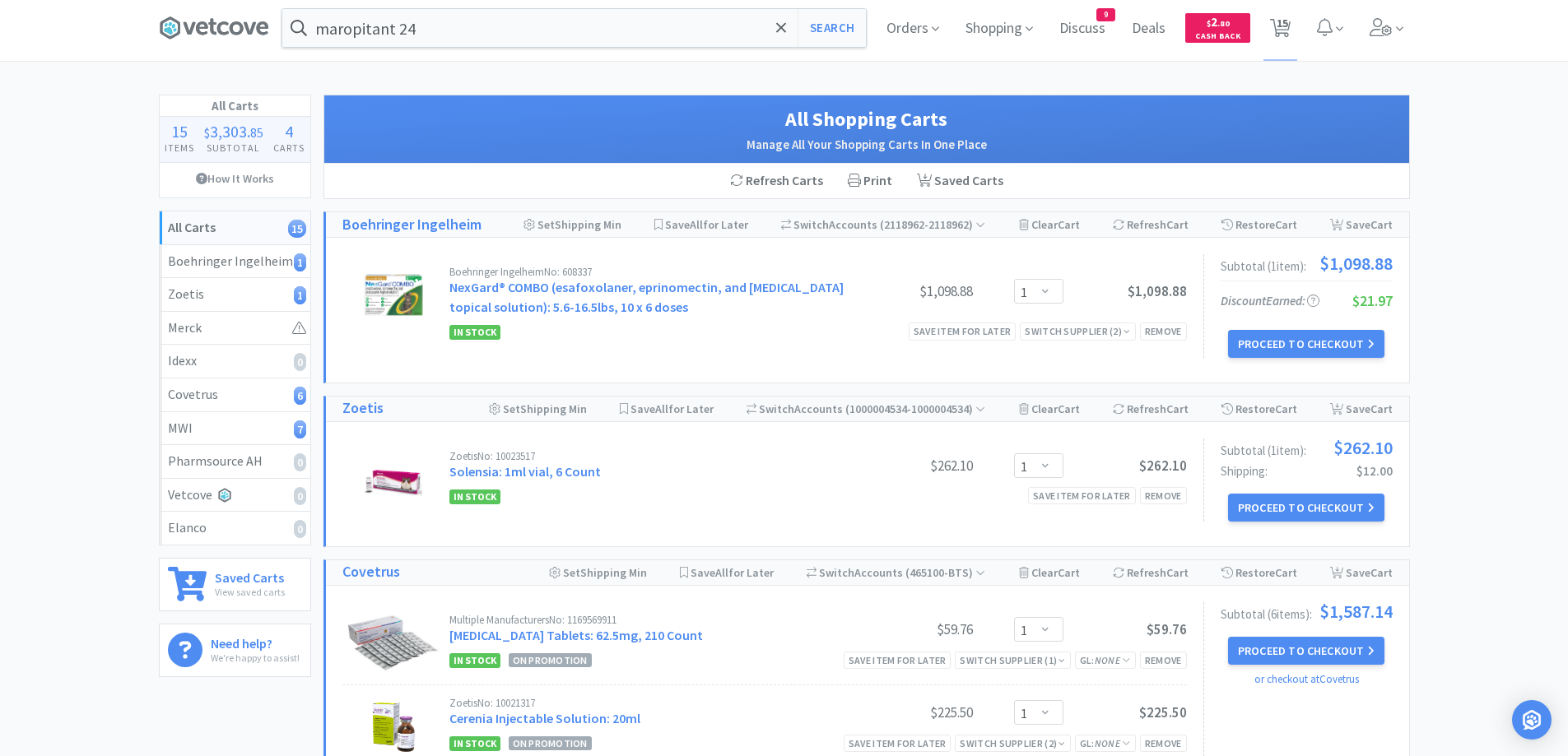
scroll to position [0, 0]
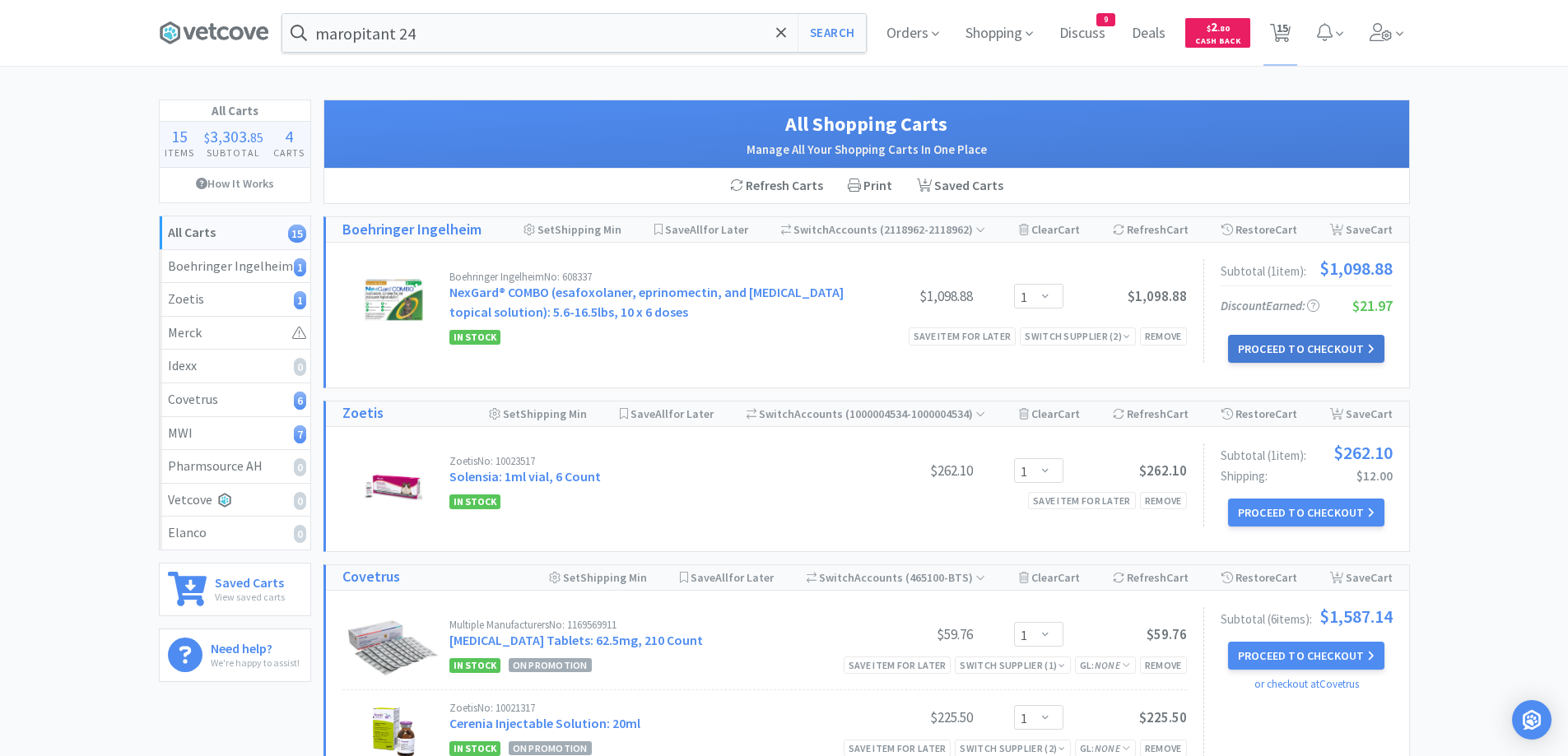
click at [1302, 341] on button "Proceed to Checkout" at bounding box center [1306, 349] width 156 height 28
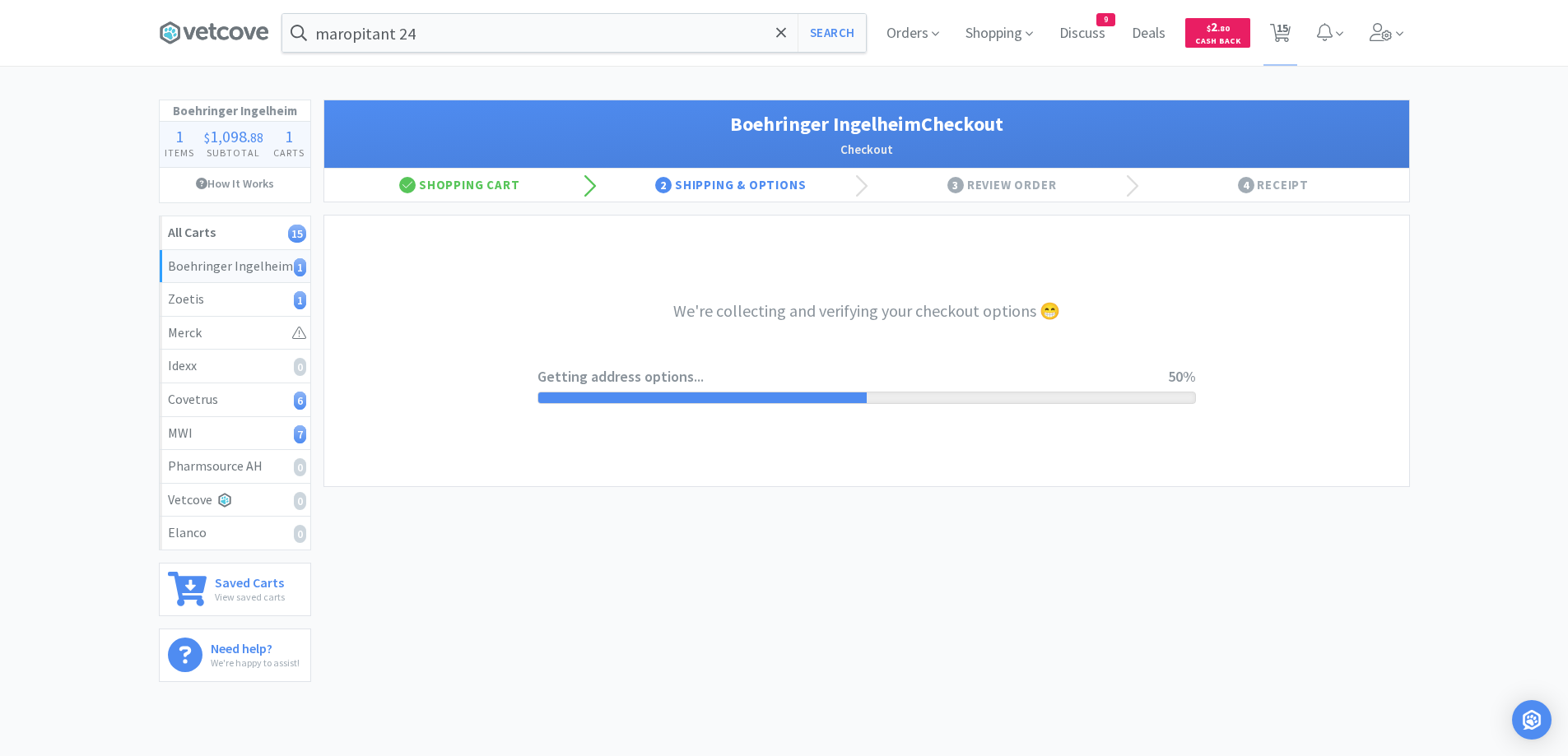
select select "invoice"
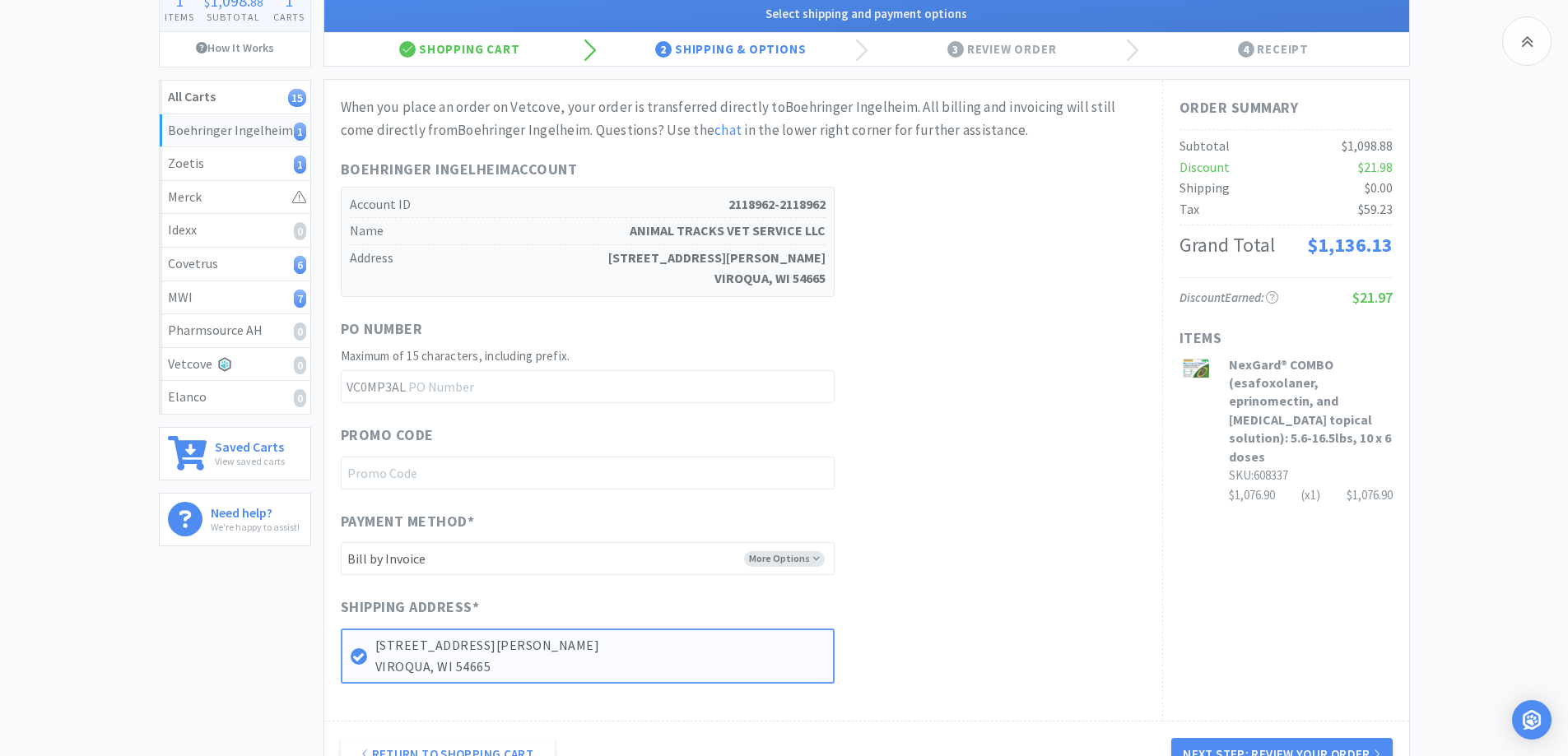
scroll to position [336, 0]
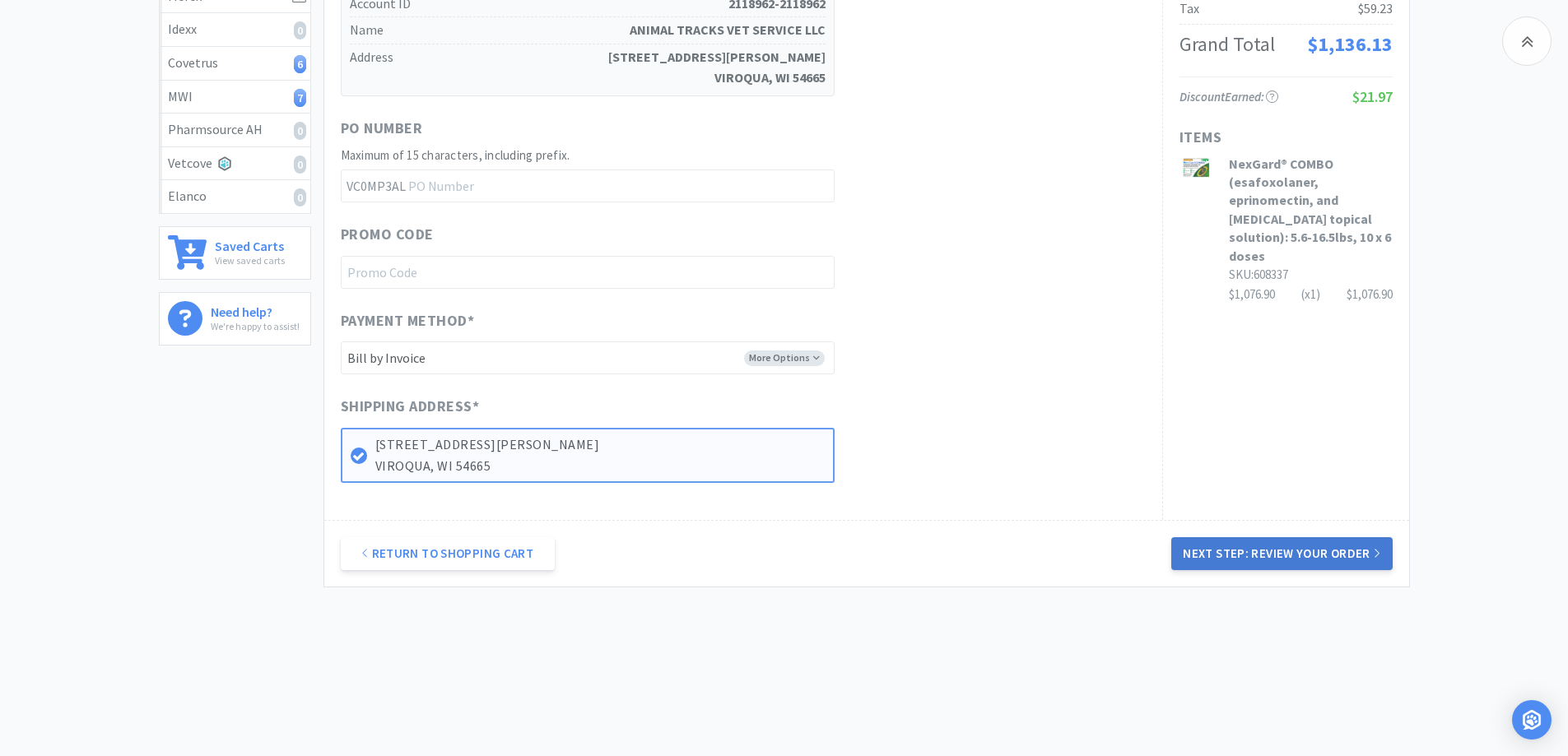
click at [1269, 547] on button "Next Step: Review Your Order" at bounding box center [1281, 554] width 220 height 33
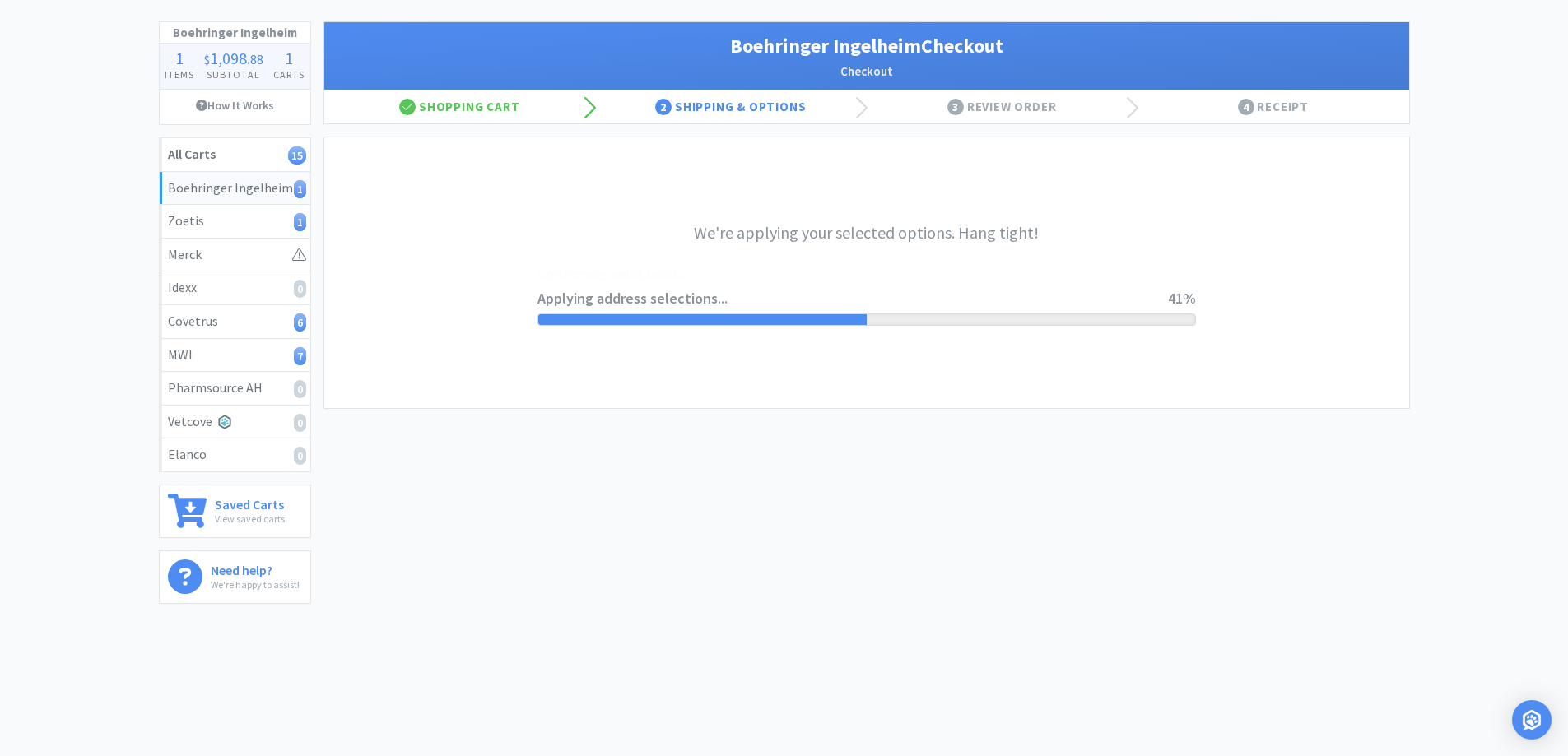
scroll to position [0, 0]
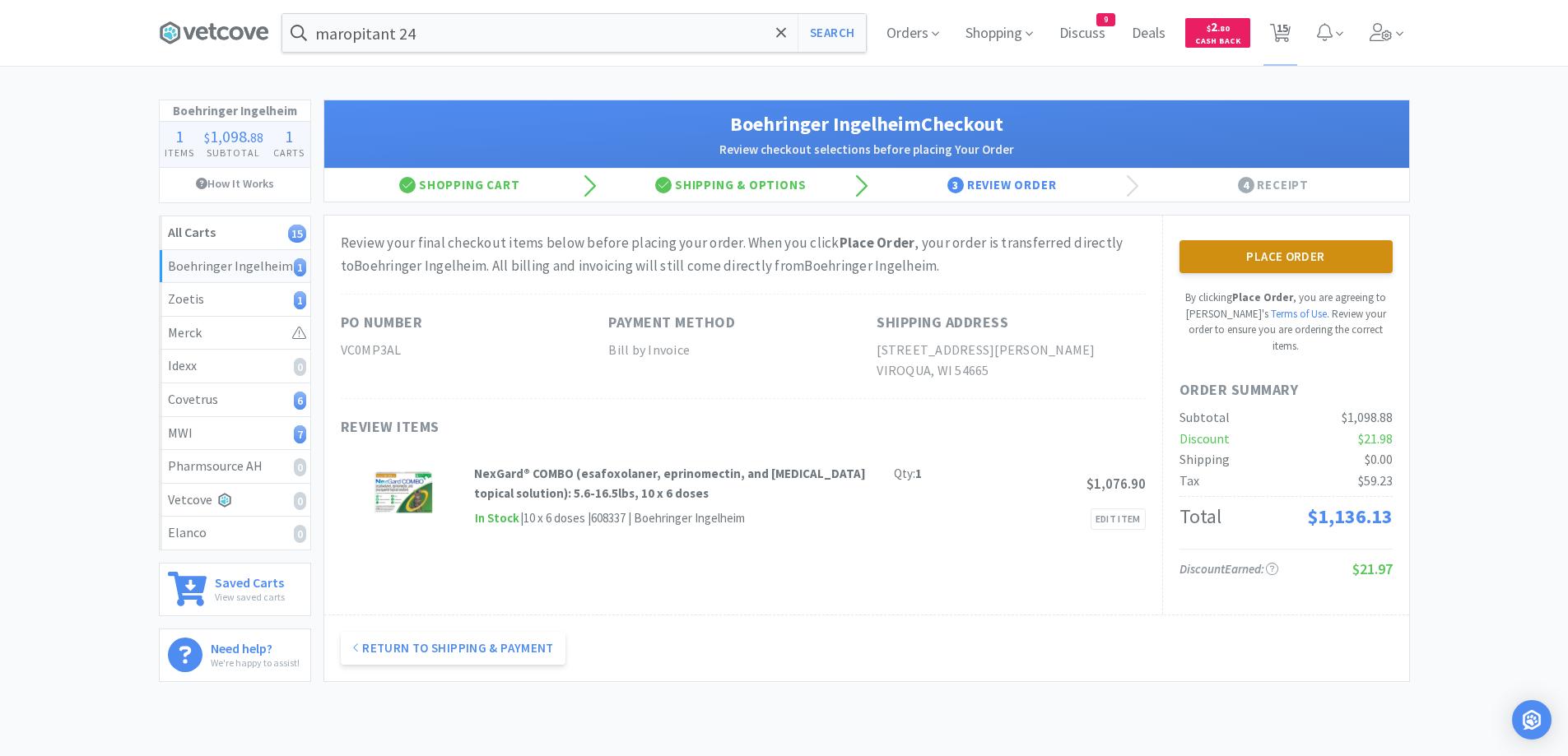
click at [1252, 254] on button "Place Order" at bounding box center [1286, 257] width 214 height 33
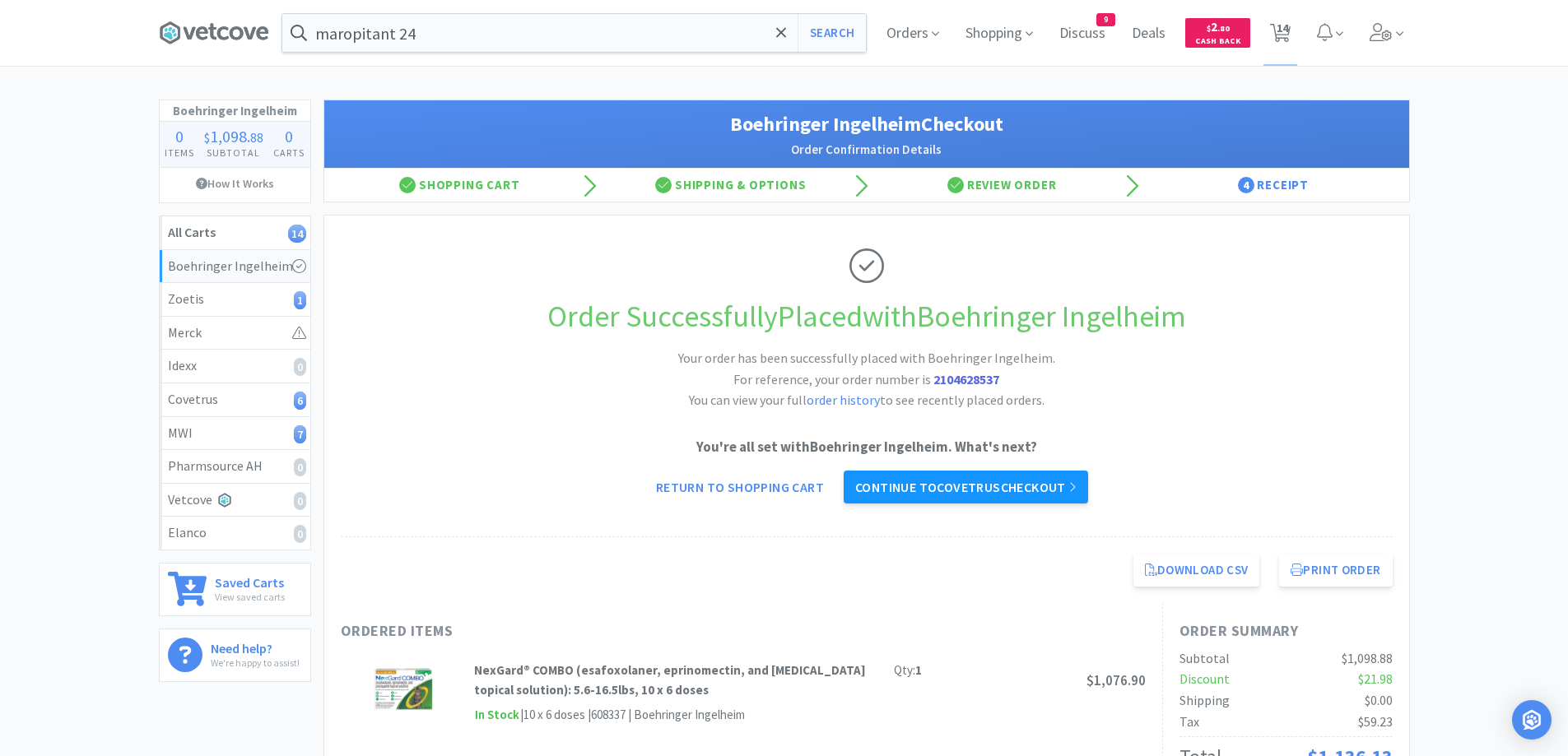
click at [945, 489] on link "Continue to Covetrus checkout" at bounding box center [966, 487] width 245 height 33
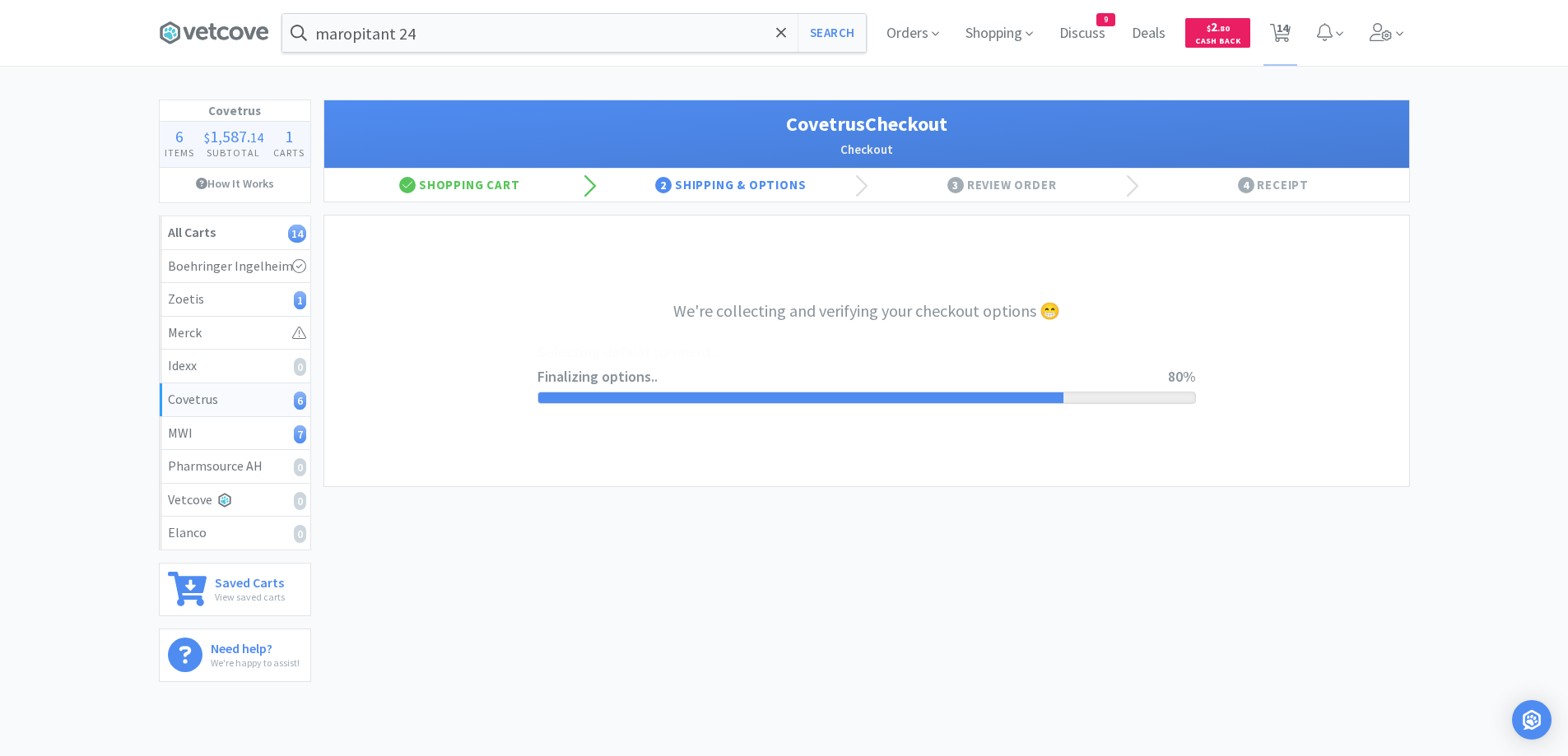
select select "ACCOUNT"
select select "cvt-standard-net"
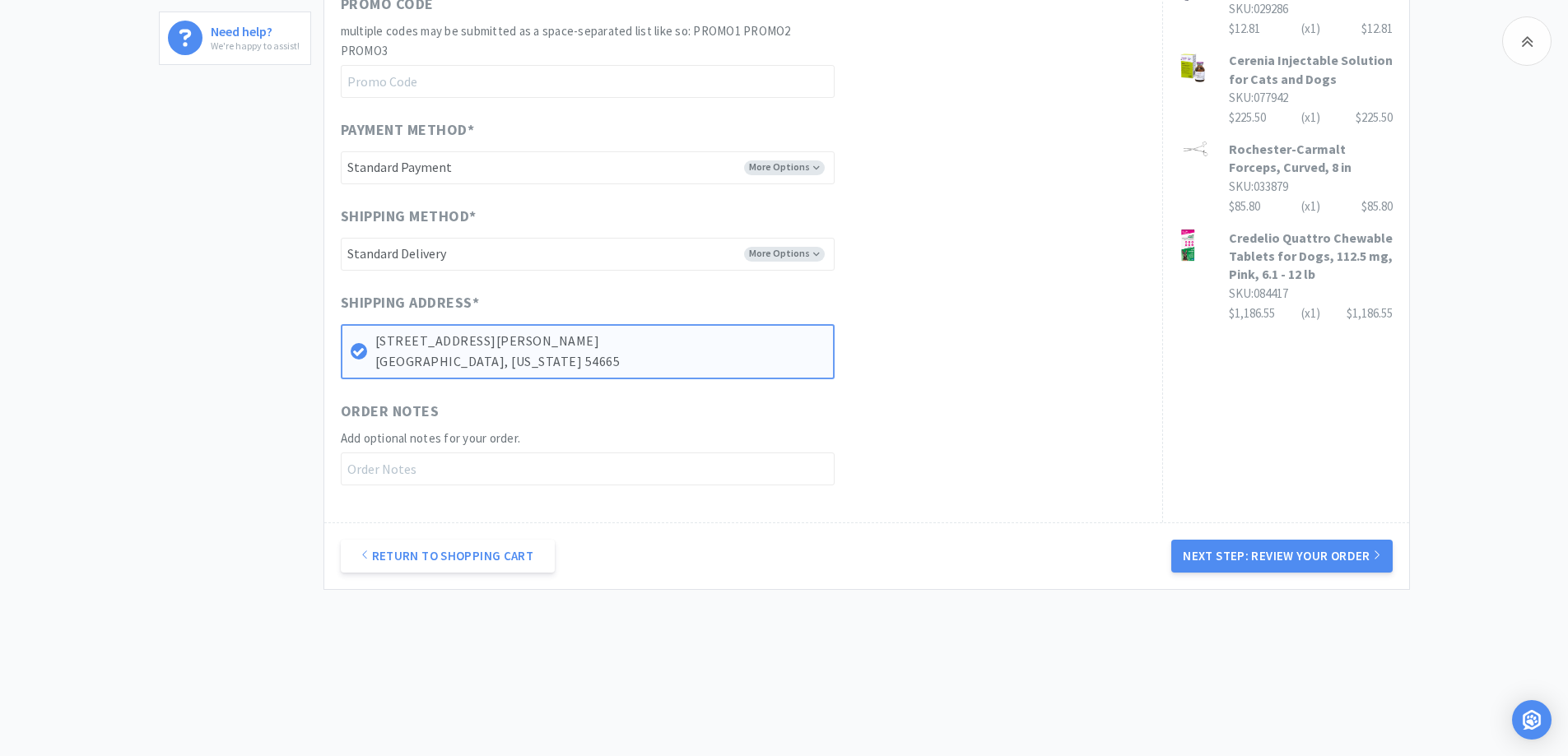
scroll to position [619, 0]
click at [1229, 562] on button "Next Step: Review Your Order" at bounding box center [1281, 554] width 220 height 33
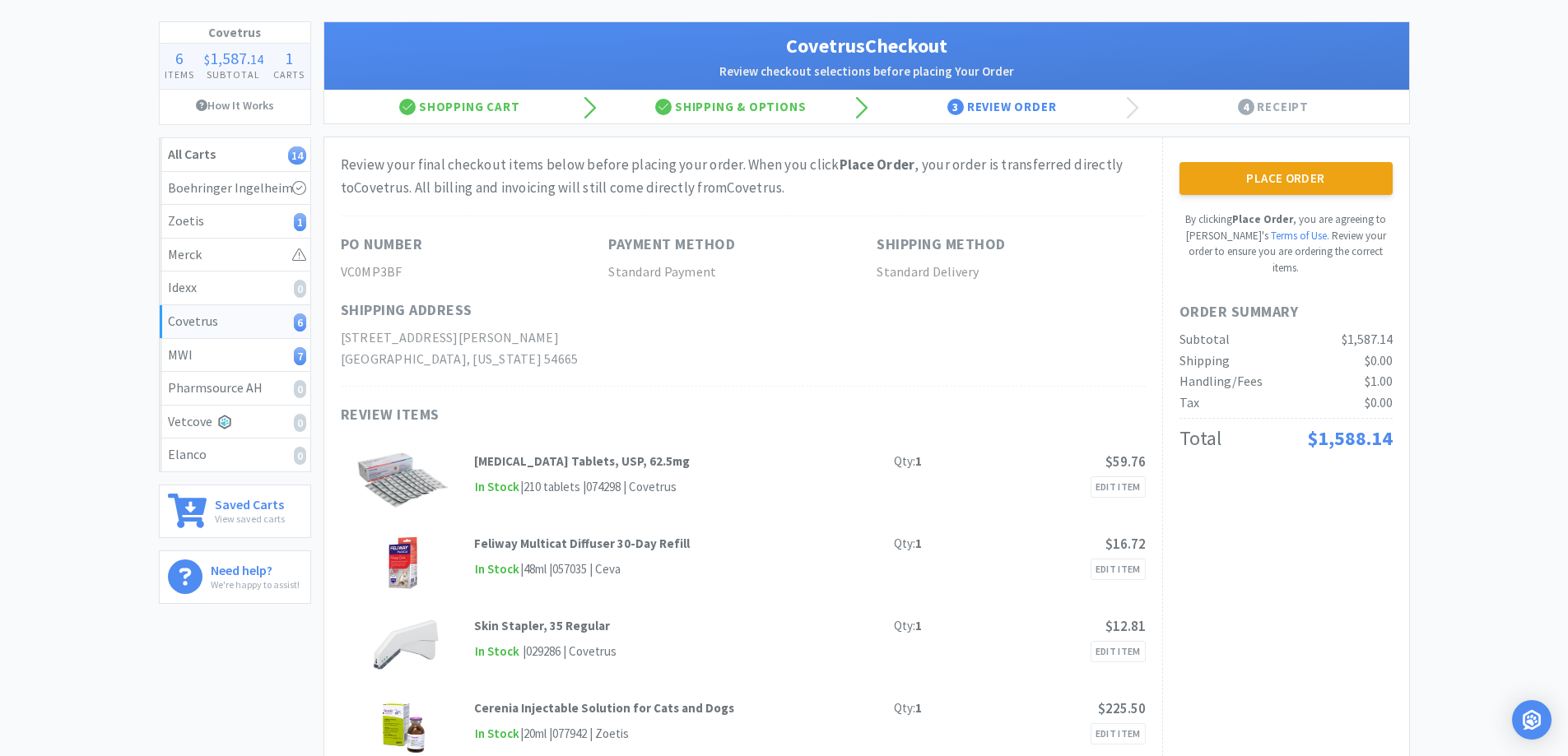
scroll to position [0, 0]
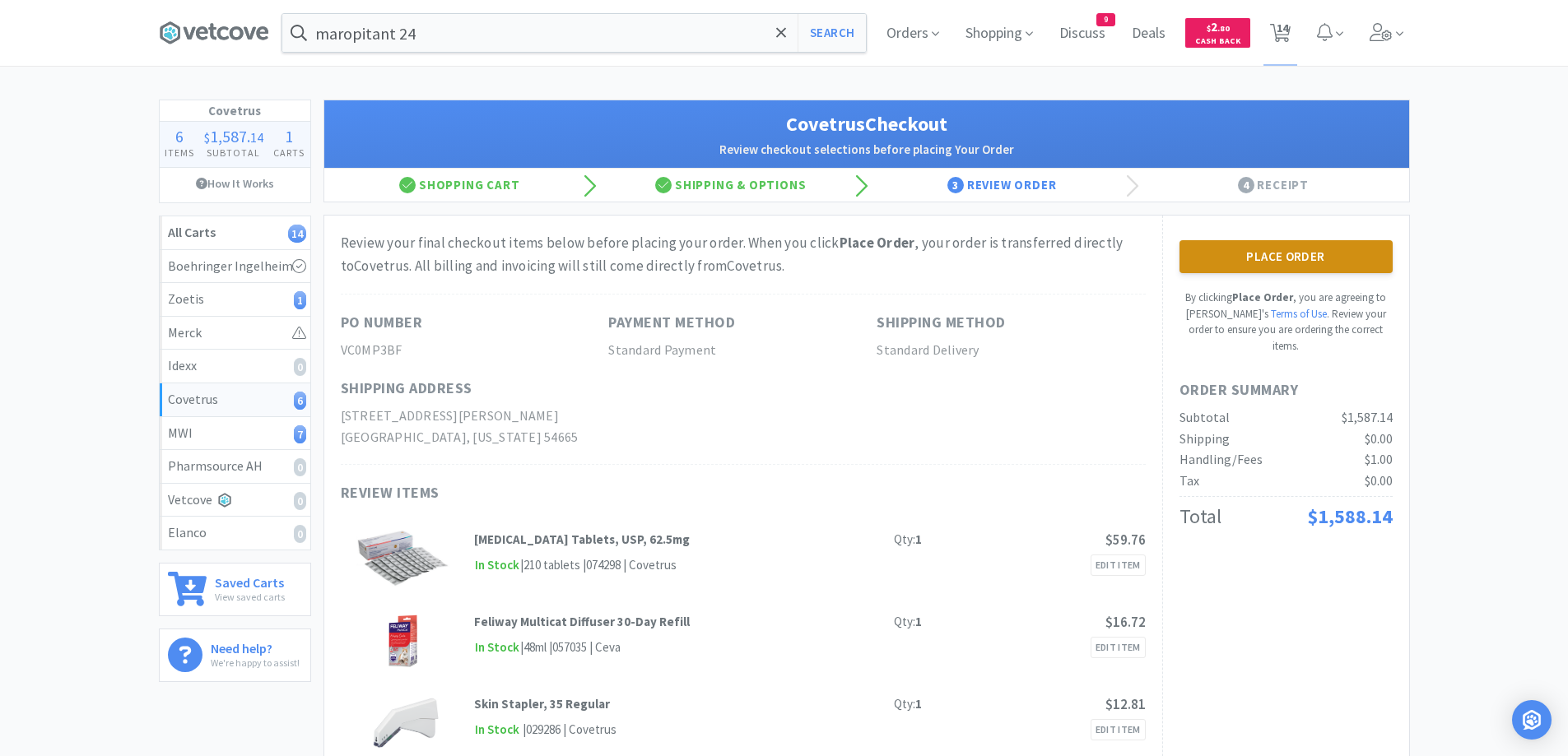
click at [1224, 264] on button "Place Order" at bounding box center [1286, 257] width 214 height 33
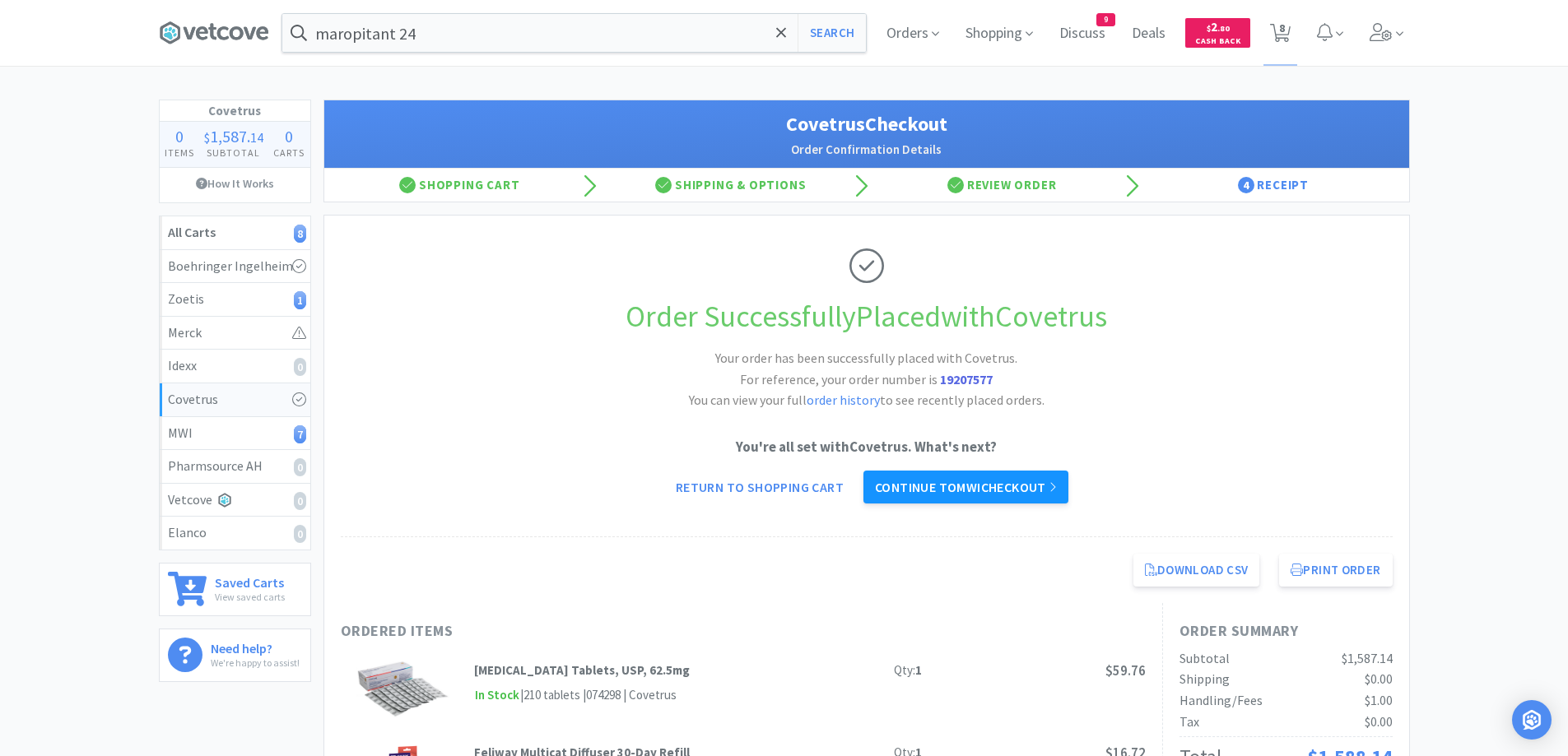
click at [990, 480] on link "Continue to MWI checkout" at bounding box center [966, 487] width 205 height 33
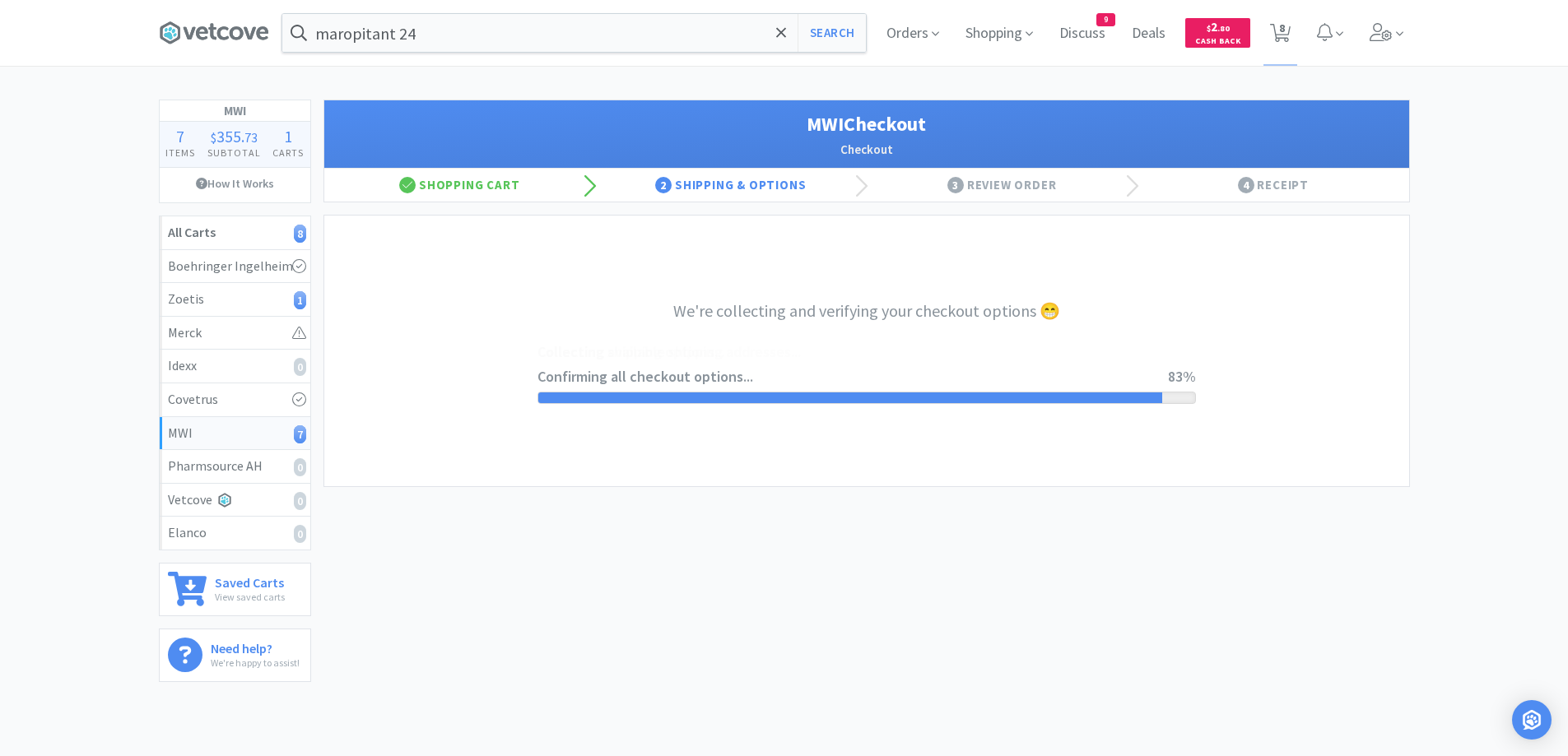
select select "STD_"
select select "SRC"
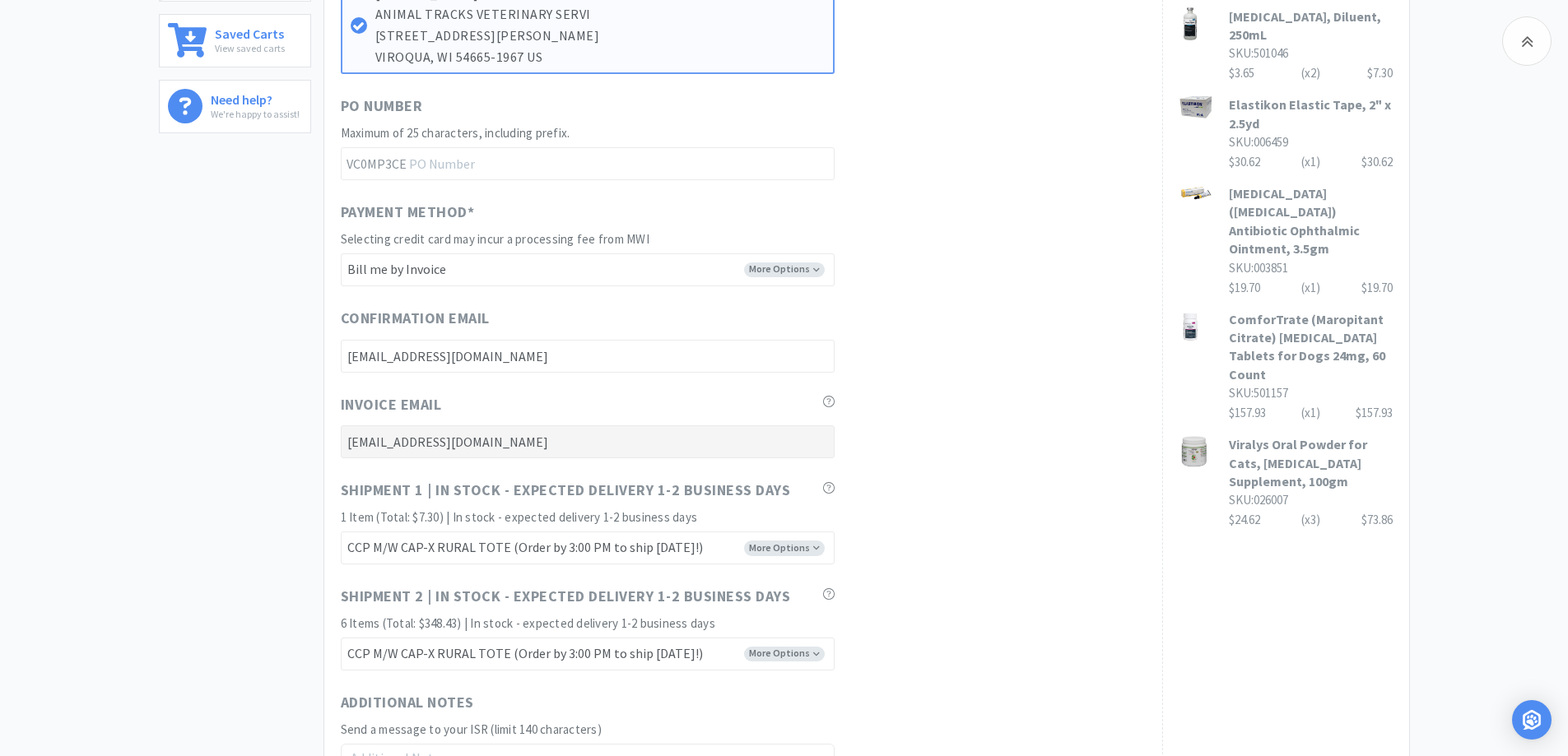
scroll to position [685, 0]
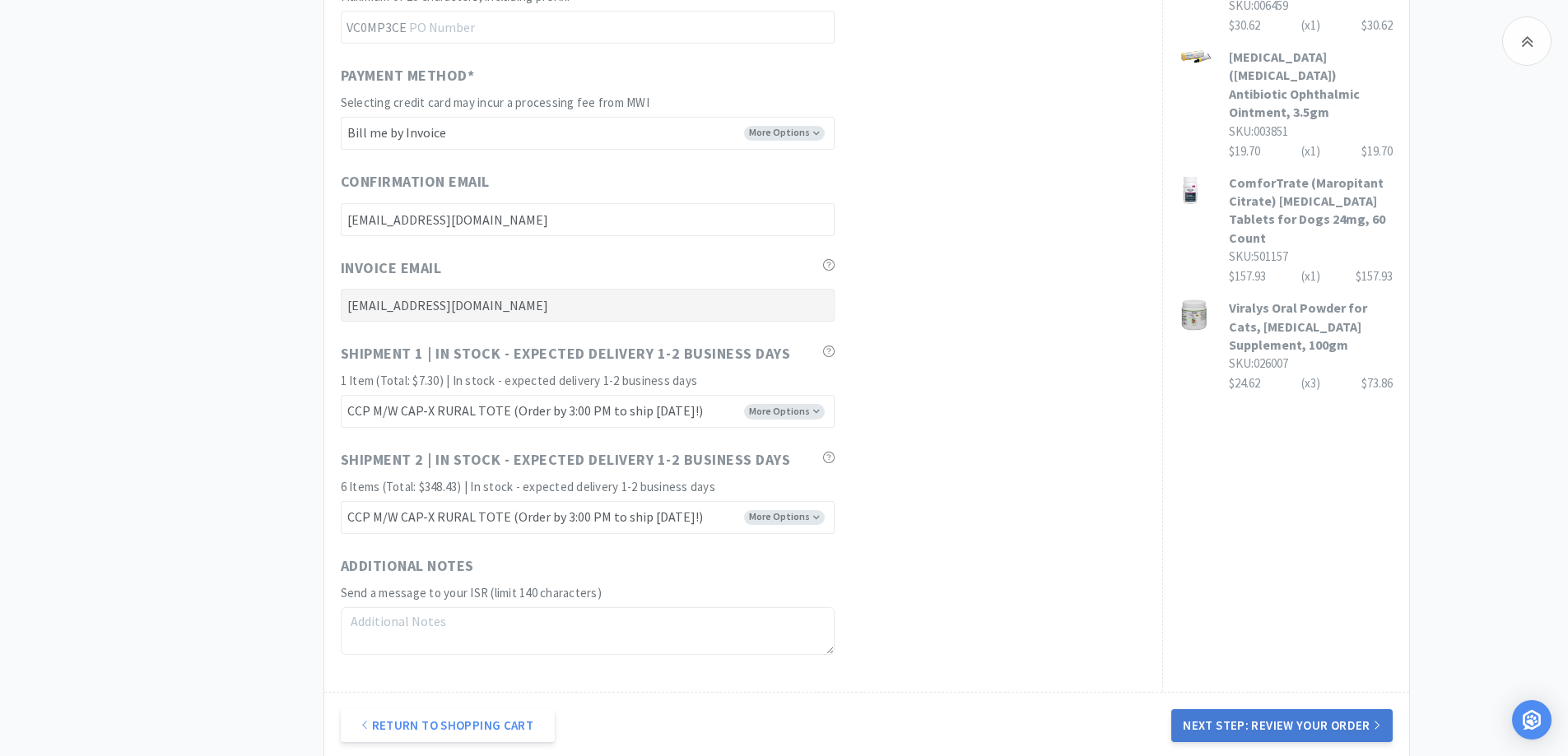
click at [1248, 713] on button "Next Step: Review Your Order" at bounding box center [1281, 726] width 220 height 33
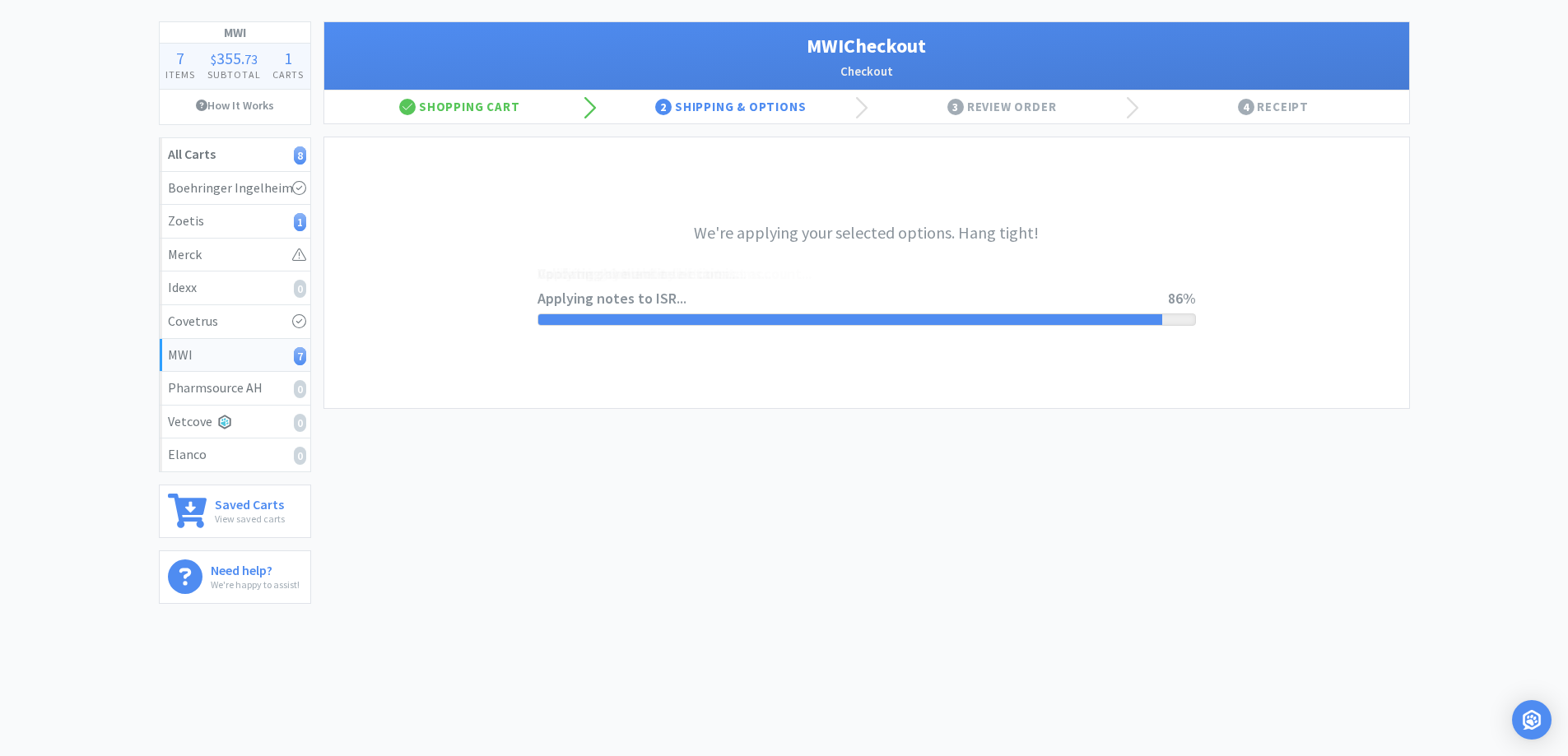
scroll to position [0, 0]
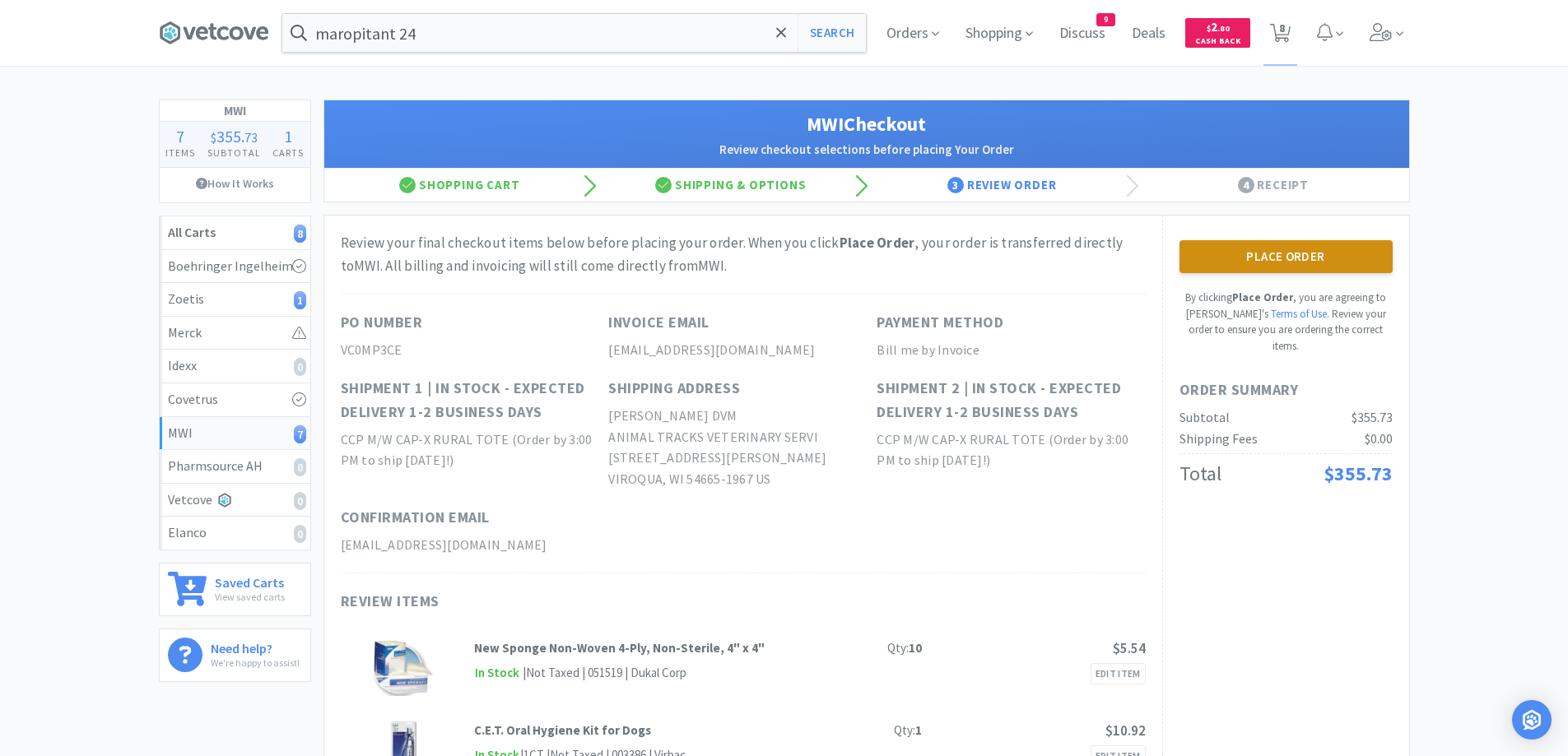
click at [1299, 253] on button "Place Order" at bounding box center [1286, 257] width 214 height 33
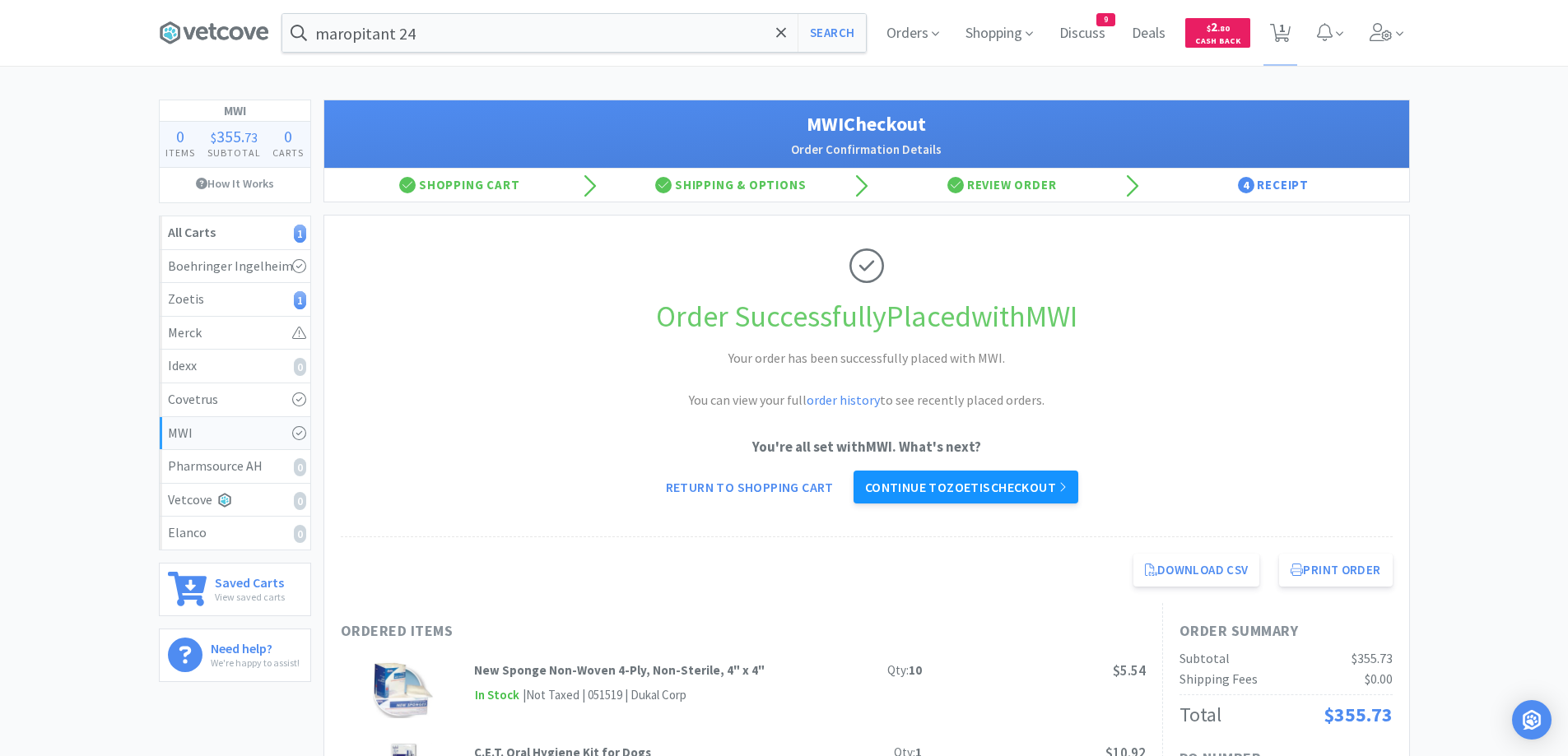
click at [1036, 490] on link "Continue to Zoetis checkout" at bounding box center [966, 487] width 225 height 33
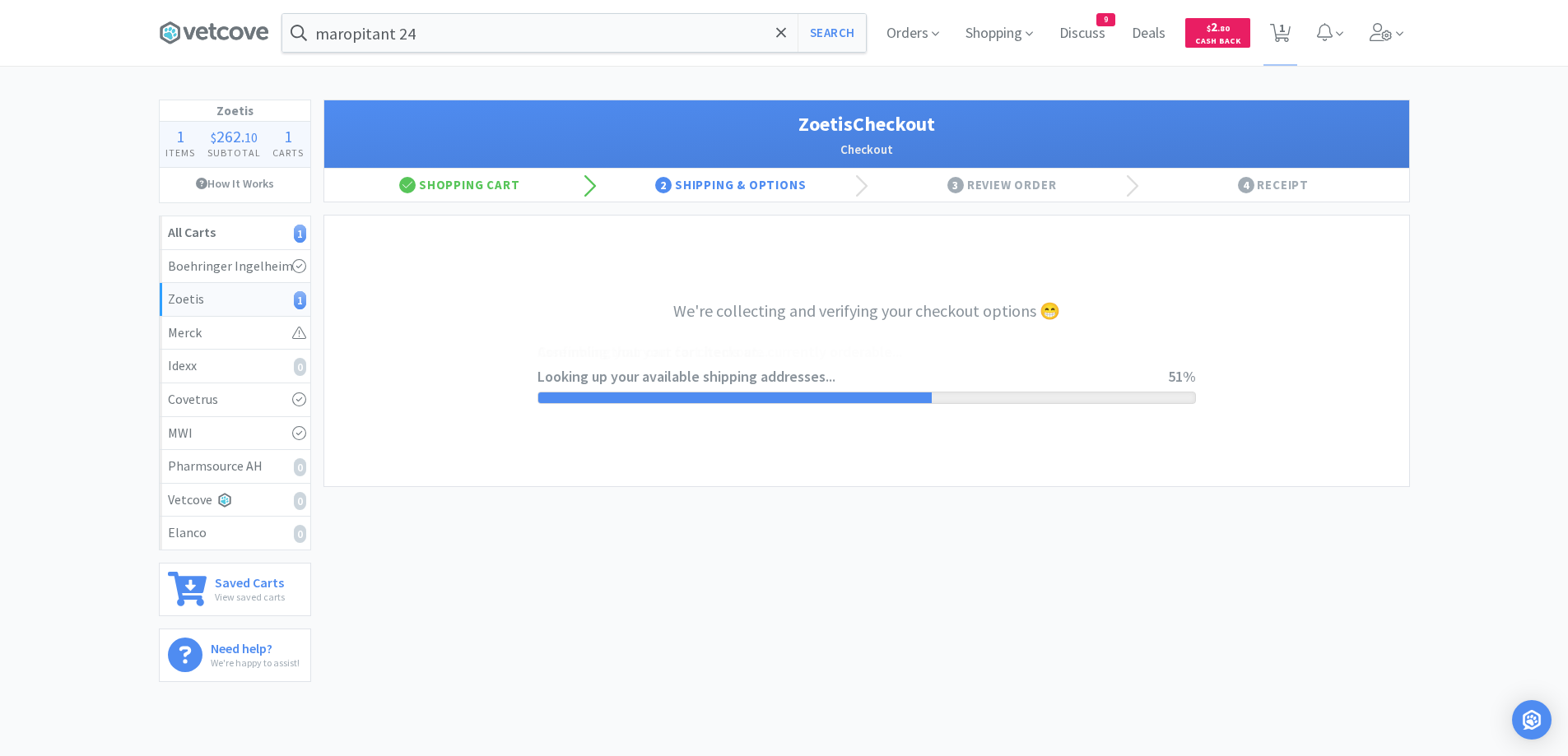
select select "invoice"
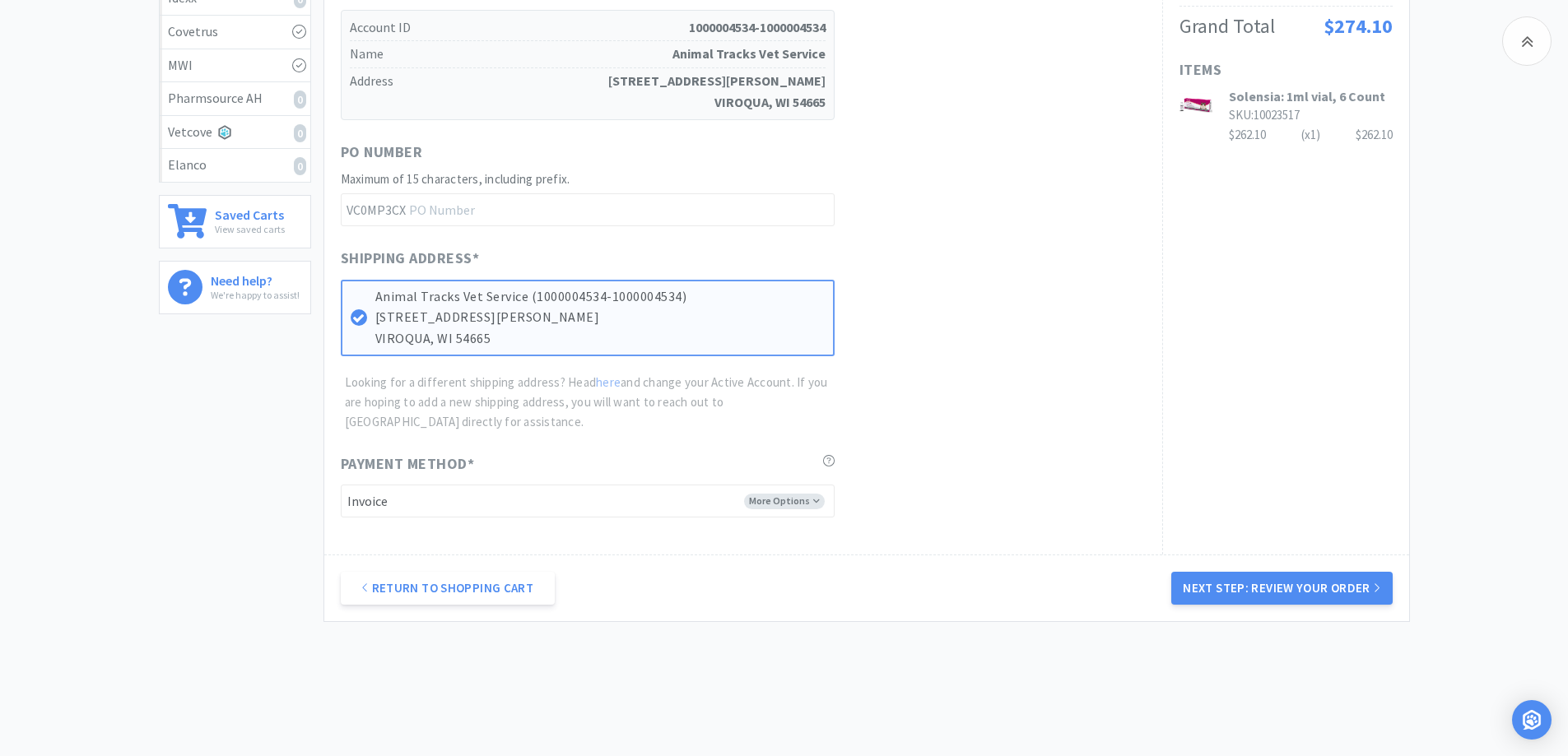
scroll to position [403, 0]
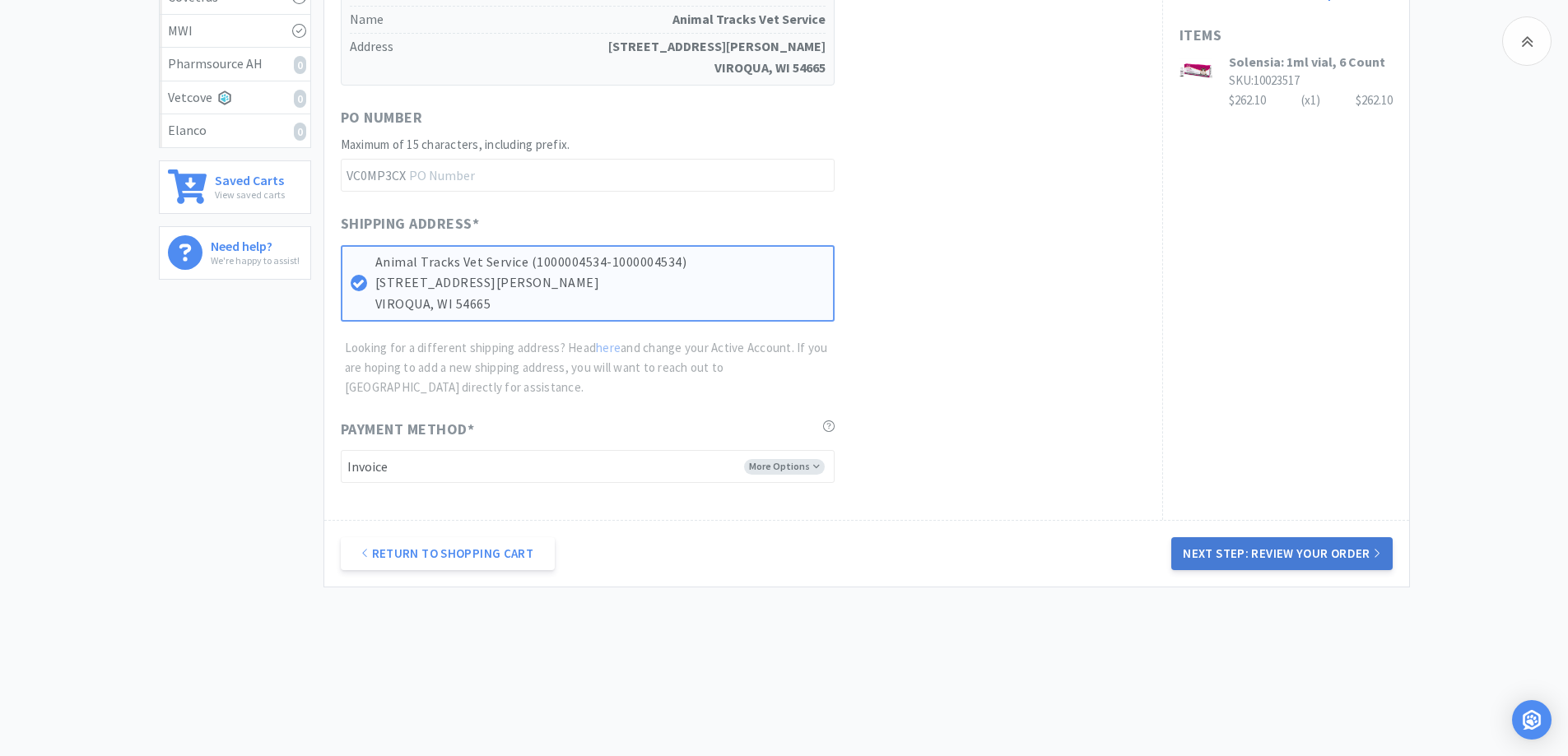
click at [1316, 559] on button "Next Step: Review Your Order" at bounding box center [1281, 554] width 220 height 33
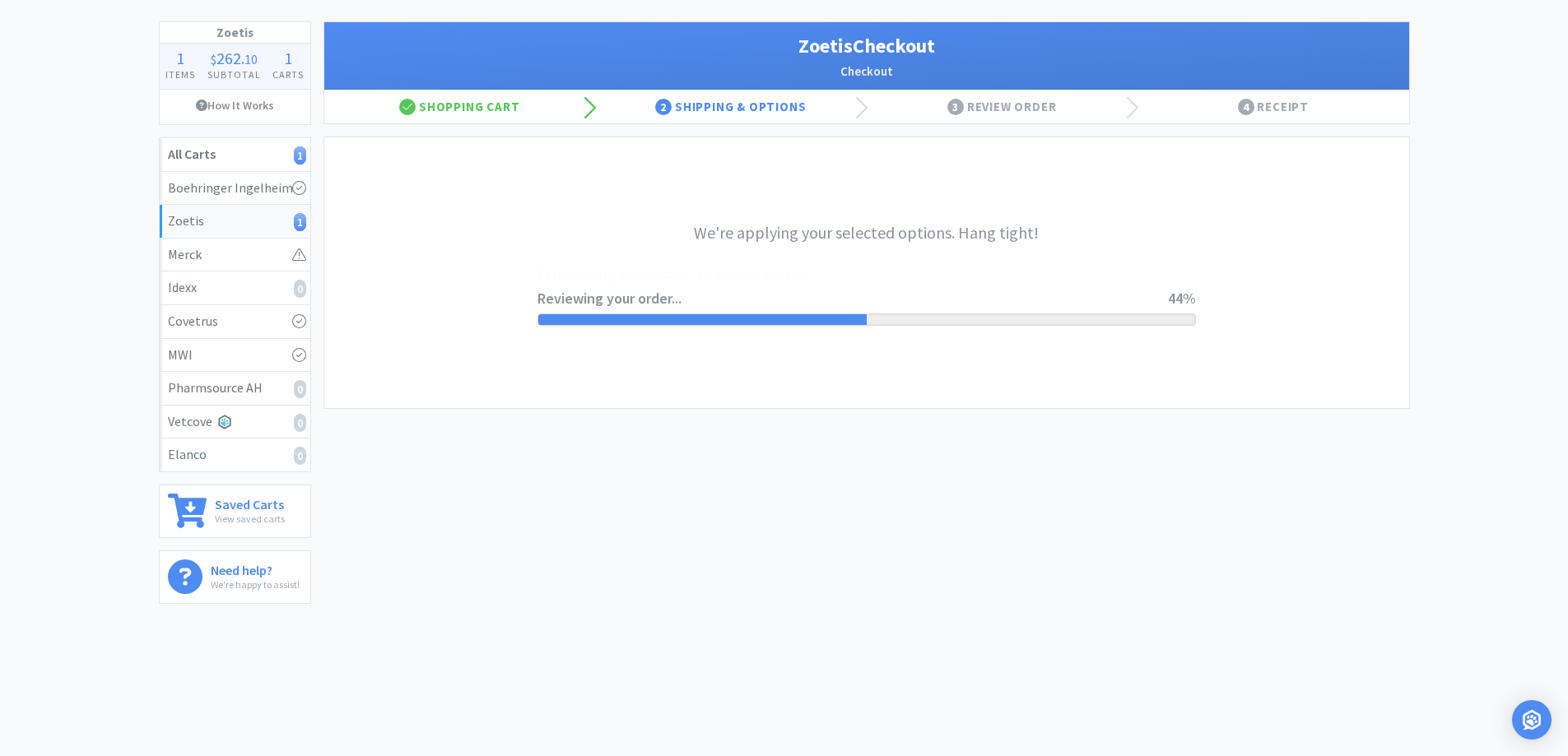
scroll to position [0, 0]
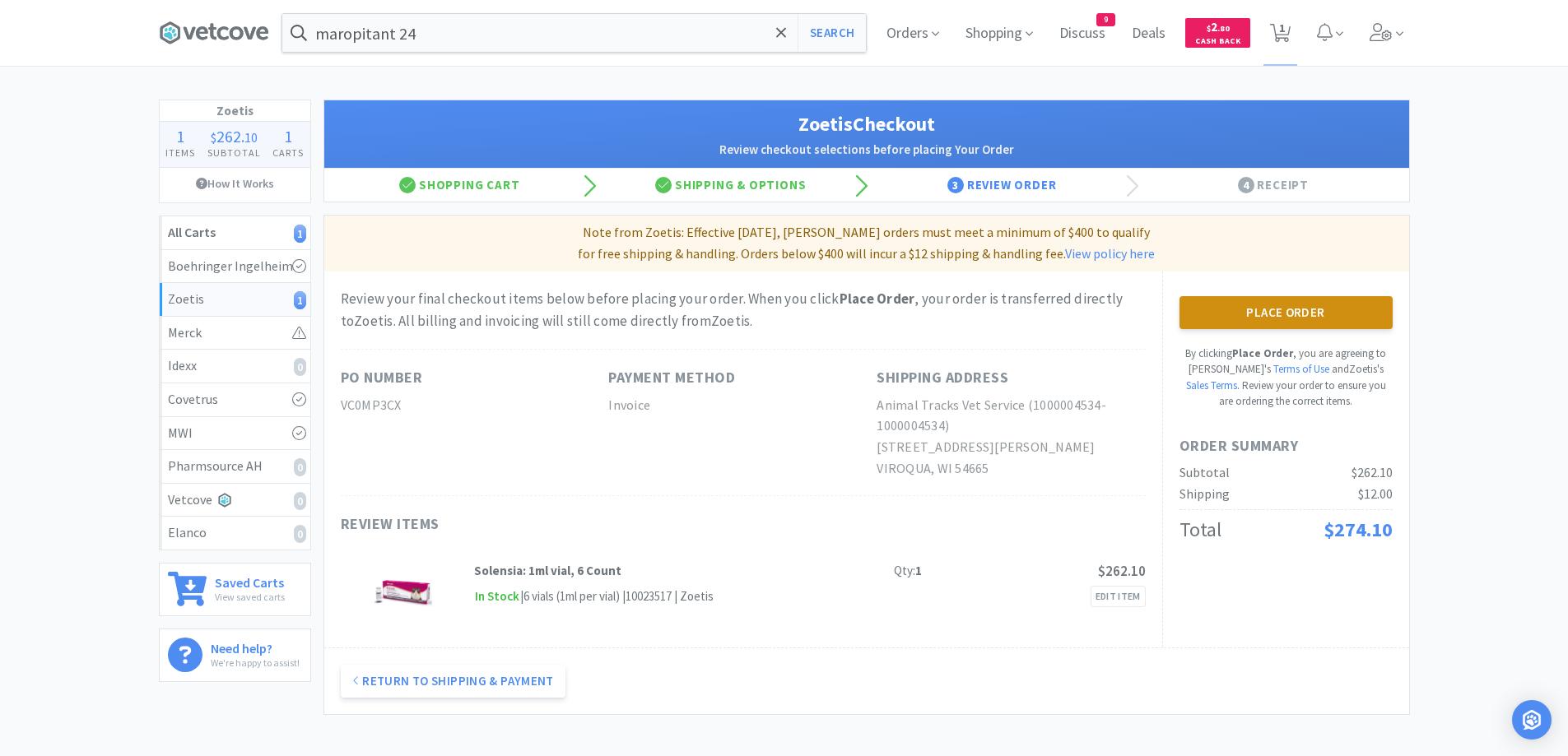
click at [1296, 323] on button "Place Order" at bounding box center [1286, 313] width 214 height 33
